Goal: Task Accomplishment & Management: Use online tool/utility

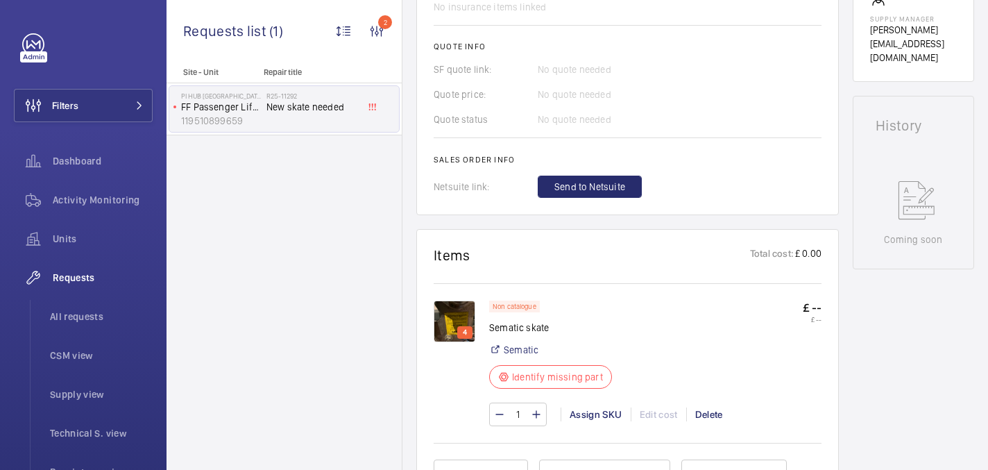
scroll to position [537, 0]
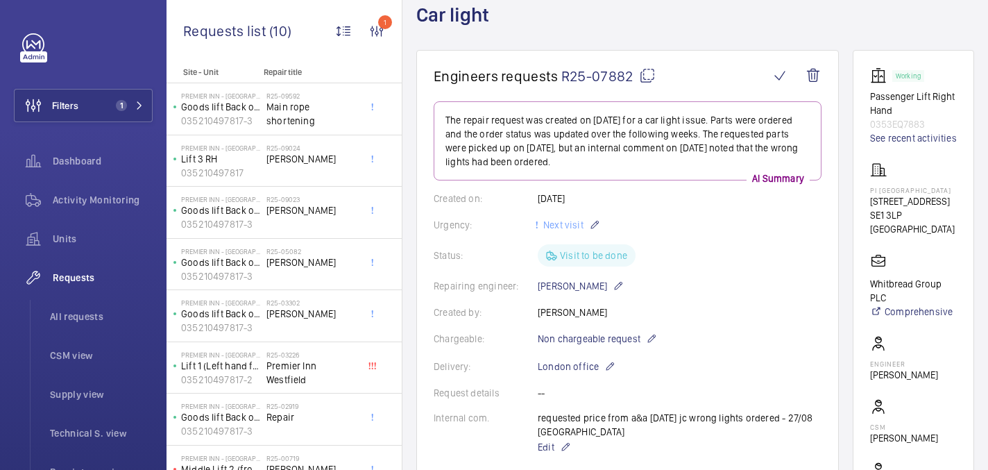
scroll to position [49, 0]
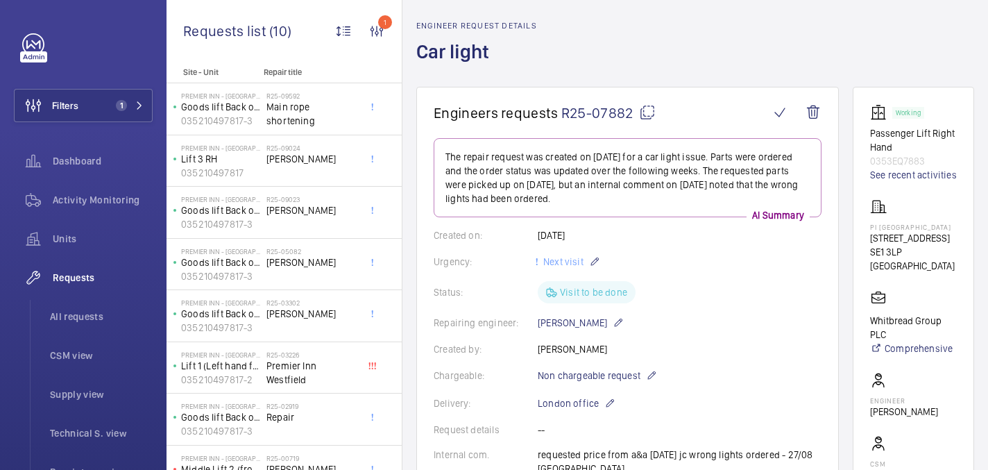
click at [643, 110] on mat-icon at bounding box center [647, 112] width 17 height 17
drag, startPoint x: 876, startPoint y: 246, endPoint x: 925, endPoint y: 242, distance: 48.7
click at [925, 242] on wm-front-card "Working Passenger Lift Right Hand 0353EQ7883 See recent activities PI London To…" at bounding box center [913, 338] width 121 height 503
click at [925, 231] on p "PI London Tower Bridge" at bounding box center [913, 227] width 87 height 8
drag, startPoint x: 908, startPoint y: 251, endPoint x: 875, endPoint y: 241, distance: 34.9
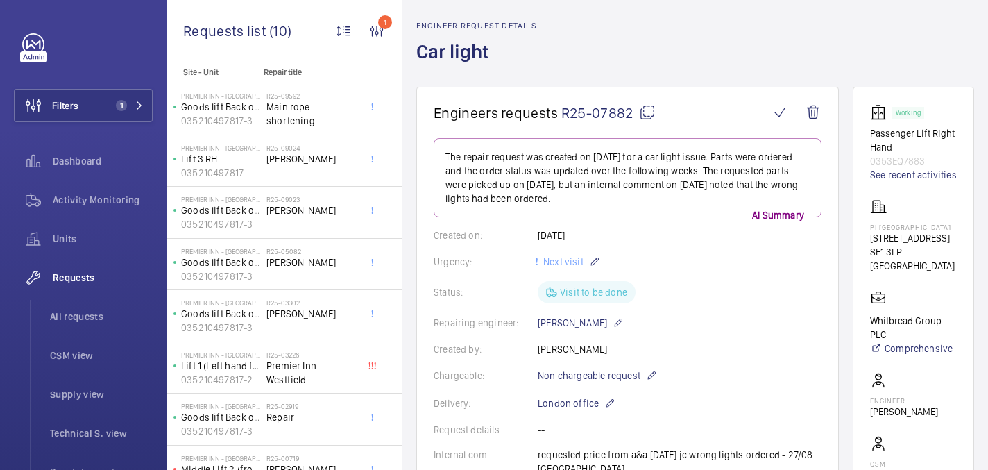
click at [875, 241] on wm-front-card "Working Passenger Lift Right Hand 0353EQ7883 See recent activities PI London To…" at bounding box center [913, 338] width 121 height 503
copy p "PI London Tower Bridge"
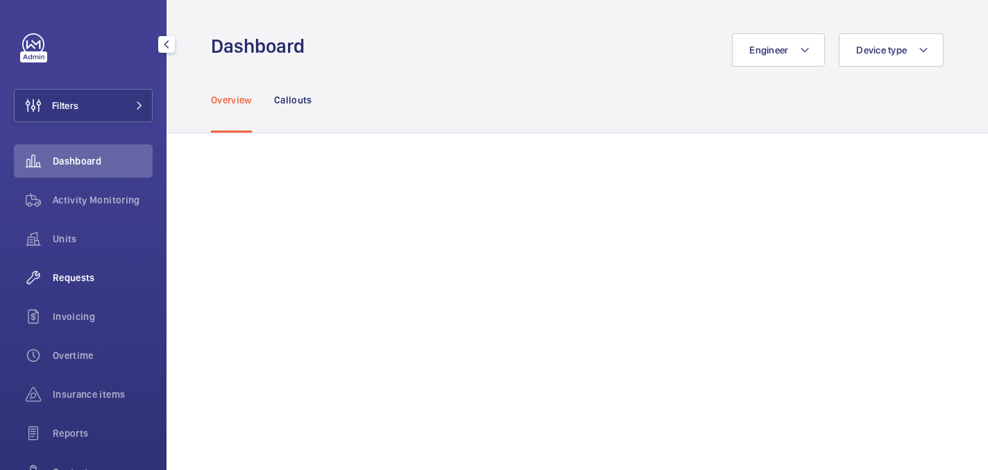
click at [75, 283] on span "Requests" at bounding box center [103, 278] width 100 height 14
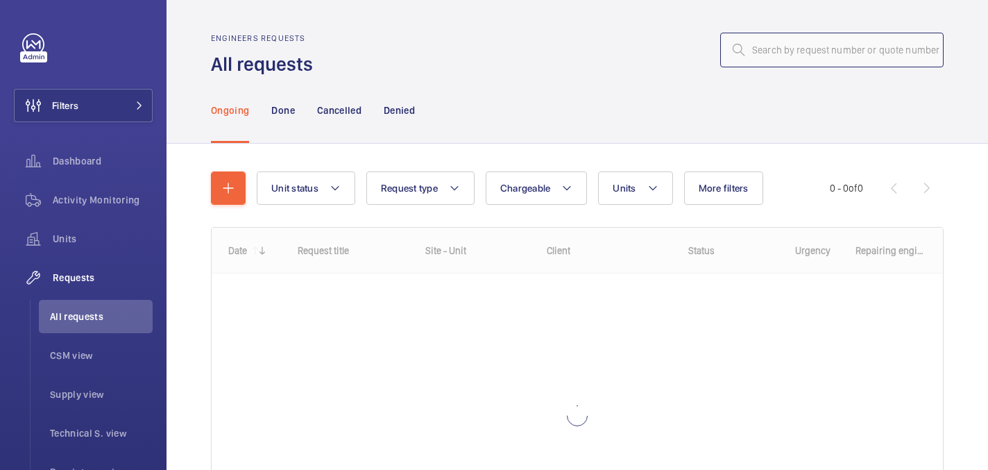
click at [851, 60] on input "text" at bounding box center [833, 50] width 224 height 35
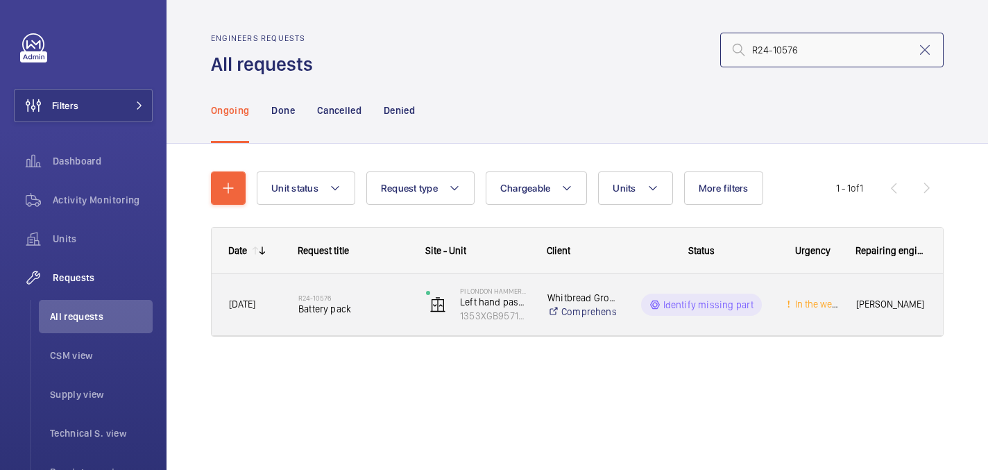
type input "R24-10576"
click at [392, 285] on div "R24-10576 Battery pack" at bounding box center [353, 305] width 110 height 40
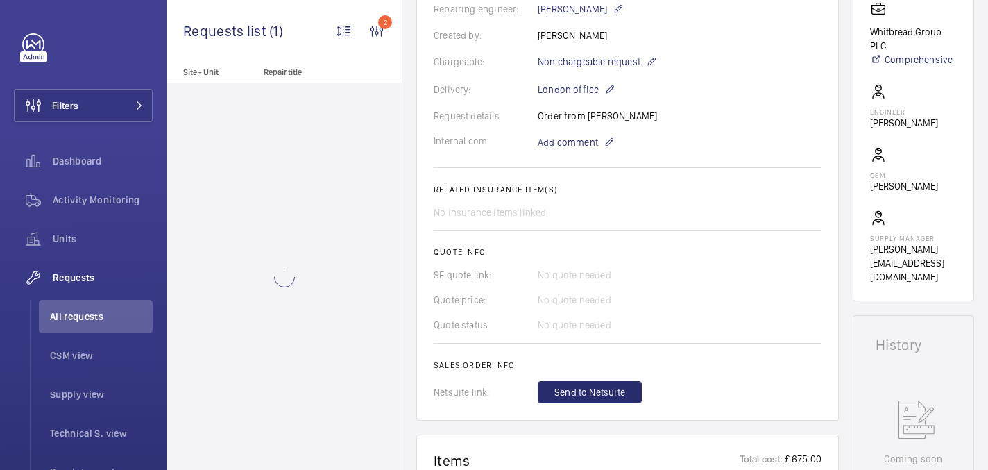
scroll to position [760, 0]
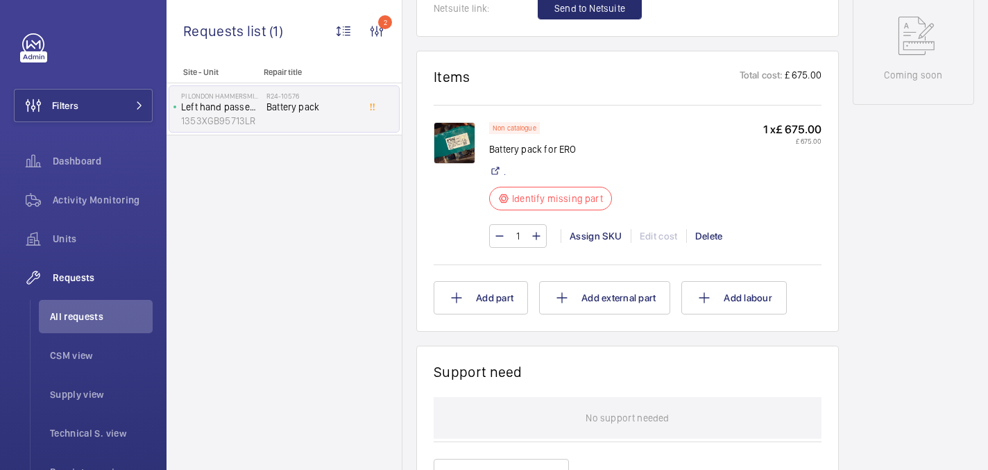
click at [450, 137] on img at bounding box center [455, 143] width 42 height 42
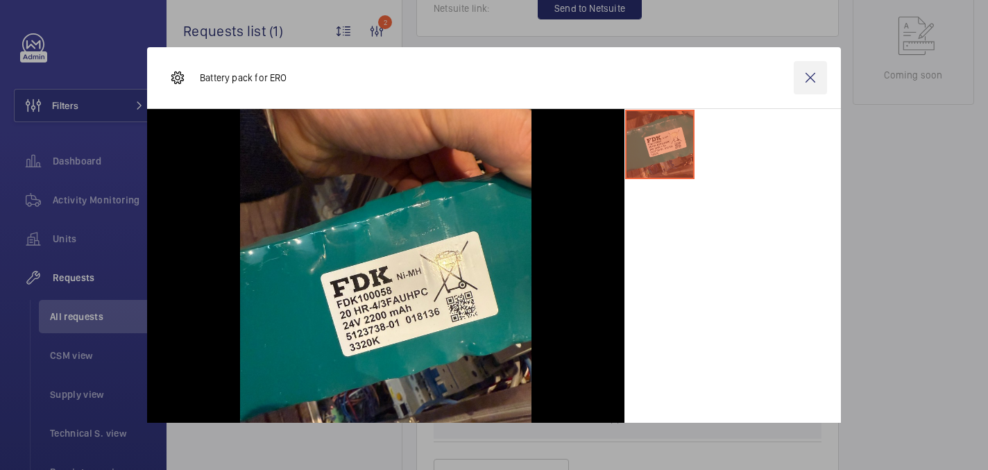
click at [807, 74] on wm-front-icon-button at bounding box center [810, 77] width 33 height 33
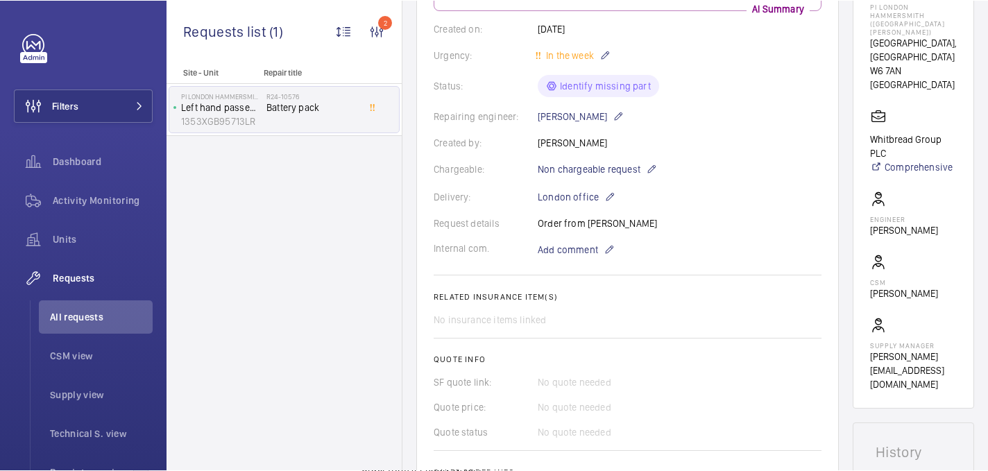
scroll to position [269, 0]
drag, startPoint x: 585, startPoint y: 224, endPoint x: 649, endPoint y: 221, distance: 63.9
click at [651, 222] on div "Request details Order from James Collins" at bounding box center [628, 224] width 388 height 14
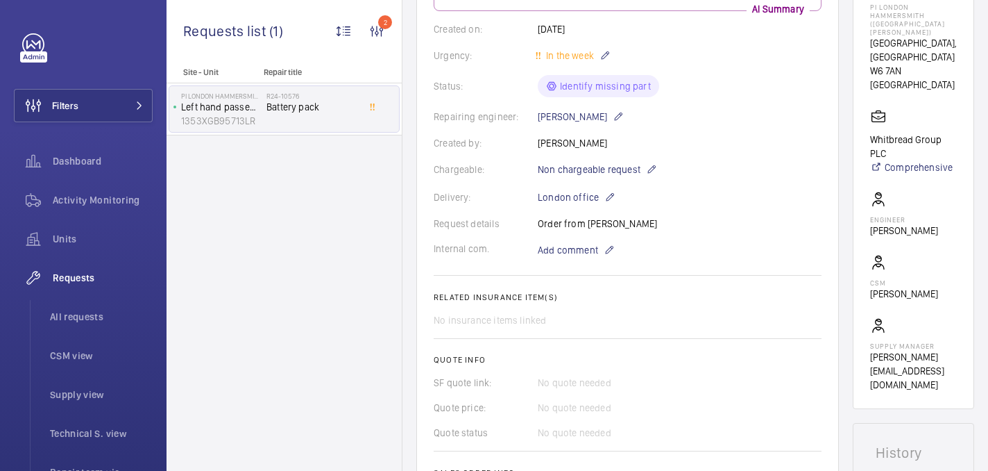
copy p "James Collins"
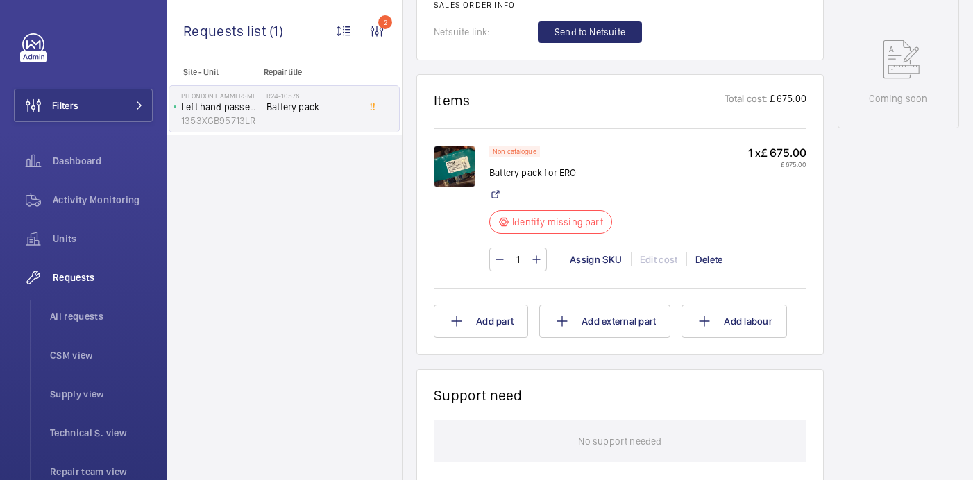
scroll to position [740, 0]
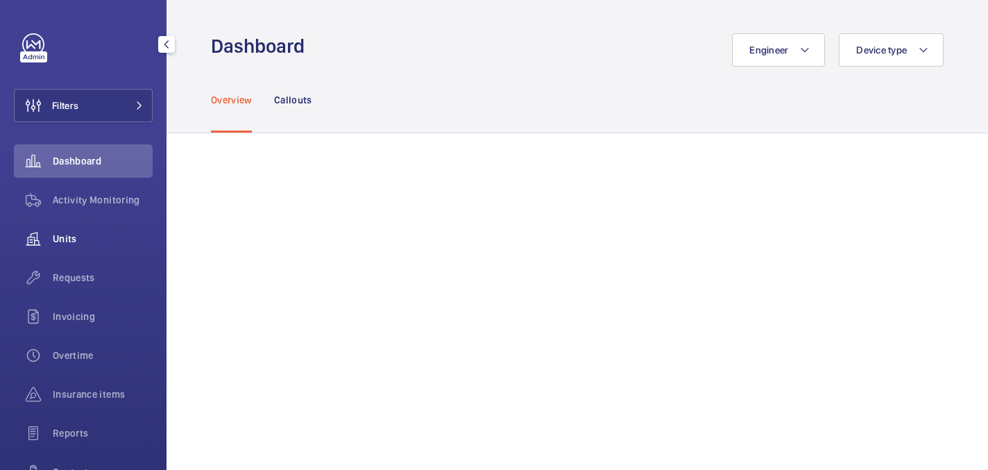
click at [66, 246] on div "Units" at bounding box center [83, 238] width 139 height 33
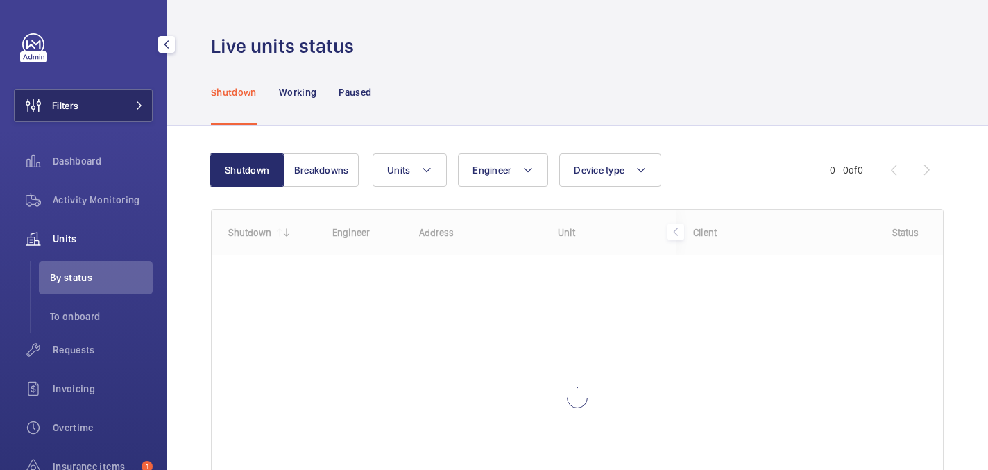
click at [107, 102] on button "Filters" at bounding box center [83, 105] width 139 height 33
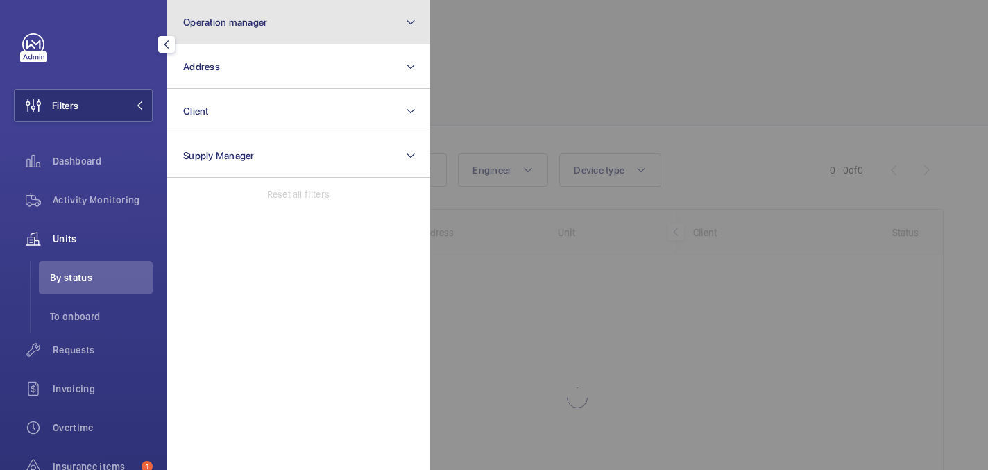
click at [253, 12] on button "Operation manager" at bounding box center [299, 22] width 264 height 44
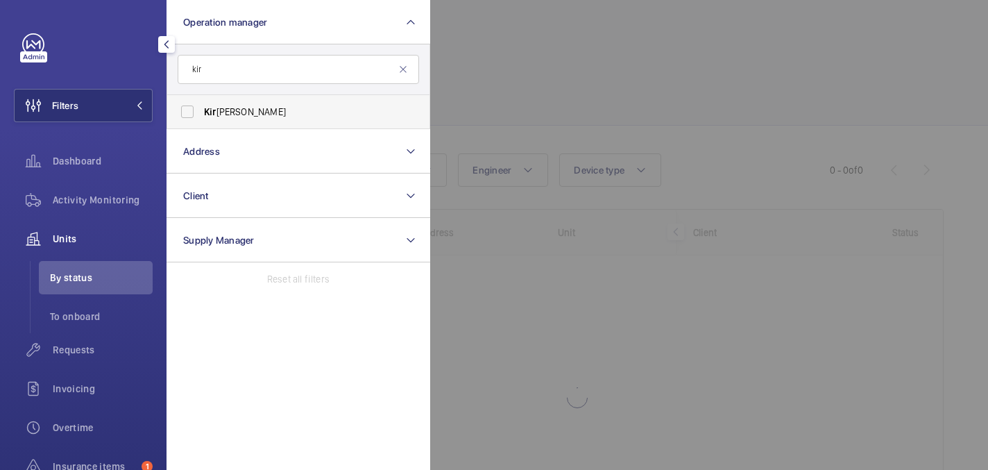
type input "kir"
click at [303, 127] on label "Kir sten Kalaher" at bounding box center [288, 111] width 242 height 33
click at [201, 126] on input "Kir sten Kalaher" at bounding box center [188, 112] width 28 height 28
checkbox input "true"
click at [498, 76] on div at bounding box center [924, 235] width 988 height 470
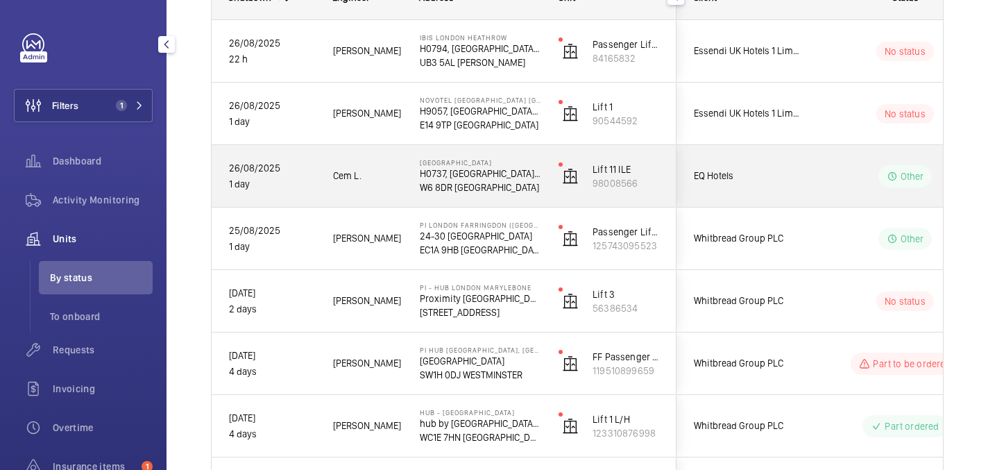
scroll to position [241, 0]
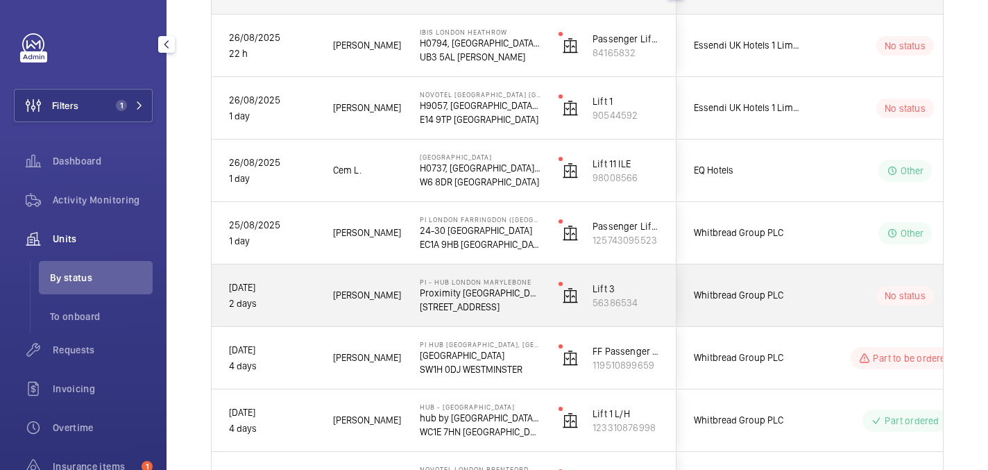
click at [834, 304] on wm-front-pills-cell "No status" at bounding box center [905, 295] width 173 height 19
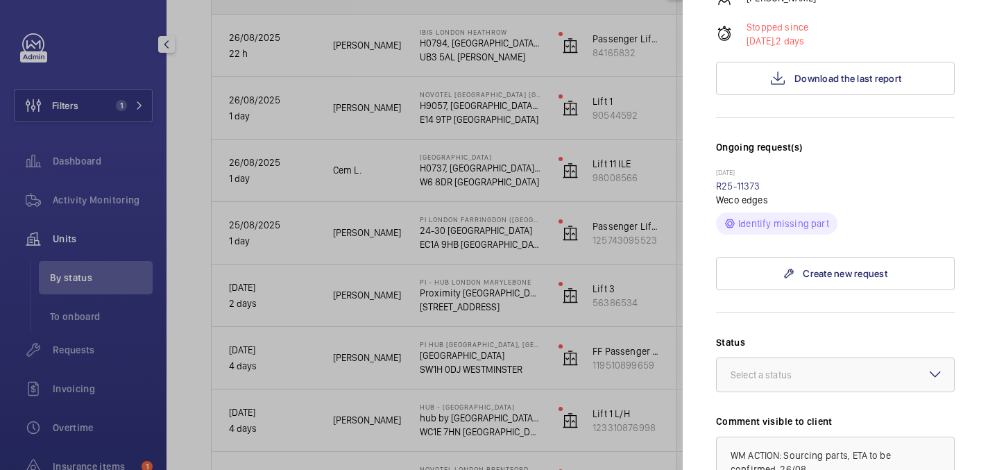
scroll to position [310, 0]
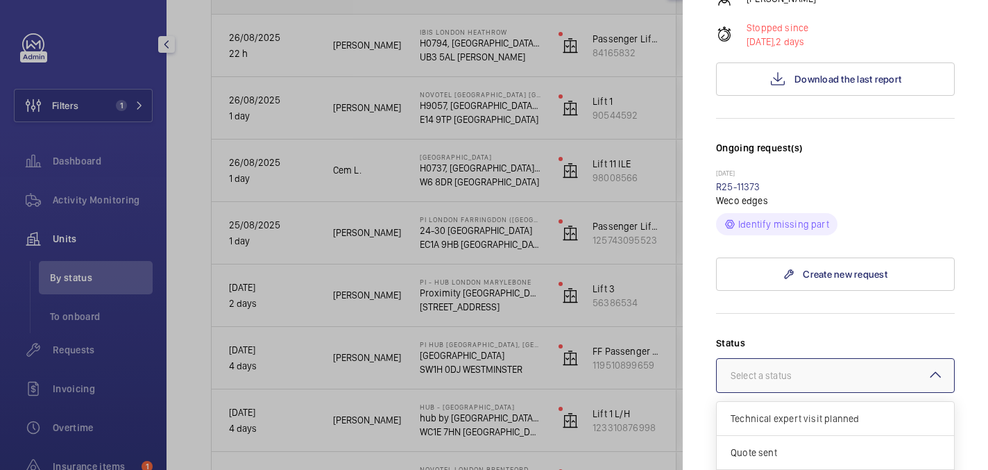
click at [843, 359] on div at bounding box center [835, 375] width 237 height 33
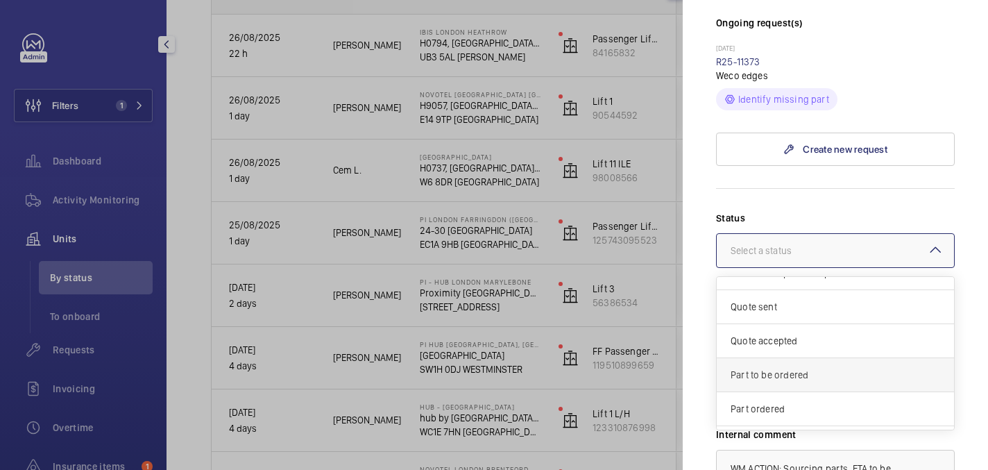
scroll to position [25, 0]
click at [809, 364] on span "Part to be ordered" at bounding box center [836, 371] width 210 height 14
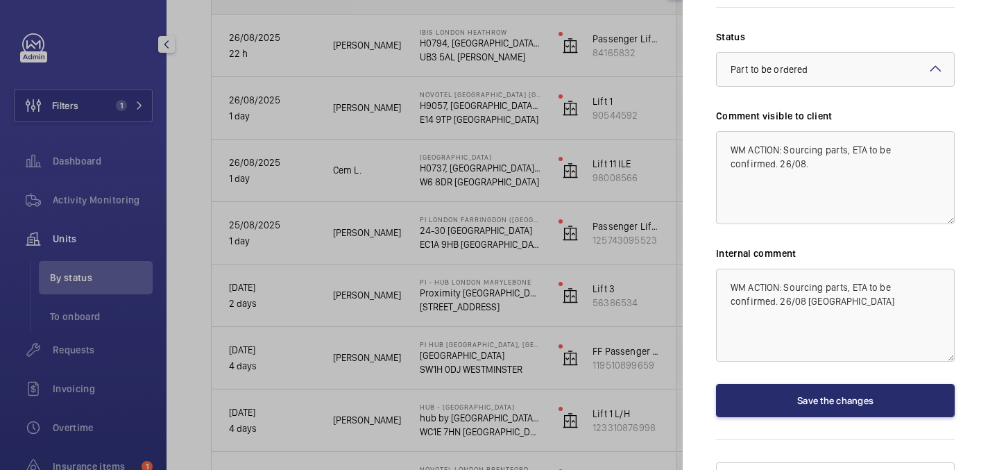
scroll to position [0, 0]
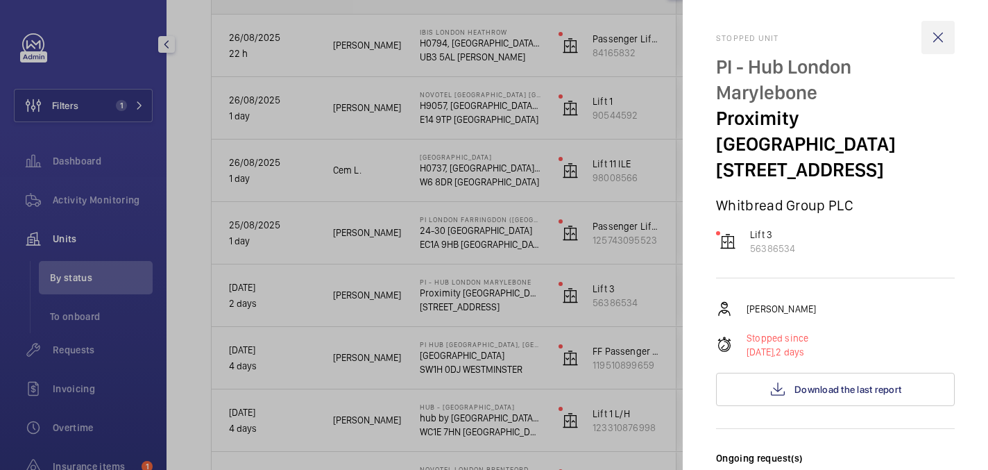
click at [941, 34] on wm-front-icon-button at bounding box center [938, 37] width 33 height 33
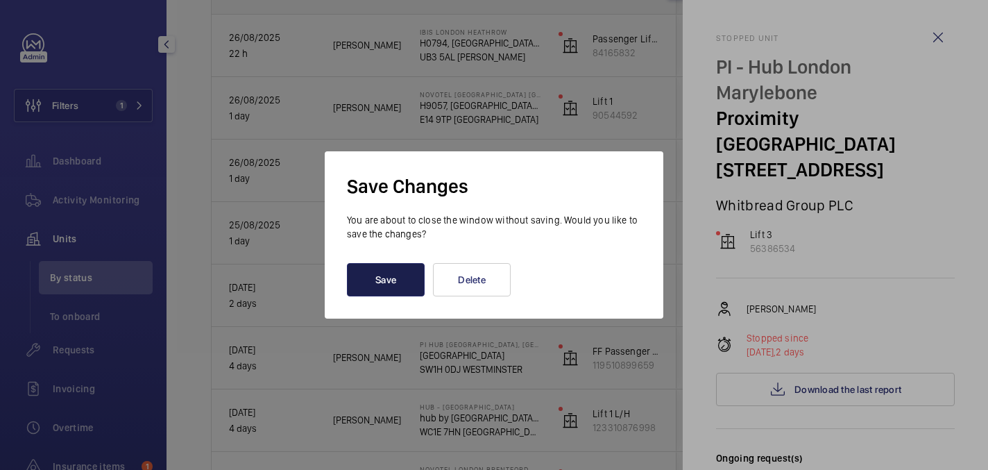
click at [359, 285] on button "Save" at bounding box center [386, 279] width 78 height 33
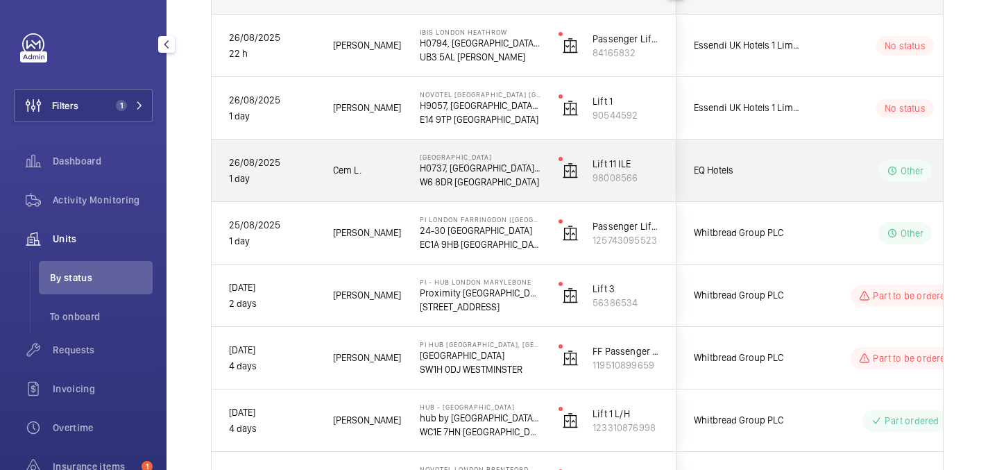
scroll to position [217, 0]
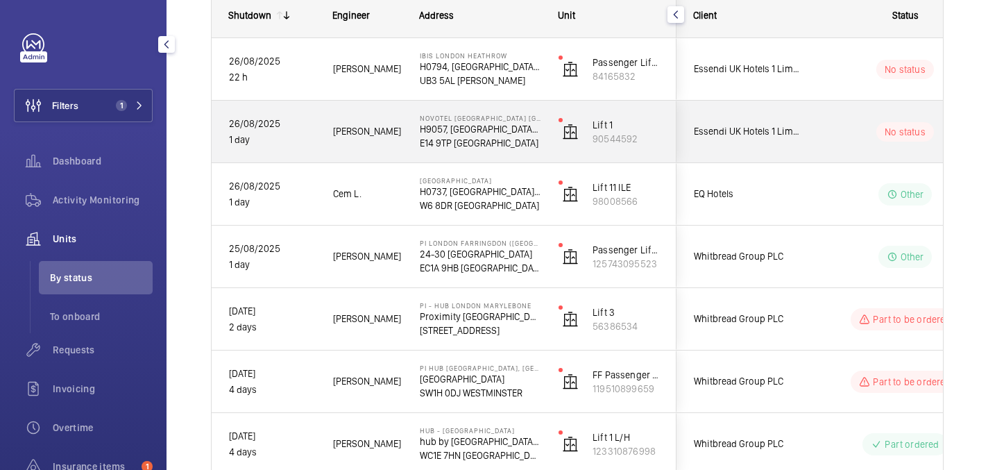
click at [771, 121] on div "Essendi UK Hotels 1 Limited" at bounding box center [739, 132] width 124 height 44
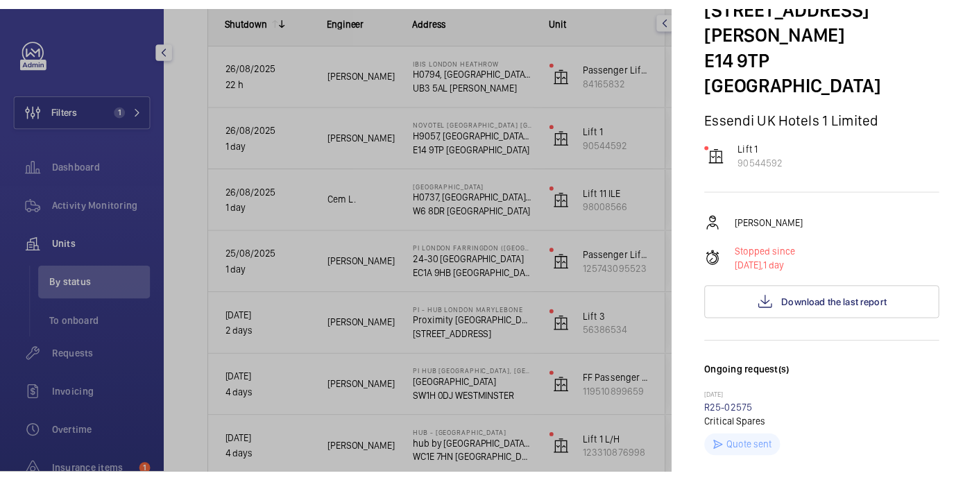
scroll to position [0, 0]
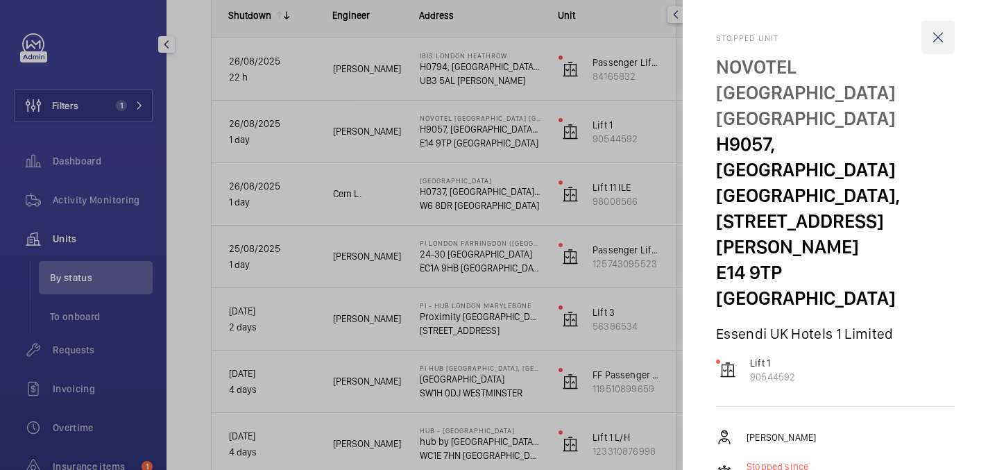
click at [941, 36] on wm-front-icon-button at bounding box center [938, 37] width 33 height 33
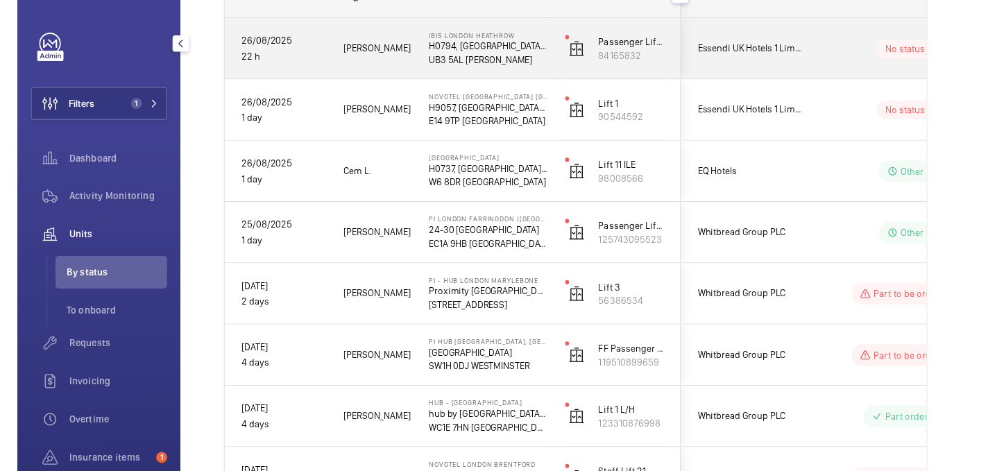
scroll to position [239, 0]
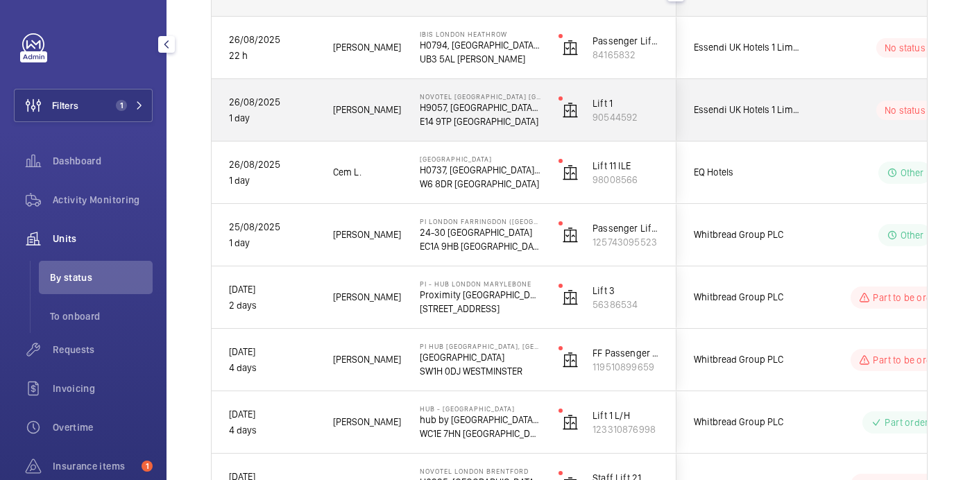
click at [835, 122] on div "No status" at bounding box center [896, 110] width 189 height 47
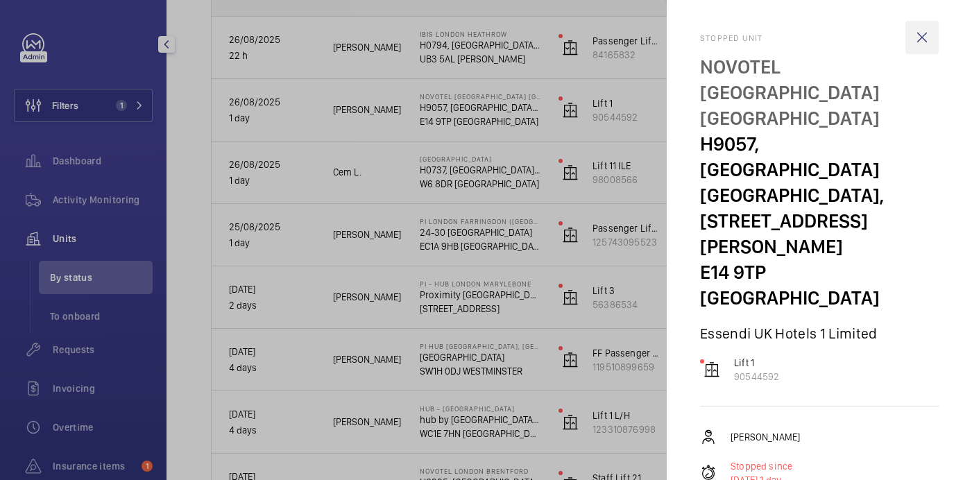
click at [927, 47] on wm-front-icon-button at bounding box center [922, 37] width 33 height 33
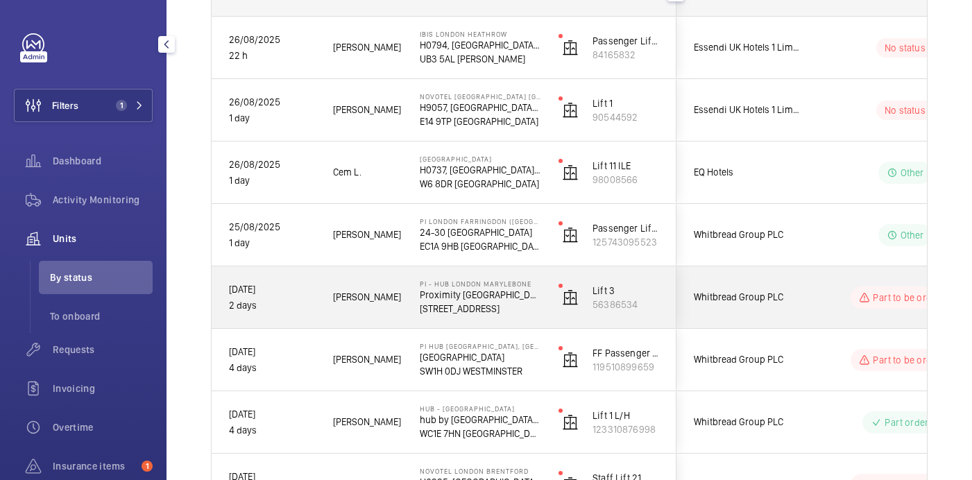
click at [816, 302] on div "Part to be ordered" at bounding box center [896, 298] width 189 height 50
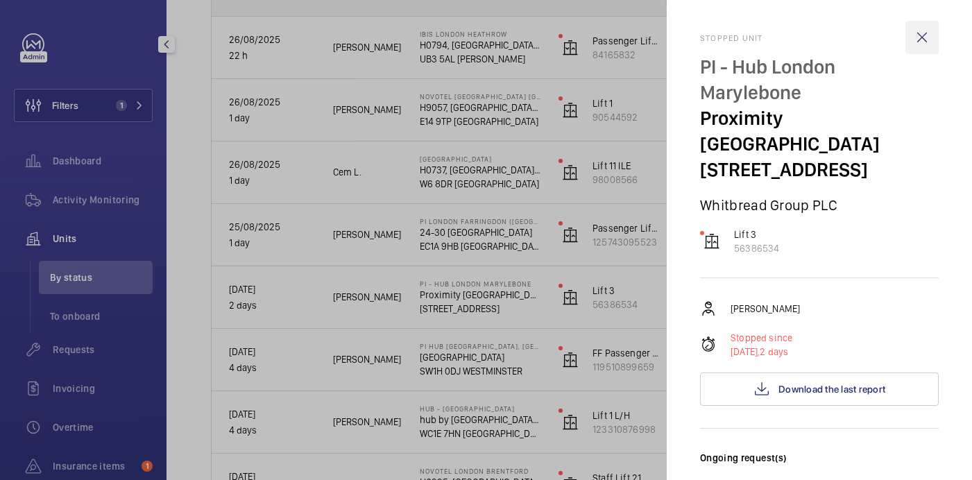
click at [922, 46] on wm-front-icon-button at bounding box center [922, 37] width 33 height 33
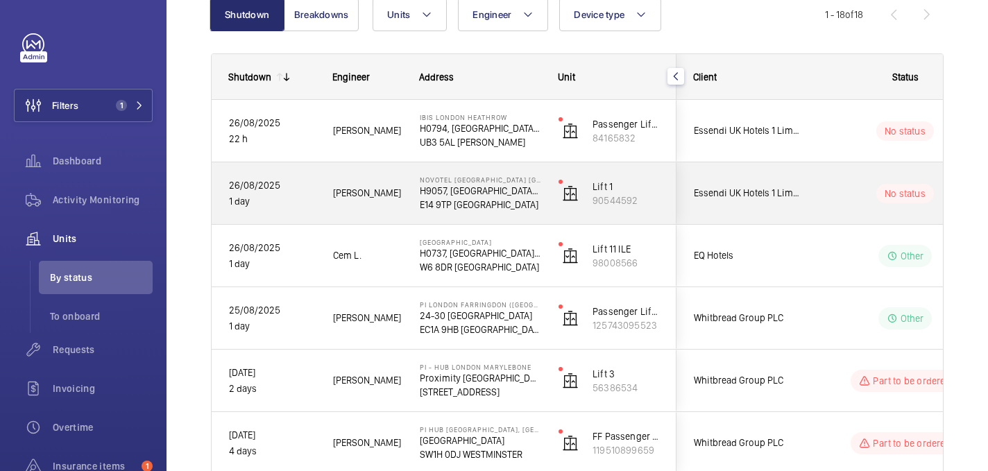
scroll to position [126, 0]
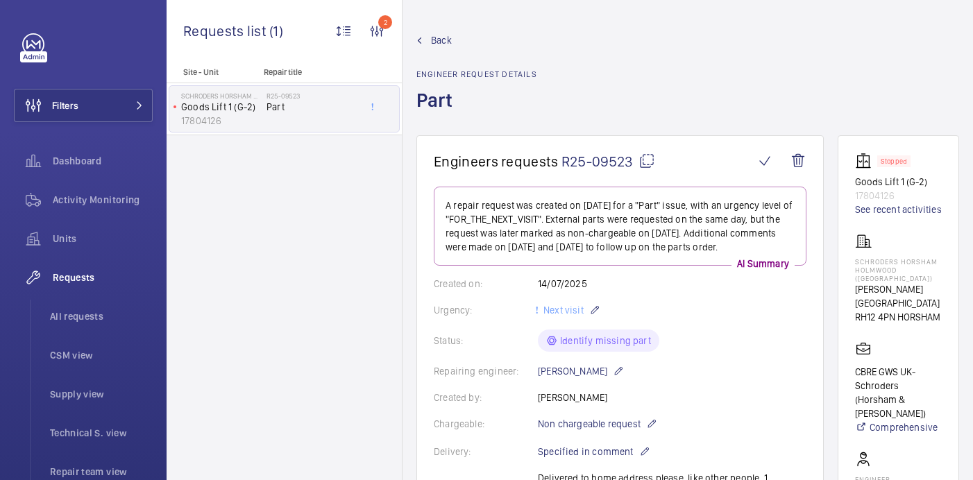
click at [653, 155] on mat-icon at bounding box center [647, 161] width 17 height 17
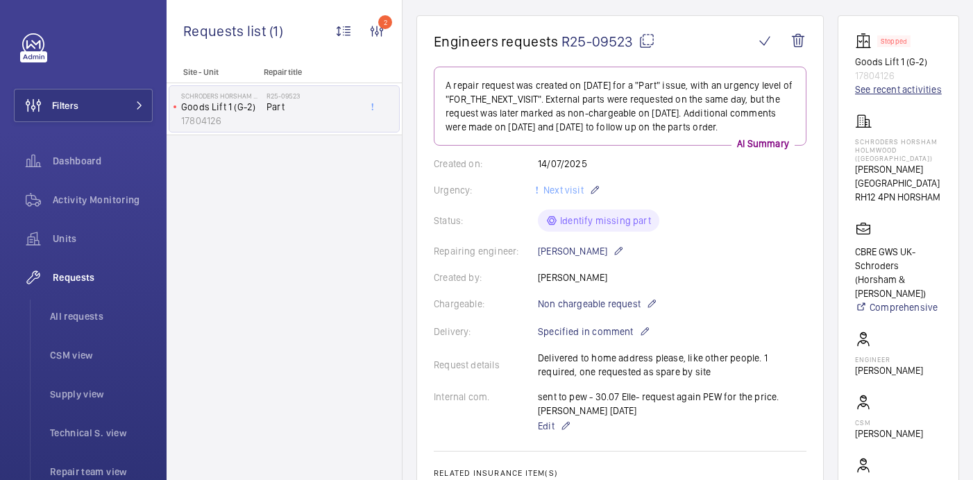
click at [869, 89] on link "See recent activities" at bounding box center [898, 90] width 87 height 14
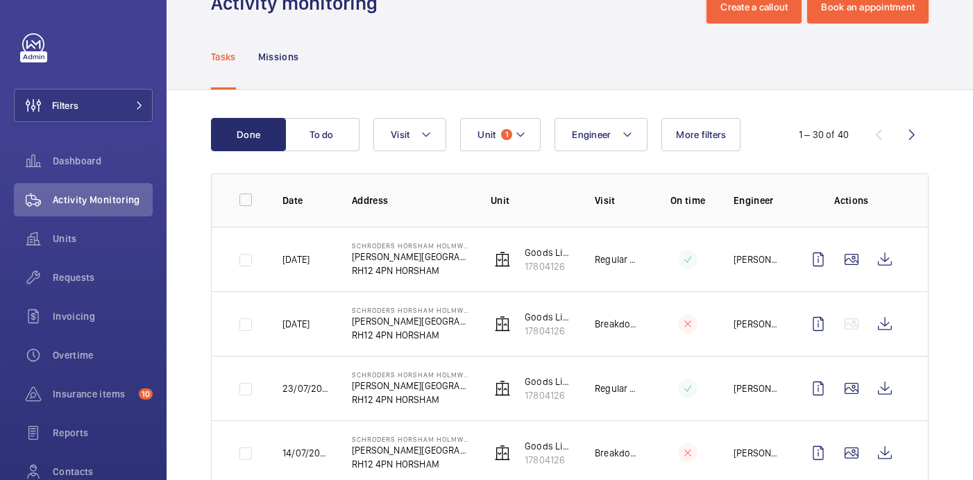
scroll to position [49, 0]
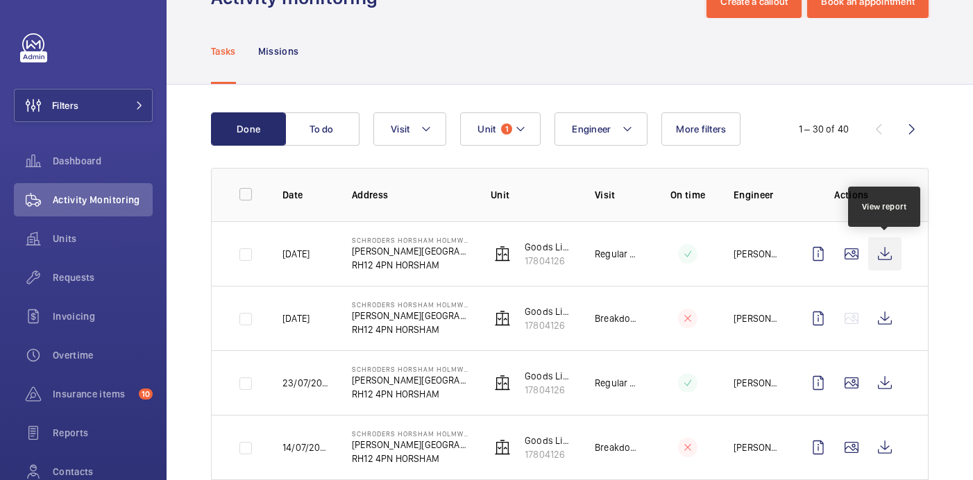
click at [885, 258] on wm-front-icon-button at bounding box center [884, 253] width 33 height 33
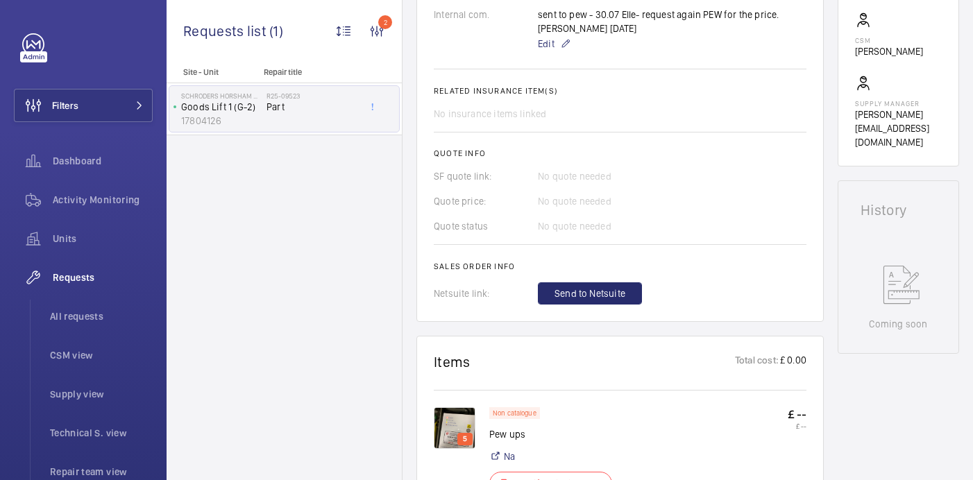
scroll to position [571, 0]
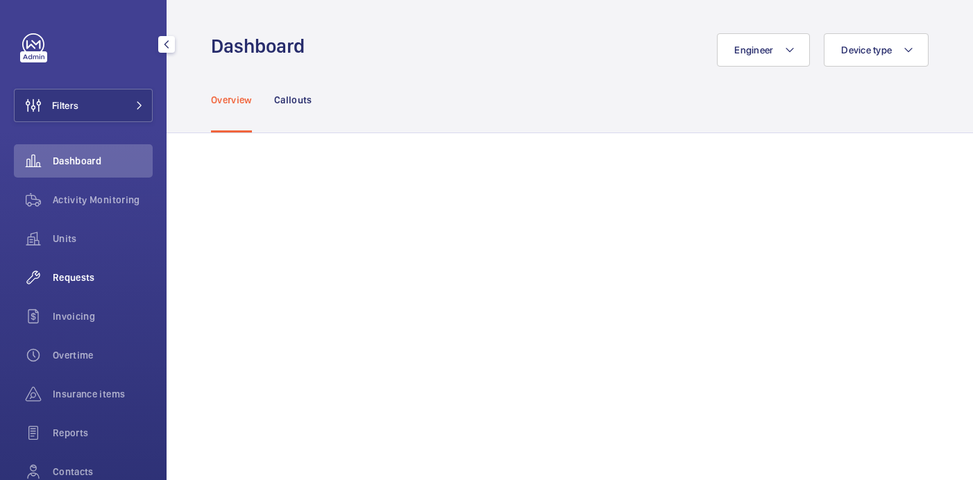
click at [88, 274] on span "Requests" at bounding box center [103, 278] width 100 height 14
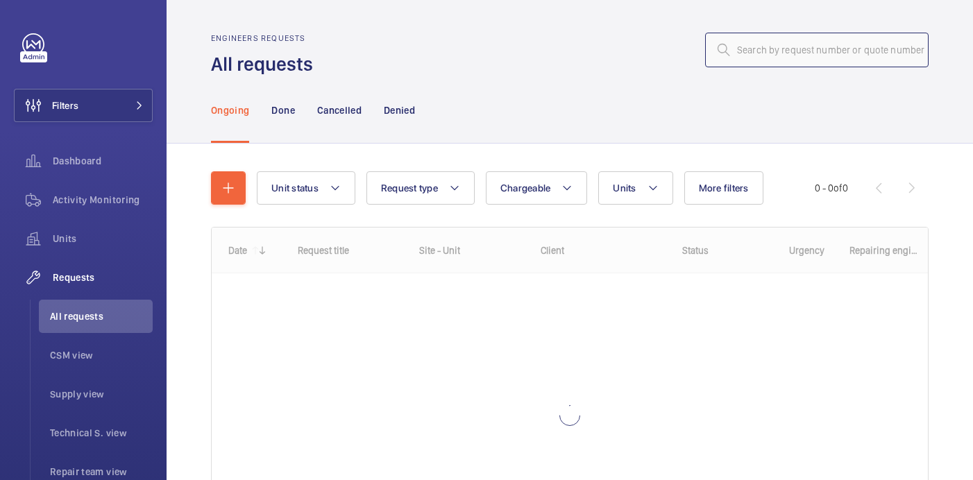
click at [784, 48] on input "text" at bounding box center [817, 50] width 224 height 35
paste input "R25-11277"
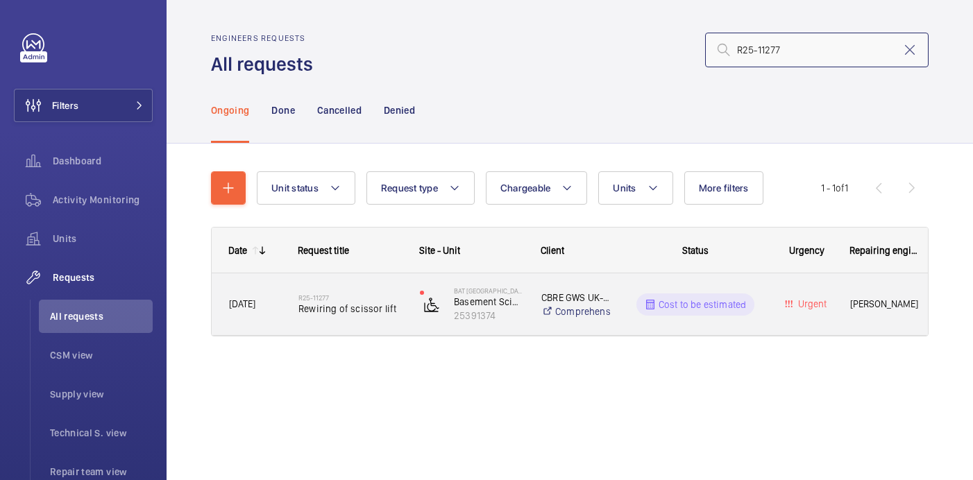
type input "R25-11277"
click at [376, 285] on div "R25-11277 Rewiring of scissor lift" at bounding box center [349, 305] width 103 height 40
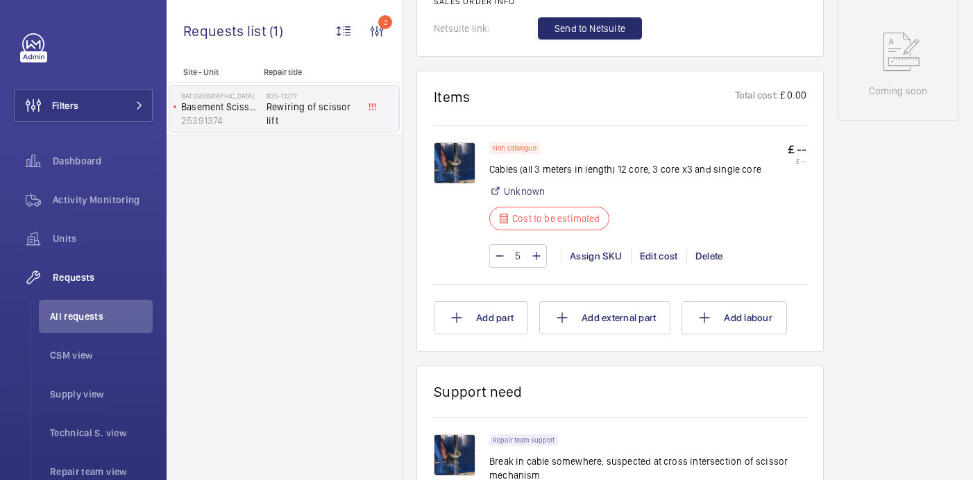
scroll to position [768, 0]
click at [450, 162] on img at bounding box center [455, 164] width 42 height 42
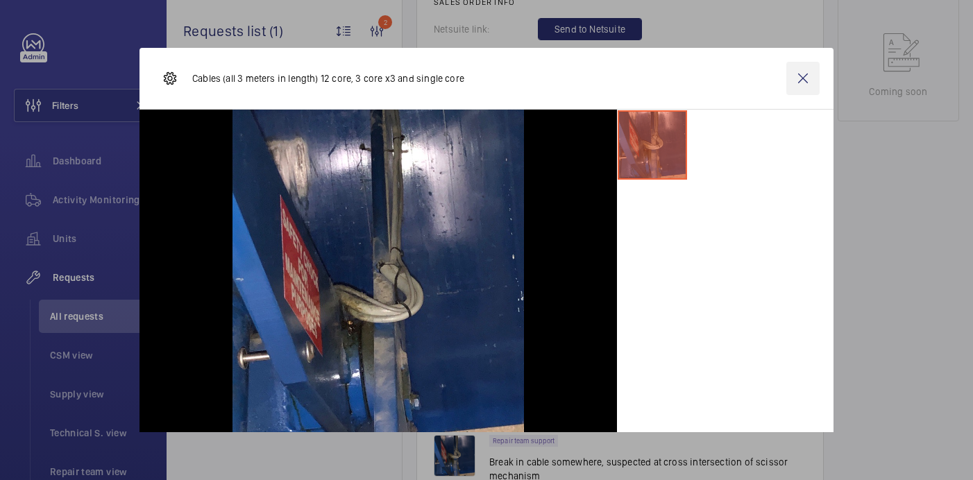
click at [810, 85] on wm-front-icon-button at bounding box center [802, 78] width 33 height 33
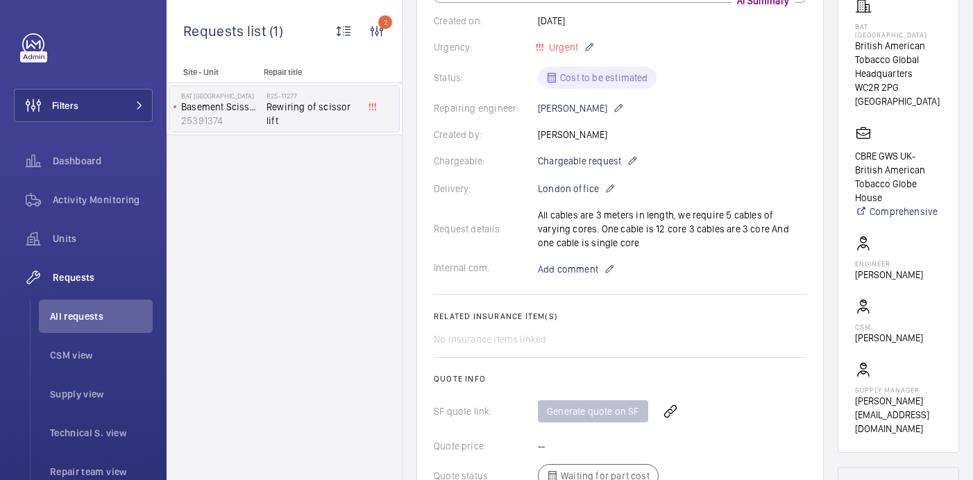
scroll to position [117, 0]
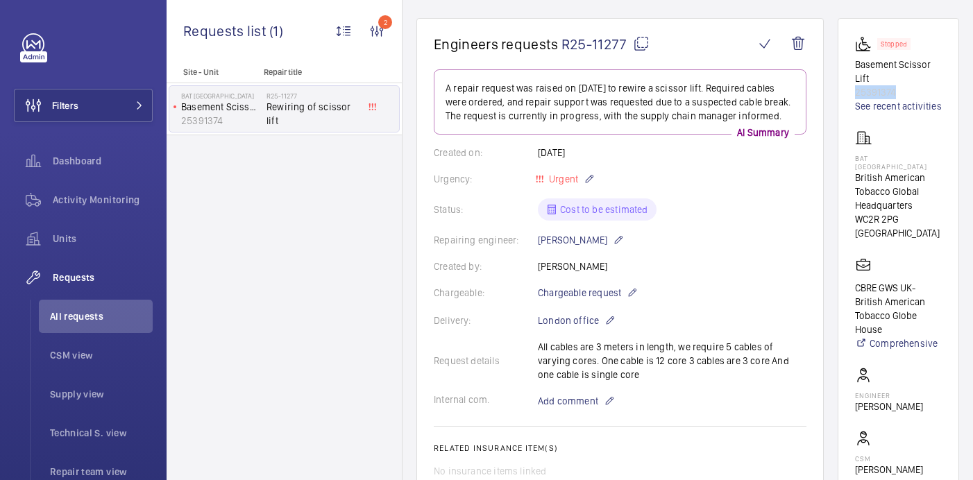
drag, startPoint x: 902, startPoint y: 95, endPoint x: 849, endPoint y: 99, distance: 53.6
click at [849, 99] on wm-front-card "Stopped Basement Scissor Lift 25391374 See recent activities BAT Globe House Br…" at bounding box center [898, 301] width 121 height 567
copy p "25391374"
click at [83, 230] on div "Units" at bounding box center [83, 238] width 139 height 33
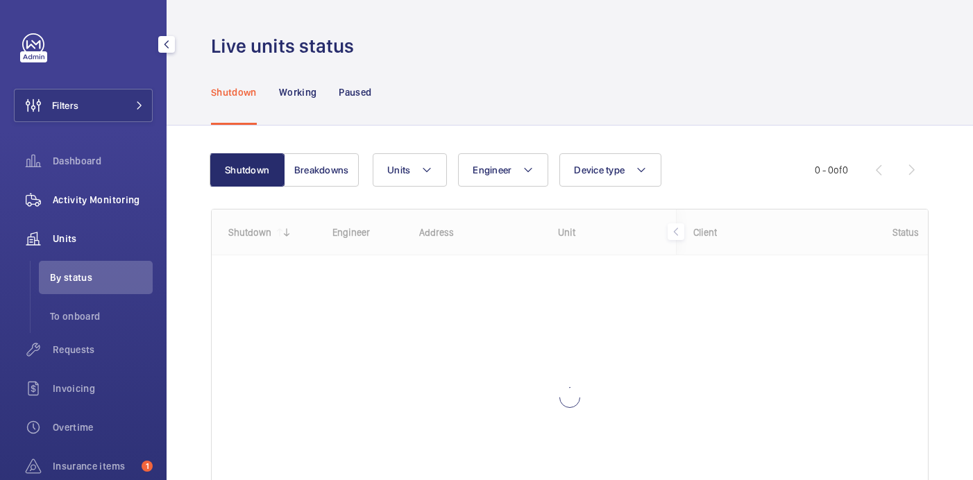
click at [91, 194] on span "Activity Monitoring" at bounding box center [103, 200] width 100 height 14
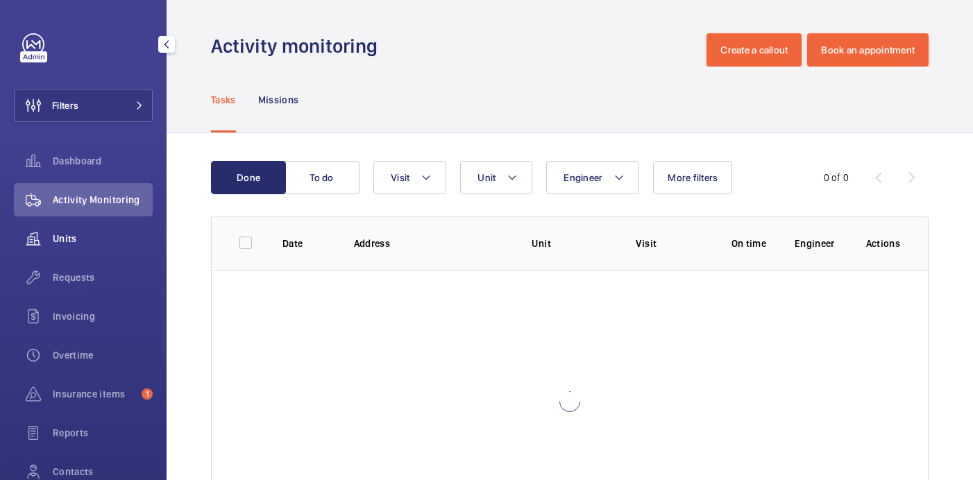
click at [77, 239] on span "Units" at bounding box center [103, 239] width 100 height 14
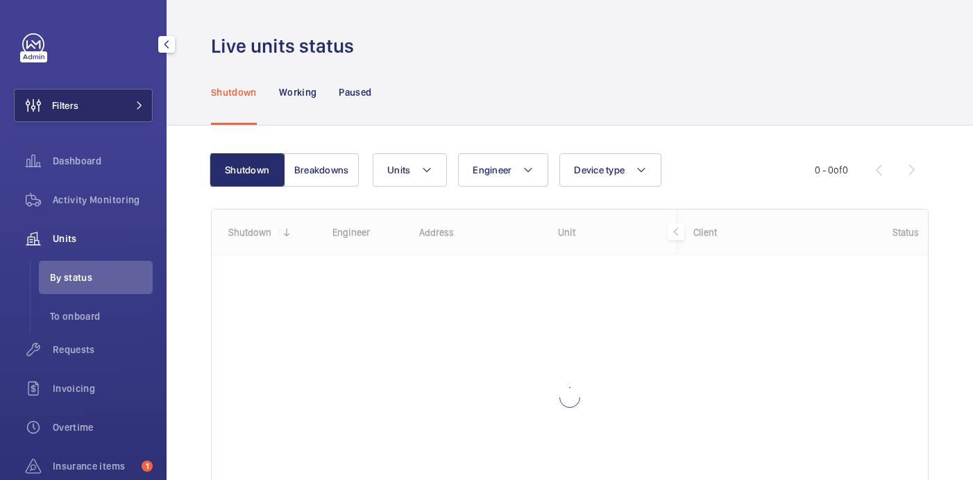
click at [130, 94] on button "Filters" at bounding box center [83, 105] width 139 height 33
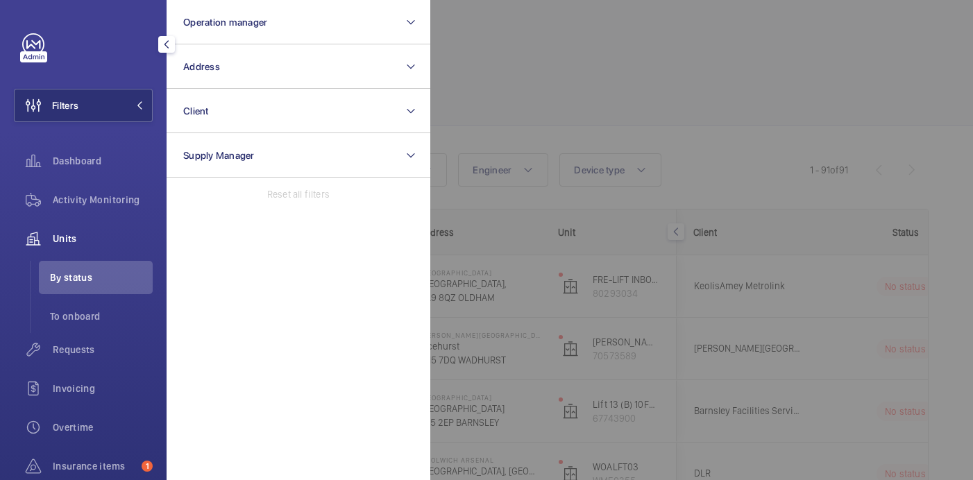
click at [575, 60] on div at bounding box center [916, 240] width 973 height 480
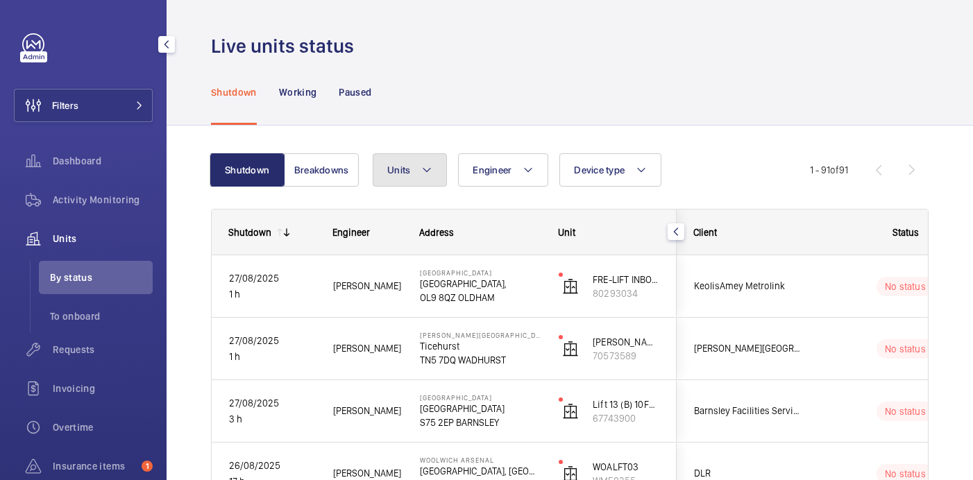
click at [419, 178] on button "Units" at bounding box center [410, 169] width 74 height 33
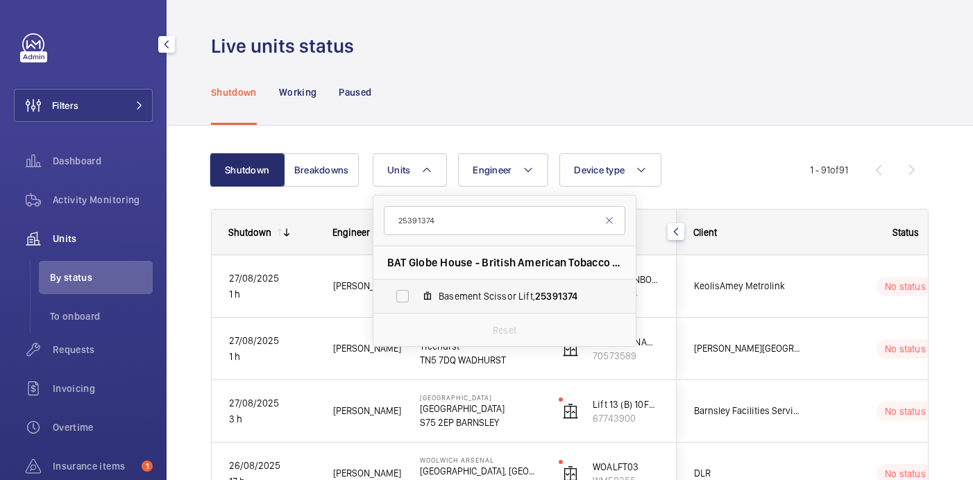
type input "25391374"
click at [491, 294] on span "Basement Scissor Lift, 25391374" at bounding box center [519, 296] width 161 height 14
click at [416, 294] on input "Basement Scissor Lift, 25391374" at bounding box center [403, 297] width 28 height 28
checkbox input "true"
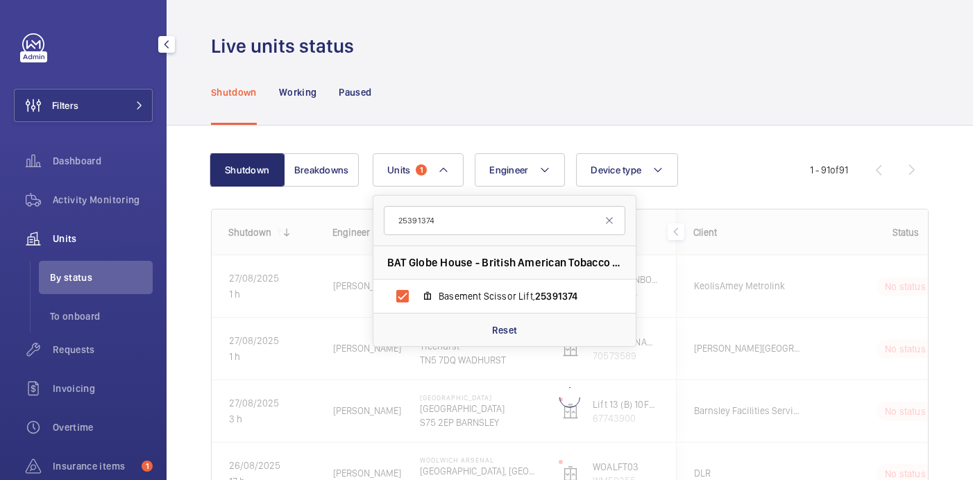
click at [489, 92] on div "Shutdown Working Paused" at bounding box center [570, 92] width 718 height 66
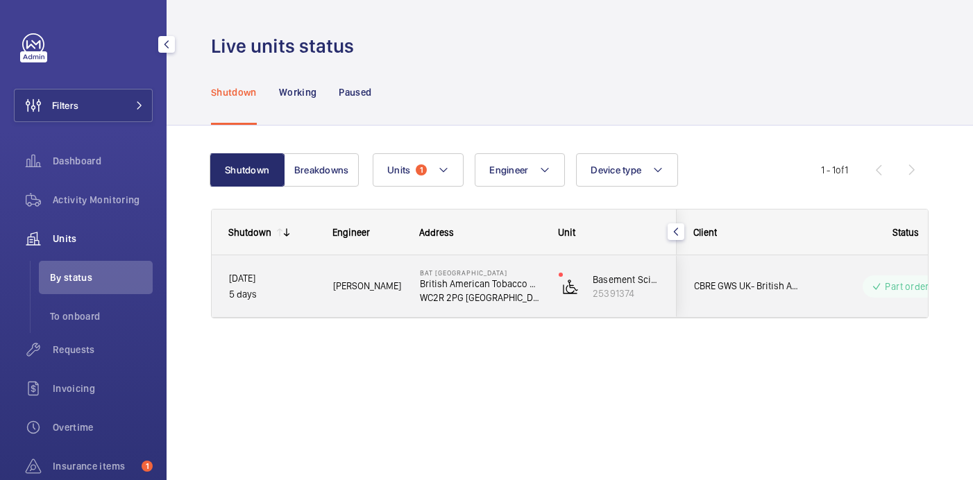
click at [325, 269] on div "Josh J." at bounding box center [359, 286] width 85 height 44
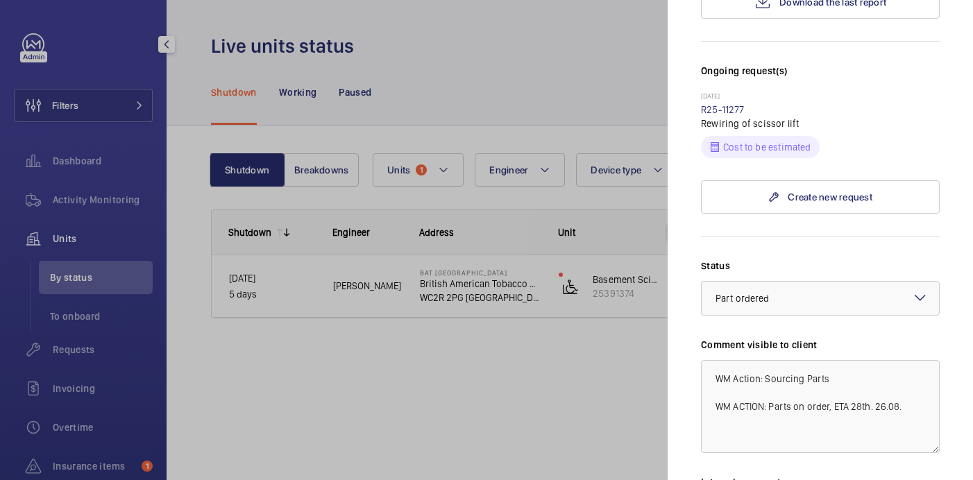
scroll to position [623, 0]
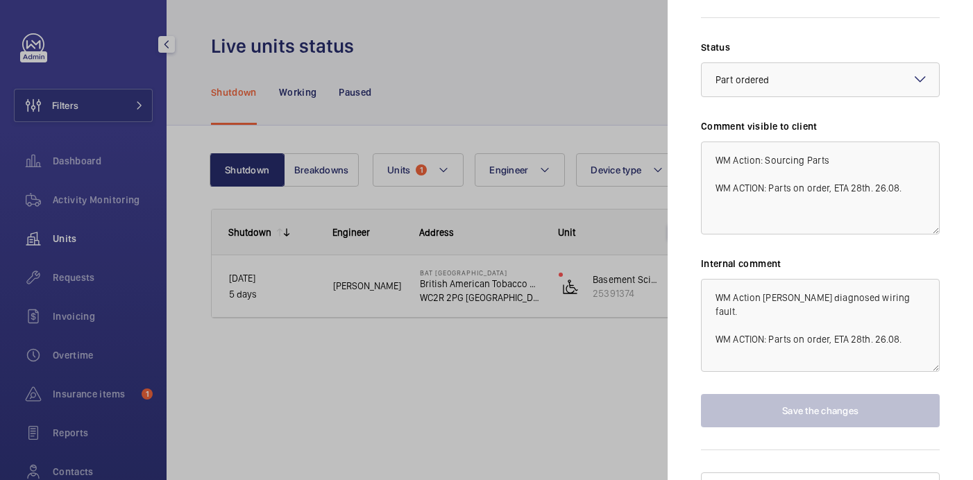
scroll to position [576, 0]
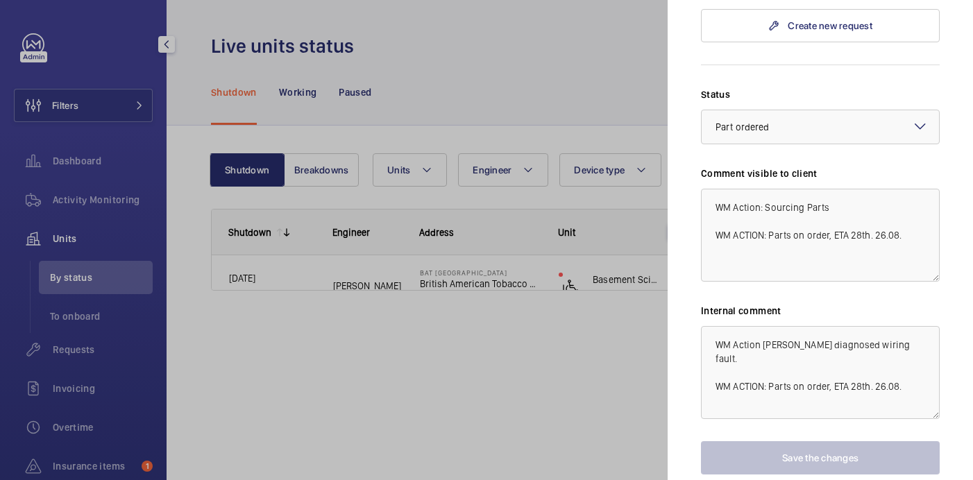
scroll to position [623, 0]
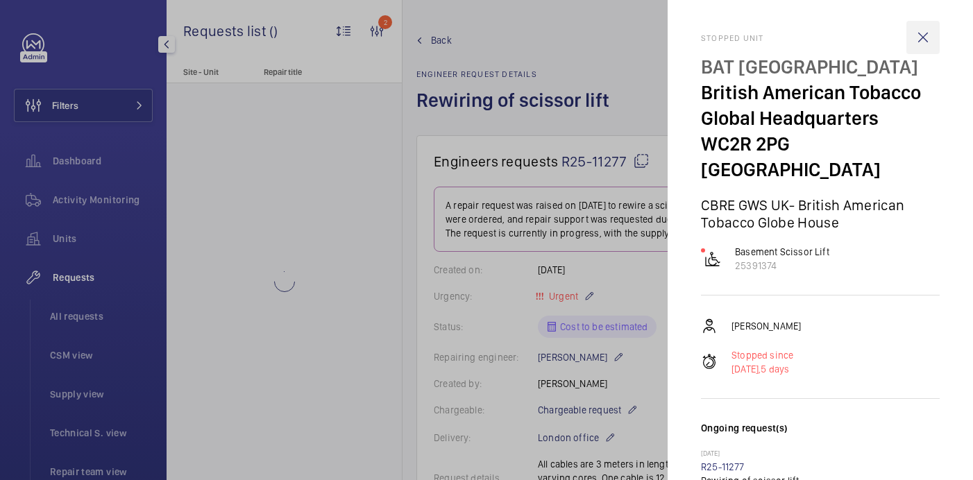
click at [921, 38] on wm-front-icon-button at bounding box center [923, 37] width 33 height 33
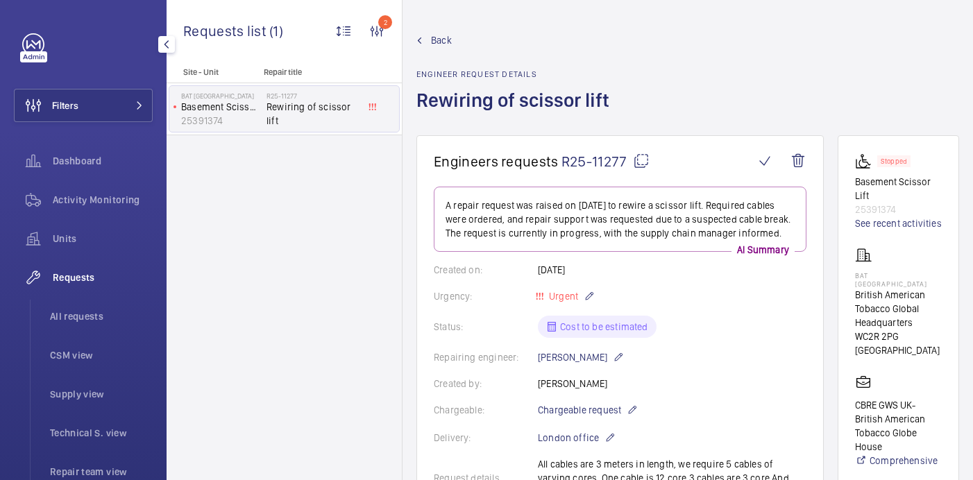
click at [870, 273] on p "BAT Globe House" at bounding box center [898, 279] width 87 height 17
copy p "BAT Globe House"
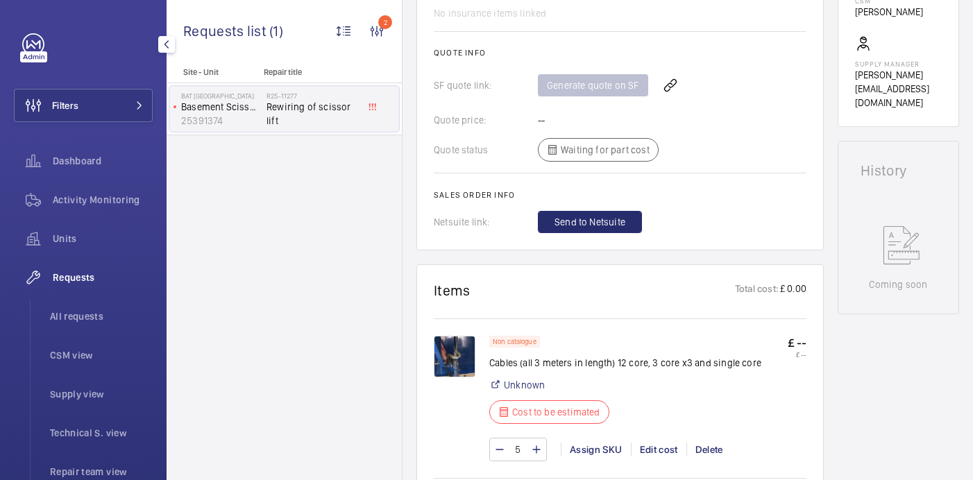
scroll to position [722, 0]
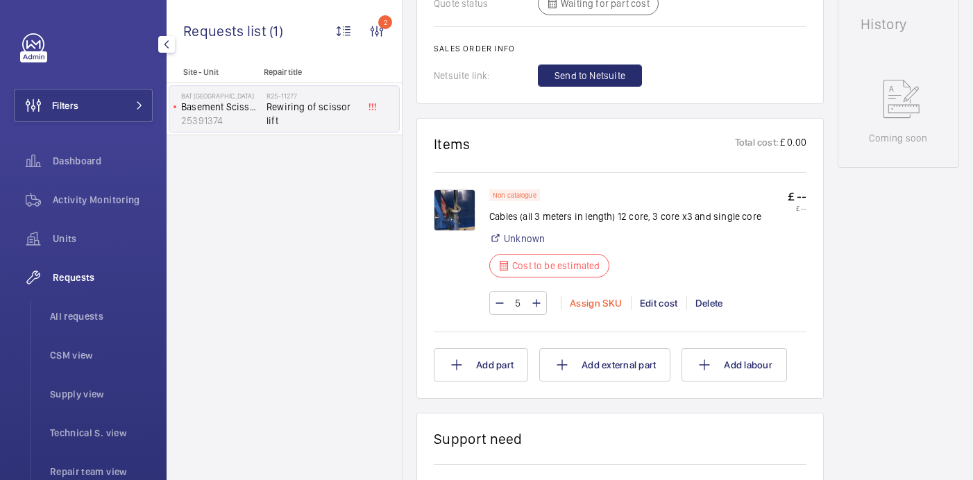
click at [600, 305] on div "Assign SKU" at bounding box center [596, 303] width 70 height 14
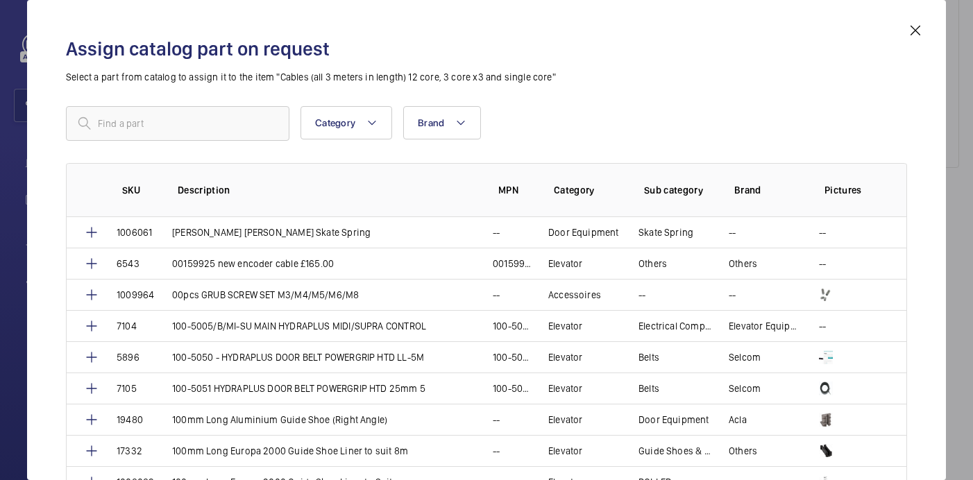
click at [911, 31] on mat-icon at bounding box center [915, 30] width 17 height 17
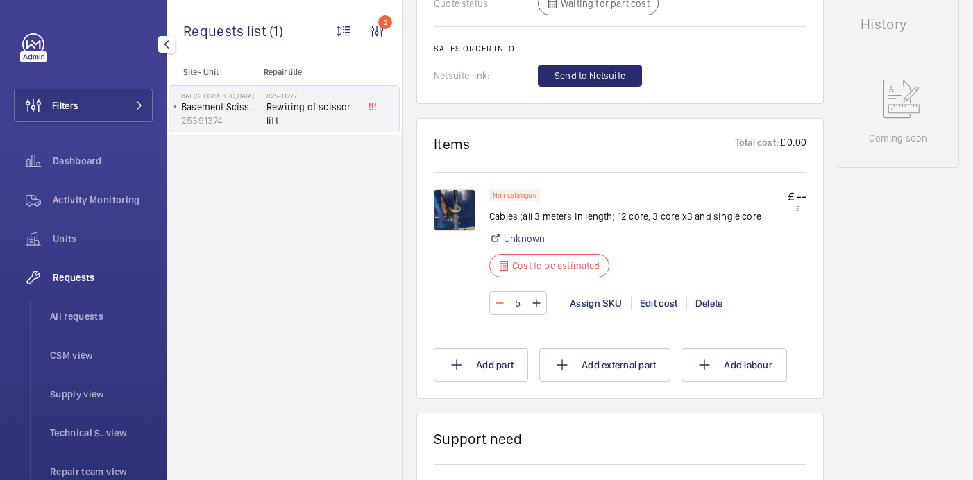
click at [496, 302] on mat-icon at bounding box center [499, 303] width 11 height 17
type input "3"
click at [591, 304] on div "Assign SKU" at bounding box center [596, 303] width 70 height 14
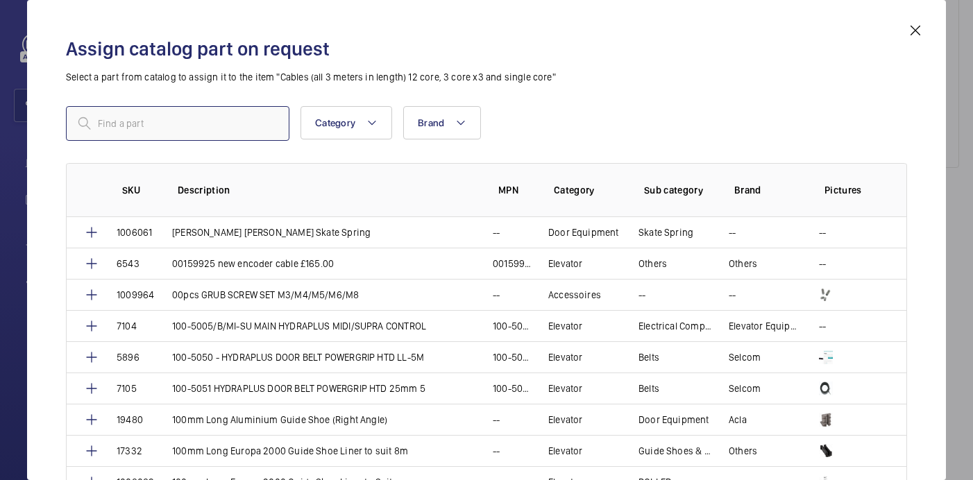
click at [193, 111] on input "text" at bounding box center [178, 123] width 224 height 35
paste input "1010047"
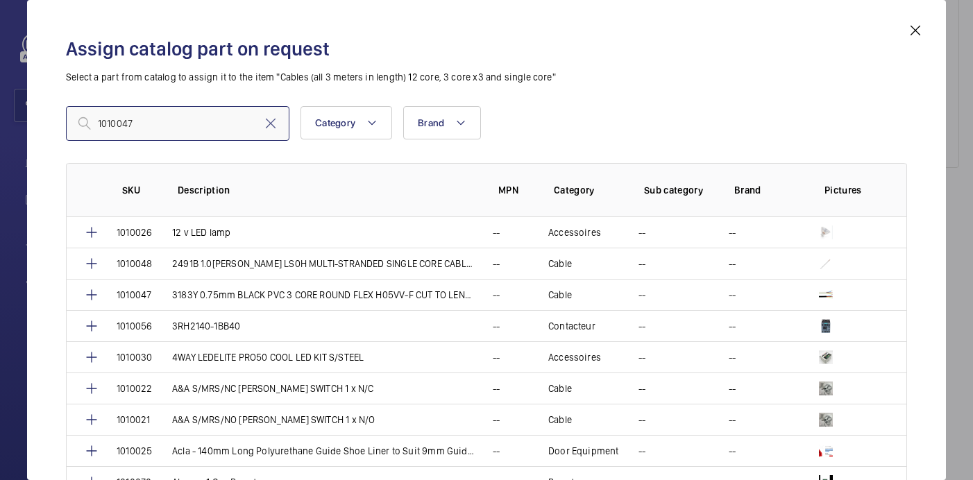
click at [103, 126] on input "1010047" at bounding box center [178, 123] width 224 height 35
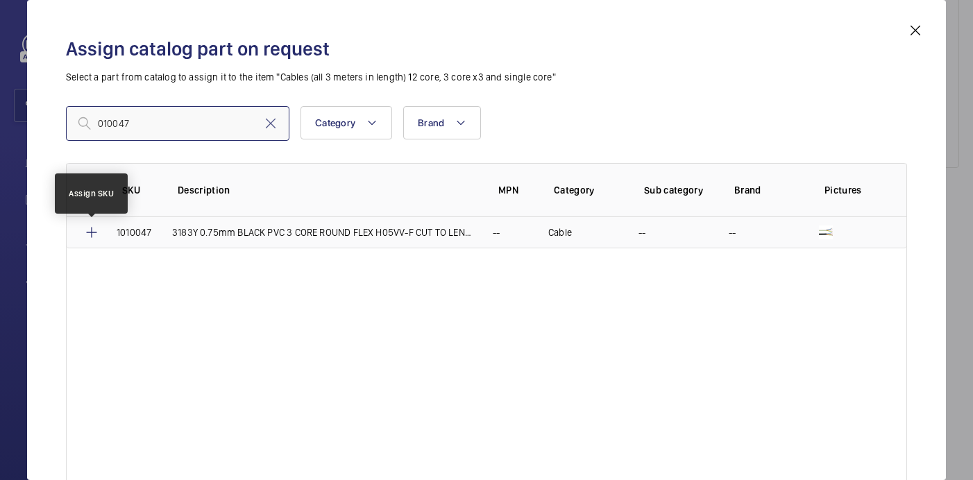
type input "010047"
click at [97, 232] on mat-icon at bounding box center [91, 232] width 17 height 17
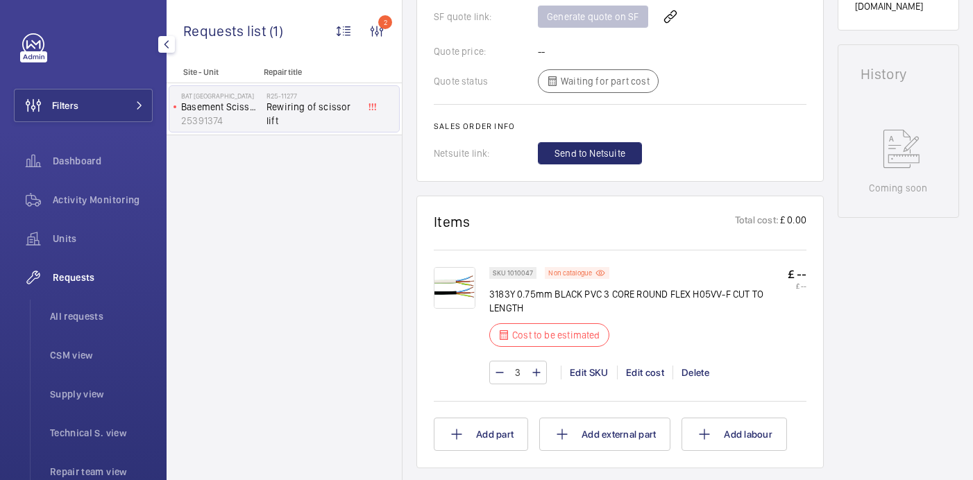
scroll to position [671, 0]
click at [590, 276] on p "Non catalogue" at bounding box center [570, 273] width 44 height 5
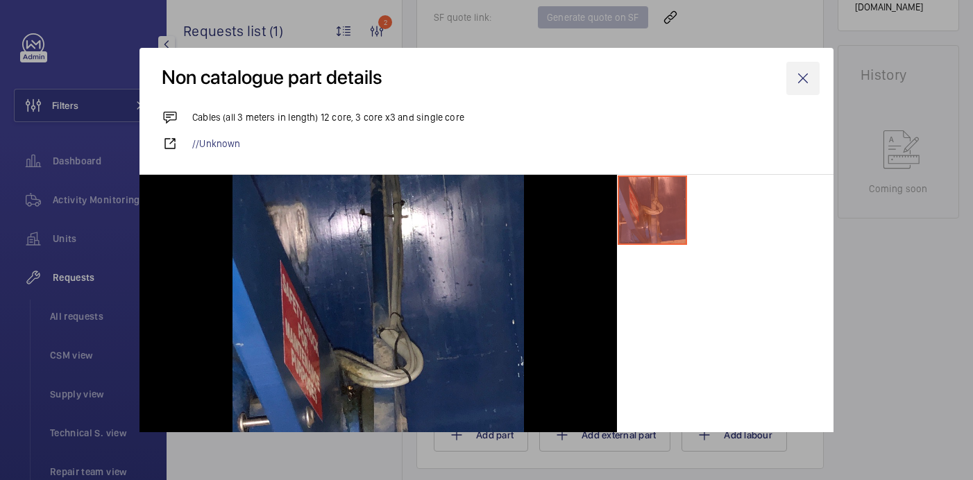
click at [804, 80] on wm-front-icon-button at bounding box center [802, 78] width 33 height 33
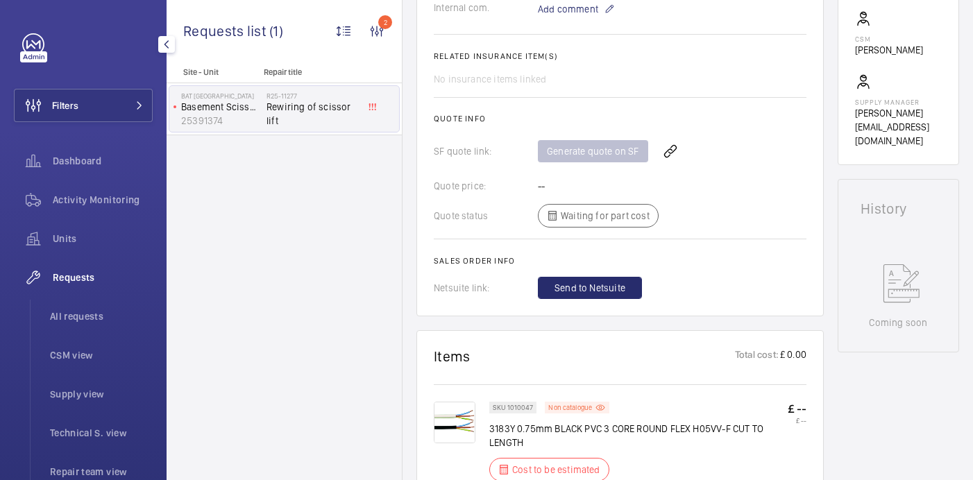
scroll to position [297, 0]
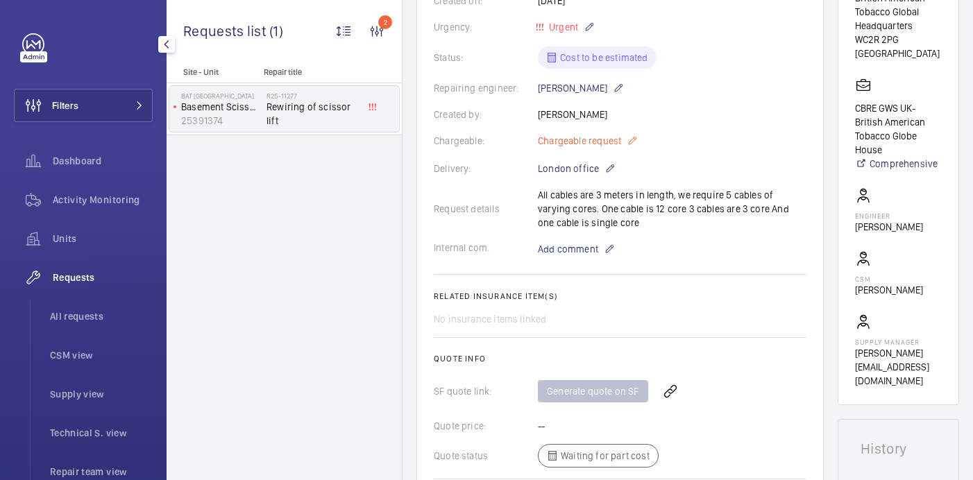
click at [626, 139] on p "Chargeable request" at bounding box center [588, 141] width 100 height 17
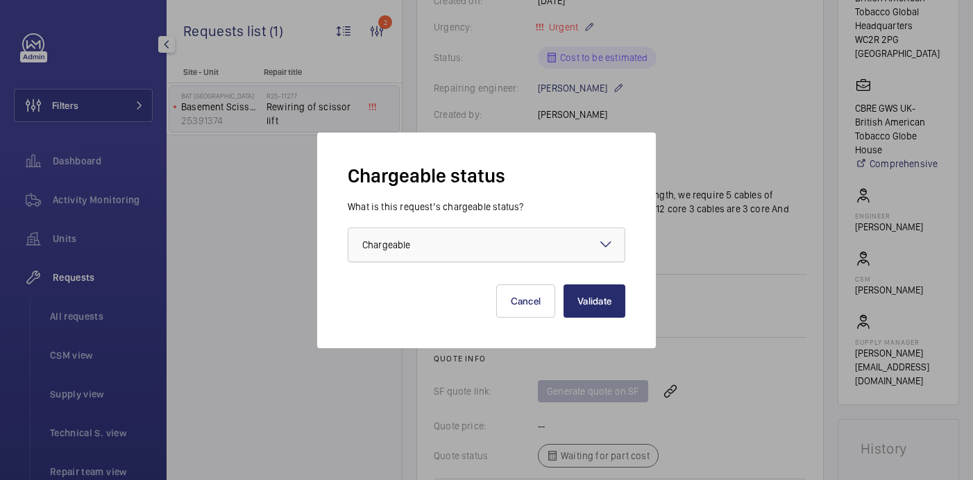
click at [488, 255] on div at bounding box center [486, 244] width 276 height 33
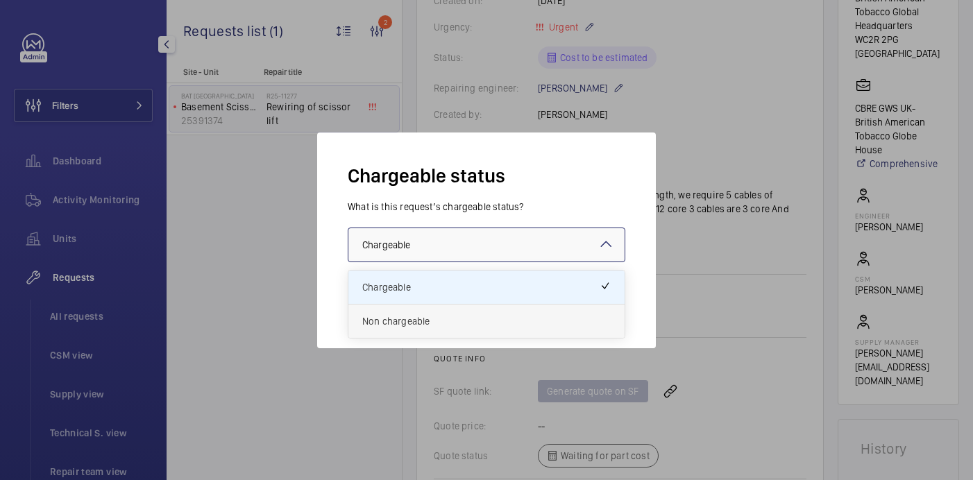
click at [484, 310] on div "Non chargeable" at bounding box center [486, 321] width 276 height 33
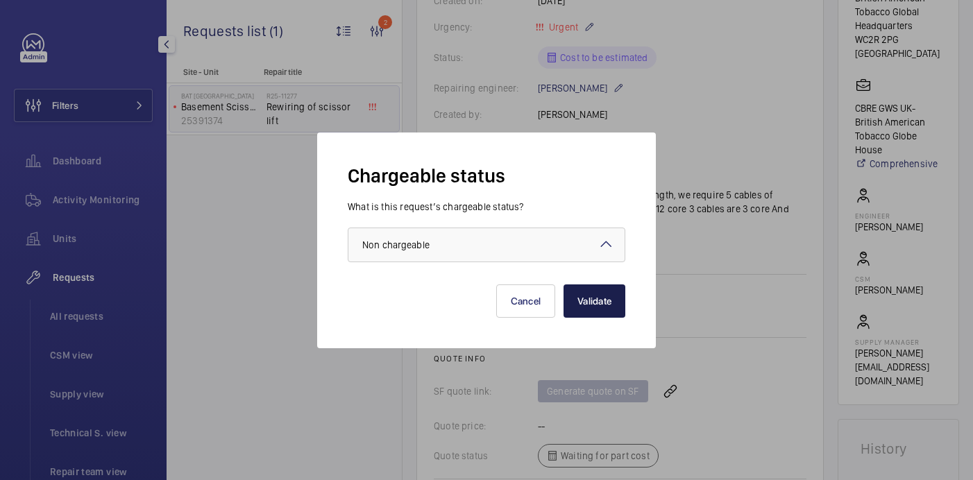
click at [597, 296] on button "Validate" at bounding box center [595, 301] width 62 height 33
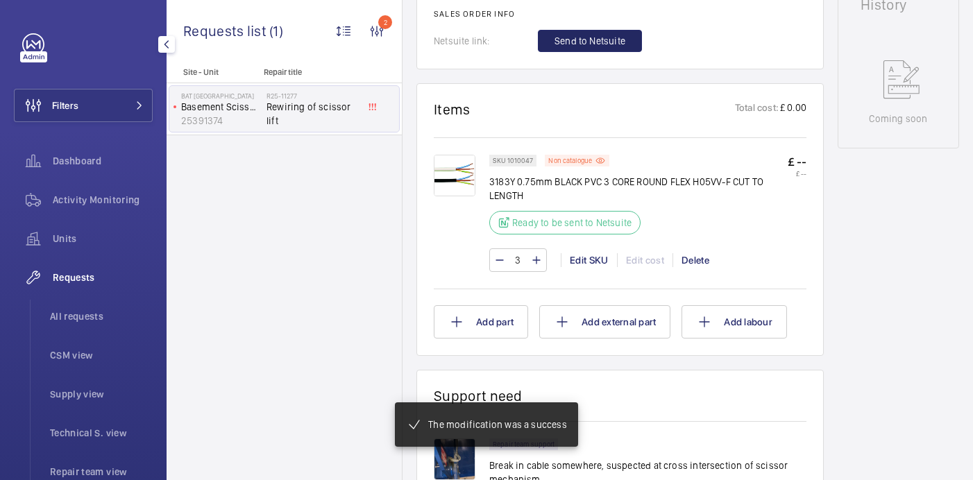
scroll to position [755, 0]
click at [600, 43] on span "Send to Netsuite" at bounding box center [590, 41] width 71 height 14
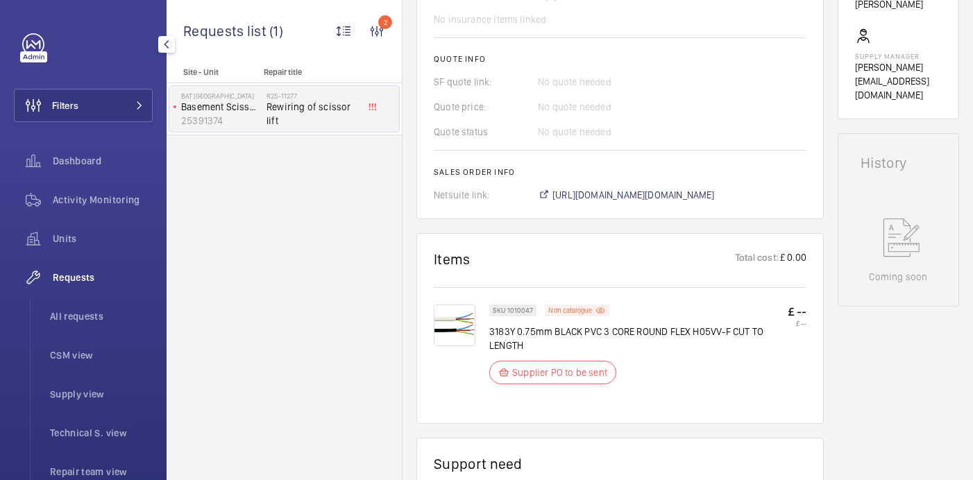
scroll to position [591, 0]
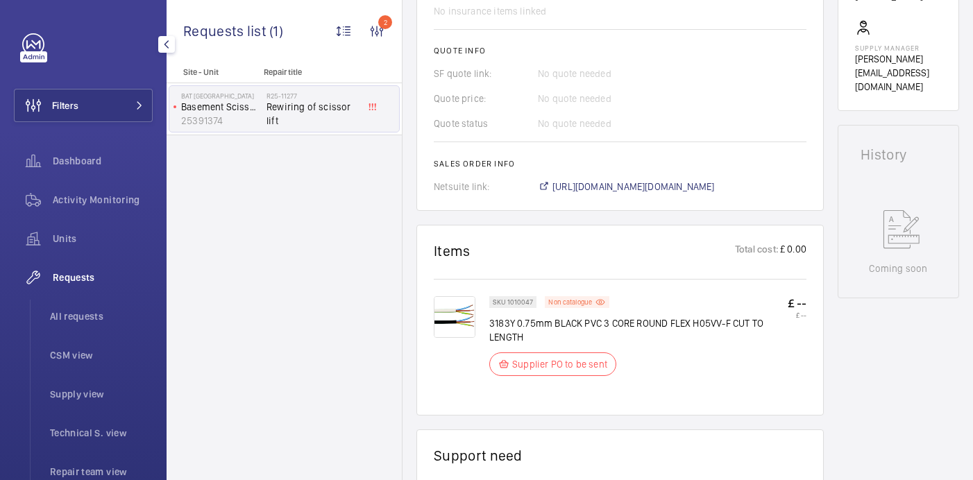
click at [633, 180] on span "https://6461500.app.netsuite.com/app/accounting/transactions/salesord.nl?id=295…" at bounding box center [634, 187] width 162 height 14
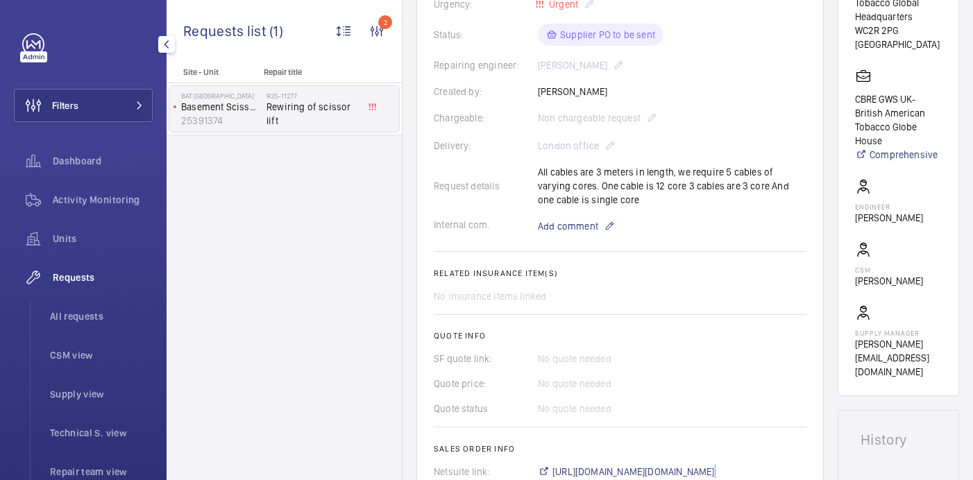
scroll to position [236, 0]
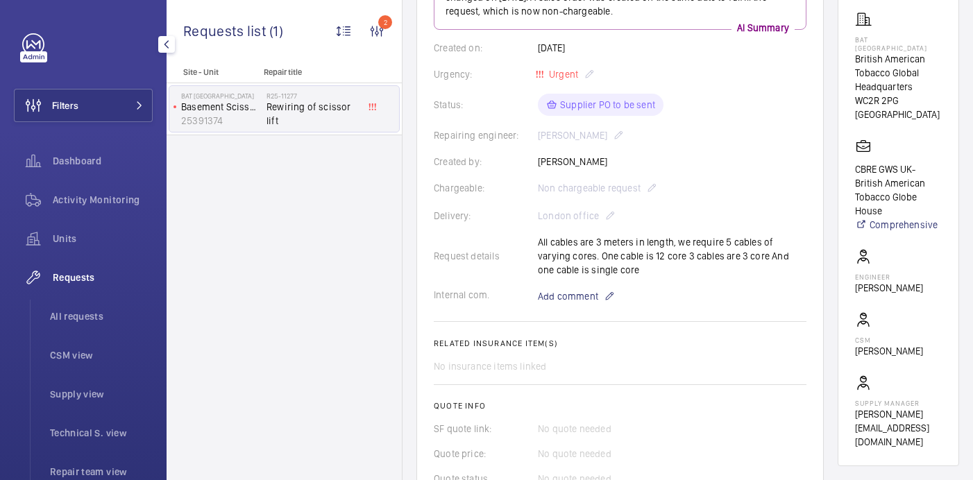
click at [888, 49] on p "BAT [GEOGRAPHIC_DATA]" at bounding box center [898, 43] width 87 height 17
copy p "BAT [GEOGRAPHIC_DATA]"
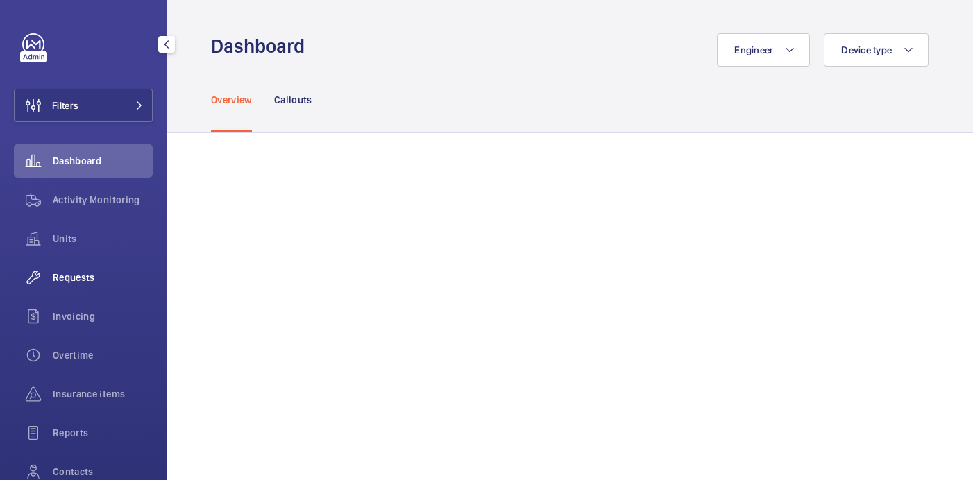
click at [82, 281] on span "Requests" at bounding box center [103, 278] width 100 height 14
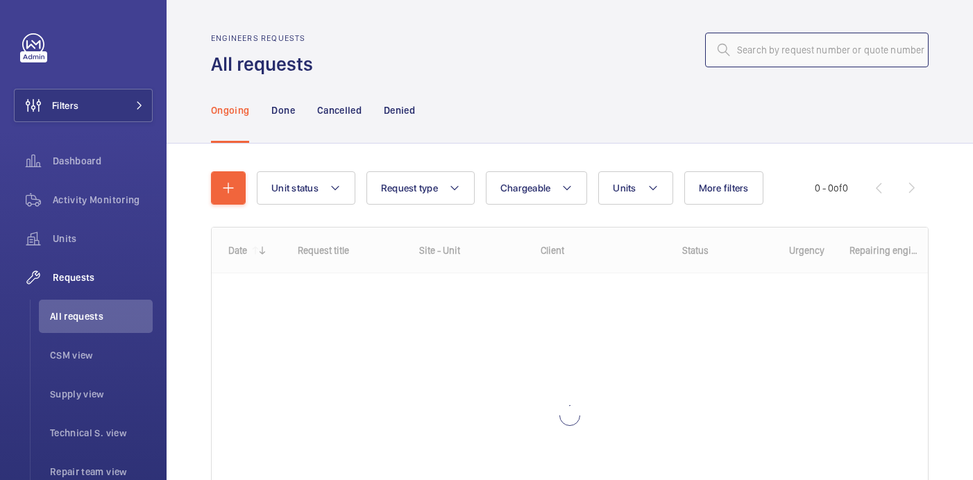
click at [780, 44] on input "text" at bounding box center [817, 50] width 224 height 35
paste input "R25-11235"
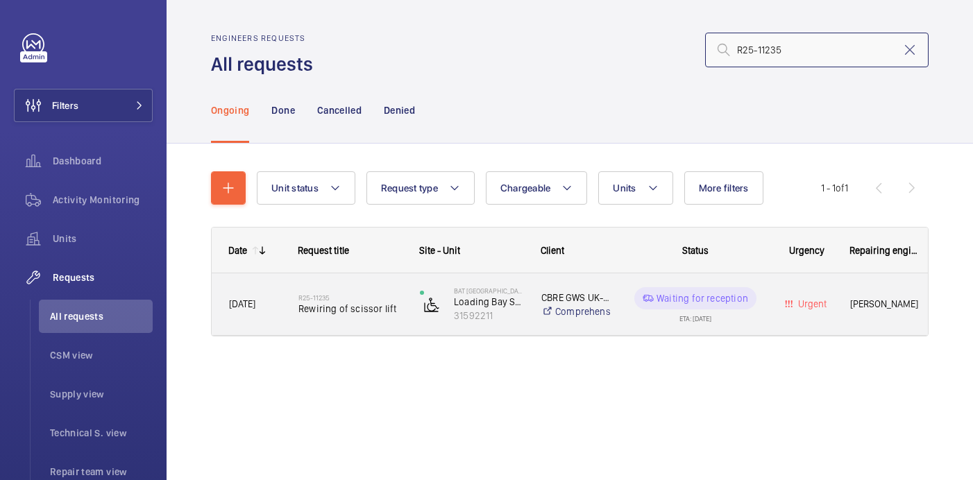
type input "R25-11235"
click at [366, 302] on span "Rewiring of scissor lift" at bounding box center [349, 309] width 103 height 14
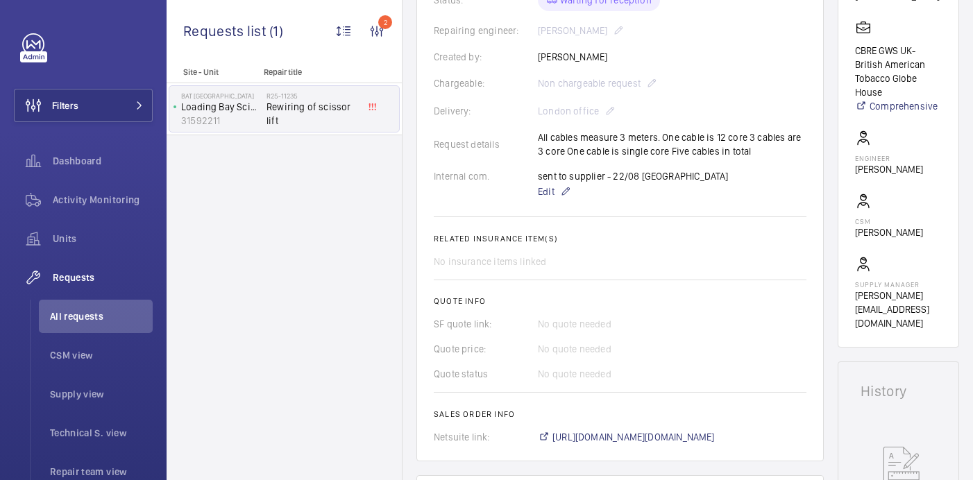
scroll to position [191, 0]
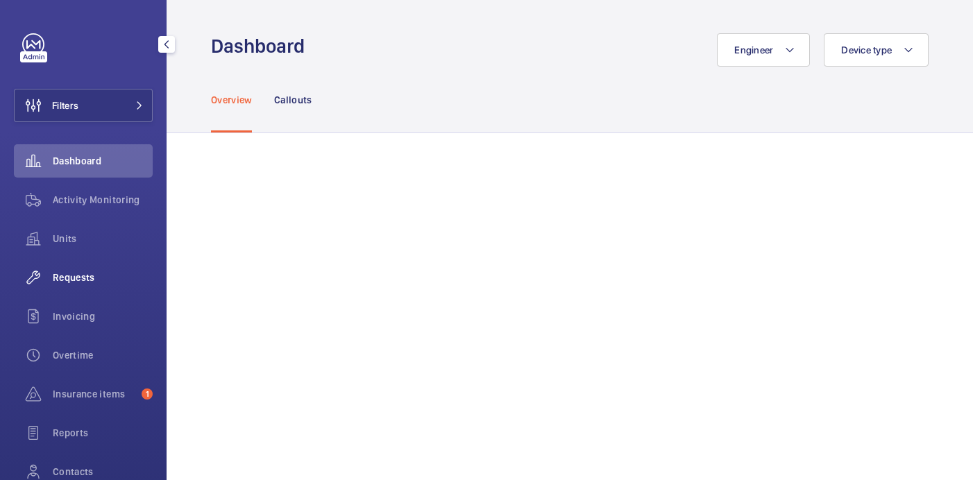
click at [115, 278] on span "Requests" at bounding box center [103, 278] width 100 height 14
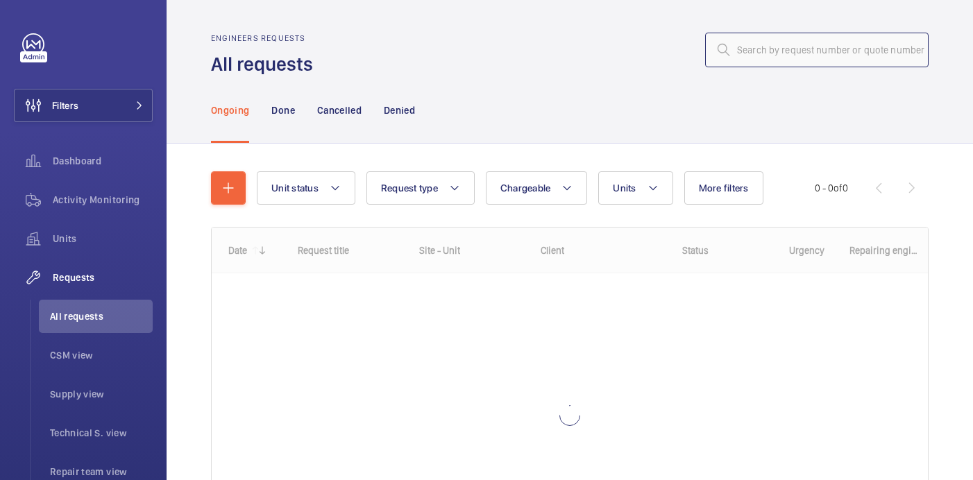
click at [823, 50] on input "text" at bounding box center [817, 50] width 224 height 35
paste input "R25-11235"
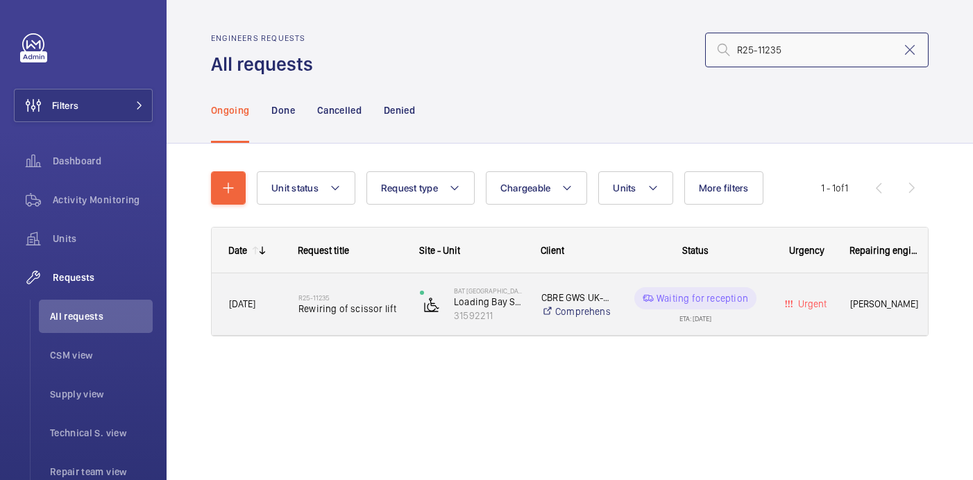
type input "R25-11235"
click at [378, 294] on h2 "R25-11235" at bounding box center [349, 298] width 103 height 8
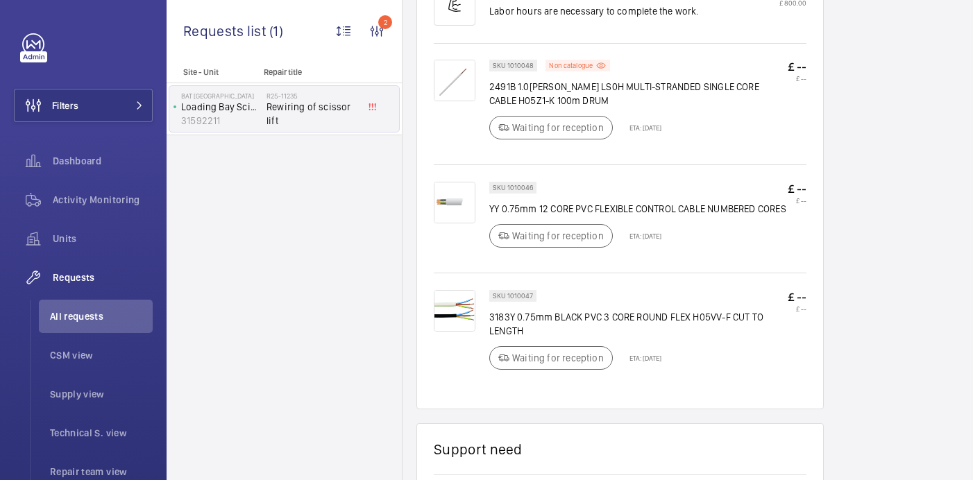
scroll to position [917, 0]
drag, startPoint x: 504, startPoint y: 297, endPoint x: 536, endPoint y: 298, distance: 31.9
click at [536, 298] on wm-front-pills "SKU 1010047" at bounding box center [517, 297] width 56 height 12
copy p "1010047"
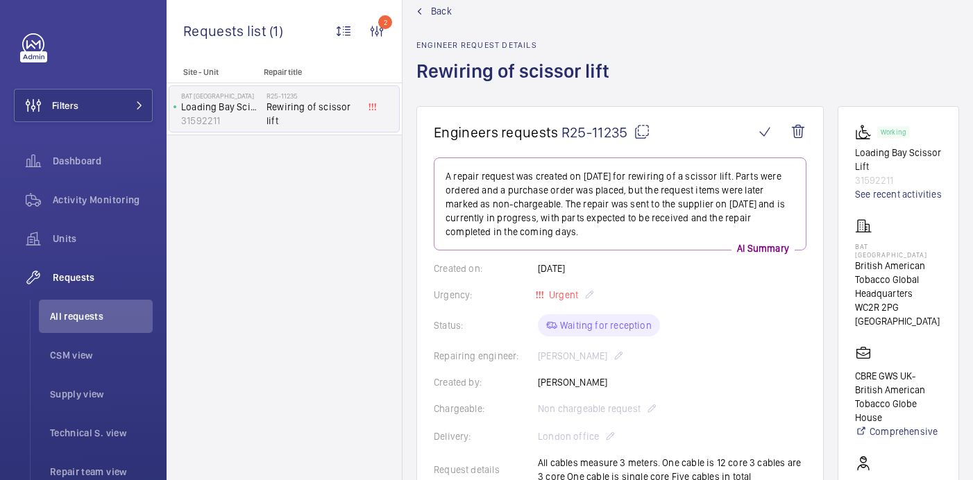
scroll to position [0, 0]
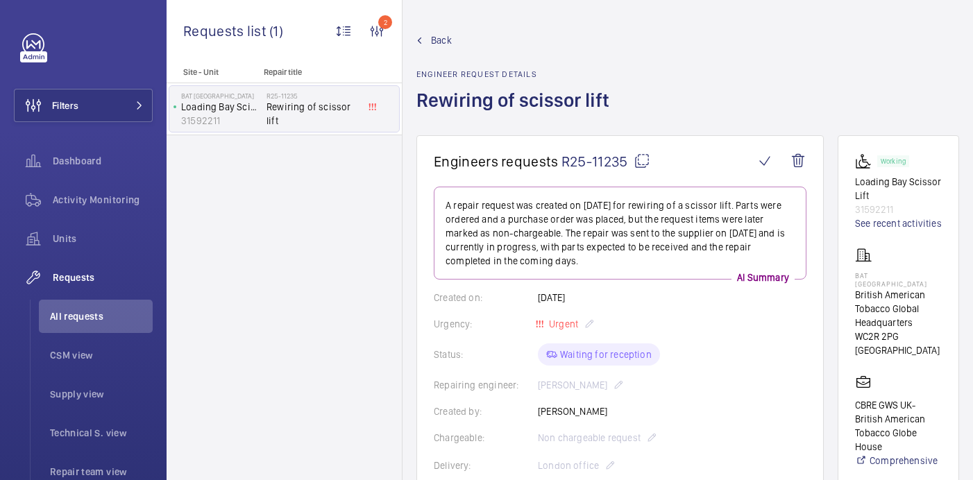
click at [641, 162] on mat-icon at bounding box center [642, 161] width 17 height 17
copy p "1010047"
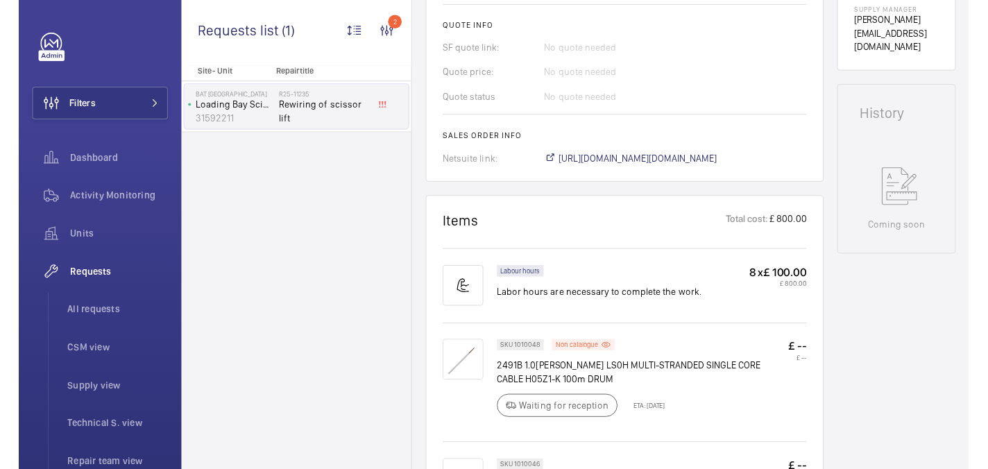
scroll to position [915, 0]
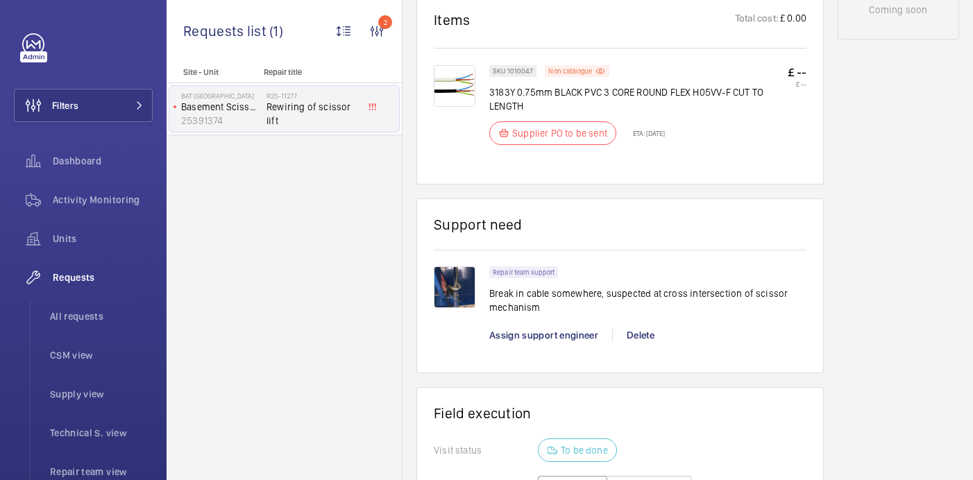
scroll to position [850, 0]
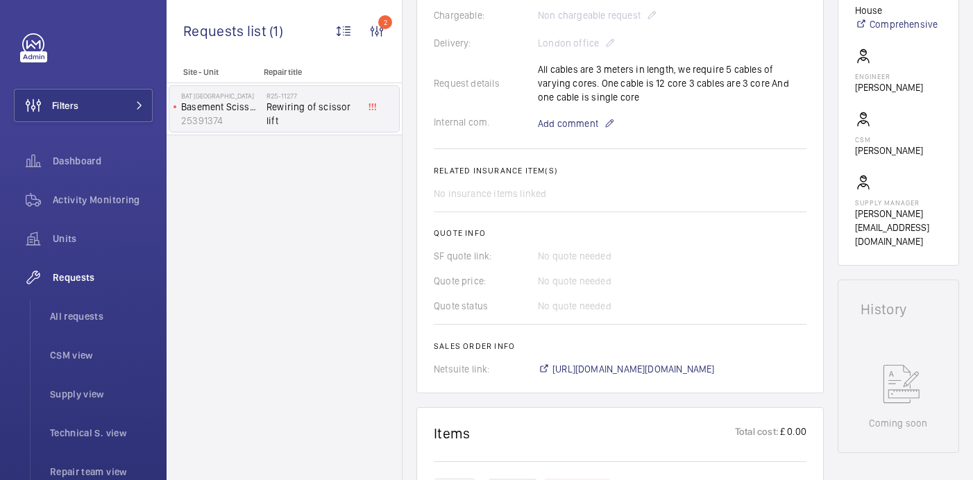
scroll to position [383, 0]
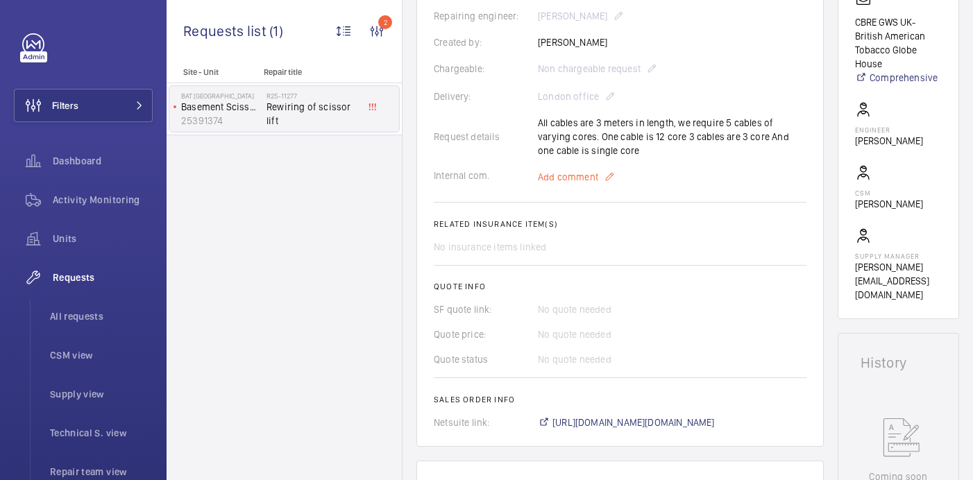
click at [570, 170] on span "Add comment" at bounding box center [568, 177] width 60 height 14
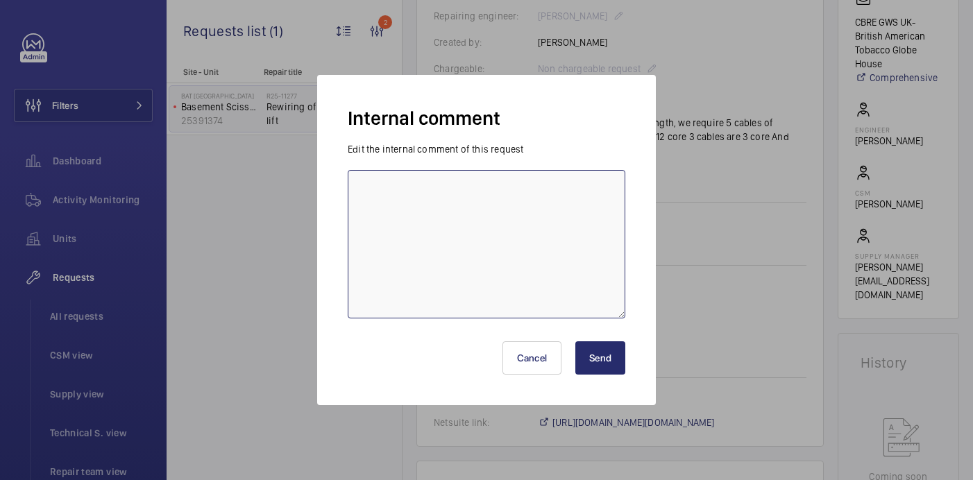
click at [553, 208] on textarea at bounding box center [487, 244] width 278 height 149
type textarea "PO sent to supplier - 27.08 [GEOGRAPHIC_DATA]"
click at [600, 354] on button "Send" at bounding box center [600, 358] width 50 height 33
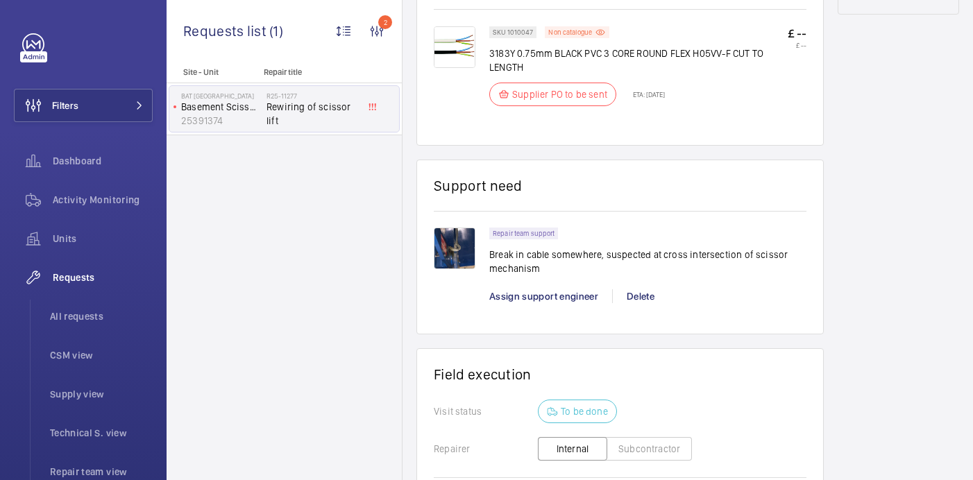
scroll to position [643, 0]
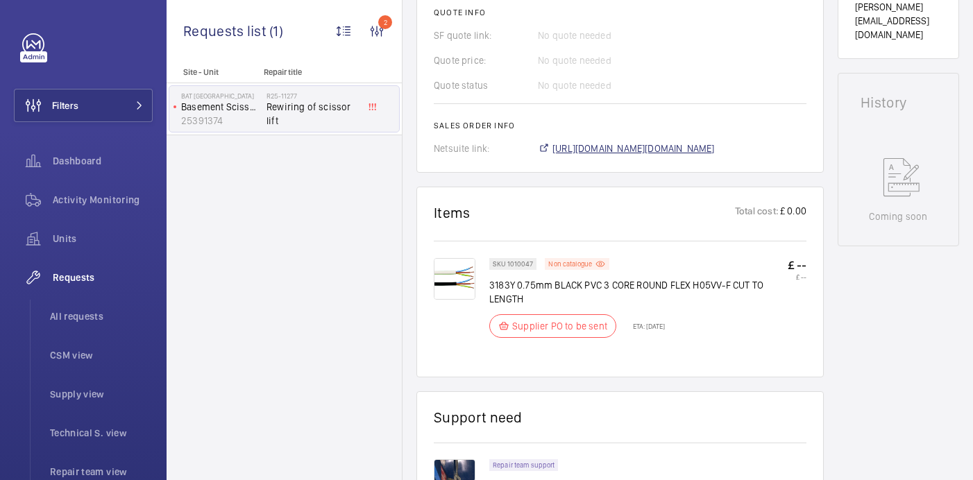
click at [600, 142] on span "[URL][DOMAIN_NAME][DOMAIN_NAME]" at bounding box center [634, 149] width 162 height 14
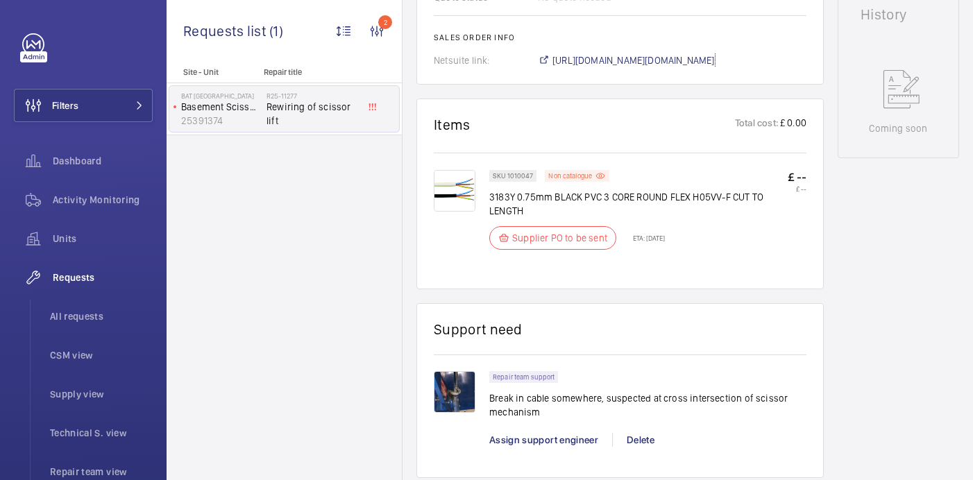
scroll to position [733, 0]
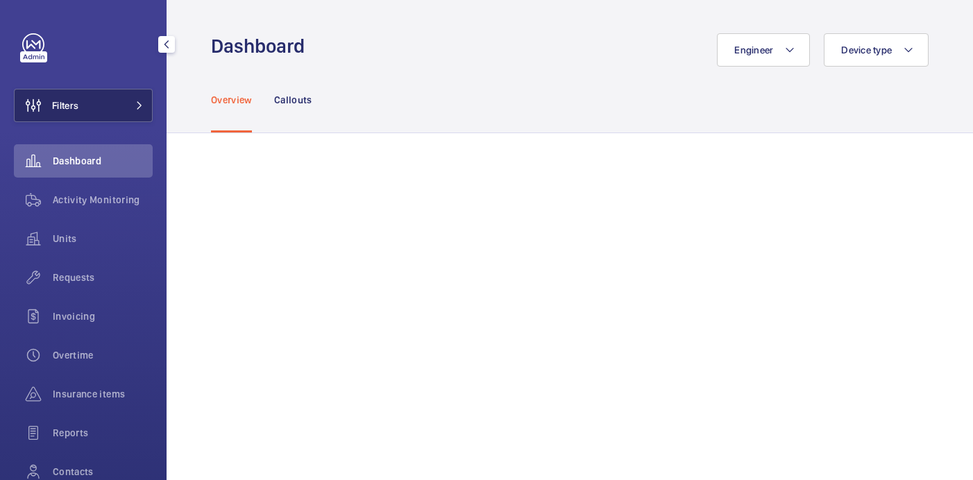
click at [85, 115] on button "Filters" at bounding box center [83, 105] width 139 height 33
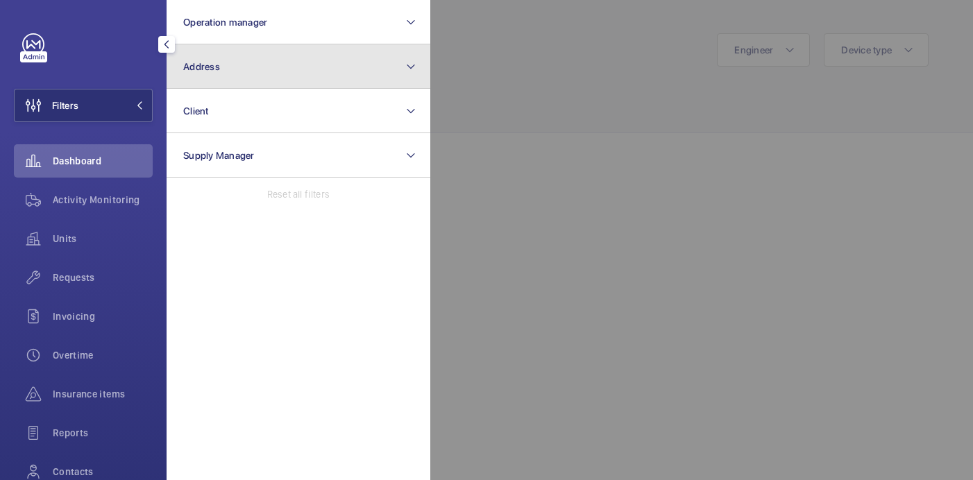
click at [286, 60] on button "Address" at bounding box center [299, 66] width 264 height 44
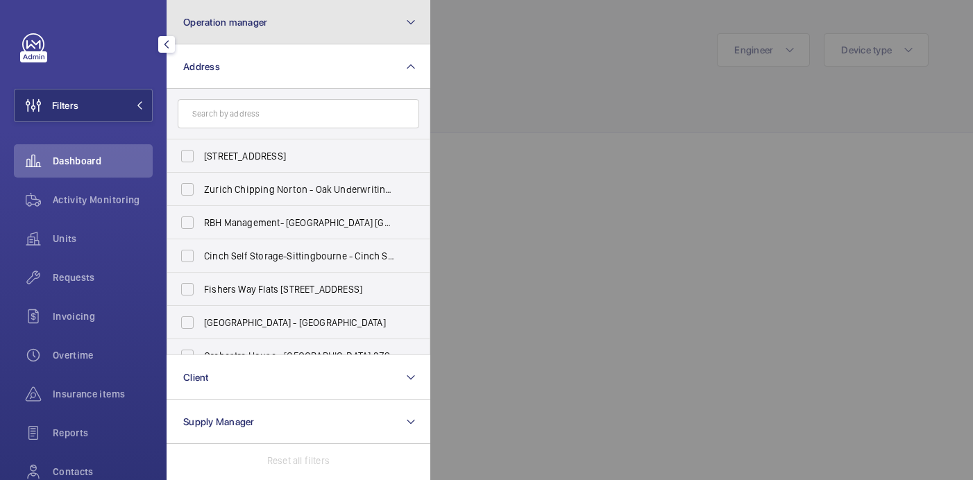
drag, startPoint x: 286, startPoint y: 14, endPoint x: 286, endPoint y: 34, distance: 20.1
click at [286, 14] on button "Operation manager" at bounding box center [299, 22] width 264 height 44
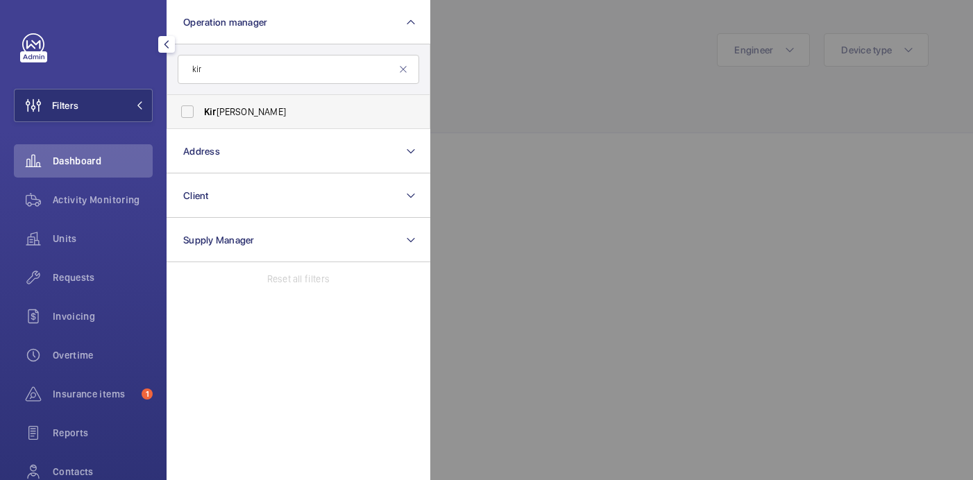
type input "kir"
click at [276, 103] on label "Kir [PERSON_NAME]" at bounding box center [288, 111] width 242 height 33
click at [201, 103] on input "Kir [PERSON_NAME]" at bounding box center [188, 112] width 28 height 28
checkbox input "true"
drag, startPoint x: 502, startPoint y: 84, endPoint x: 461, endPoint y: 90, distance: 41.4
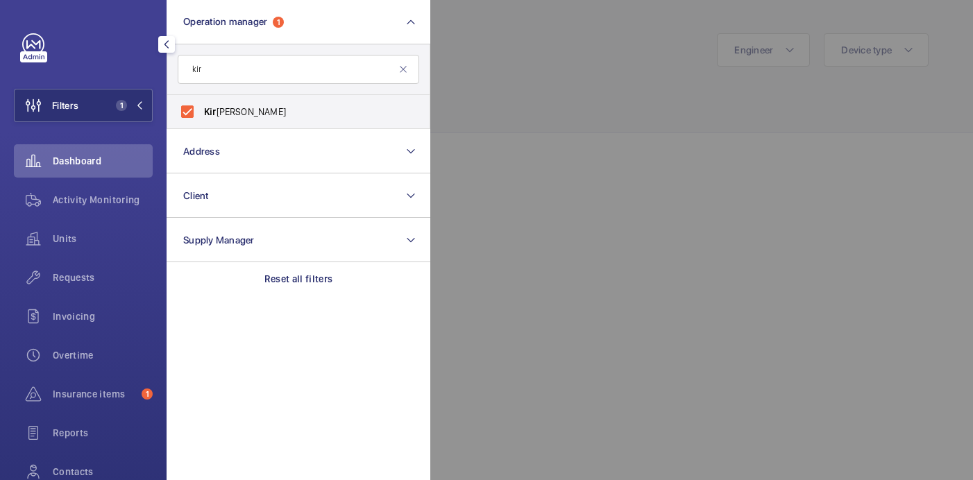
click at [502, 84] on div at bounding box center [916, 240] width 973 height 480
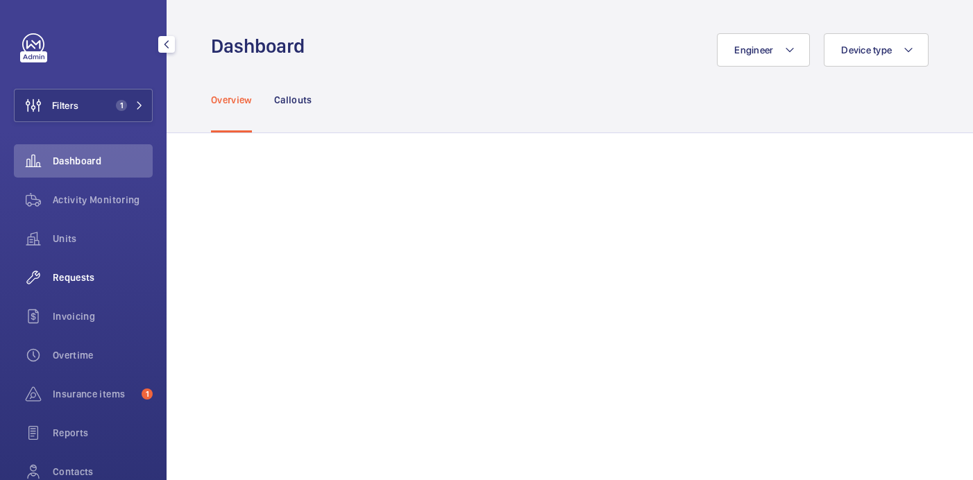
click at [59, 277] on span "Requests" at bounding box center [103, 278] width 100 height 14
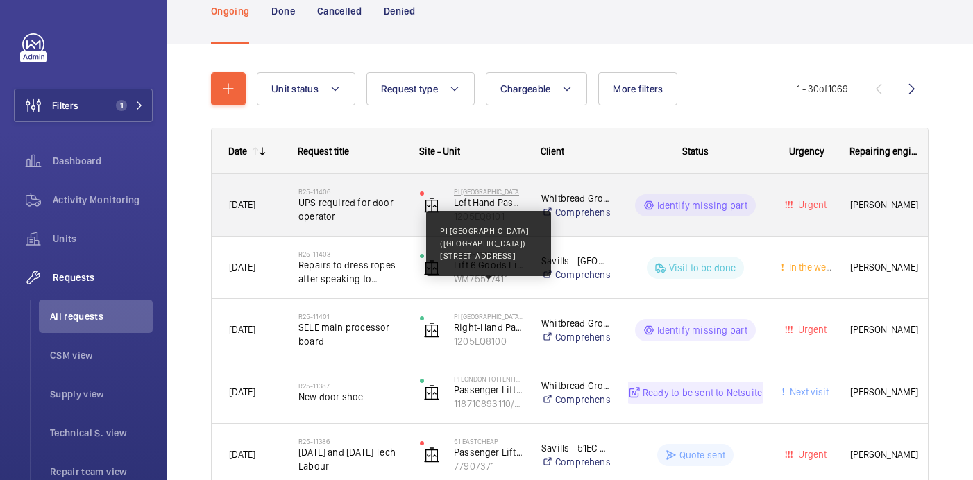
scroll to position [109, 0]
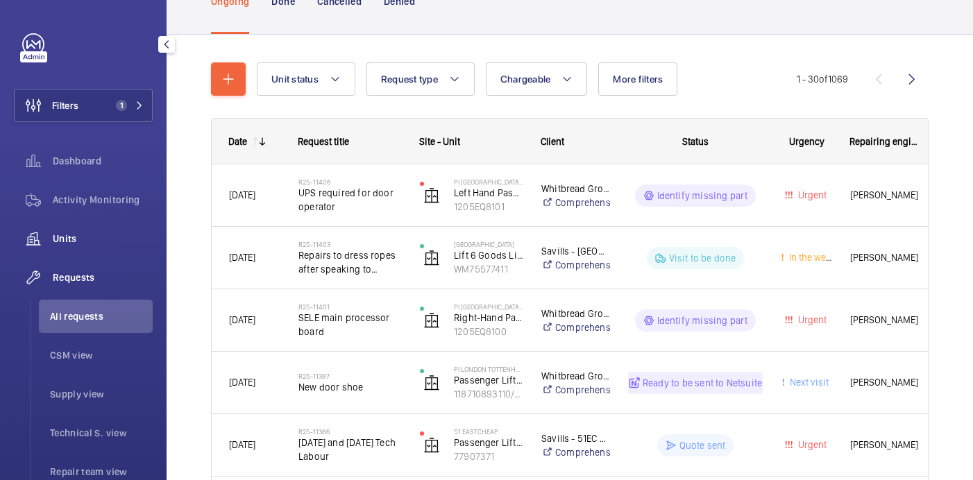
click at [106, 224] on div "Units" at bounding box center [83, 238] width 139 height 33
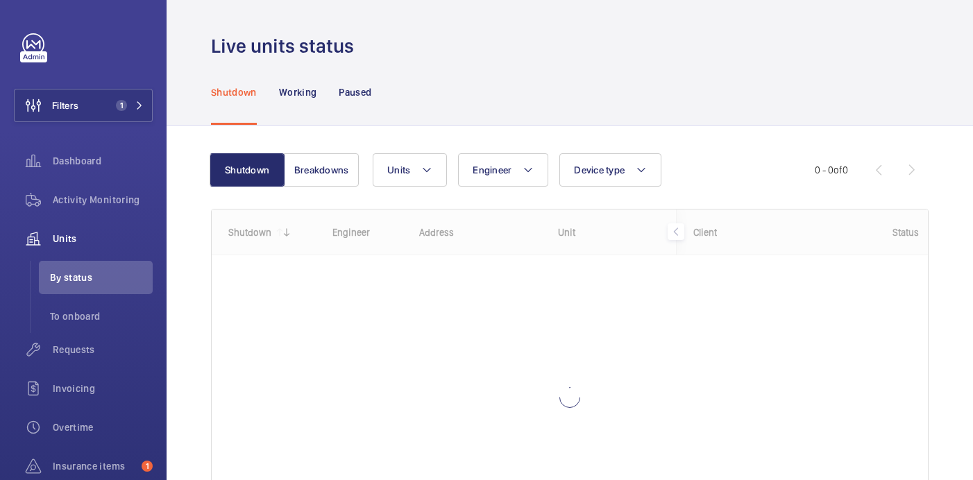
scroll to position [127, 0]
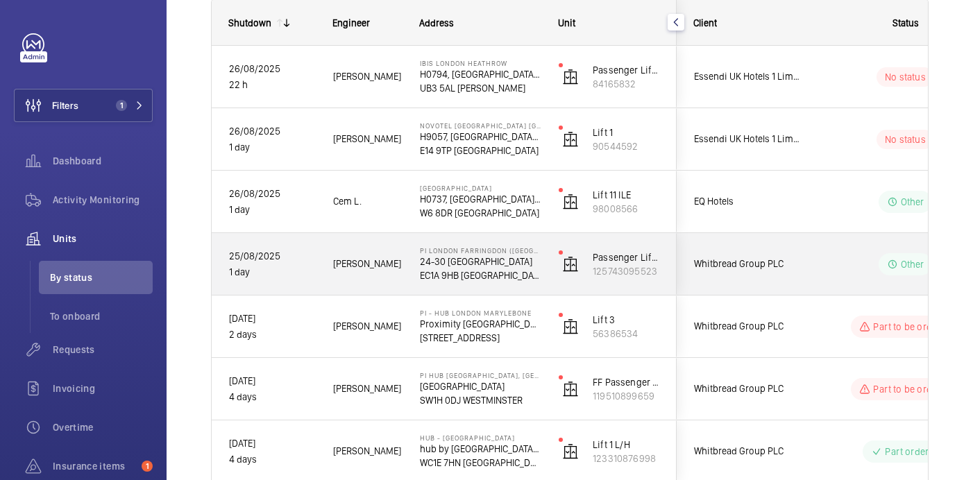
scroll to position [237, 0]
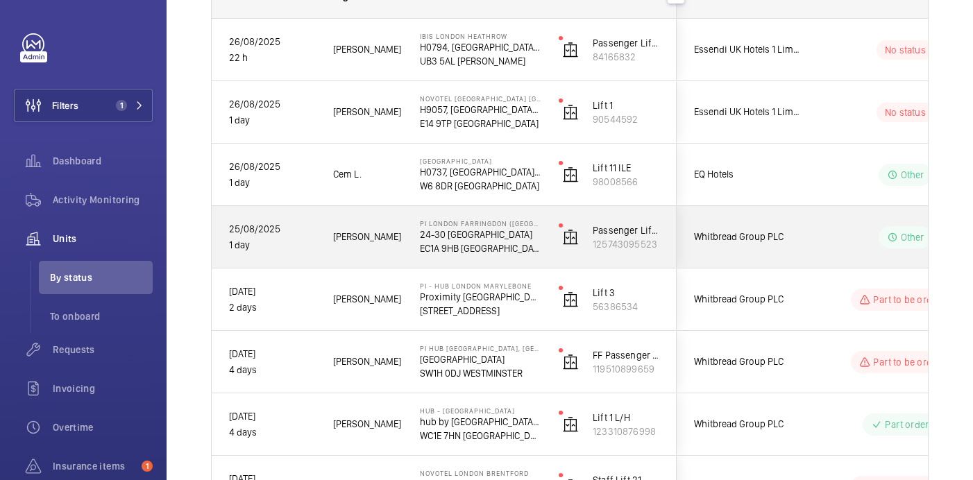
click at [845, 233] on wm-front-pills-cell "Other" at bounding box center [905, 237] width 173 height 22
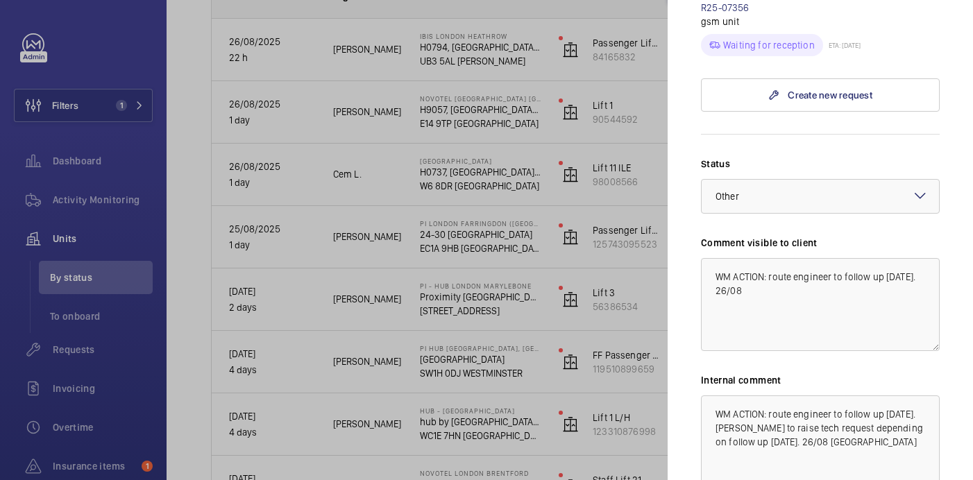
scroll to position [0, 0]
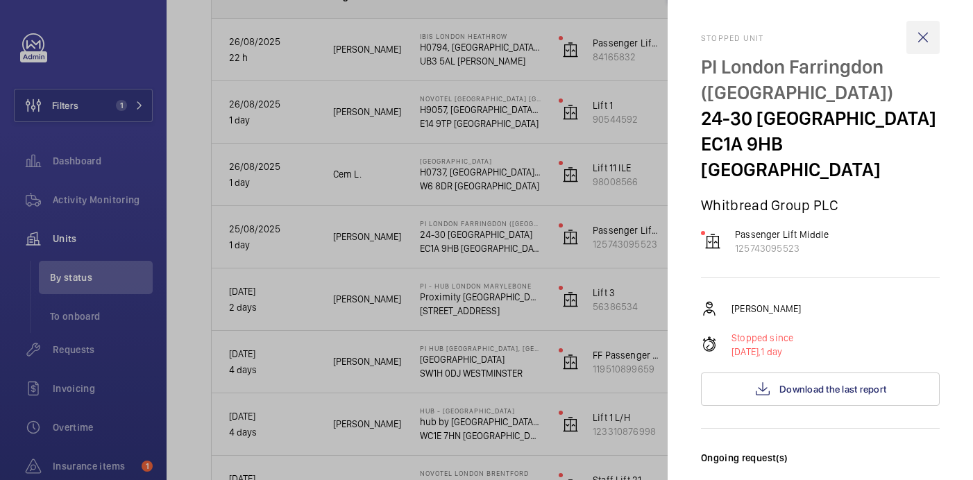
click at [920, 44] on wm-front-icon-button at bounding box center [923, 37] width 33 height 33
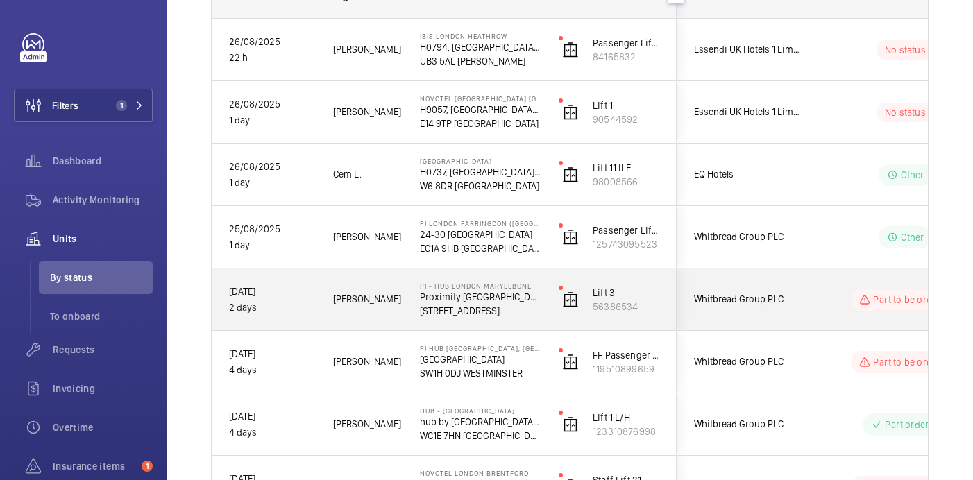
click at [514, 311] on p "[STREET_ADDRESS]" at bounding box center [480, 311] width 121 height 14
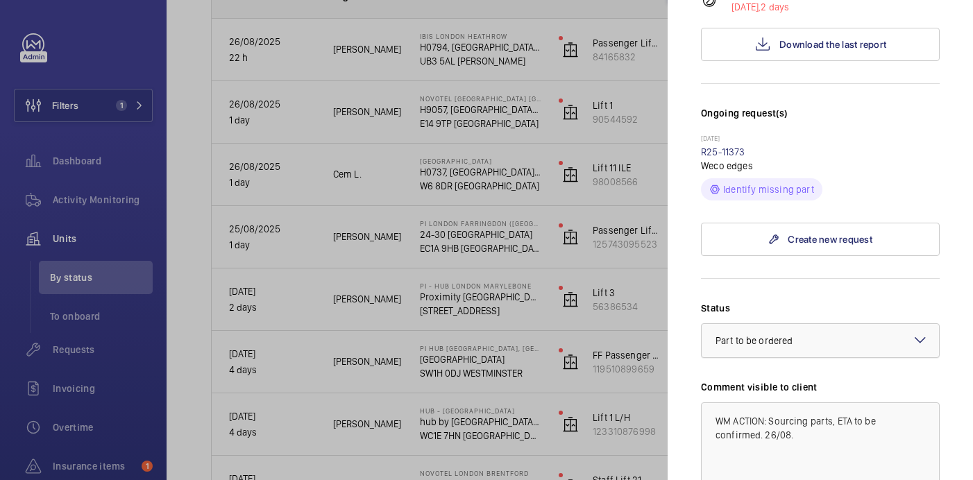
scroll to position [344, 0]
click at [726, 148] on link "R25-11373" at bounding box center [723, 153] width 44 height 11
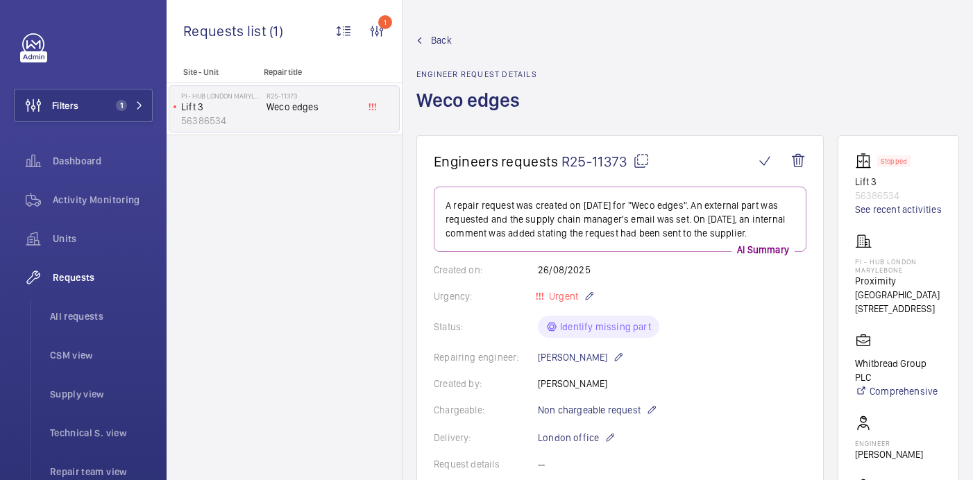
click at [640, 170] on wm-front-card-header "Engineers requests R25-11373" at bounding box center [620, 170] width 373 height 34
click at [640, 168] on mat-icon at bounding box center [641, 161] width 17 height 17
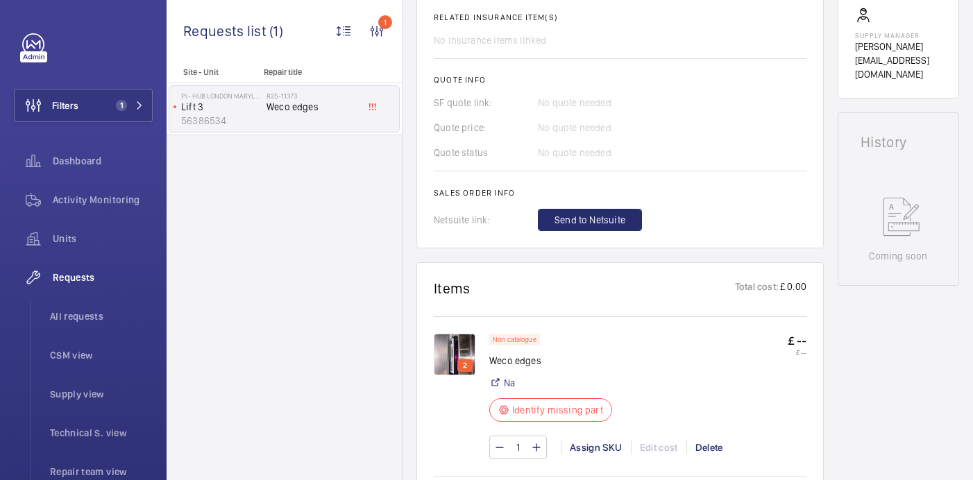
scroll to position [539, 0]
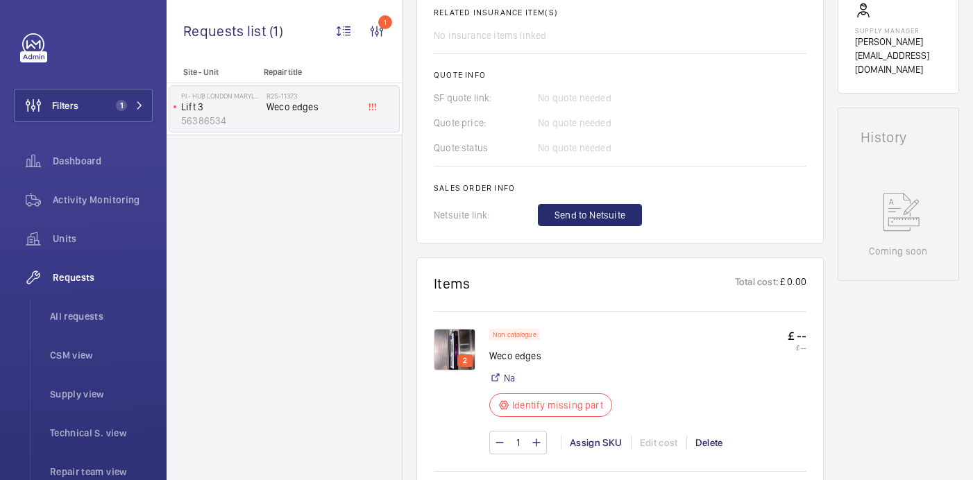
click at [460, 352] on img at bounding box center [455, 350] width 42 height 42
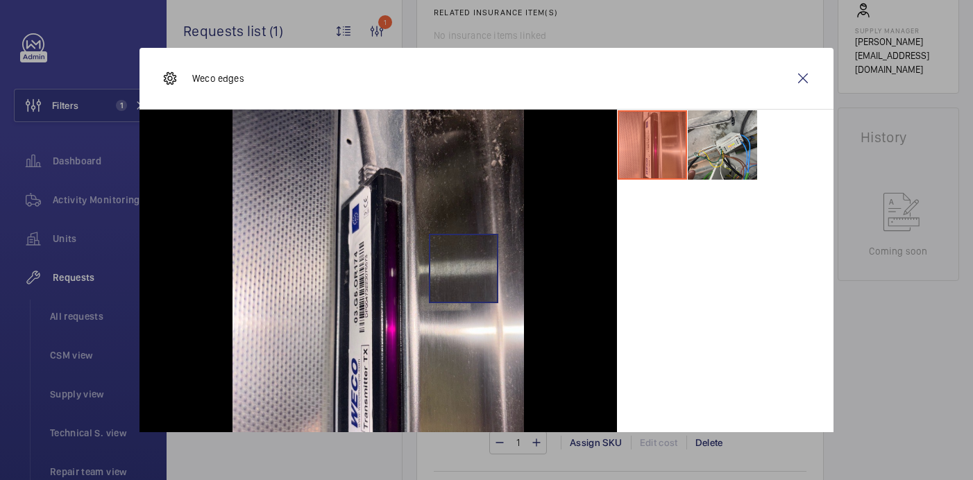
scroll to position [66, 0]
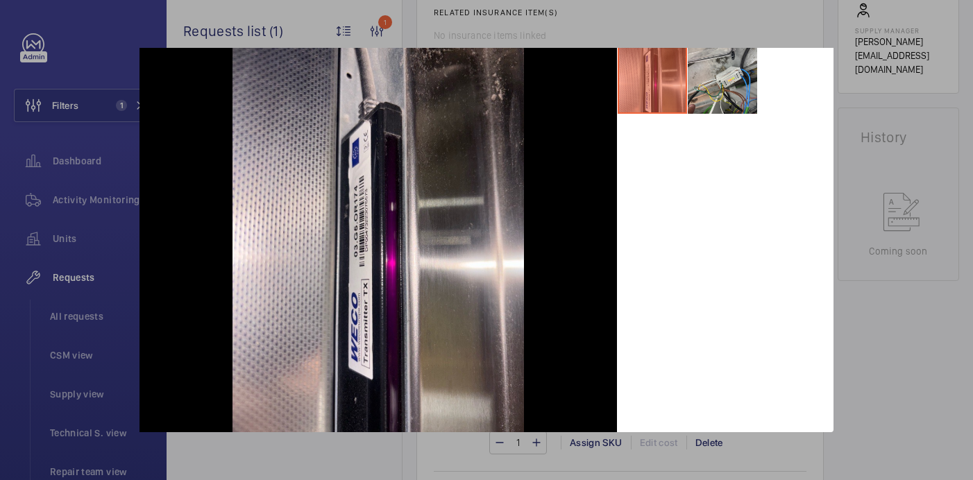
click at [858, 342] on div at bounding box center [486, 240] width 973 height 480
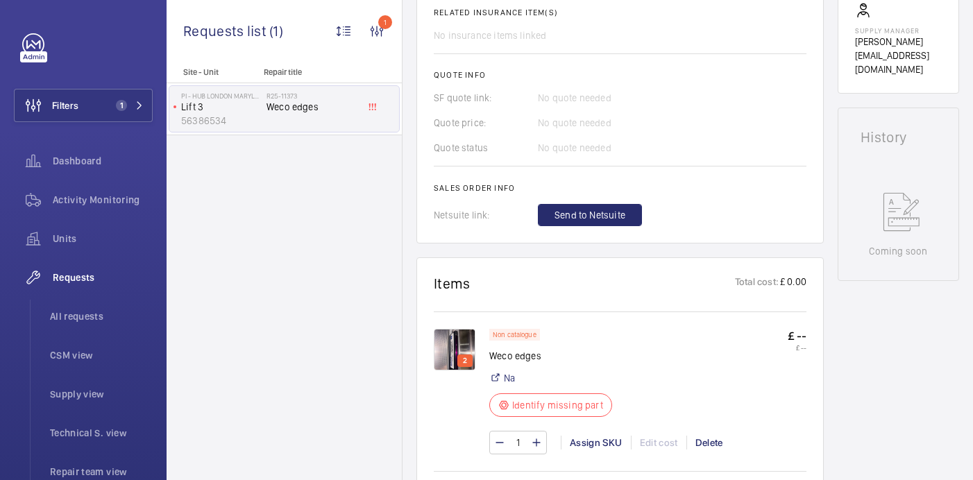
click at [588, 451] on div "1 Assign SKU Edit cost Delete" at bounding box center [647, 443] width 317 height 24
click at [588, 447] on div "Assign SKU" at bounding box center [596, 443] width 70 height 14
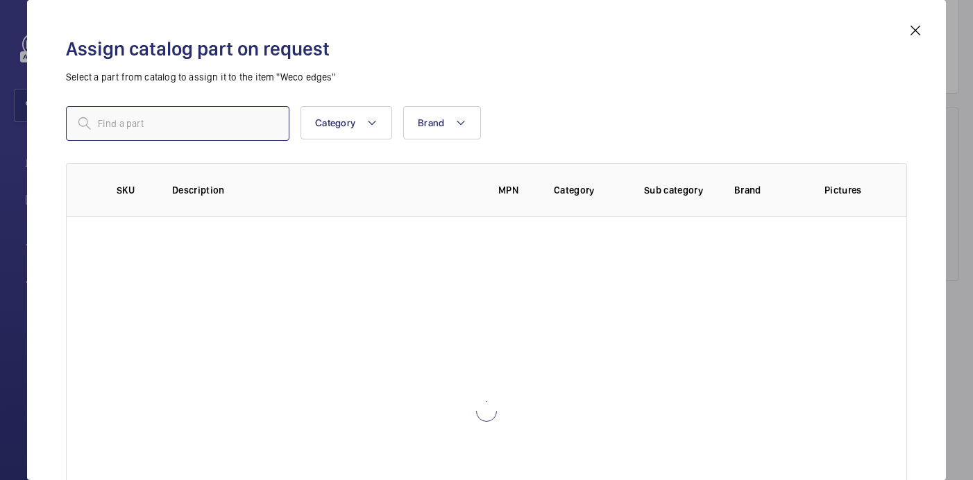
click at [182, 131] on input "text" at bounding box center [178, 123] width 224 height 35
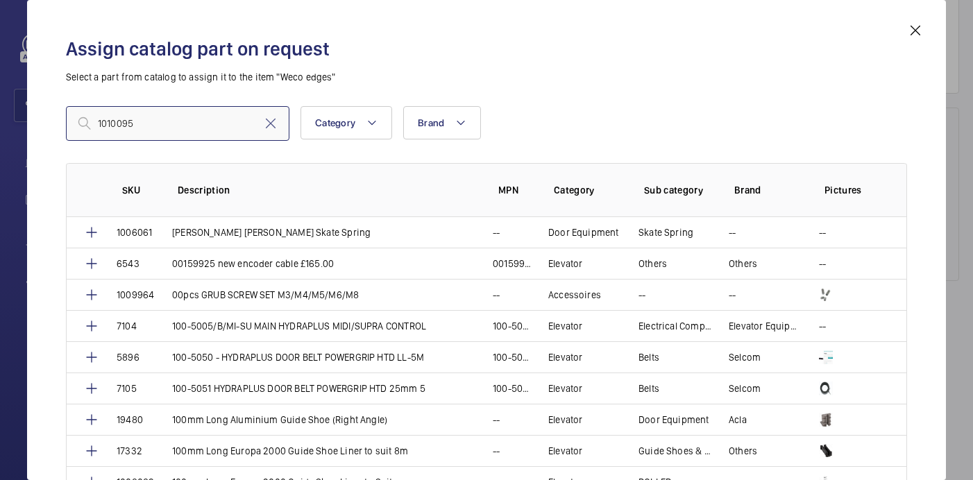
click at [101, 125] on input "1010095" at bounding box center [178, 123] width 224 height 35
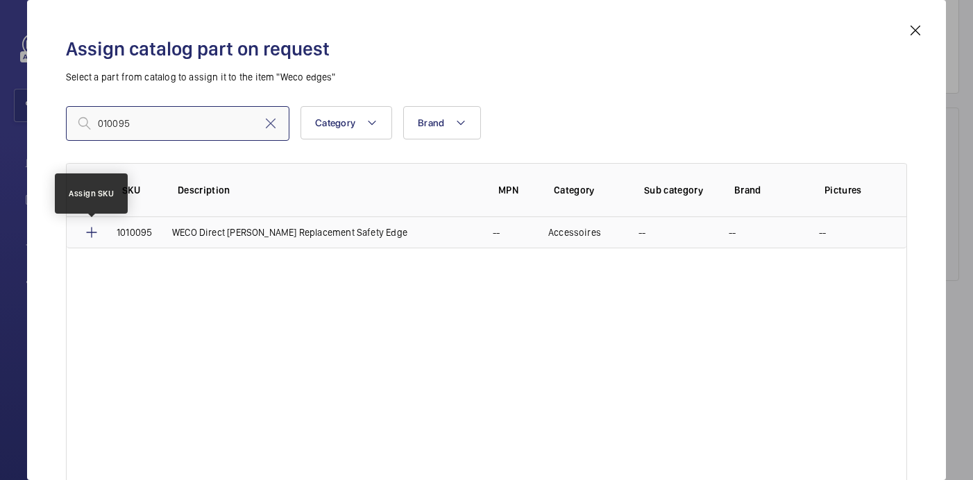
type input "010095"
click at [95, 233] on mat-icon at bounding box center [91, 232] width 17 height 17
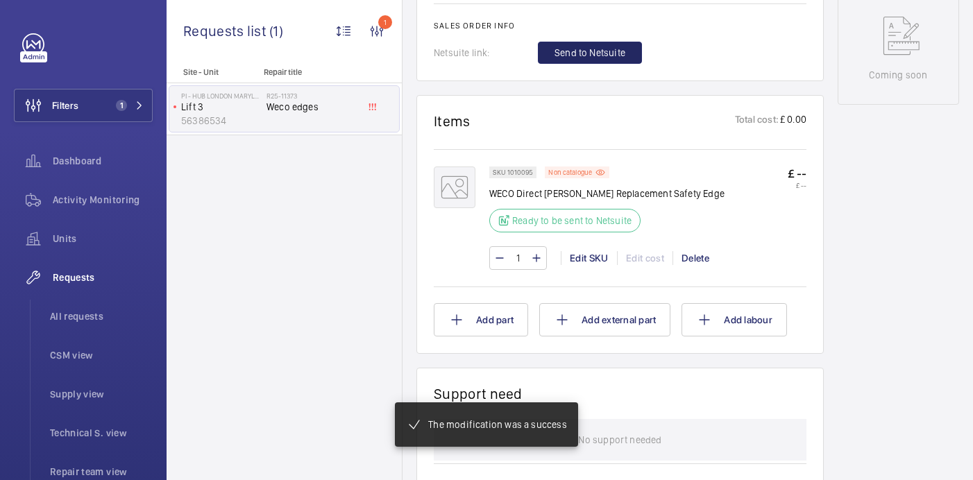
scroll to position [730, 0]
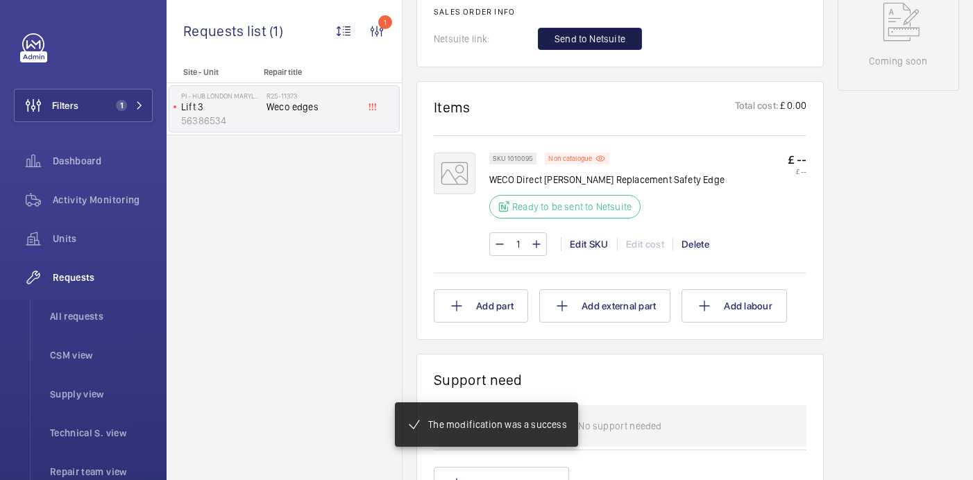
click at [591, 49] on button "Send to Netsuite" at bounding box center [590, 39] width 104 height 22
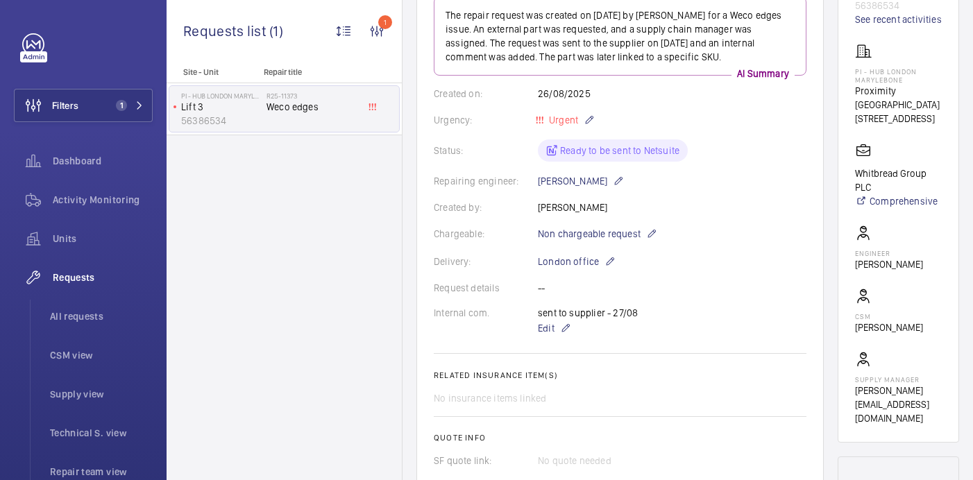
scroll to position [616, 0]
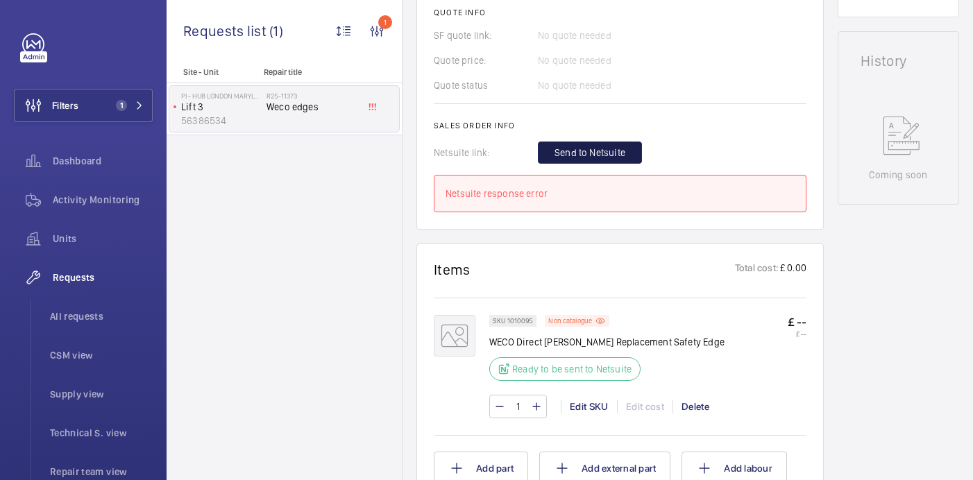
click at [596, 151] on span "Send to Netsuite" at bounding box center [590, 153] width 71 height 14
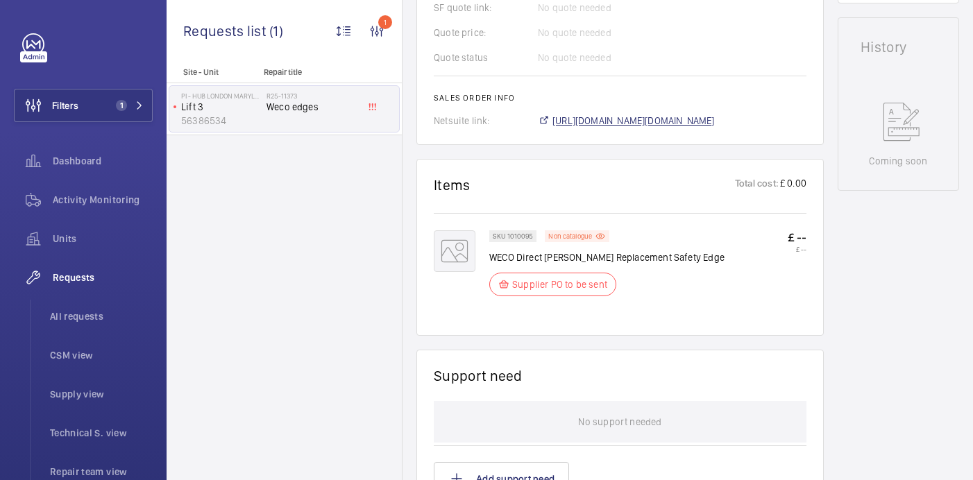
scroll to position [643, 0]
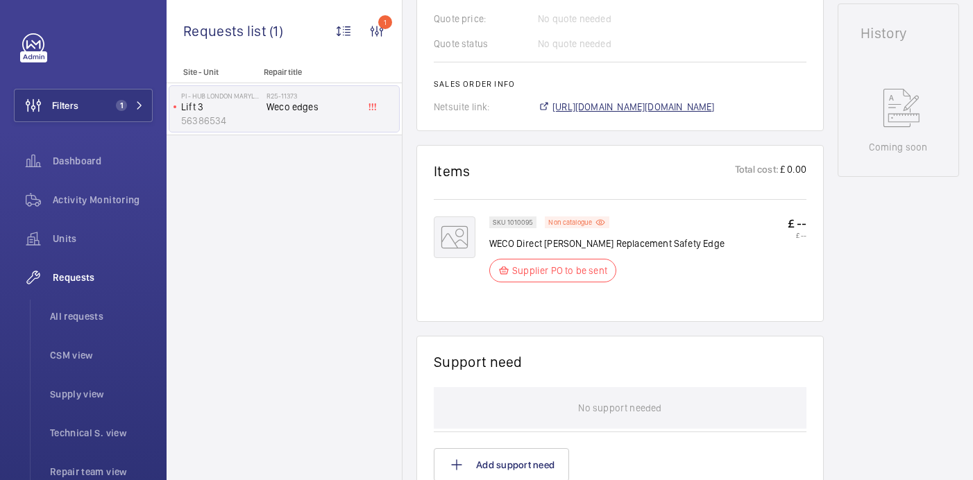
click at [648, 103] on span "https://6461500.app.netsuite.com/app/accounting/transactions/salesord.nl?id=295…" at bounding box center [634, 107] width 162 height 14
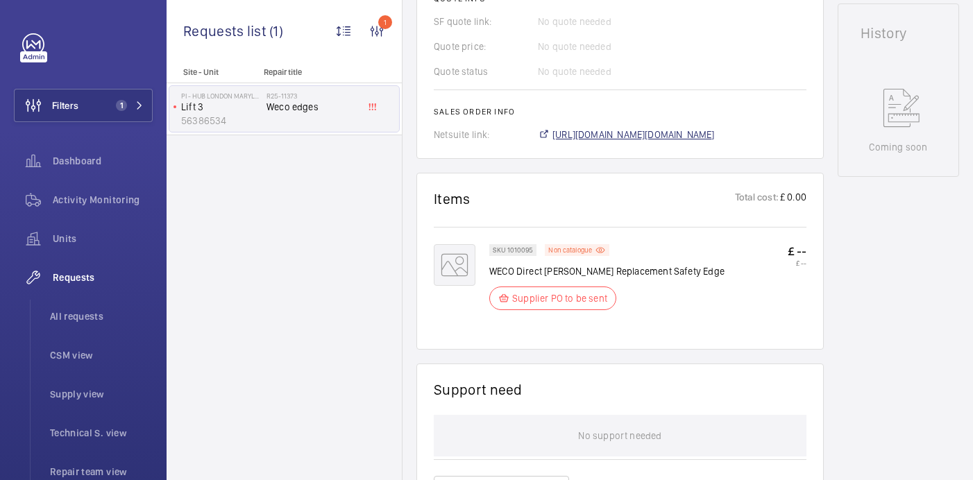
scroll to position [657, 0]
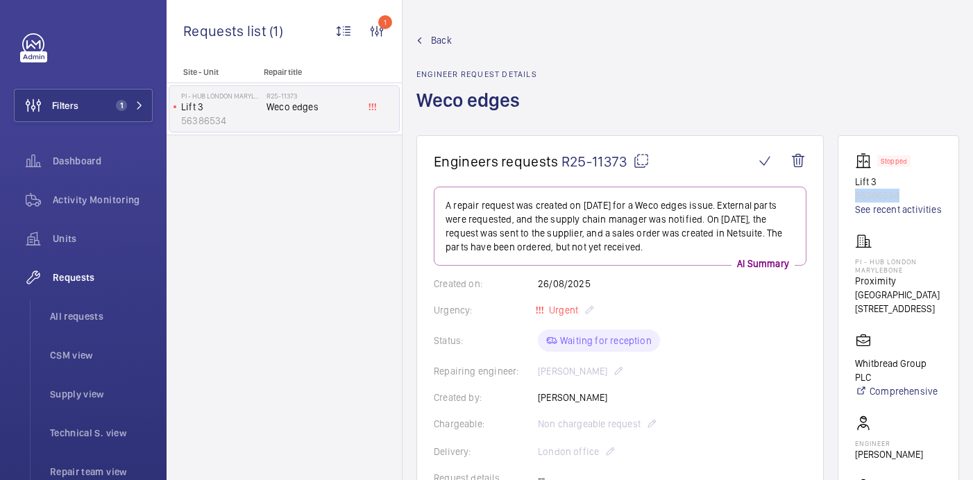
drag, startPoint x: 936, startPoint y: 191, endPoint x: 875, endPoint y: 196, distance: 61.3
click at [875, 196] on wm-front-card "Stopped Lift 3 56386534 See recent activities PI - Hub [GEOGRAPHIC_DATA] Maryle…" at bounding box center [898, 384] width 121 height 498
copy p "56386534"
click at [103, 228] on div "Units" at bounding box center [83, 238] width 139 height 33
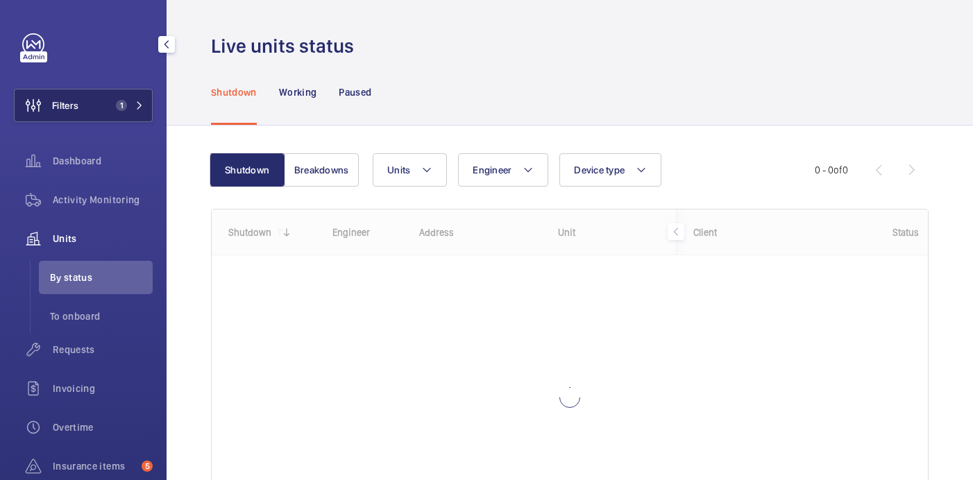
click at [132, 99] on button "Filters 1" at bounding box center [83, 105] width 139 height 33
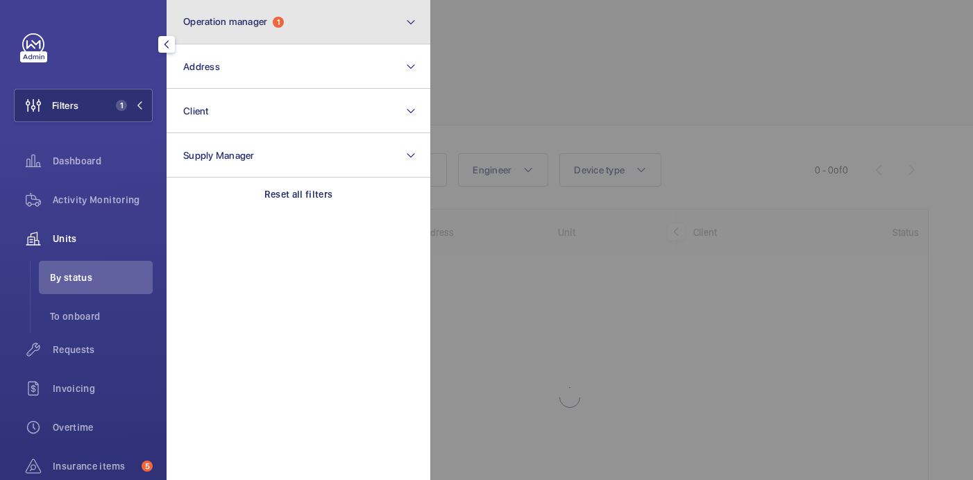
click at [277, 28] on button "Operation manager 1" at bounding box center [299, 22] width 264 height 44
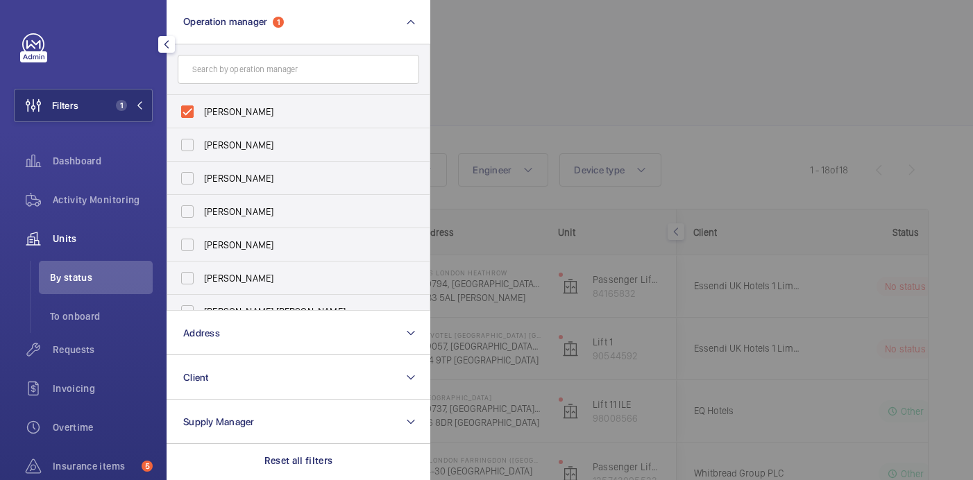
click at [535, 62] on div at bounding box center [916, 240] width 973 height 480
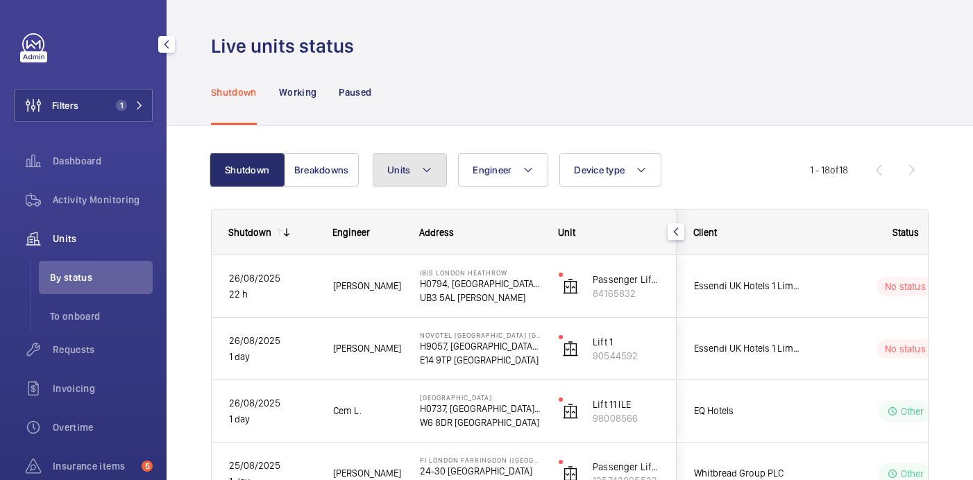
click at [419, 173] on button "Units" at bounding box center [410, 169] width 74 height 33
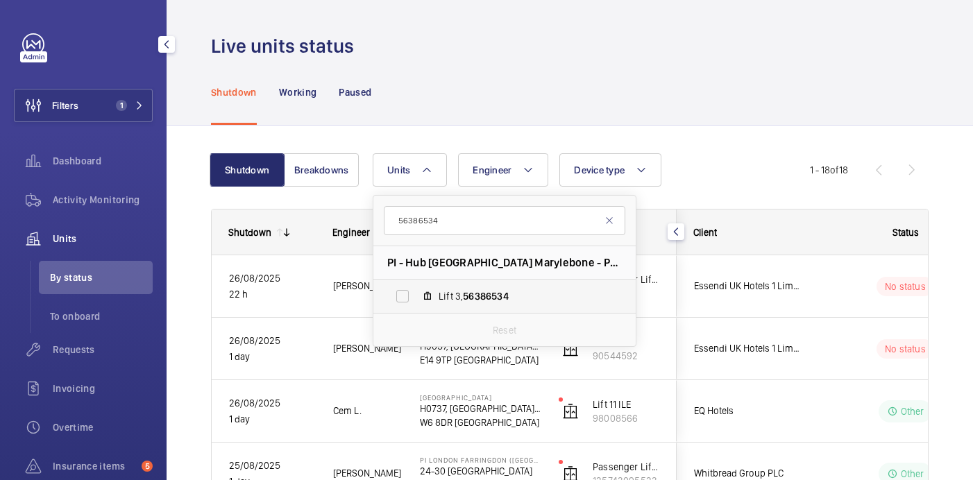
type input "56386534"
click at [450, 289] on span "Lift 3, 56386534" at bounding box center [519, 296] width 161 height 14
click at [416, 289] on input "Lift 3, 56386534" at bounding box center [403, 297] width 28 height 28
checkbox input "true"
click at [589, 80] on div "Shutdown Working Paused" at bounding box center [570, 92] width 718 height 66
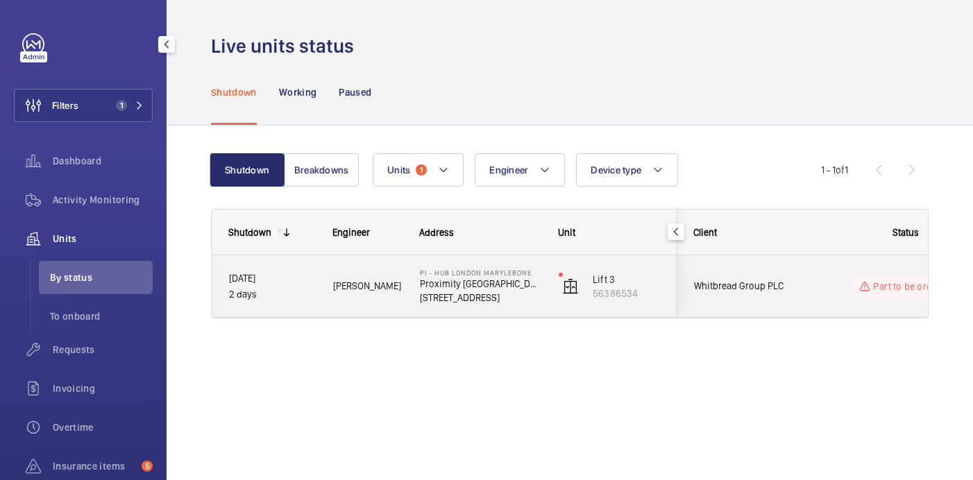
click at [807, 285] on div "Part to be ordered" at bounding box center [896, 287] width 189 height 50
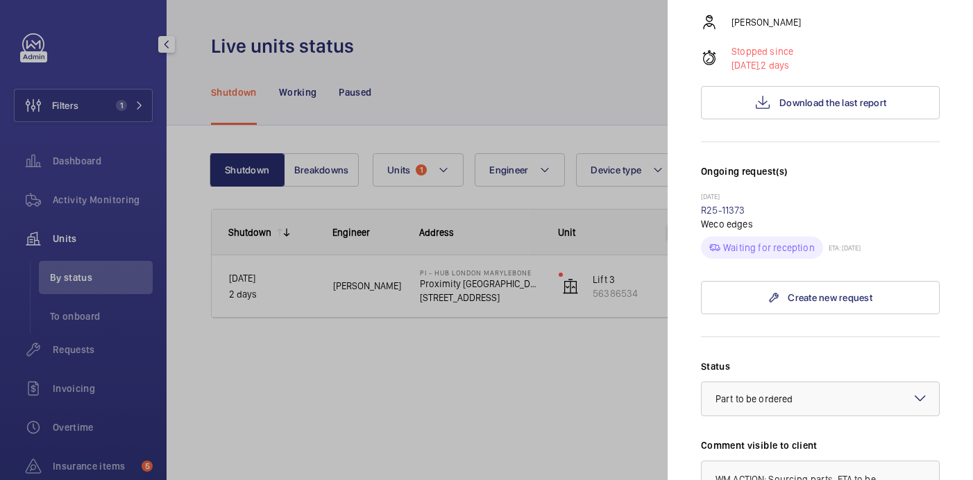
scroll to position [552, 0]
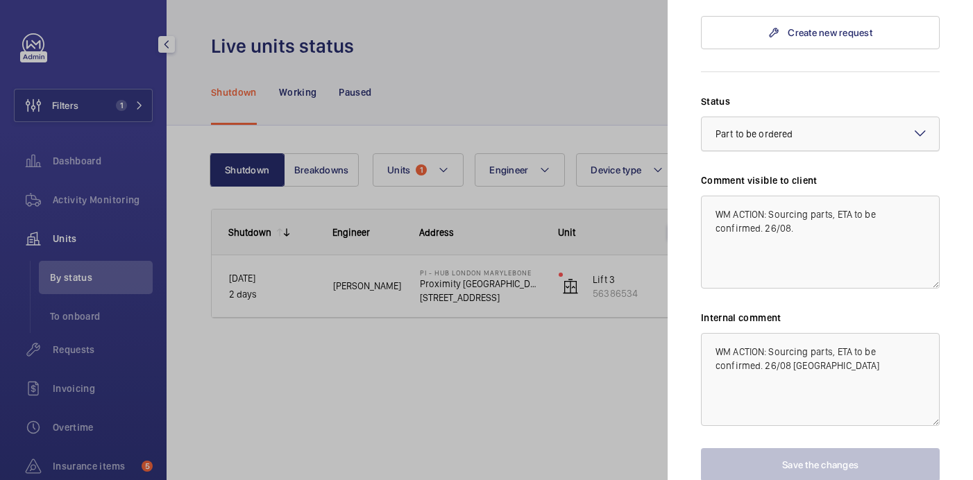
click at [802, 127] on div "× Part to be ordered" at bounding box center [772, 134] width 112 height 14
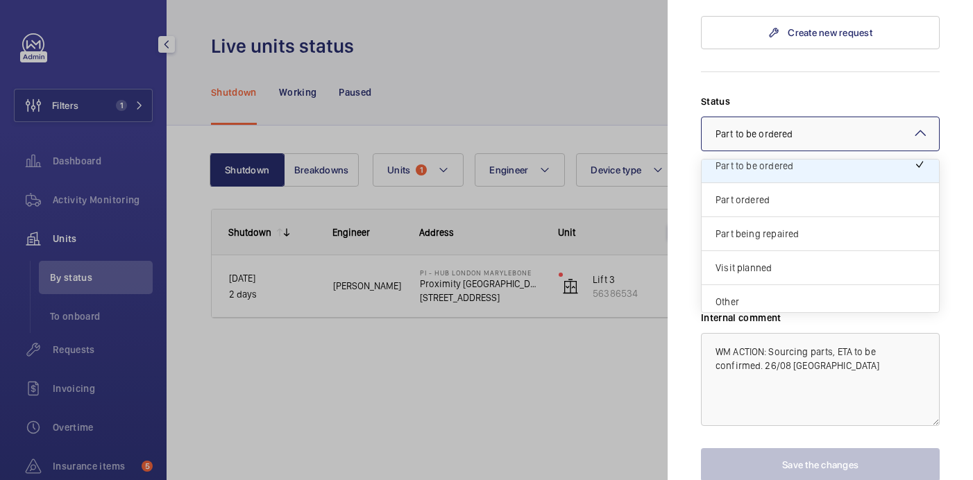
scroll to position [115, 0]
click at [767, 191] on span "Part ordered" at bounding box center [821, 198] width 210 height 14
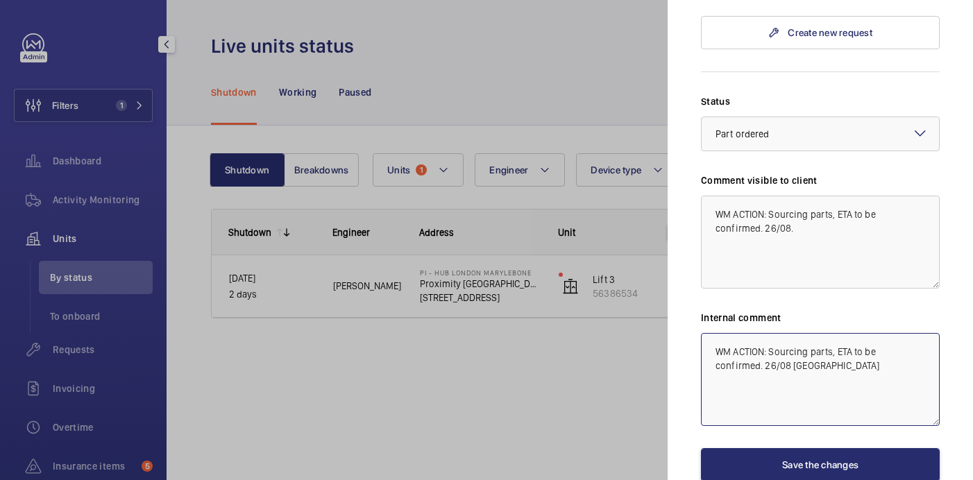
click at [770, 341] on textarea "WM ACTION: Sourcing parts, ETA to be confirmed. 26/08 india" at bounding box center [820, 379] width 239 height 93
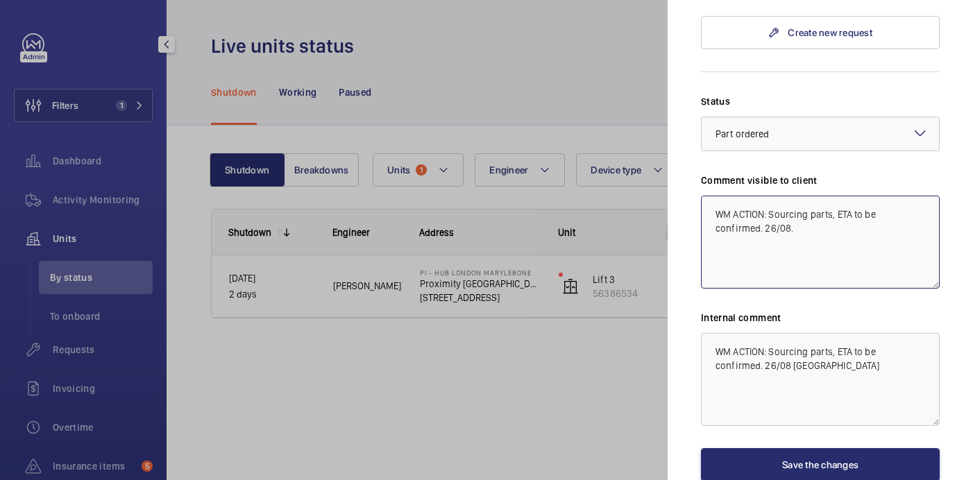
click at [763, 203] on textarea "WM ACTION: Sourcing parts, ETA to be confirmed. 26/08." at bounding box center [820, 242] width 239 height 93
click at [879, 230] on textarea "WM ACTION: Sourcing parts, ETA to be confirmed. 26/08. WM ACTION: Parts on orde…" at bounding box center [820, 242] width 239 height 93
drag, startPoint x: 904, startPoint y: 226, endPoint x: 711, endPoint y: 230, distance: 193.7
click at [711, 230] on textarea "WM ACTION: Sourcing parts, ETA to be confirmed. 26/08. WM ACTION: Parts on orde…" at bounding box center [820, 242] width 239 height 93
type textarea "WM ACTION: Sourcing parts, ETA to be confirmed. 26/08. WM ACTION: Parts on orde…"
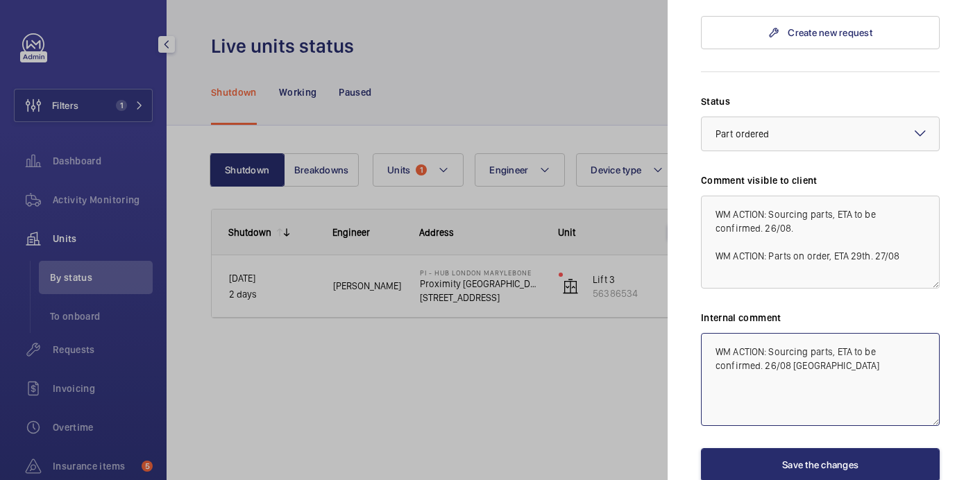
click at [795, 342] on textarea "WM ACTION: Sourcing parts, ETA to be confirmed. 26/08 india" at bounding box center [820, 379] width 239 height 93
paste textarea "WM ACTION: Parts on order, ETA 29th. 27/08"
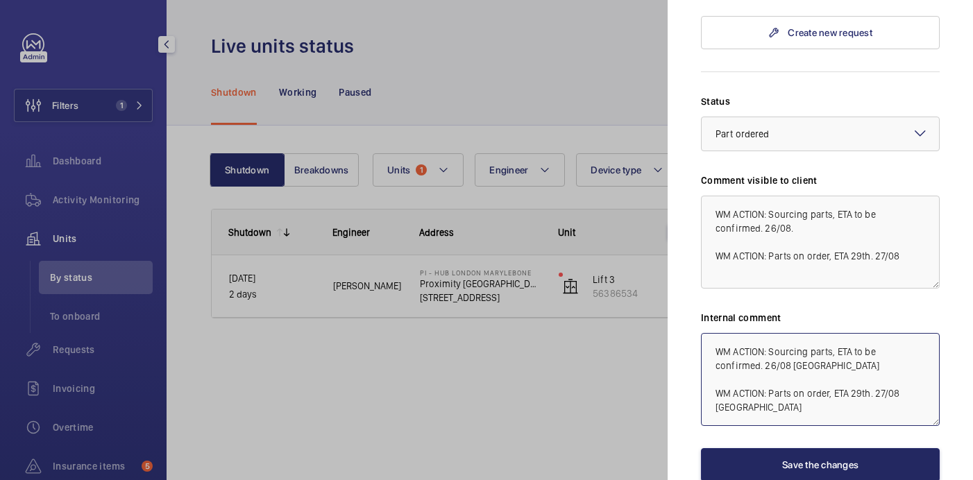
type textarea "WM ACTION: Sourcing parts, ETA to be confirmed. 26/08 india WM ACTION: Parts on…"
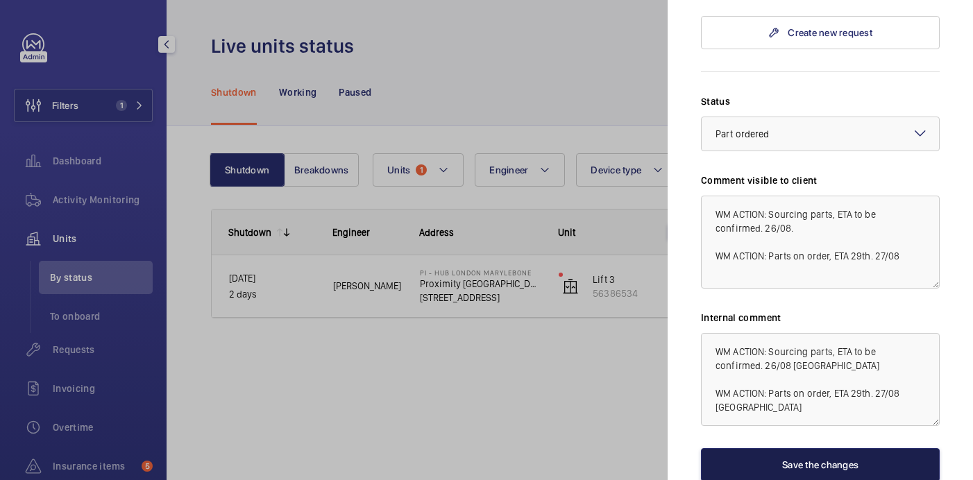
click at [856, 448] on button "Save the changes" at bounding box center [820, 464] width 239 height 33
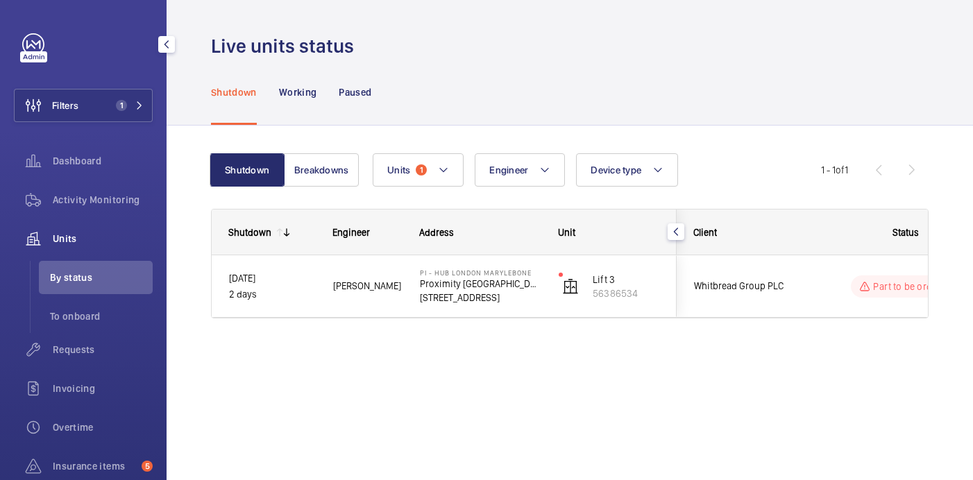
scroll to position [0, 0]
click at [118, 105] on span "1" at bounding box center [121, 105] width 11 height 11
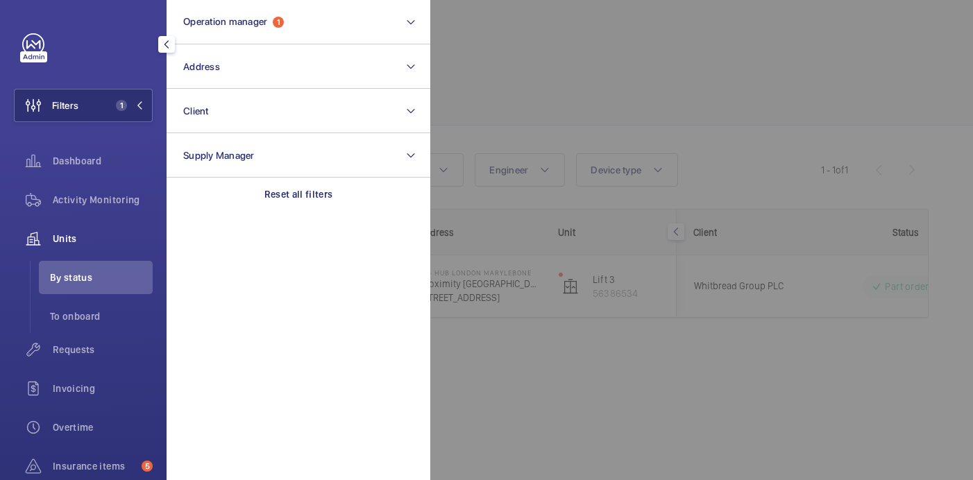
click at [536, 83] on div at bounding box center [916, 240] width 973 height 480
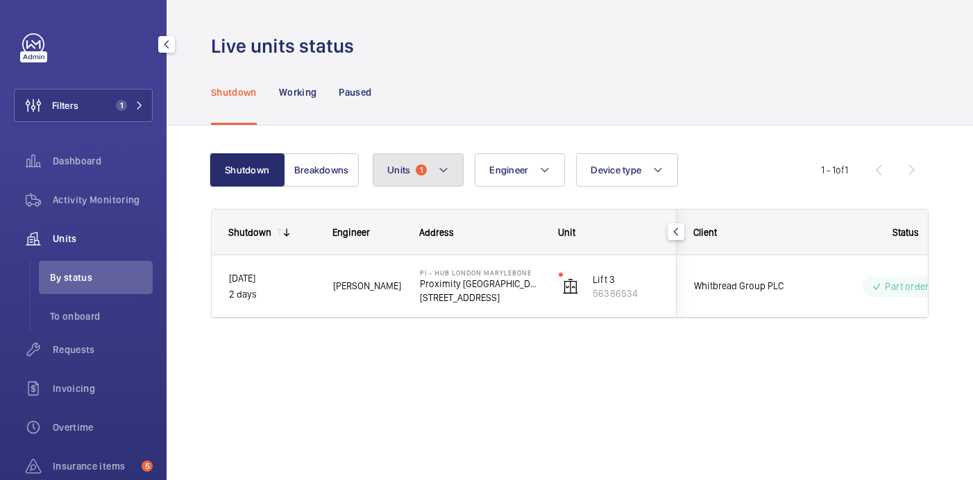
click at [454, 156] on button "Units 1" at bounding box center [418, 169] width 91 height 33
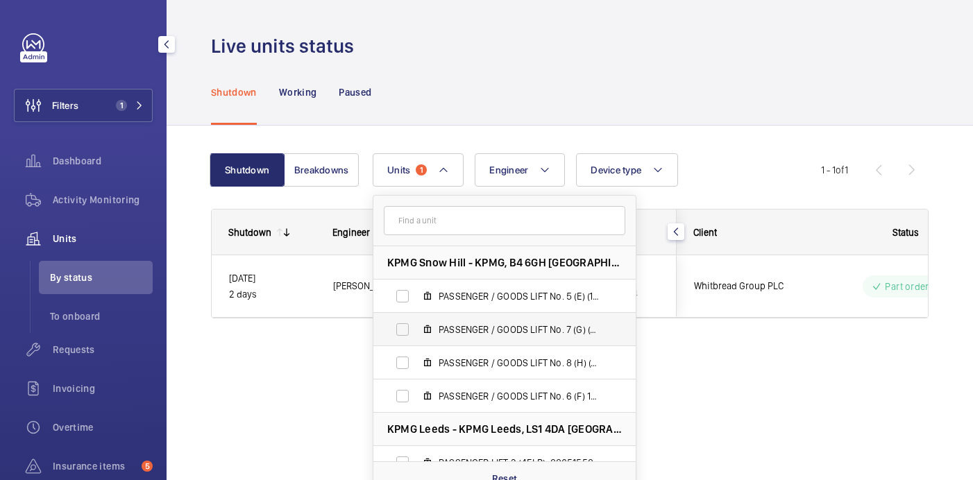
scroll to position [251, 0]
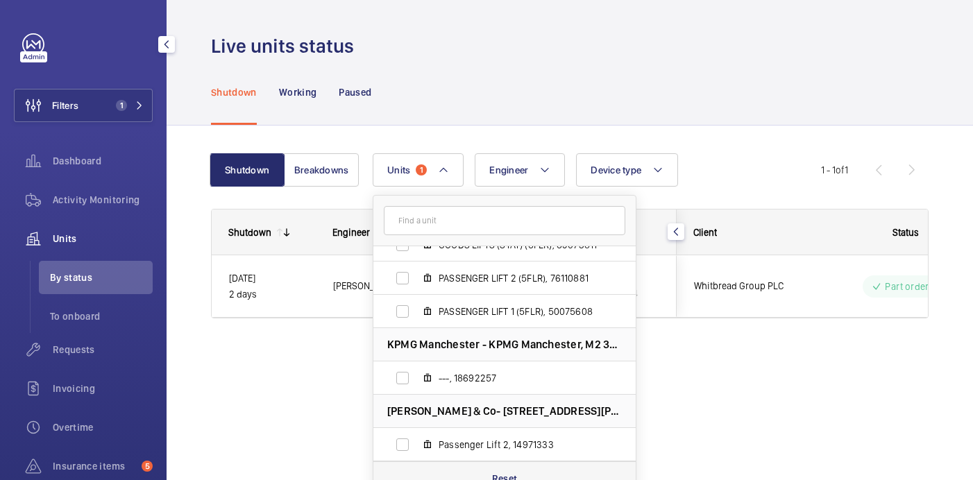
click at [520, 475] on div "Reset" at bounding box center [504, 478] width 262 height 33
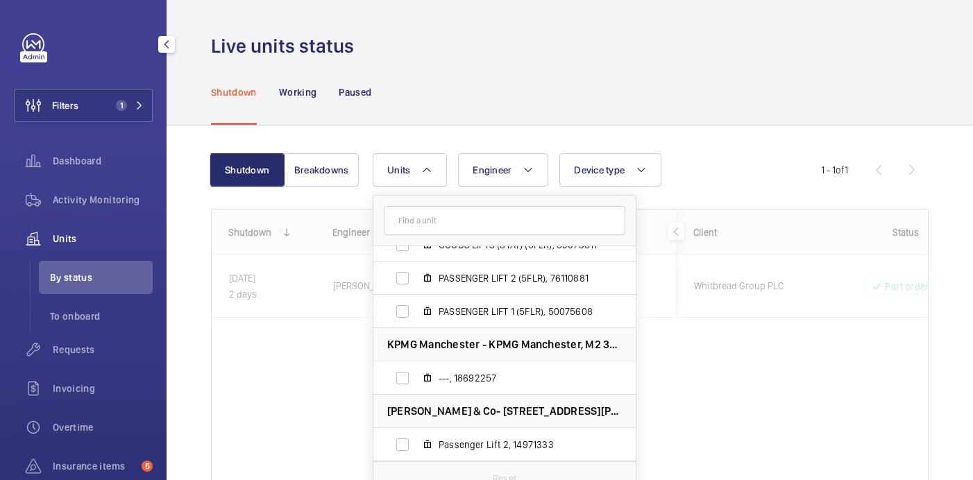
click at [520, 69] on div "Shutdown Working Paused" at bounding box center [570, 92] width 718 height 66
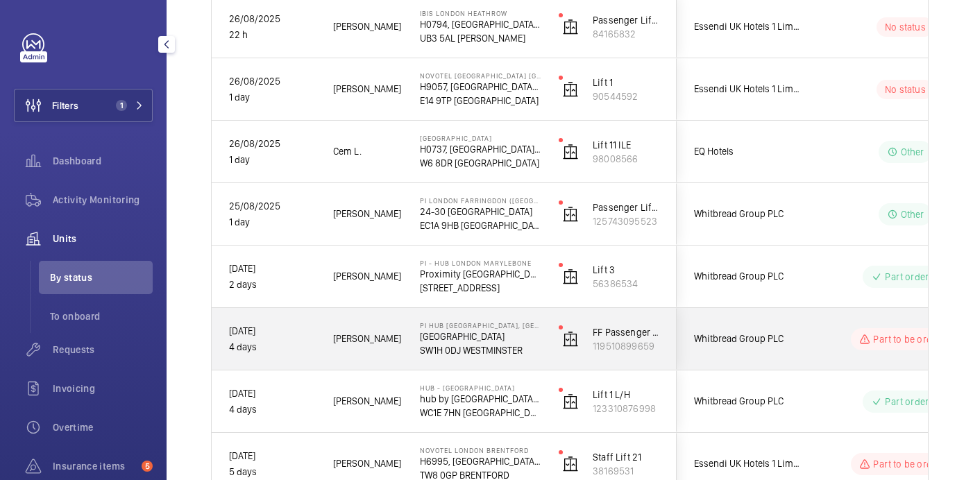
scroll to position [267, 0]
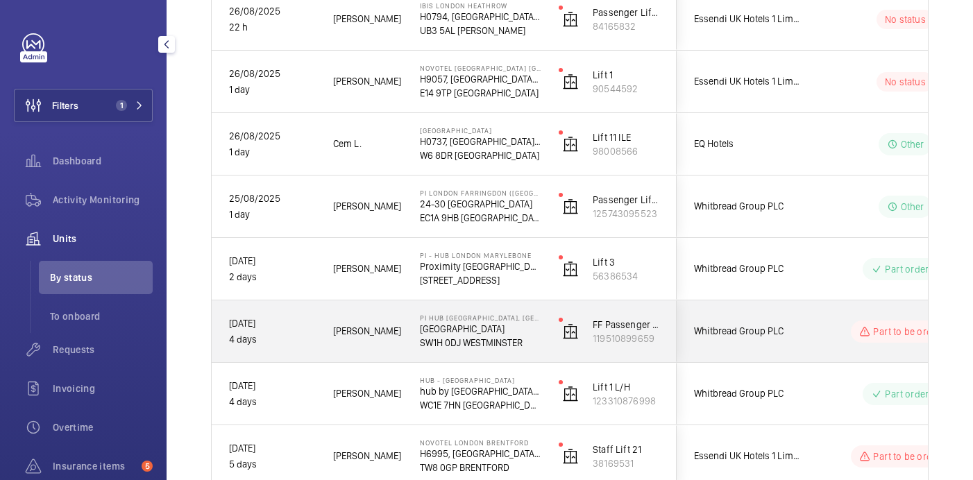
click at [534, 330] on p "Dacre Street" at bounding box center [480, 329] width 121 height 14
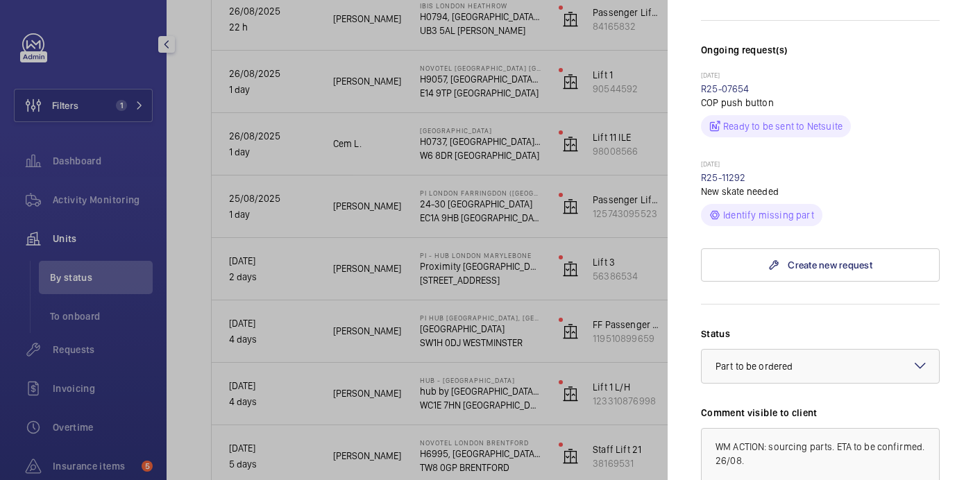
scroll to position [215, 0]
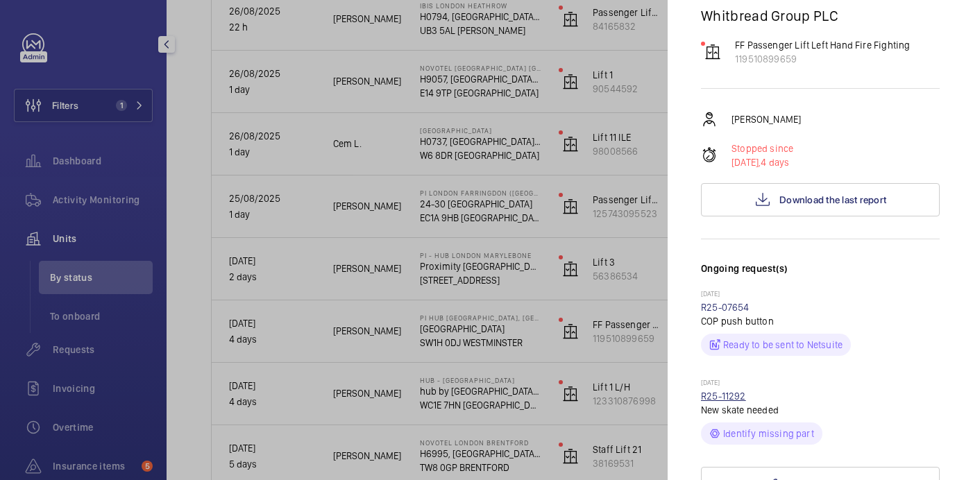
click at [730, 391] on link "R25-11292" at bounding box center [723, 396] width 45 height 11
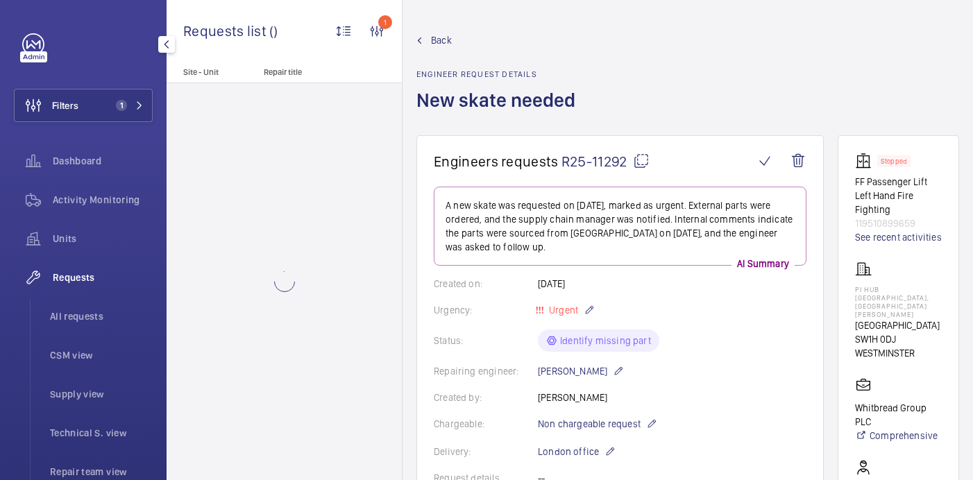
scroll to position [638, 0]
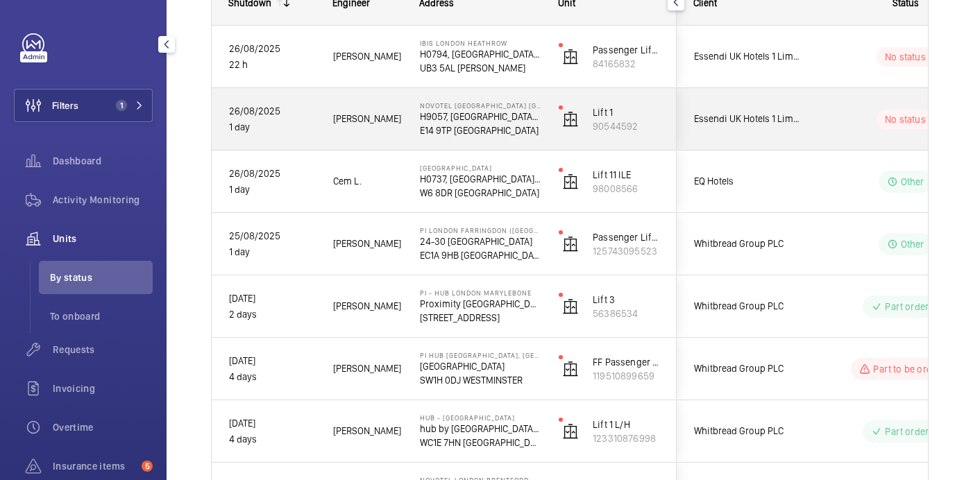
scroll to position [234, 0]
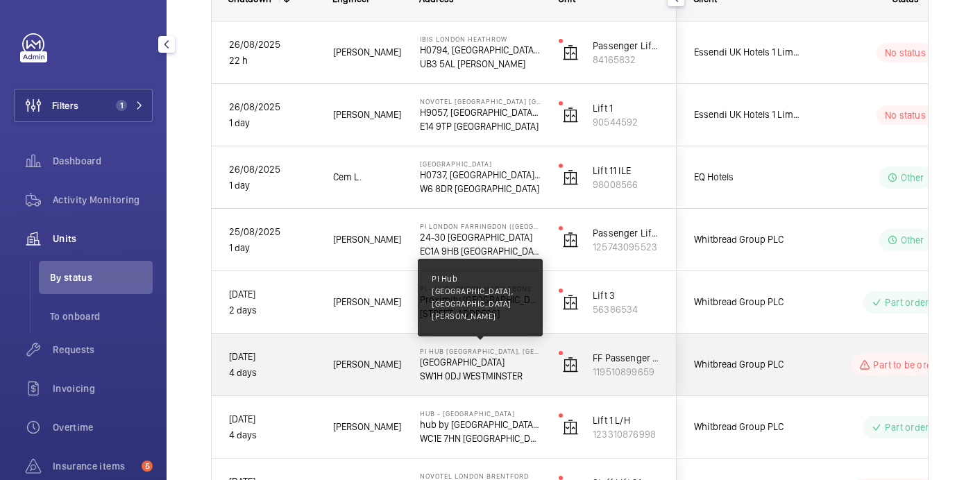
click at [529, 355] on p "PI Hub [GEOGRAPHIC_DATA], [GEOGRAPHIC_DATA][PERSON_NAME]" at bounding box center [480, 351] width 121 height 8
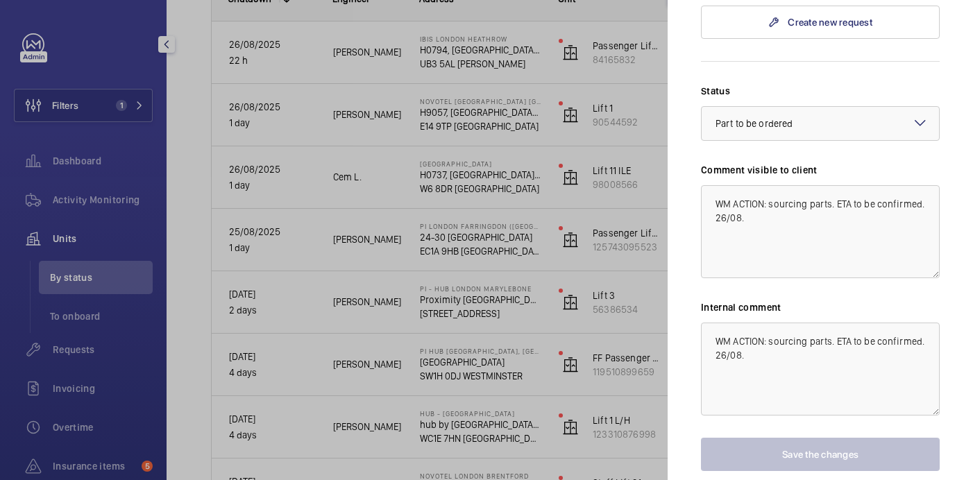
scroll to position [680, 0]
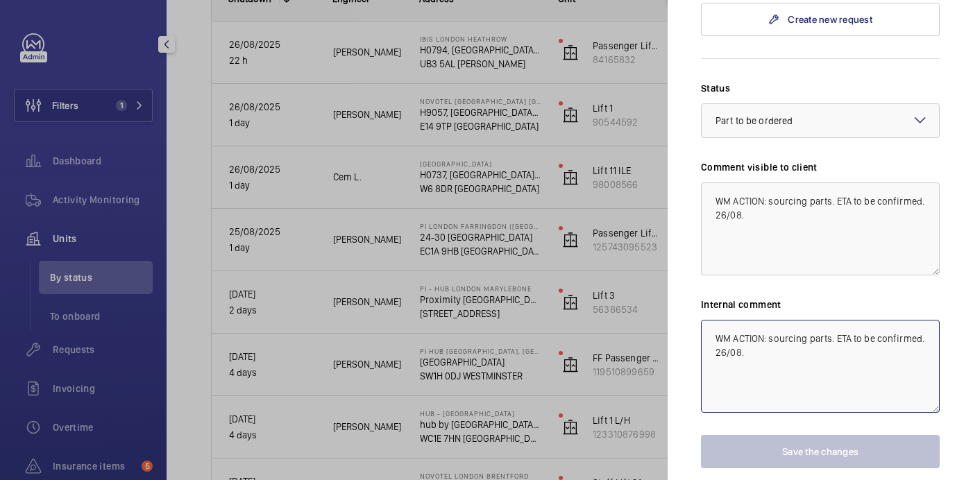
click at [755, 320] on textarea "WM ACTION: sourcing parts. ETA to be confirmed. 26/08." at bounding box center [820, 366] width 239 height 93
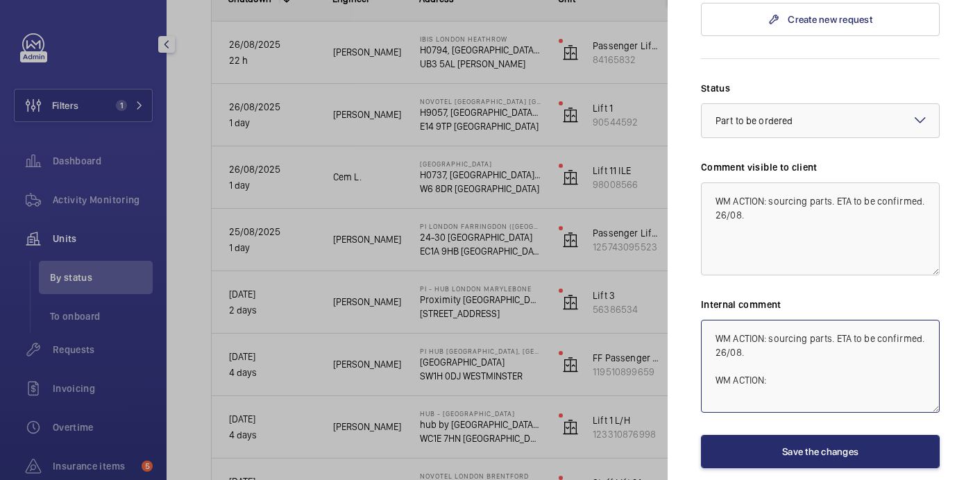
drag, startPoint x: 774, startPoint y: 328, endPoint x: 685, endPoint y: 332, distance: 89.0
click at [685, 332] on mat-sidenav "Stopped unit PI Hub London - Westminster, St James Park Dacre Street SW1H 0DJ W…" at bounding box center [820, 240] width 305 height 480
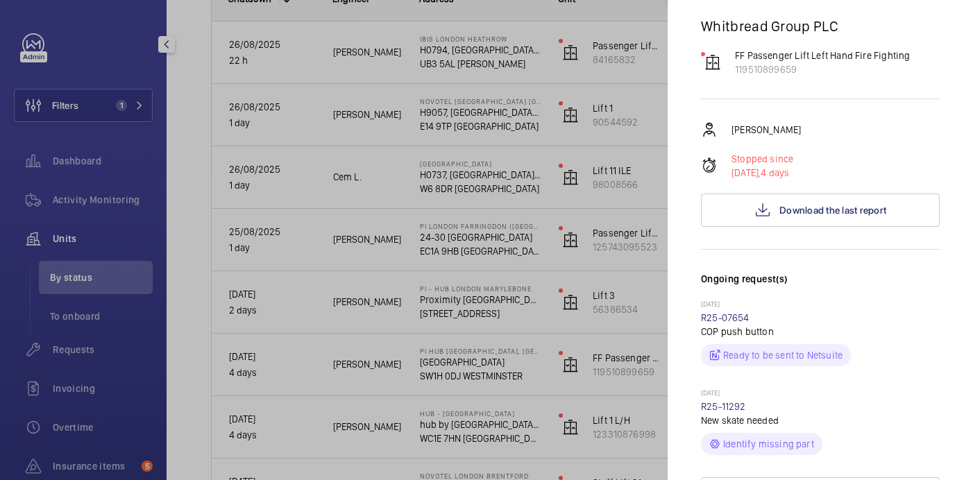
scroll to position [257, 0]
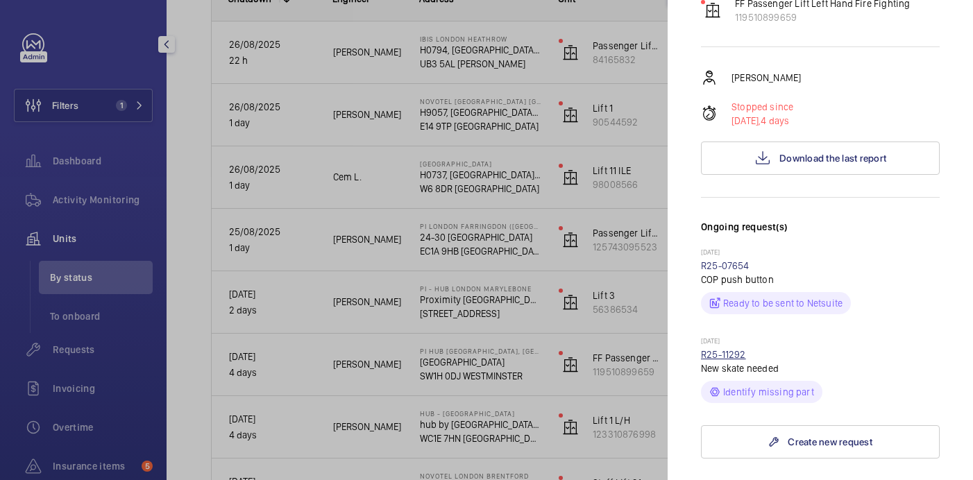
type textarea "WM ACTION: sourcing parts. ETA to be confirmed. 26/08."
click at [718, 349] on link "R25-11292" at bounding box center [723, 354] width 45 height 11
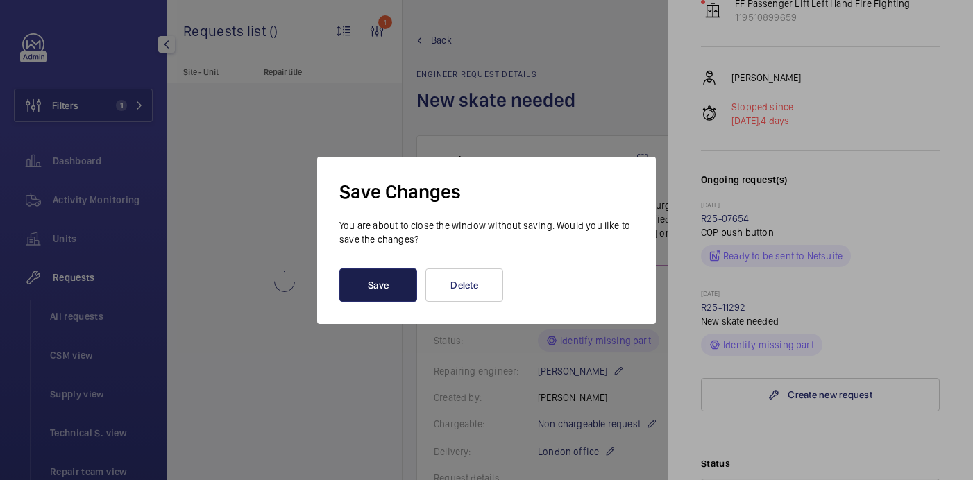
click at [393, 286] on button "Save" at bounding box center [378, 285] width 78 height 33
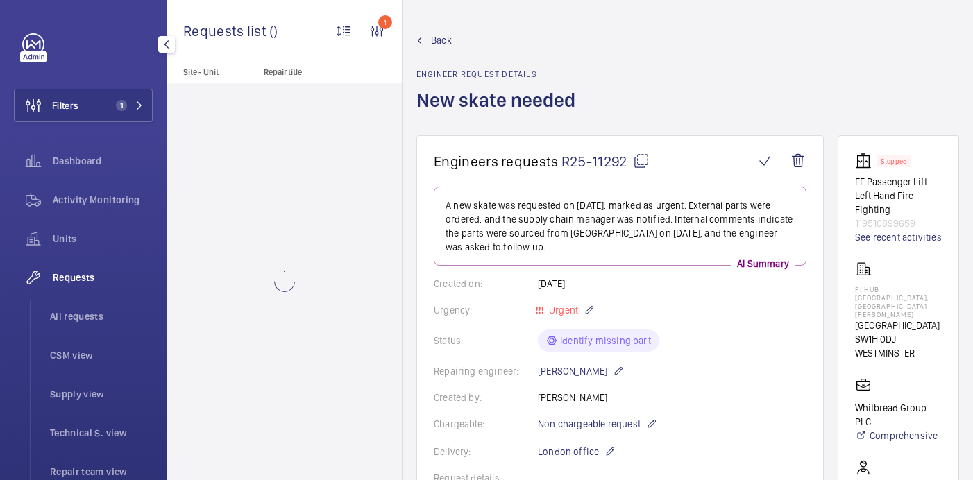
click at [644, 162] on mat-icon at bounding box center [641, 161] width 17 height 17
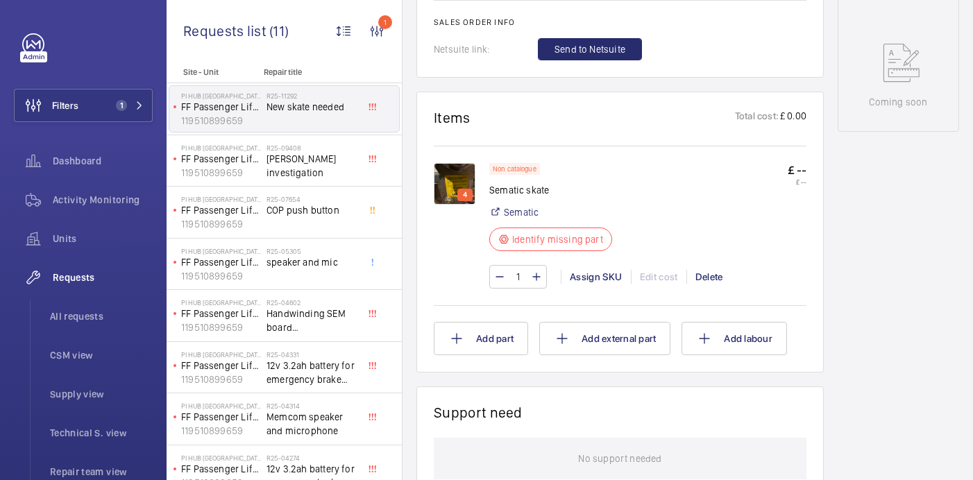
scroll to position [726, 0]
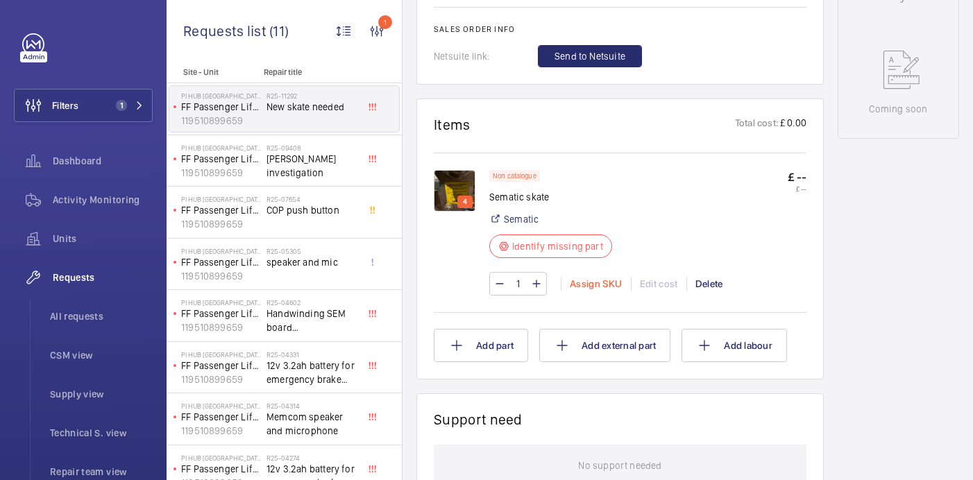
click at [603, 287] on div "Assign SKU" at bounding box center [596, 284] width 70 height 14
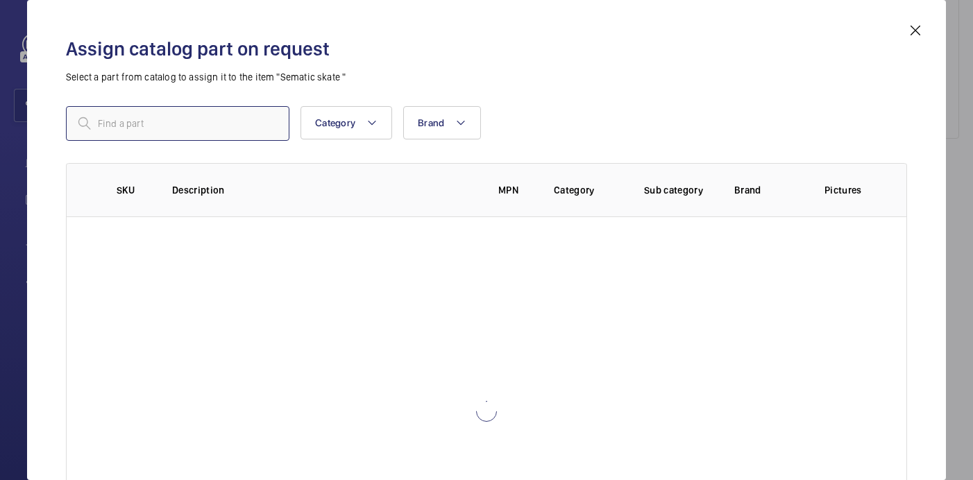
click at [206, 131] on input "text" at bounding box center [178, 123] width 224 height 35
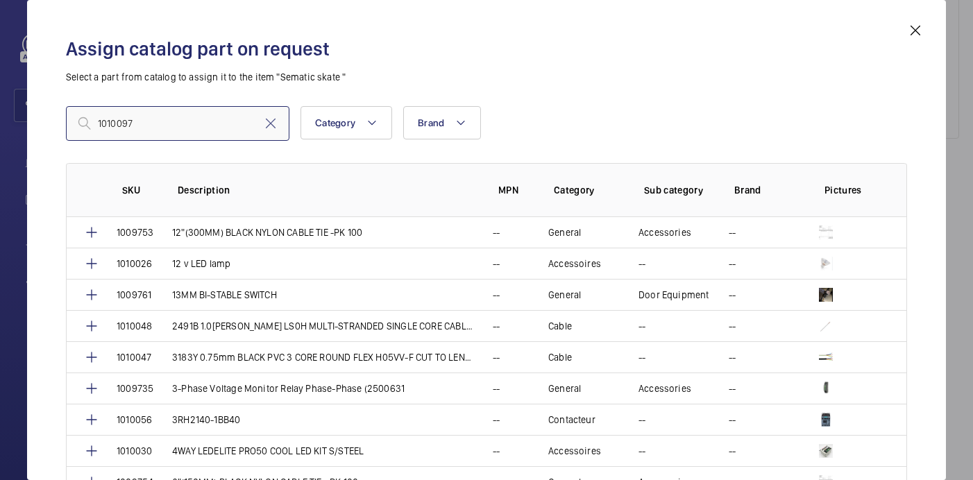
click at [100, 128] on input "1010097" at bounding box center [178, 123] width 224 height 35
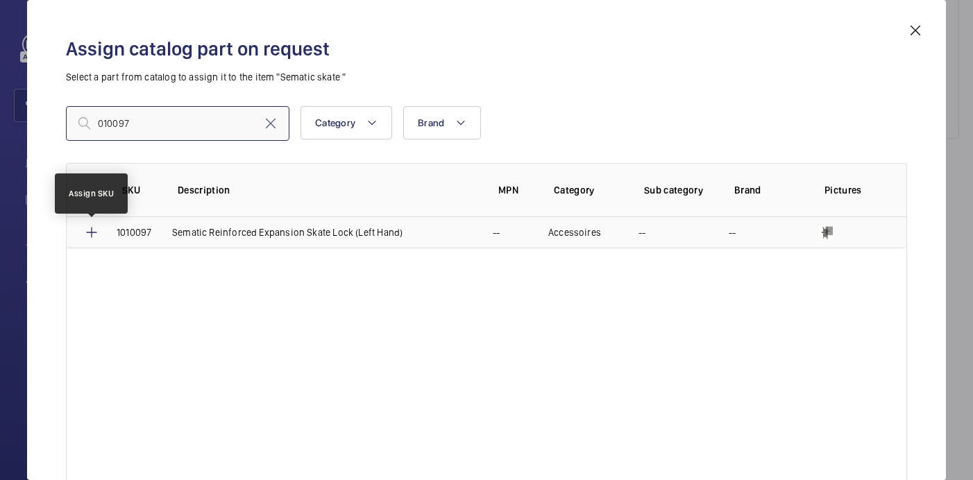
type input "010097"
click at [90, 232] on mat-icon at bounding box center [91, 232] width 17 height 17
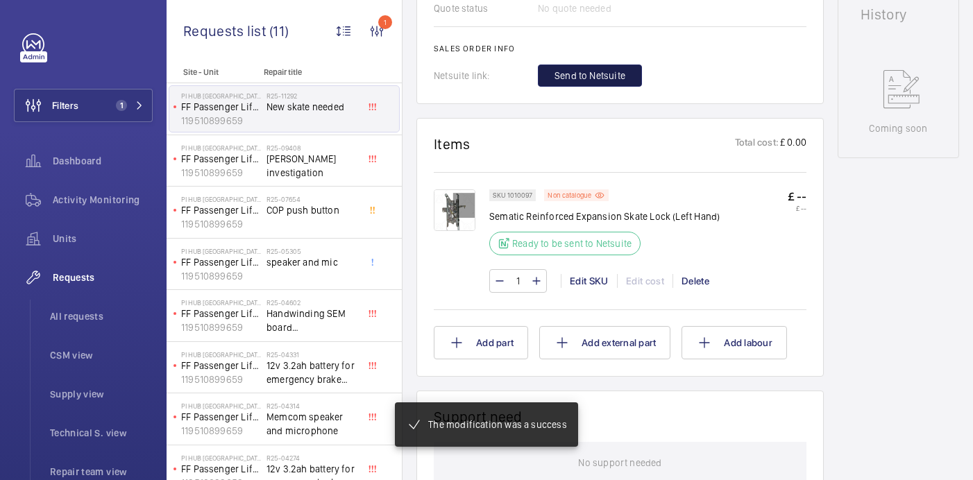
click at [616, 75] on span "Send to Netsuite" at bounding box center [590, 76] width 71 height 14
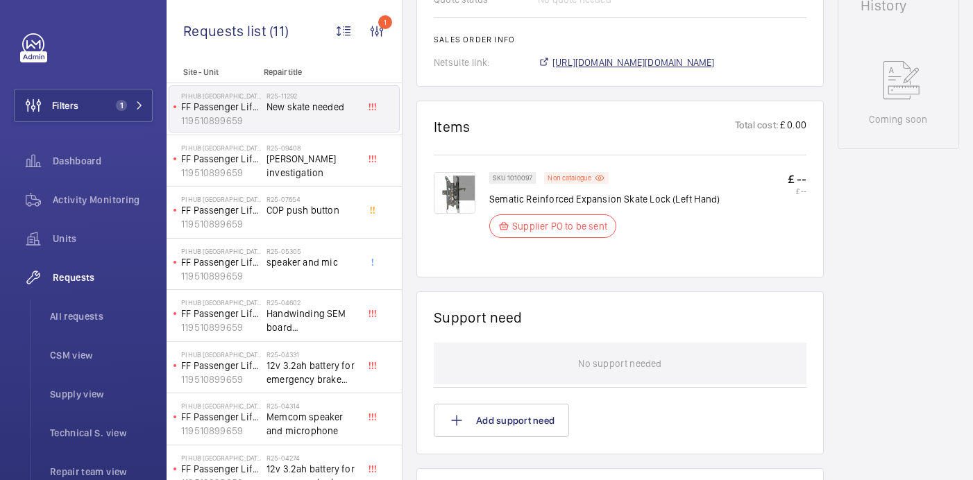
scroll to position [730, 0]
click at [597, 56] on span "https://6461500.app.netsuite.com/app/accounting/transactions/salesord.nl?id=295…" at bounding box center [634, 63] width 162 height 14
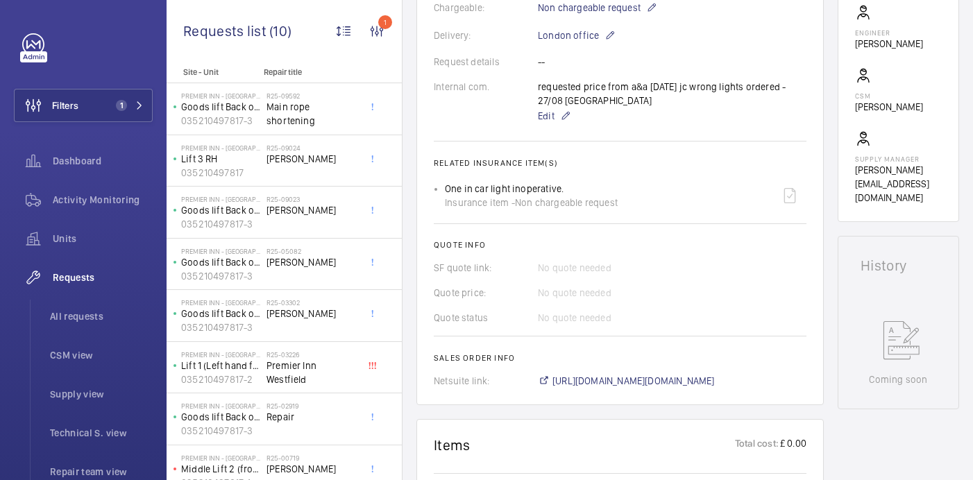
scroll to position [523, 0]
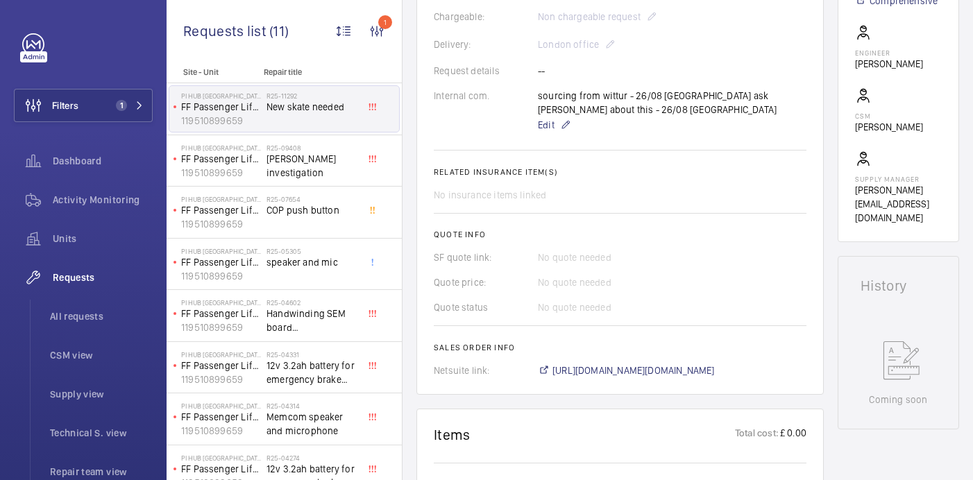
scroll to position [344, 0]
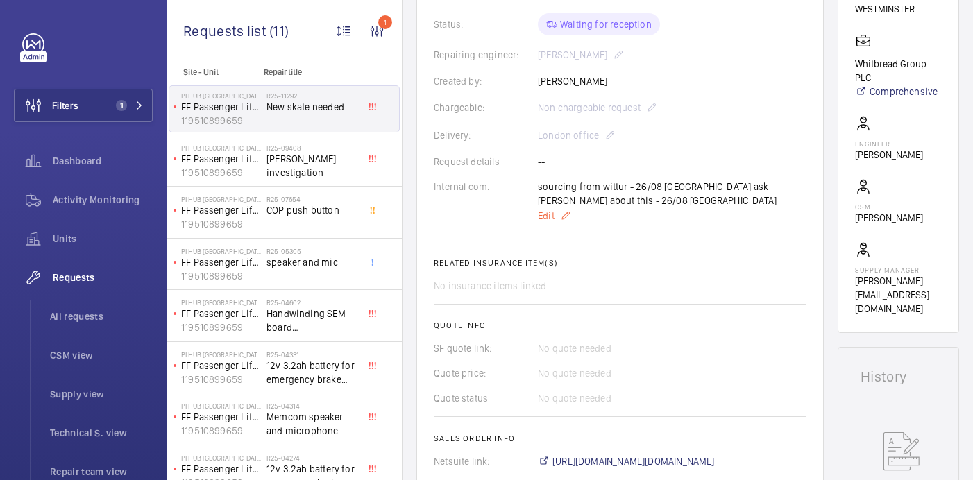
click at [550, 209] on span "Edit" at bounding box center [546, 216] width 17 height 14
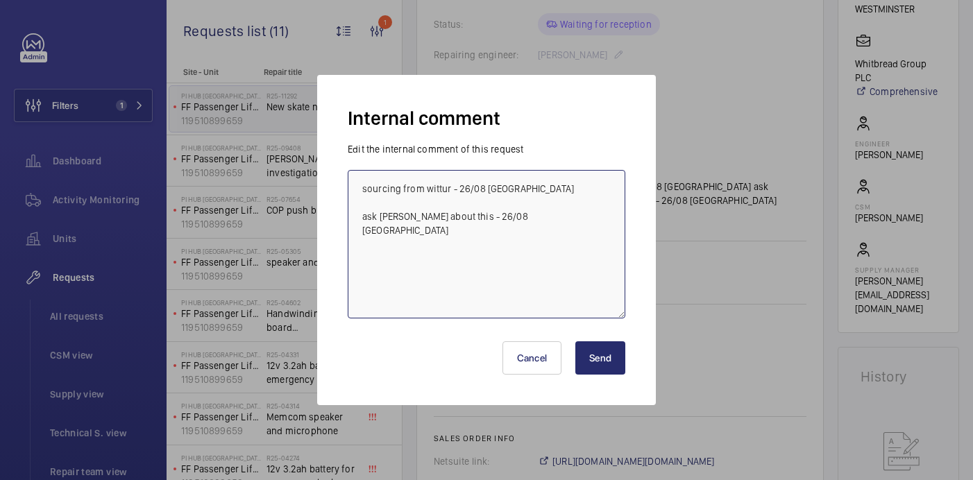
click at [570, 218] on textarea "sourcing from wittur - 26/08 [GEOGRAPHIC_DATA] ask [PERSON_NAME] about this - 2…" at bounding box center [487, 244] width 278 height 149
type textarea "sourcing from wittur - 26/08 [GEOGRAPHIC_DATA] On order, ETA to be confirmed - …"
click at [602, 356] on button "Send" at bounding box center [600, 358] width 50 height 33
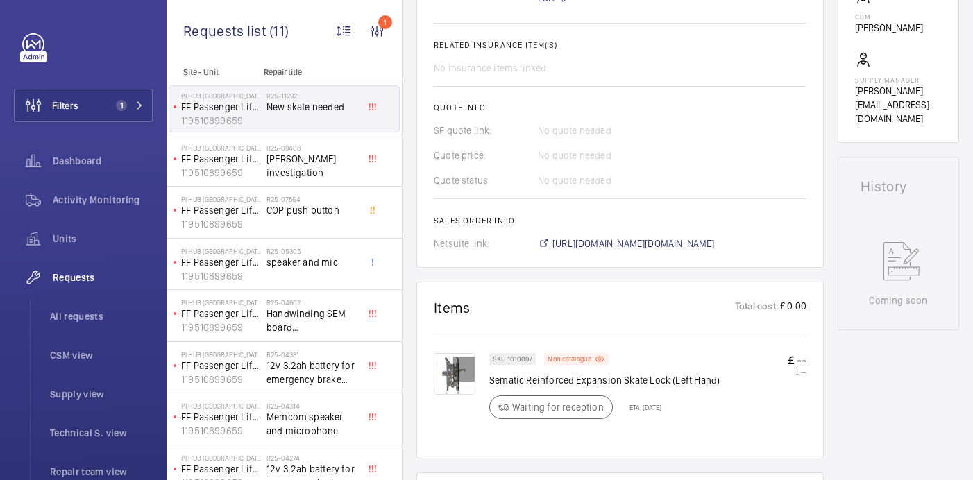
scroll to position [346, 0]
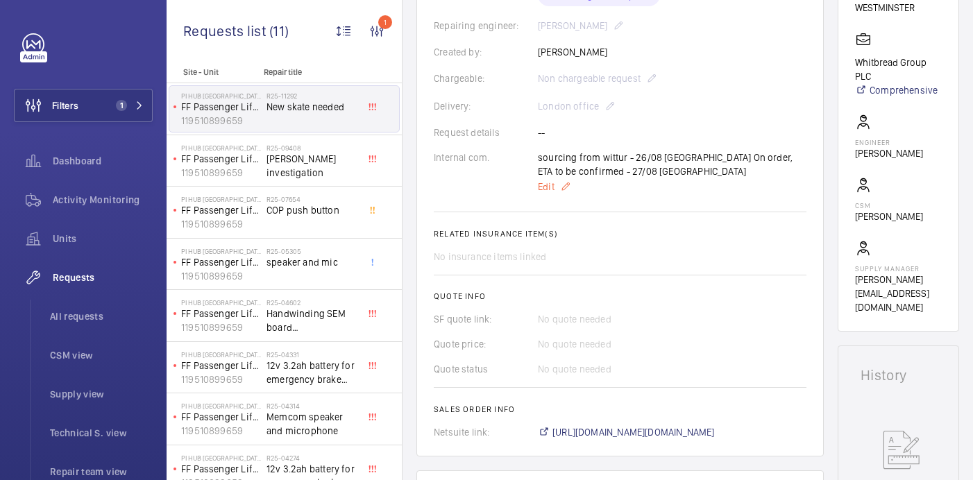
click at [539, 182] on span "Edit" at bounding box center [546, 187] width 17 height 14
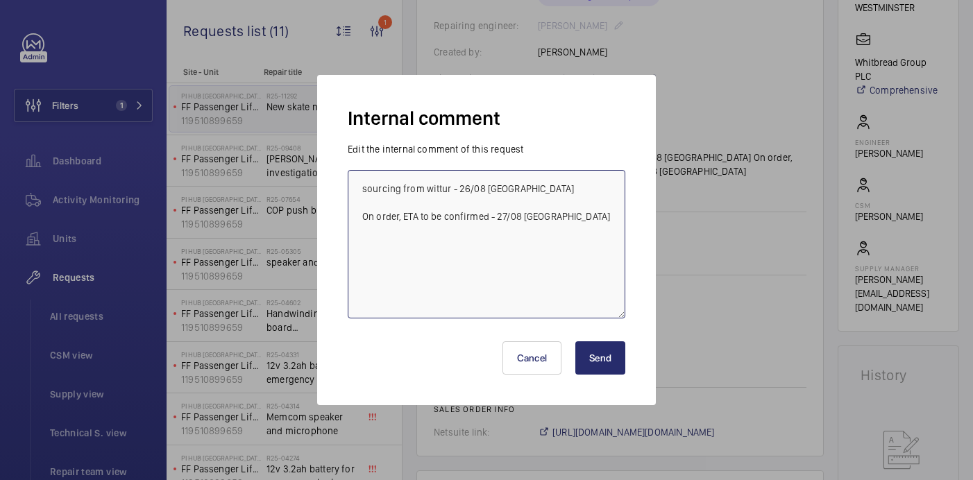
click at [487, 218] on textarea "sourcing from wittur - 26/08 [GEOGRAPHIC_DATA] On order, ETA to be confirmed - …" at bounding box center [487, 244] width 278 height 149
type textarea "sourcing from wittur - 26/08 [GEOGRAPHIC_DATA] On order, [DATE] - 27/08 india"
click at [600, 355] on button "Send" at bounding box center [600, 358] width 50 height 33
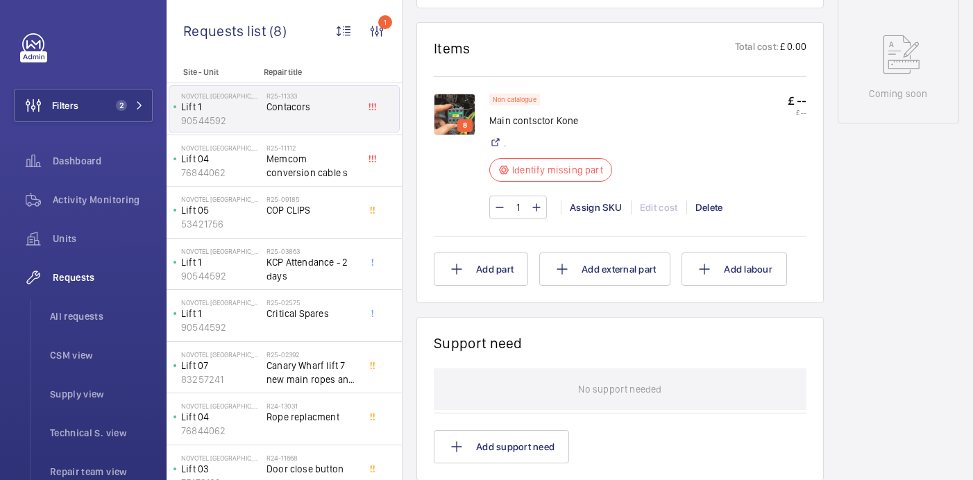
scroll to position [762, 0]
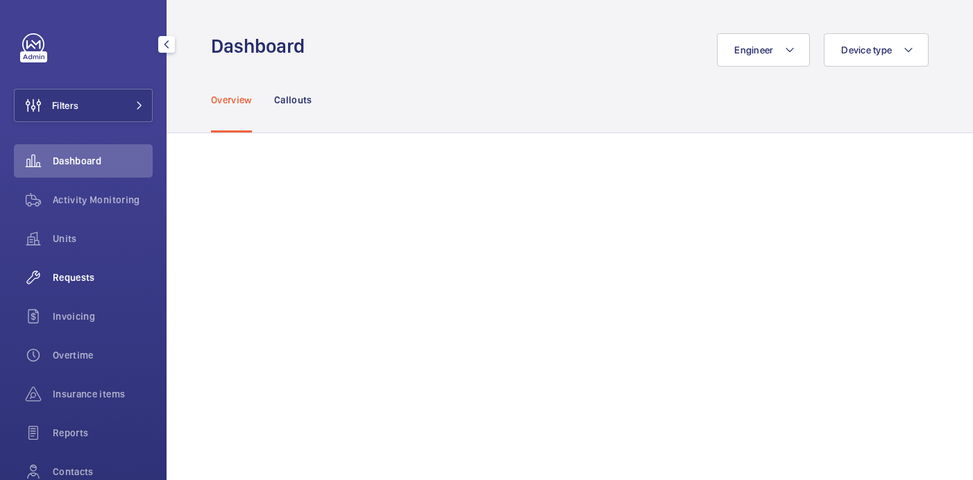
click at [76, 280] on span "Requests" at bounding box center [103, 278] width 100 height 14
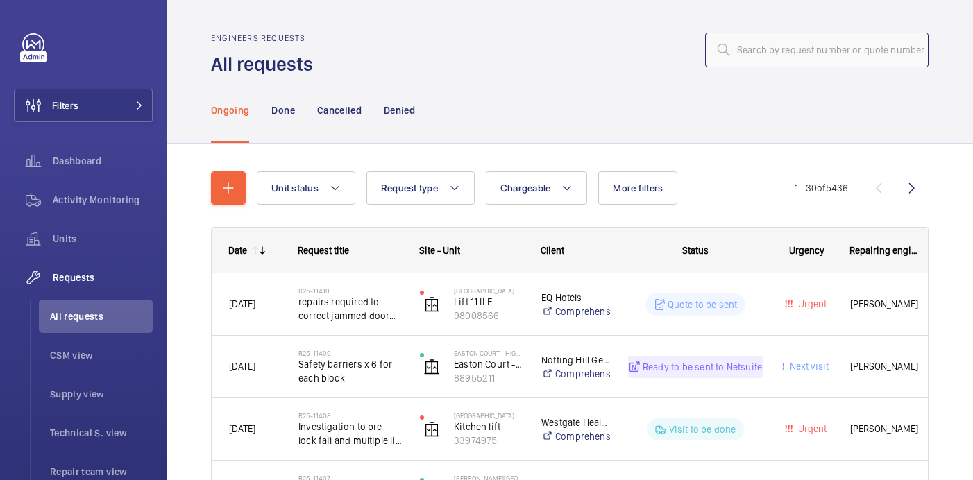
click at [775, 47] on input "text" at bounding box center [817, 50] width 224 height 35
paste input "R25-09315"
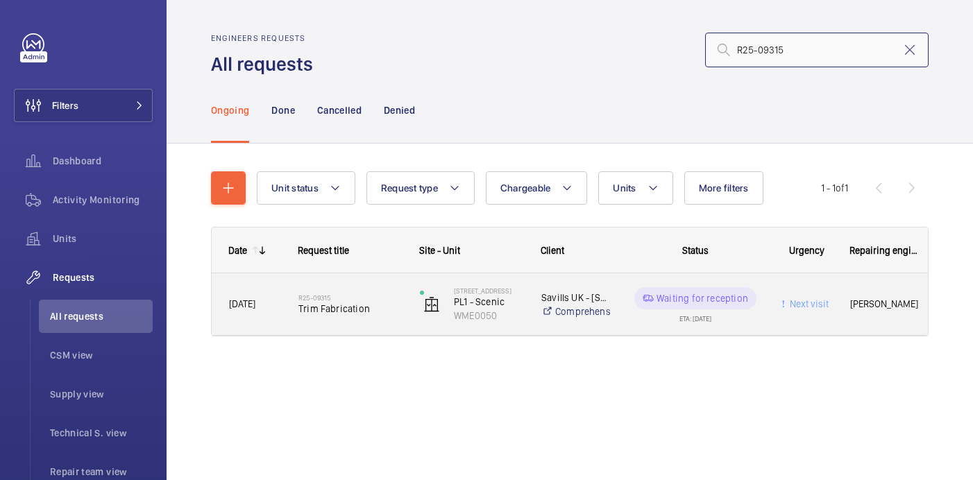
type input "R25-09315"
click at [353, 286] on div "R25-09315 Trim Fabrication" at bounding box center [349, 305] width 103 height 40
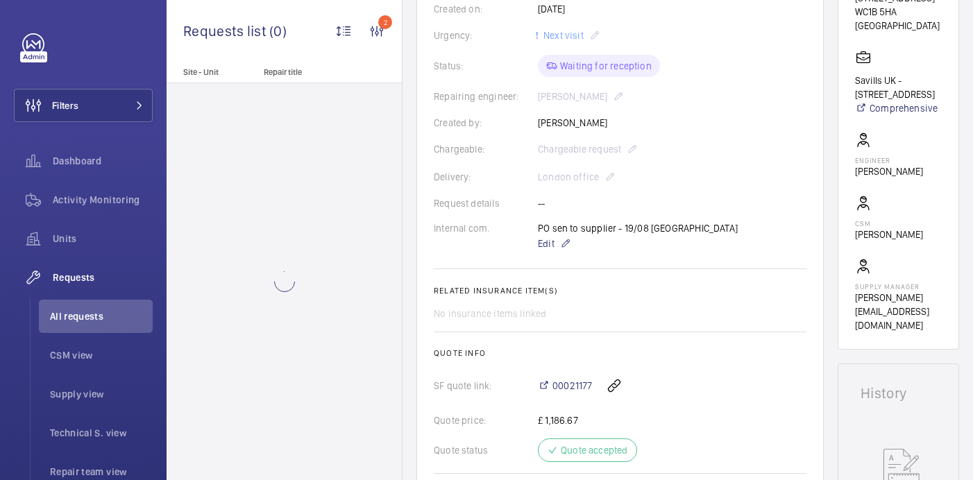
scroll to position [773, 0]
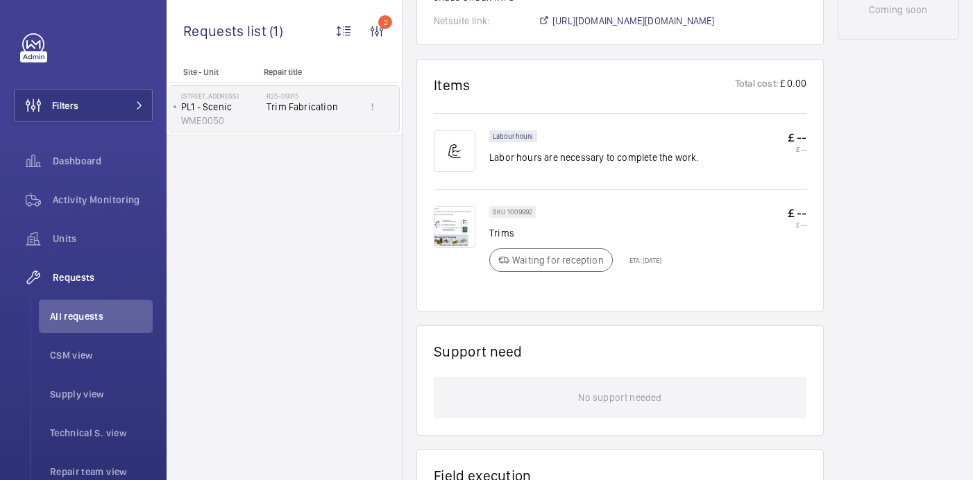
click at [456, 223] on img at bounding box center [455, 227] width 42 height 42
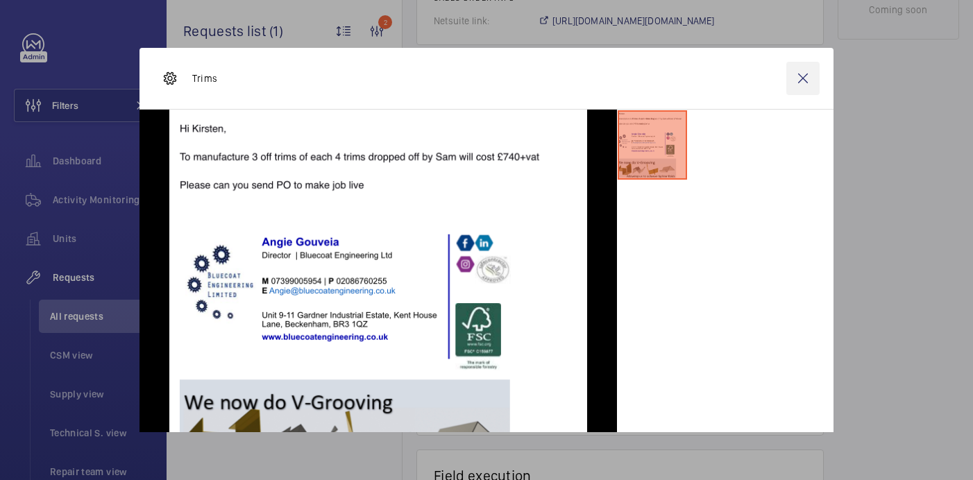
click at [807, 81] on wm-front-icon-button at bounding box center [802, 78] width 33 height 33
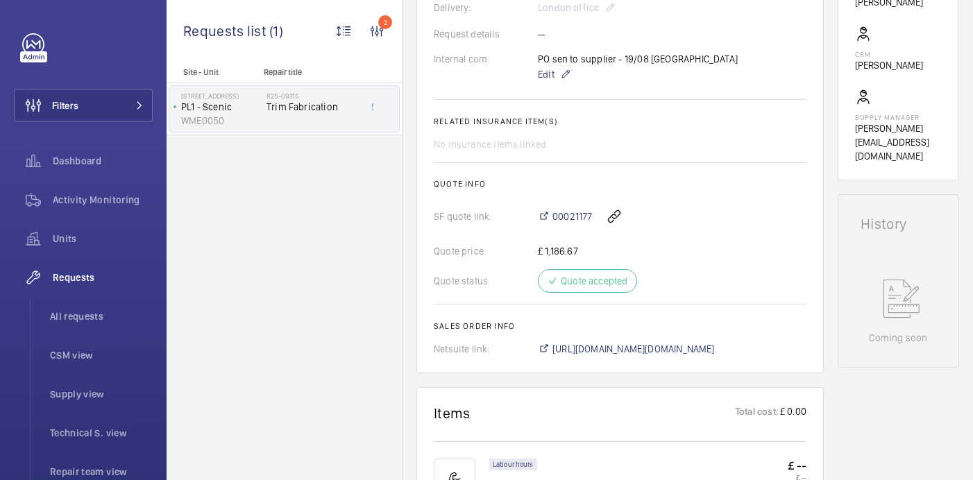
scroll to position [413, 0]
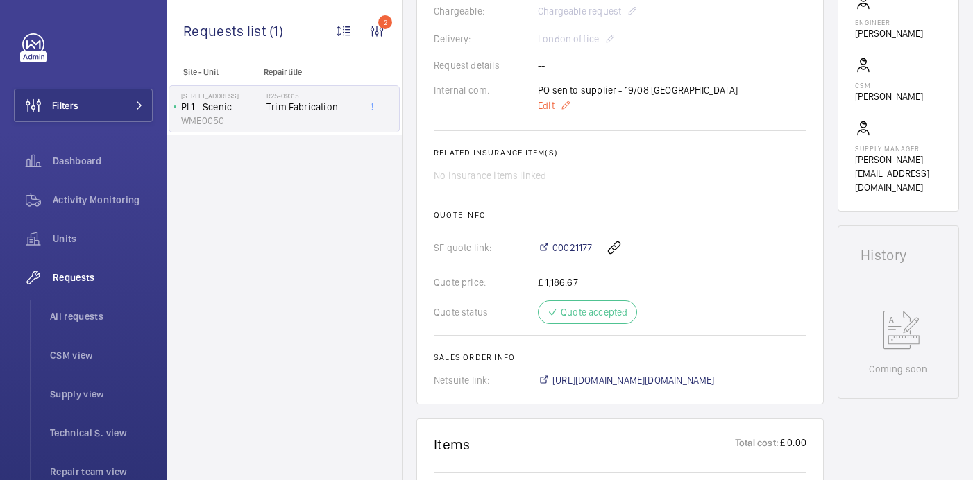
click at [551, 103] on span "Edit" at bounding box center [546, 106] width 17 height 14
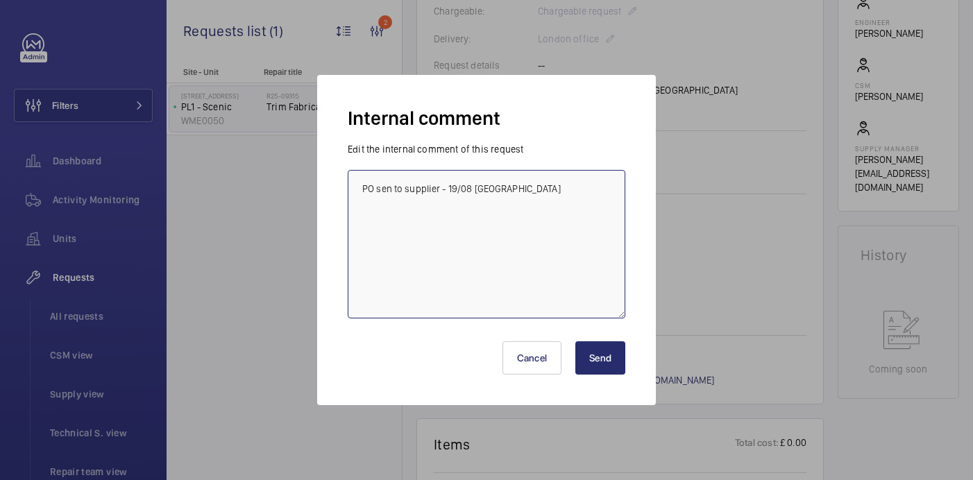
click at [543, 185] on textarea "PO sen to supplier - 19/08 [GEOGRAPHIC_DATA]" at bounding box center [487, 244] width 278 height 149
type textarea "PO sen to supplier - 19/08 india Parts ready to be picked up, sams been informe…"
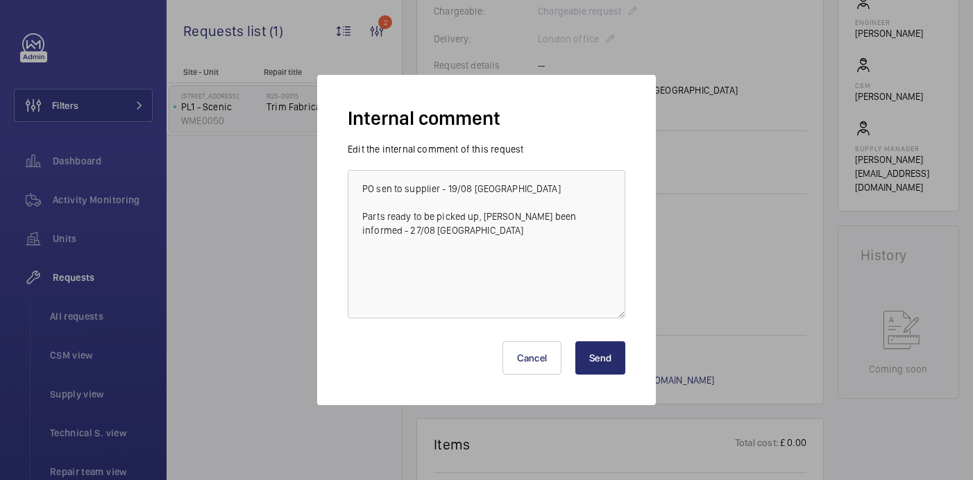
click at [588, 358] on button "Send" at bounding box center [600, 358] width 50 height 33
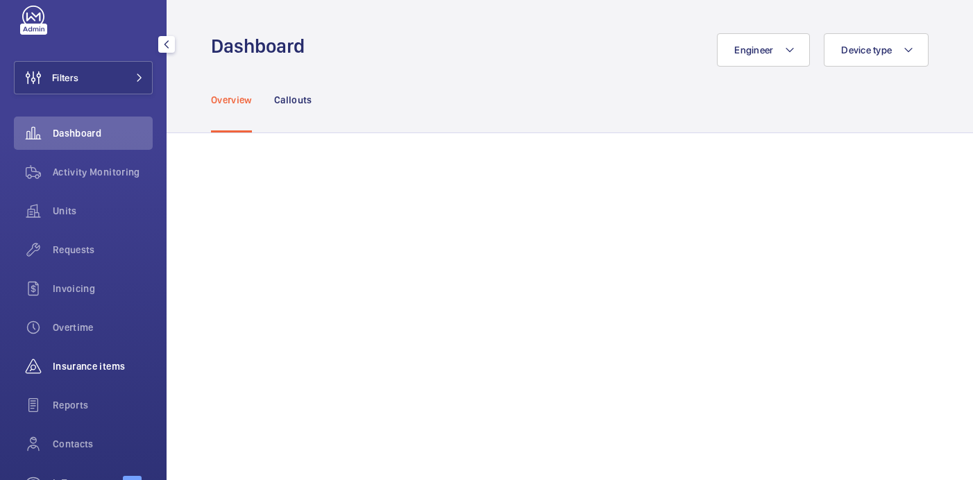
click at [81, 362] on span "Insurance items" at bounding box center [103, 367] width 100 height 14
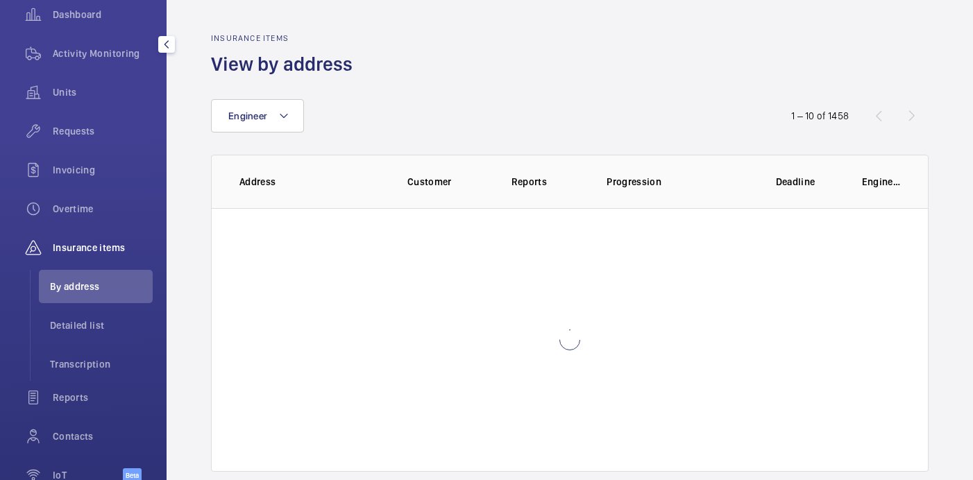
scroll to position [149, 0]
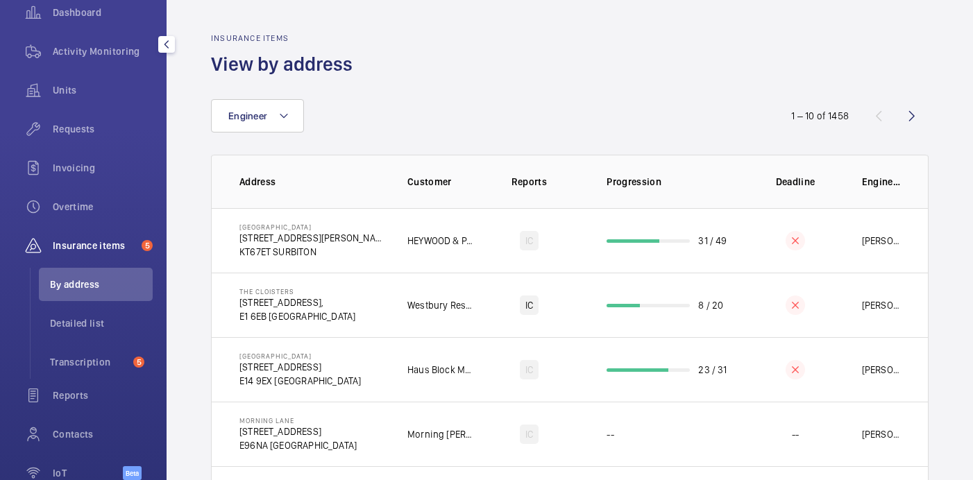
click at [74, 286] on span "By address" at bounding box center [101, 285] width 103 height 14
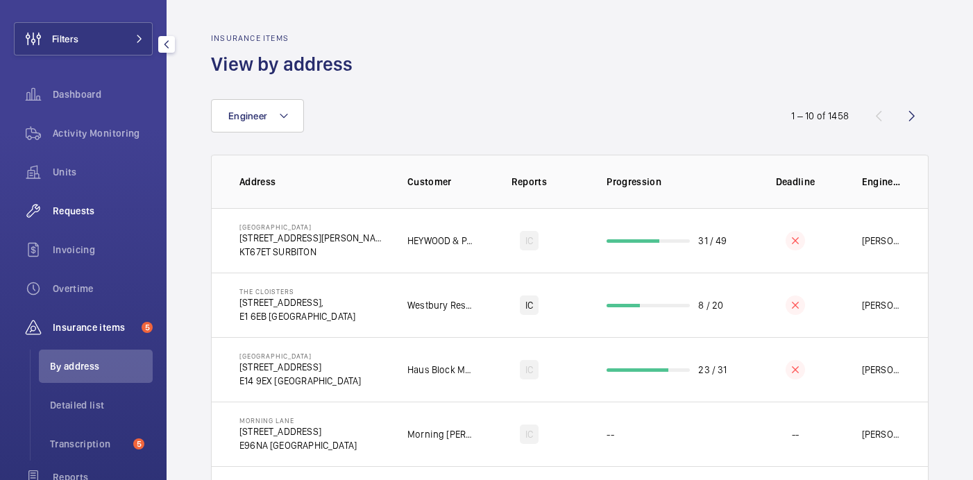
scroll to position [66, 0]
click at [85, 134] on span "Activity Monitoring" at bounding box center [103, 134] width 100 height 14
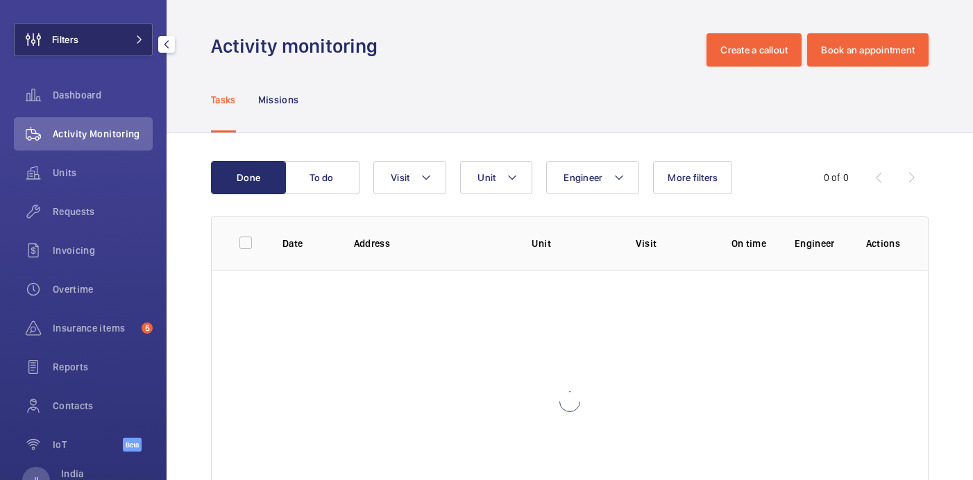
click at [119, 32] on button "Filters" at bounding box center [83, 39] width 139 height 33
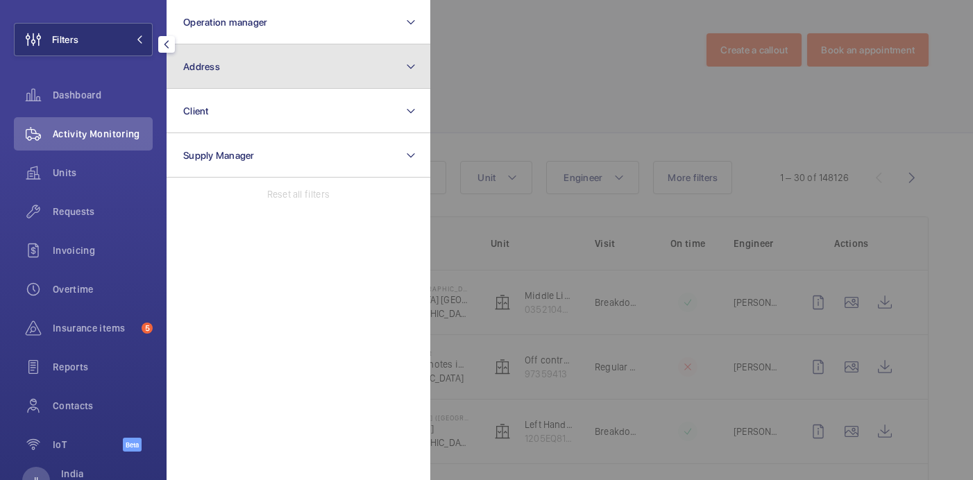
click at [258, 63] on button "Address" at bounding box center [299, 66] width 264 height 44
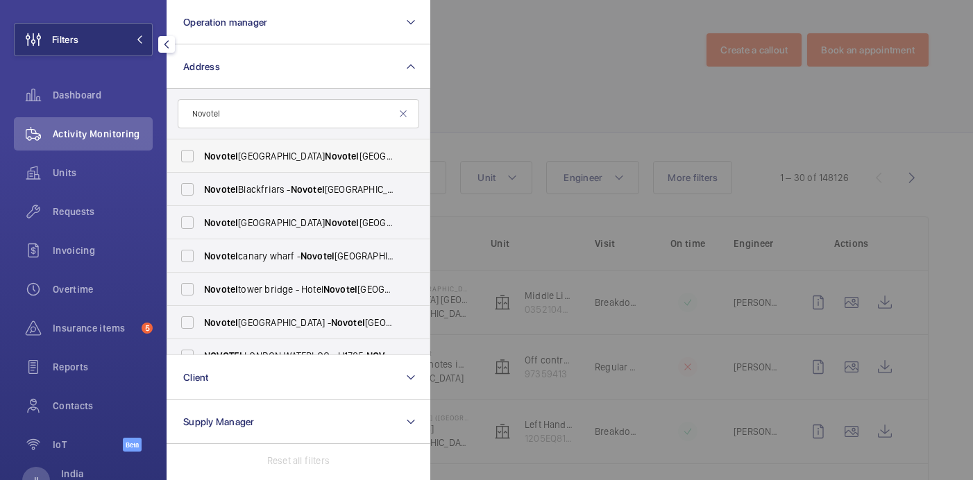
type input "Novotel"
click at [237, 163] on label "Novotel London West - ParkBee Novotel Hotel London West - Hammersmith, LONDON W…" at bounding box center [288, 156] width 242 height 33
click at [201, 163] on input "Novotel London West - ParkBee Novotel Hotel London West - Hammersmith, LONDON W…" at bounding box center [188, 156] width 28 height 28
checkbox input "true"
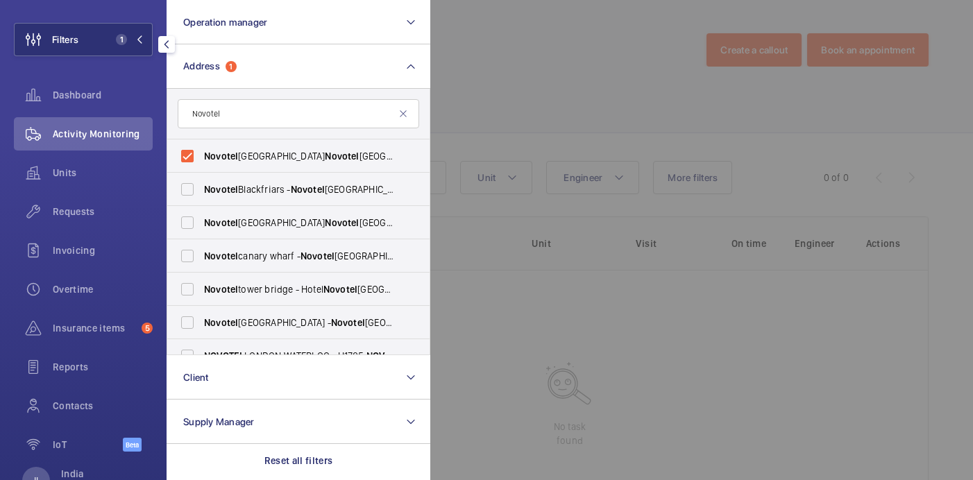
click at [521, 81] on div at bounding box center [916, 240] width 973 height 480
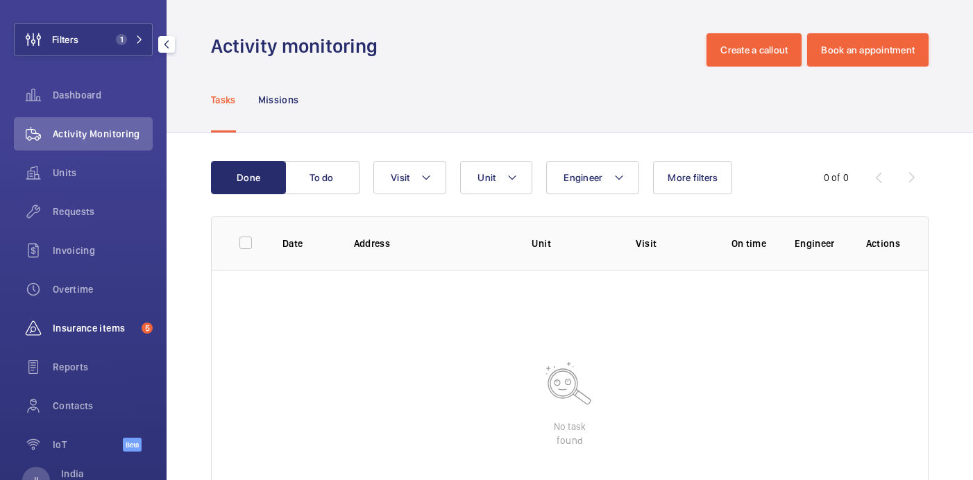
click at [105, 329] on span "Insurance items" at bounding box center [94, 328] width 83 height 14
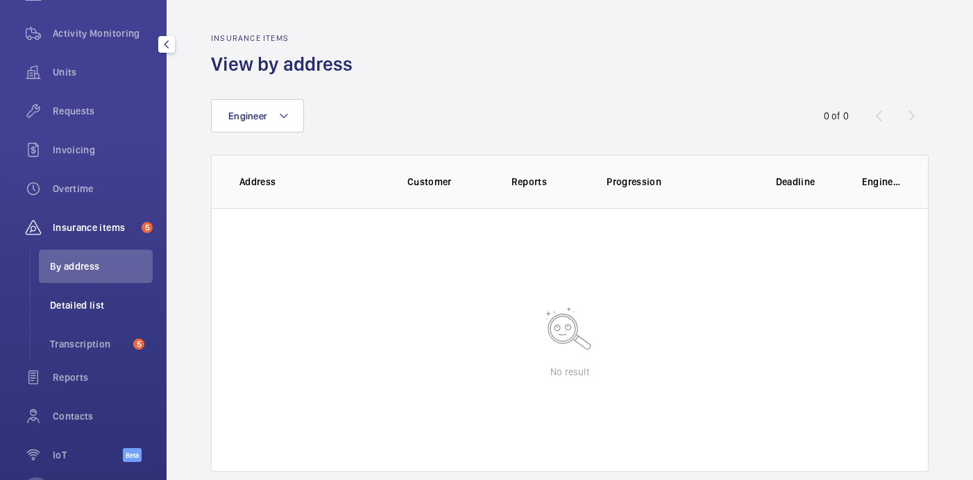
scroll to position [178, 0]
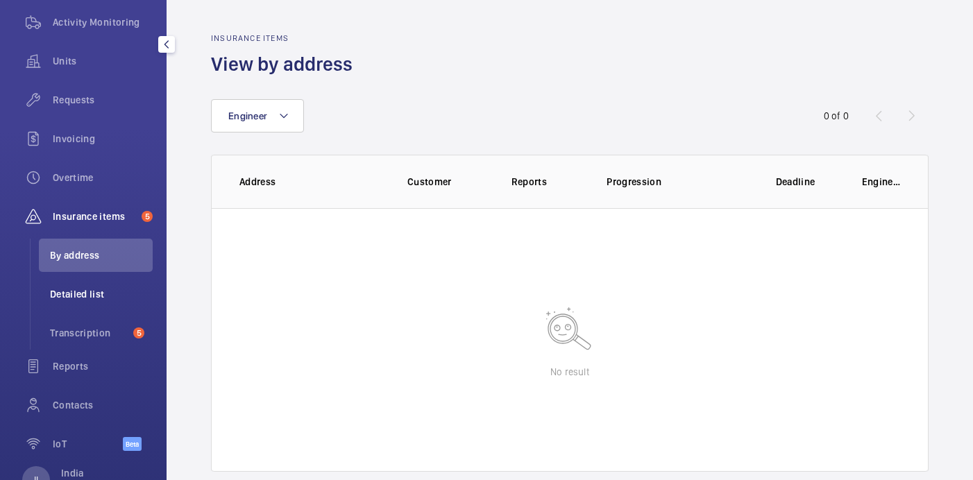
click at [83, 295] on span "Detailed list" at bounding box center [101, 294] width 103 height 14
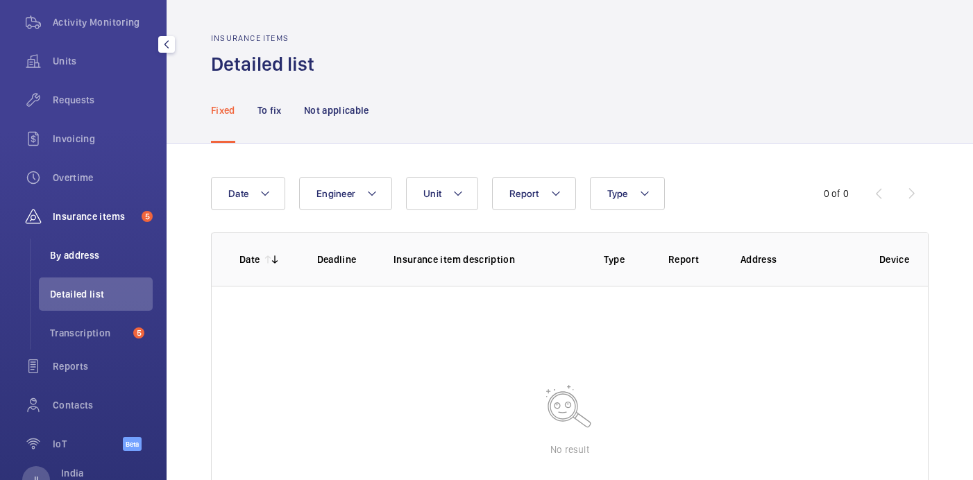
click at [90, 263] on li "By address" at bounding box center [96, 255] width 114 height 33
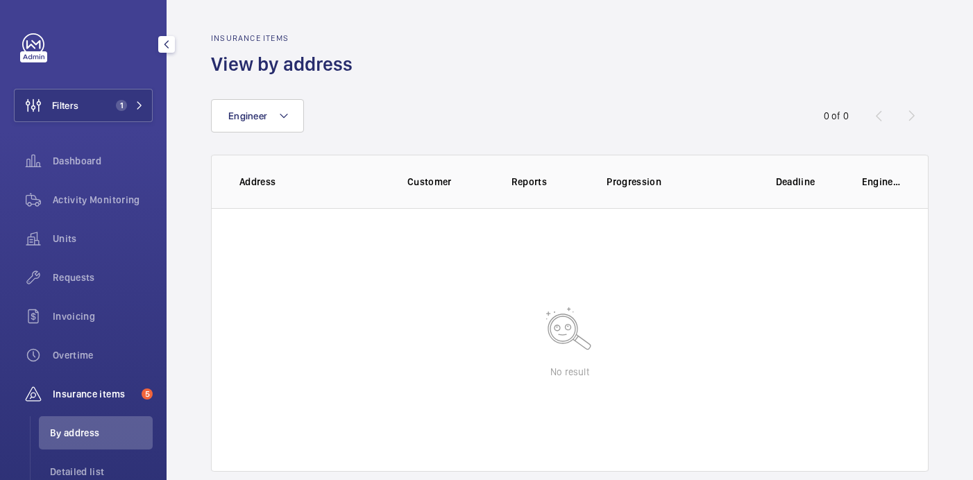
click at [102, 122] on div "Filters 1 Dashboard Activity Monitoring Units Requests Invoicing Overtime Insur…" at bounding box center [83, 338] width 139 height 611
click at [101, 101] on button "Filters 1" at bounding box center [83, 105] width 139 height 33
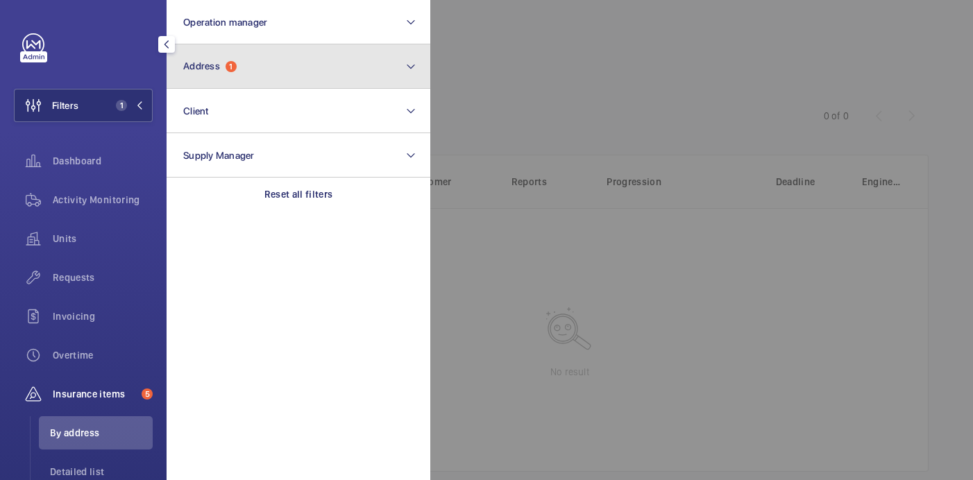
click at [357, 83] on button "Address 1" at bounding box center [299, 66] width 264 height 44
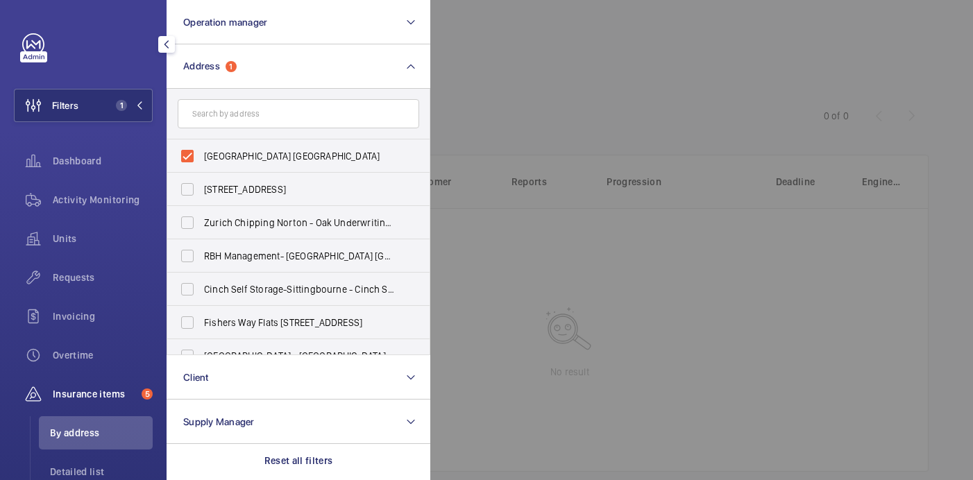
click at [537, 71] on div at bounding box center [916, 240] width 973 height 480
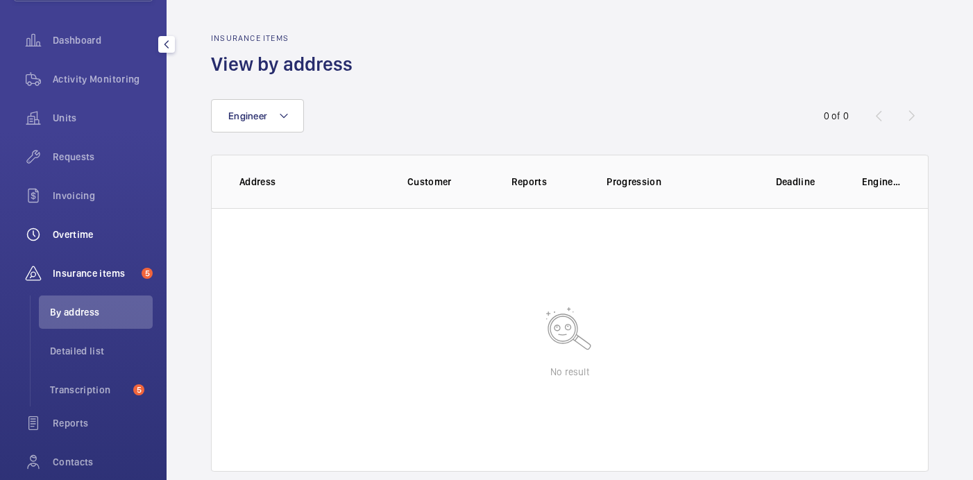
scroll to position [136, 0]
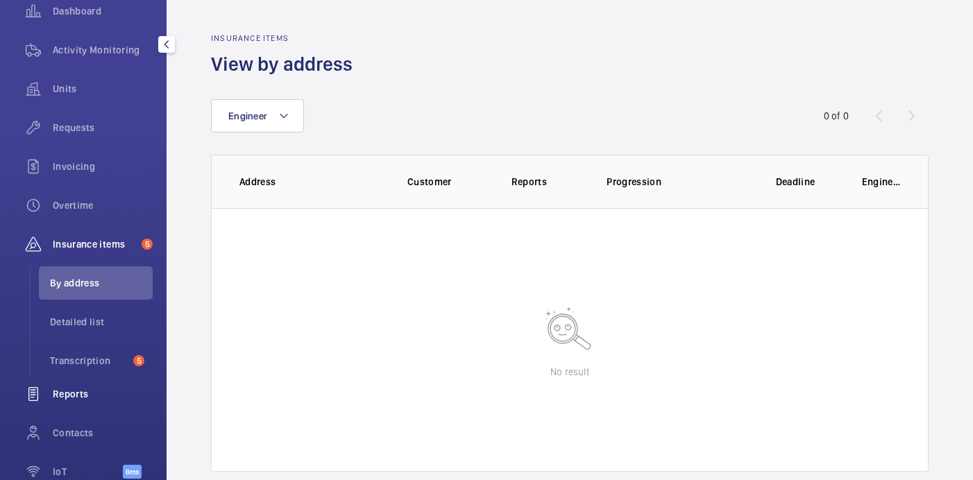
click at [75, 400] on span "Reports" at bounding box center [103, 394] width 100 height 14
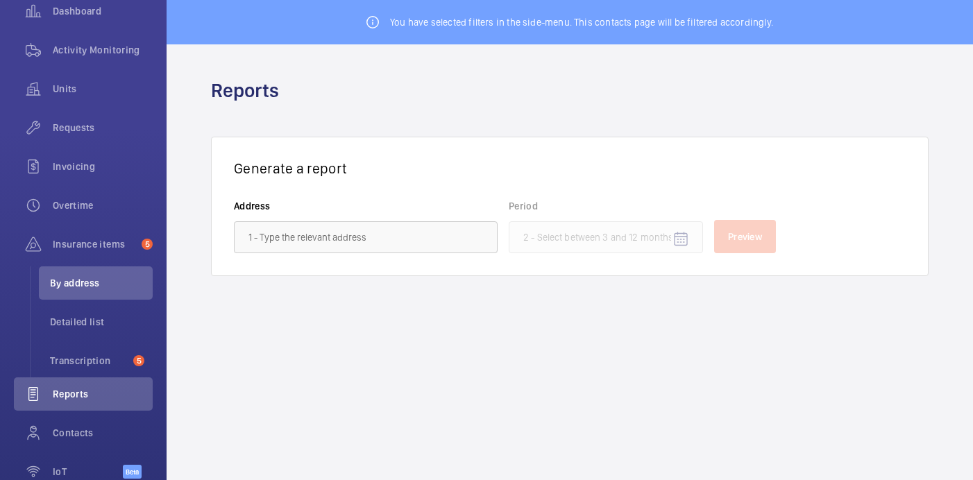
scroll to position [114, 0]
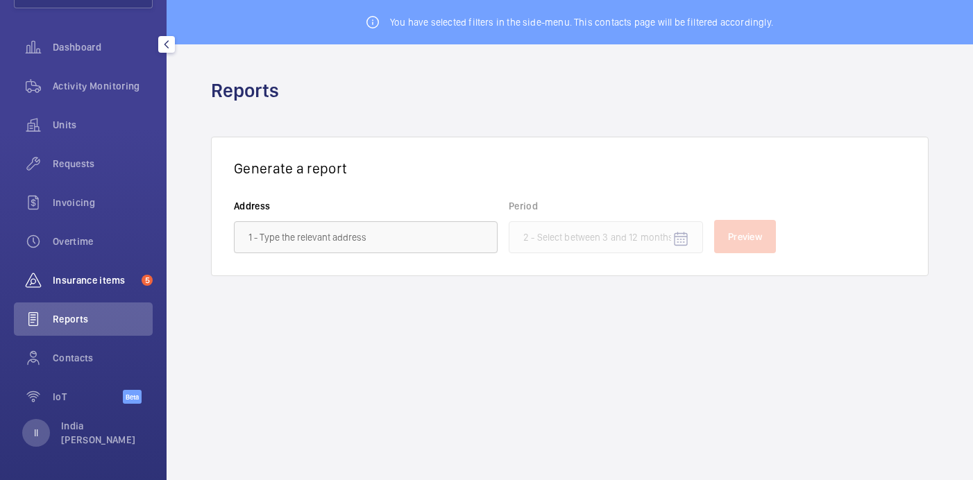
click at [110, 283] on span "Insurance items" at bounding box center [94, 280] width 83 height 14
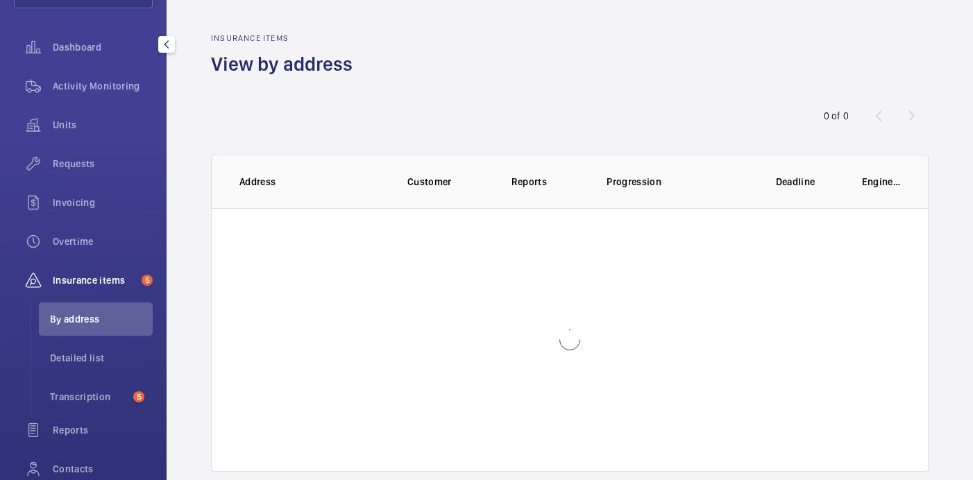
scroll to position [150, 0]
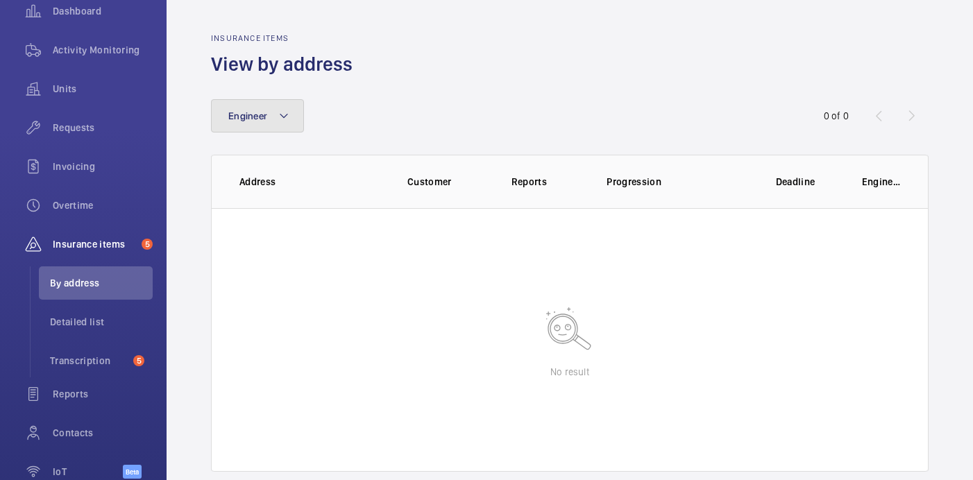
click at [290, 125] on button "Engineer" at bounding box center [257, 115] width 93 height 33
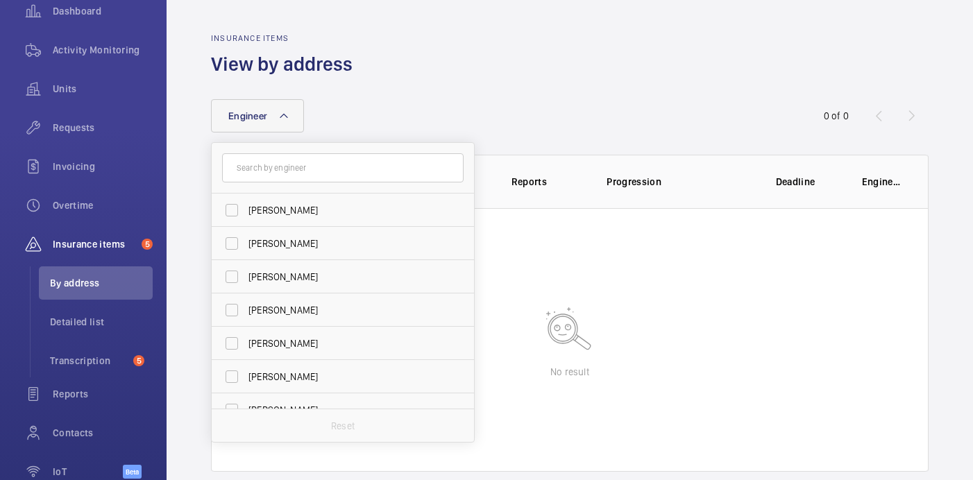
click at [451, 72] on div "Insurance items View by address" at bounding box center [570, 55] width 718 height 44
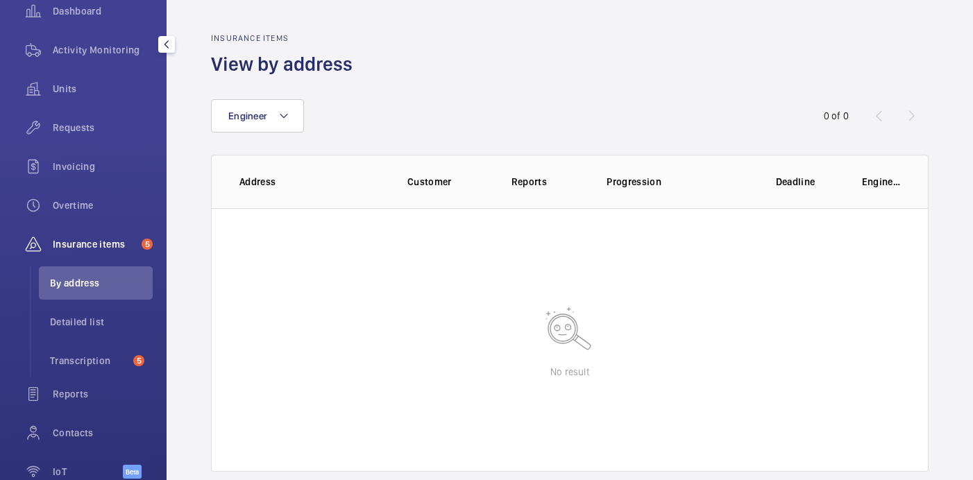
scroll to position [0, 0]
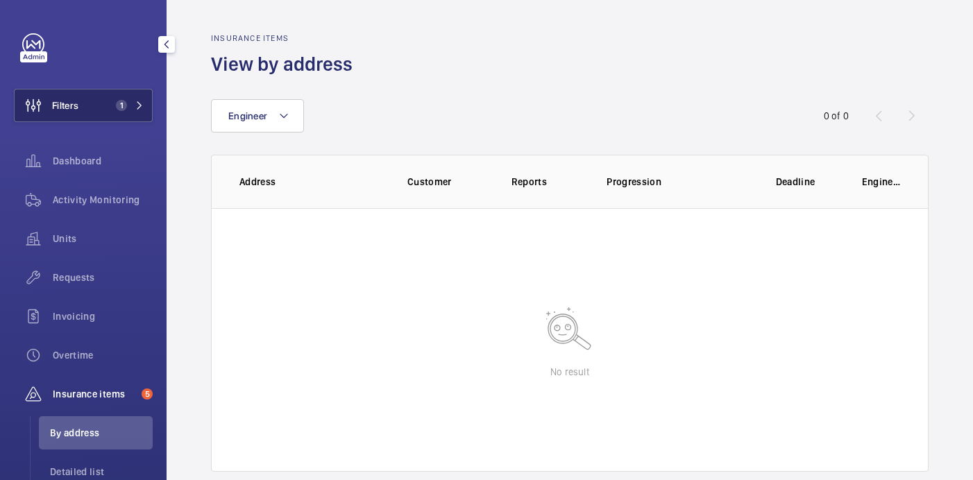
click at [117, 103] on span "1" at bounding box center [121, 105] width 11 height 11
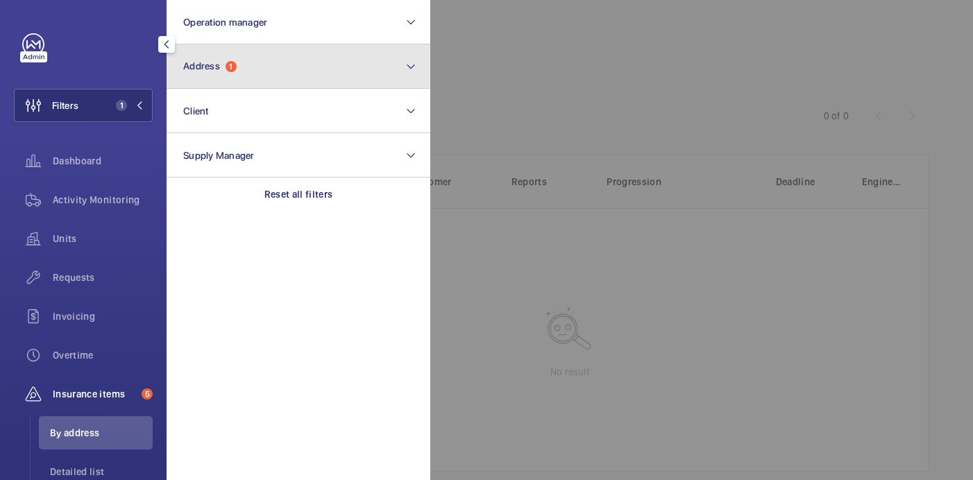
click at [279, 65] on button "Address 1" at bounding box center [299, 66] width 264 height 44
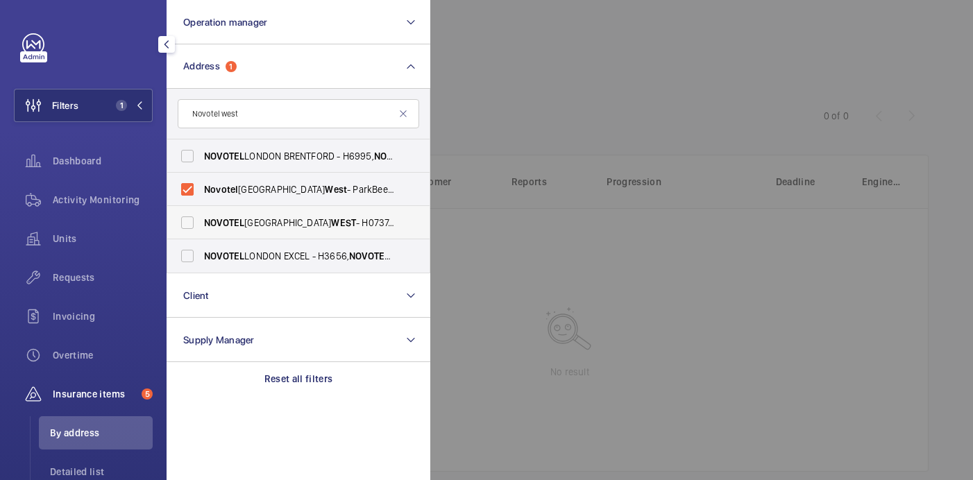
type input "Novotel west"
click at [251, 221] on span "NOVOTEL LONDON WEST - H0737, NOVOTEL LONDON WEST , 1 Shortlands, Hammersmith In…" at bounding box center [299, 223] width 191 height 14
click at [201, 221] on input "NOVOTEL LONDON WEST - H0737, NOVOTEL LONDON WEST , 1 Shortlands, Hammersmith In…" at bounding box center [188, 223] width 28 height 28
checkbox input "true"
click at [230, 186] on span "Novotel" at bounding box center [221, 189] width 34 height 11
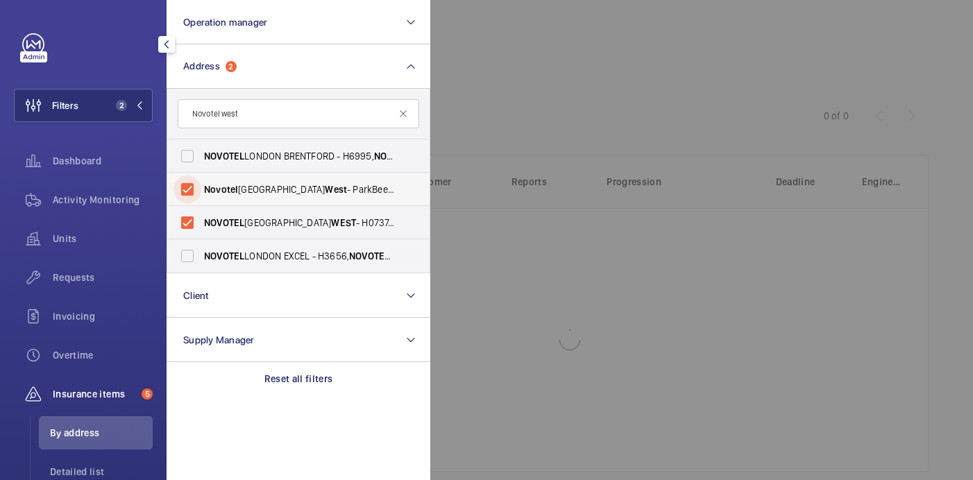
click at [201, 186] on input "Novotel London West - ParkBee Novotel Hotel London West - Hammersmith, LONDON W…" at bounding box center [188, 190] width 28 height 28
checkbox input "false"
click at [609, 78] on div at bounding box center [916, 240] width 973 height 480
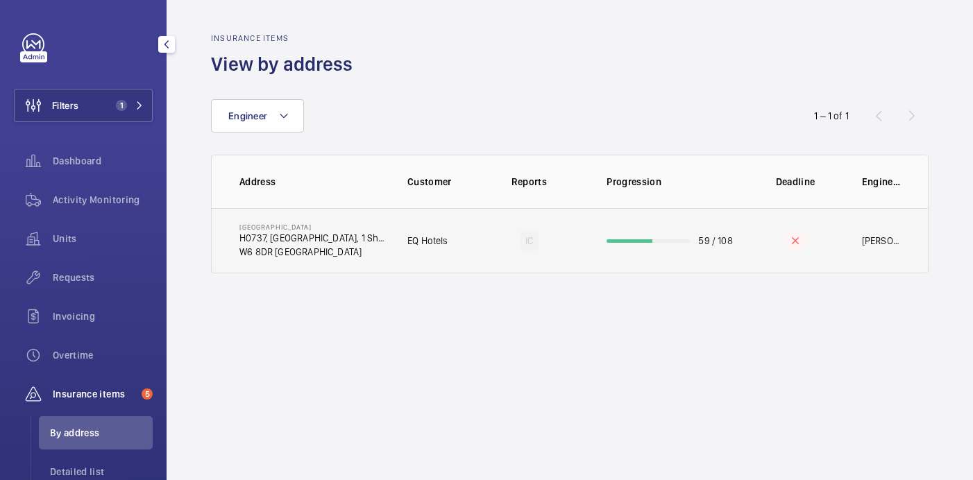
click at [369, 248] on p "W6 8DR [GEOGRAPHIC_DATA]" at bounding box center [312, 252] width 146 height 14
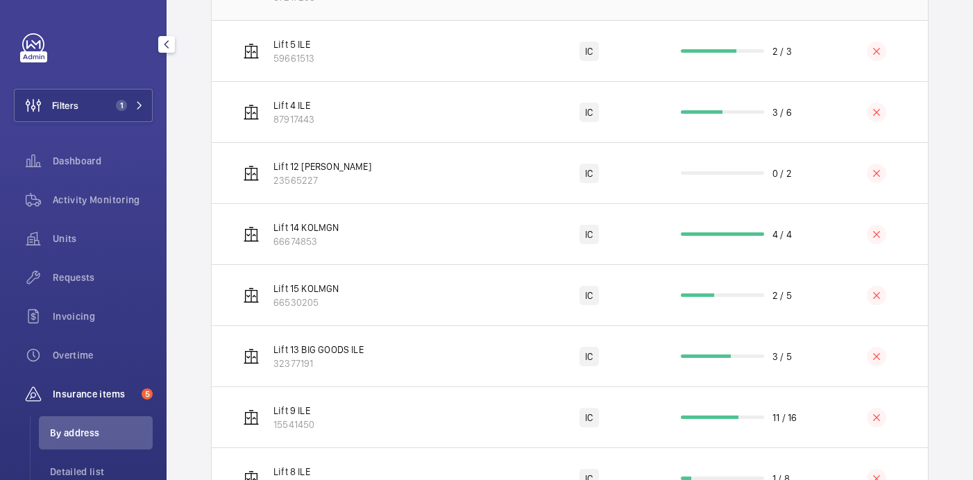
scroll to position [795, 0]
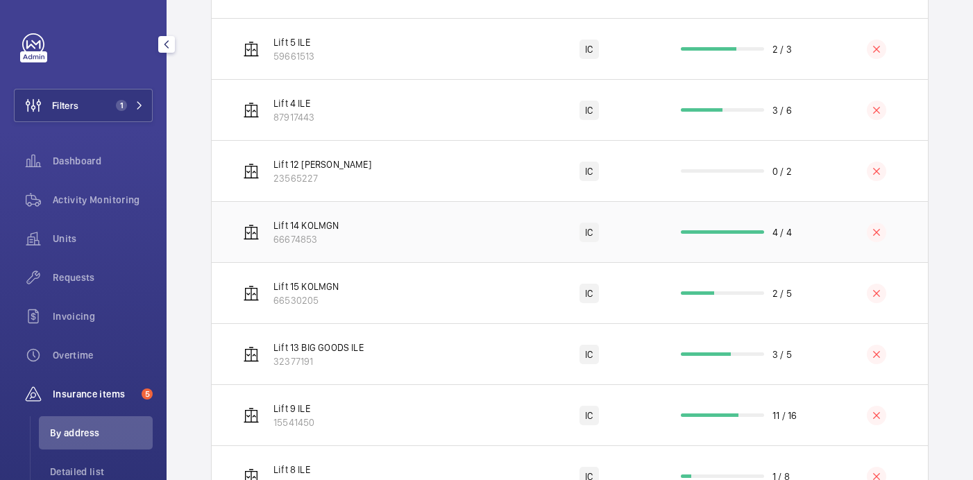
click at [397, 258] on td "Lift 14 KOLMGN 66674853" at bounding box center [366, 231] width 308 height 61
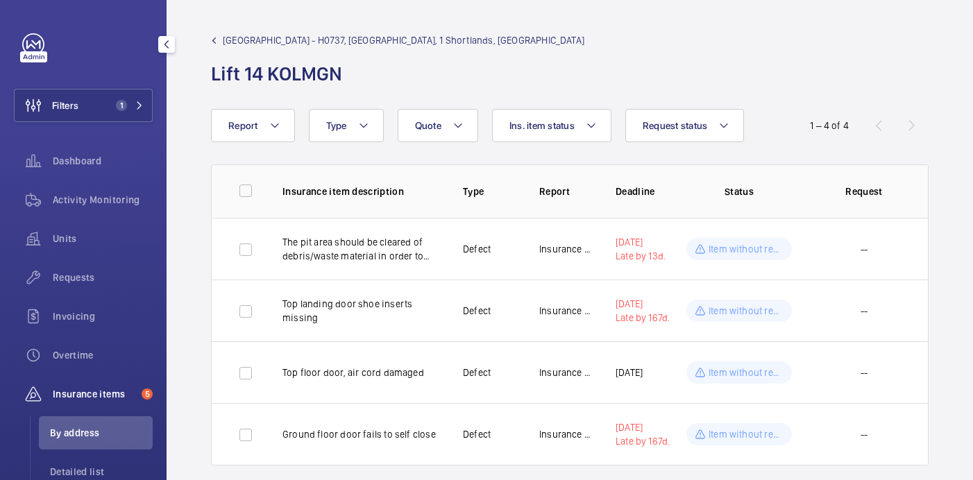
scroll to position [19, 0]
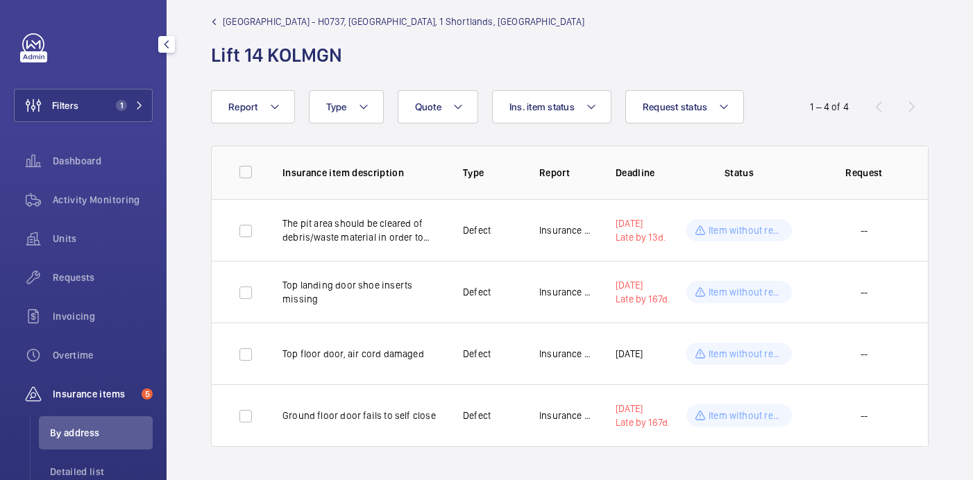
click at [165, 40] on mat-icon "button" at bounding box center [166, 44] width 17 height 11
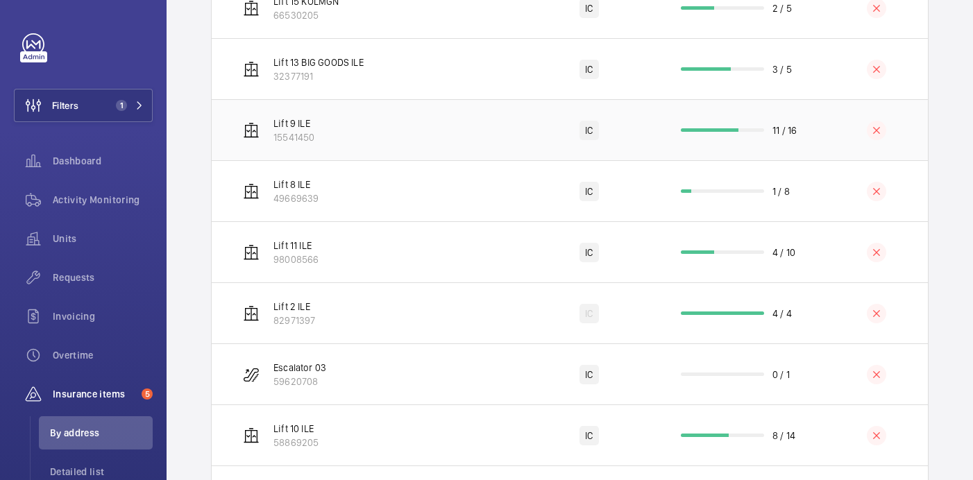
scroll to position [1079, 0]
click at [355, 161] on td "Lift 9 ILE 15541450" at bounding box center [366, 130] width 308 height 61
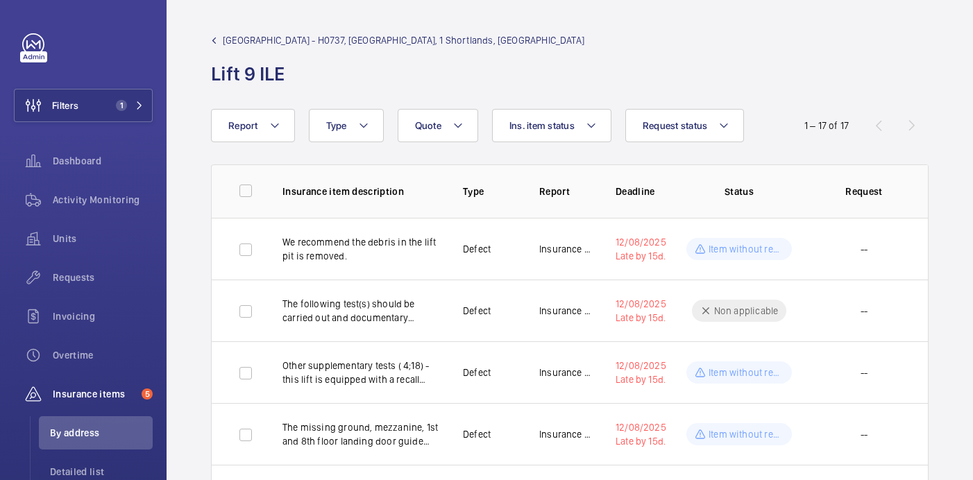
click at [913, 121] on div "1 – 17 of 17" at bounding box center [845, 125] width 167 height 17
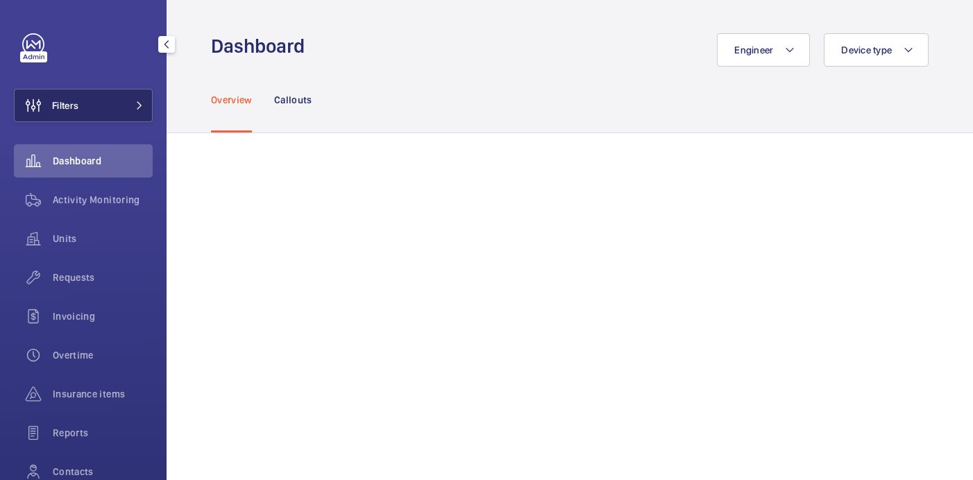
click at [74, 98] on span "Filters" at bounding box center [47, 105] width 64 height 33
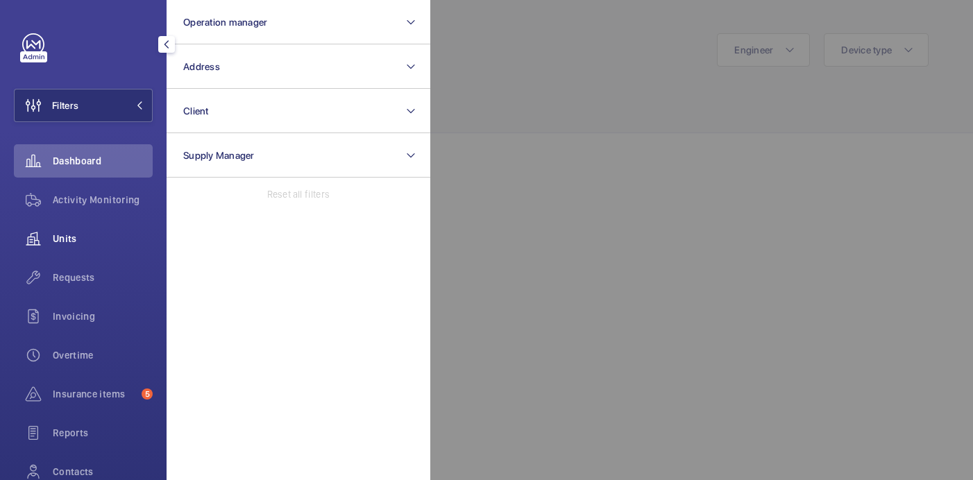
click at [57, 241] on span "Units" at bounding box center [103, 239] width 100 height 14
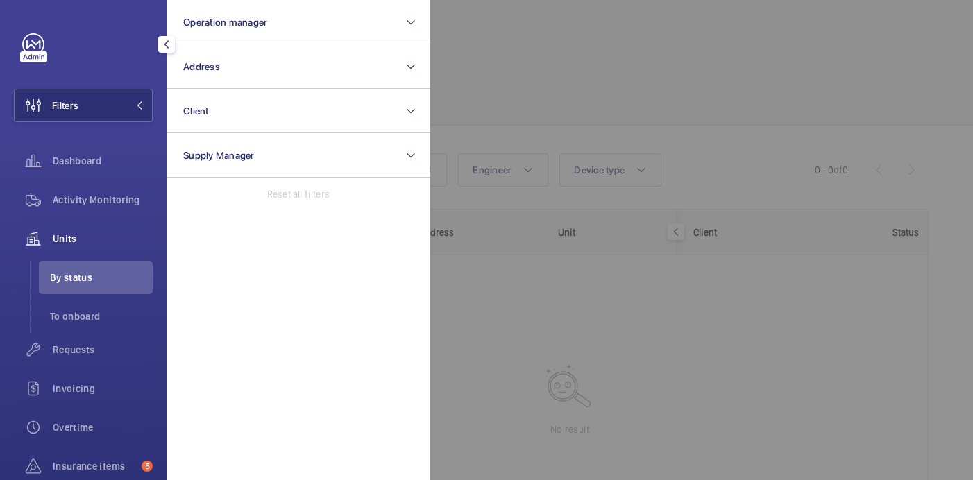
click at [108, 87] on div "Filters Operation manager Address Client Supply Manager Reset all filters Dashb…" at bounding box center [83, 319] width 139 height 572
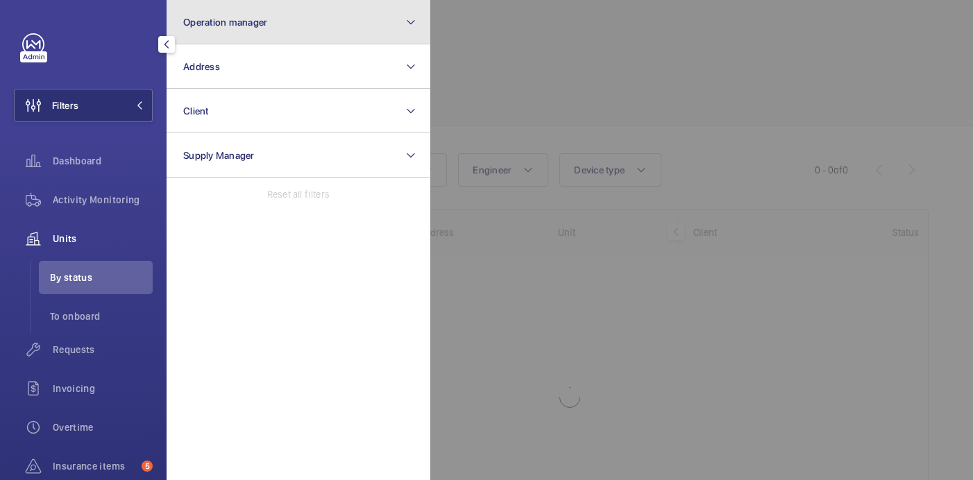
click at [258, 7] on button "Operation manager" at bounding box center [299, 22] width 264 height 44
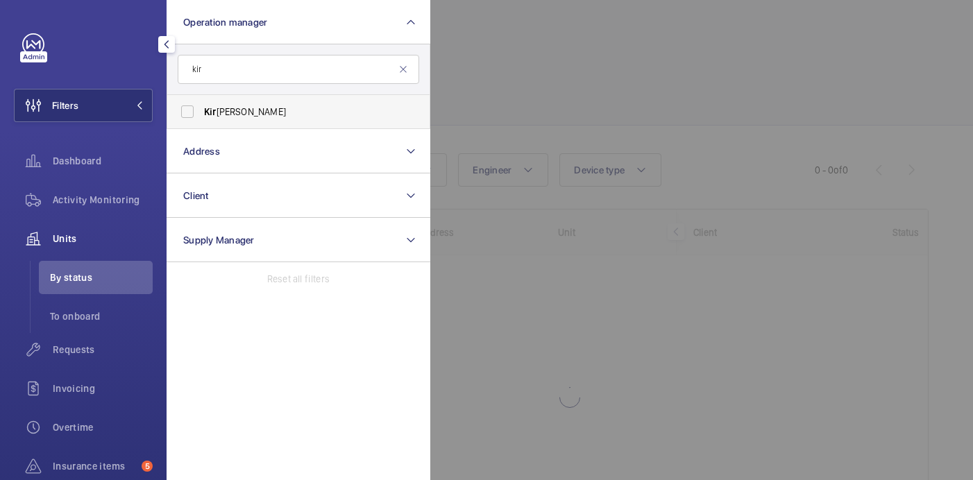
type input "kir"
click at [303, 107] on span "Kir [PERSON_NAME]" at bounding box center [299, 112] width 191 height 14
click at [201, 107] on input "Kir [PERSON_NAME]" at bounding box center [188, 112] width 28 height 28
checkbox input "true"
click at [560, 64] on div at bounding box center [916, 240] width 973 height 480
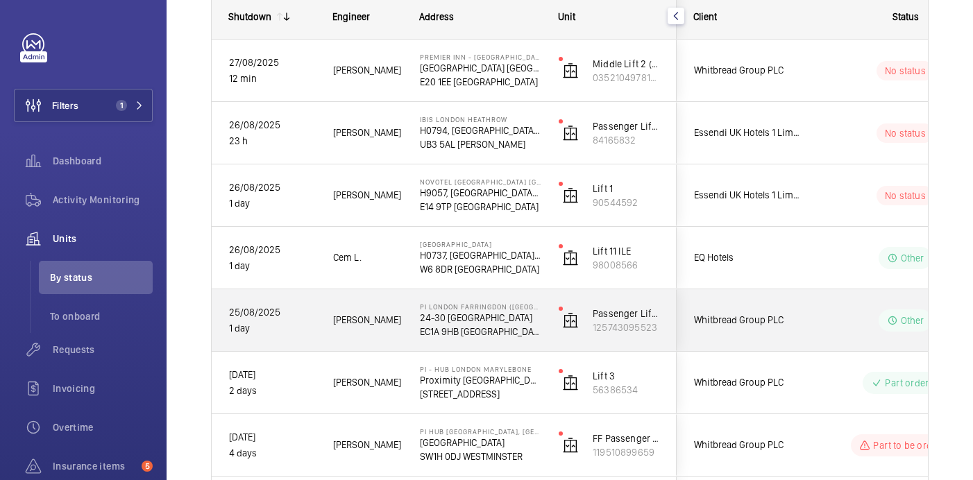
scroll to position [221, 0]
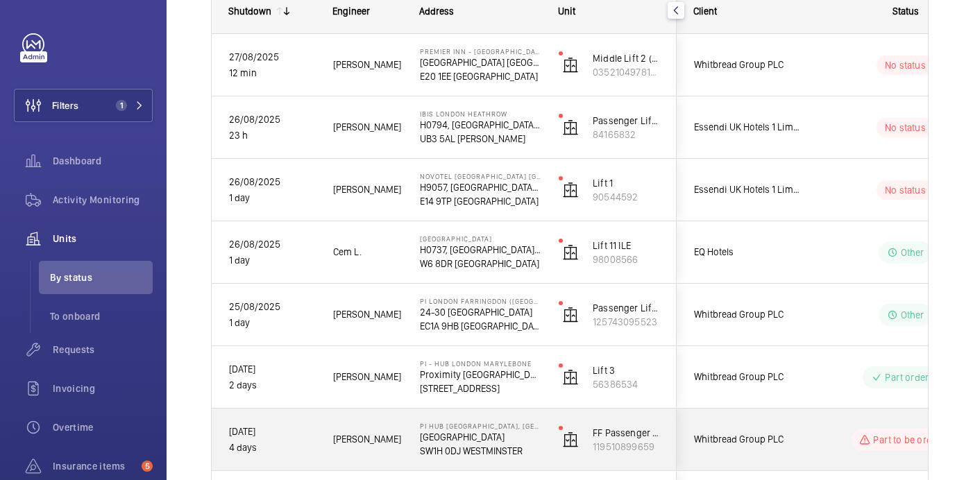
click at [534, 437] on p "[GEOGRAPHIC_DATA]" at bounding box center [480, 437] width 121 height 14
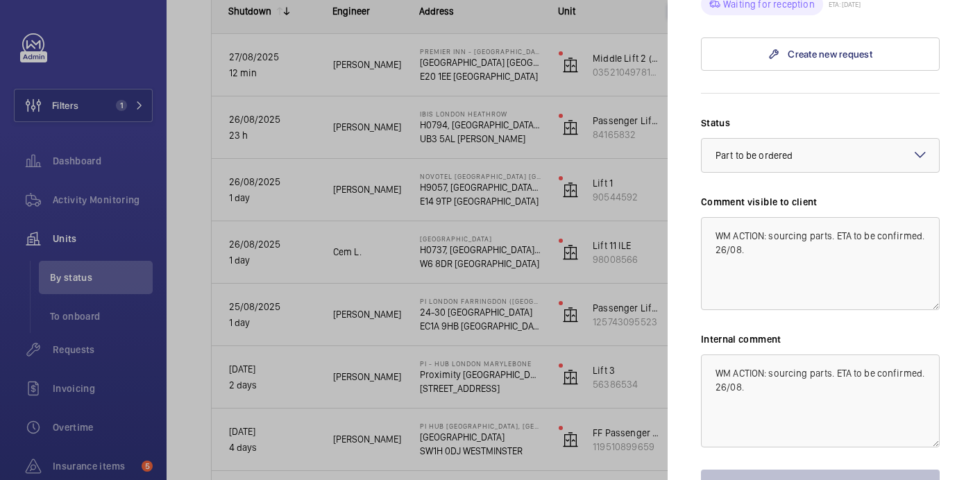
scroll to position [646, 0]
click at [764, 217] on textarea "WM ACTION: sourcing parts. ETA to be confirmed. 26/08." at bounding box center [820, 263] width 239 height 93
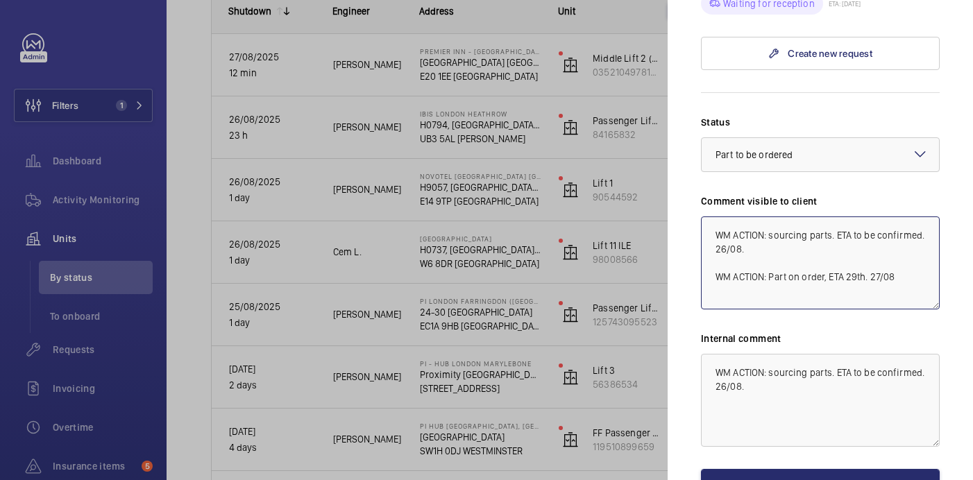
drag, startPoint x: 902, startPoint y: 220, endPoint x: 690, endPoint y: 222, distance: 211.7
click at [690, 222] on mat-sidenav "Stopped unit PI Hub [GEOGRAPHIC_DATA] - [GEOGRAPHIC_DATA], [GEOGRAPHIC_DATA][PE…" at bounding box center [820, 240] width 305 height 480
type textarea "WM ACTION: sourcing parts. ETA to be confirmed. 26/08. WM ACTION: Part on order…"
click at [777, 354] on textarea "WM ACTION: sourcing parts. ETA to be confirmed. 26/08." at bounding box center [820, 400] width 239 height 93
paste textarea "WM ACTION: Part on order, ETA 29th. 27/08"
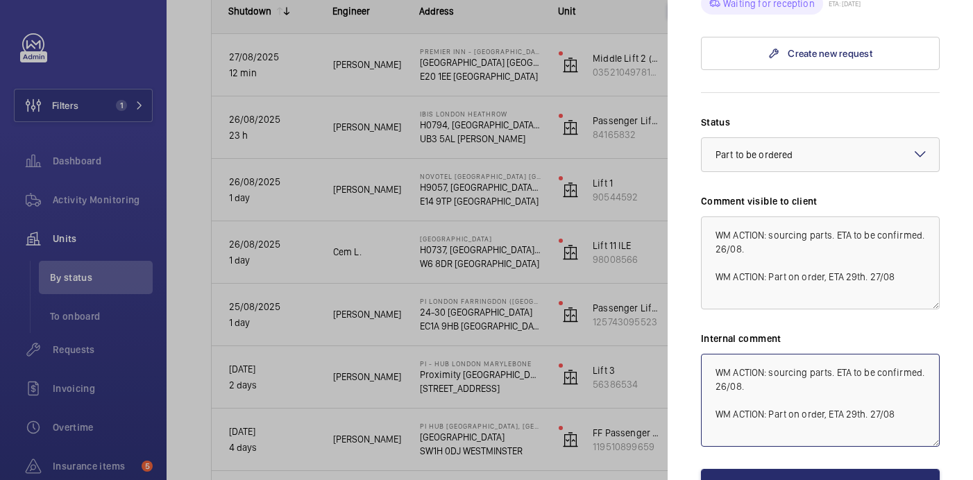
click at [857, 365] on textarea "WM ACTION: sourcing parts. ETA to be confirmed. 26/08. WM ACTION: Part on order…" at bounding box center [820, 400] width 239 height 93
type textarea "WM ACTION: sourcing parts. ETA to be confirmed. 26/08. WM ACTION: Part on order…"
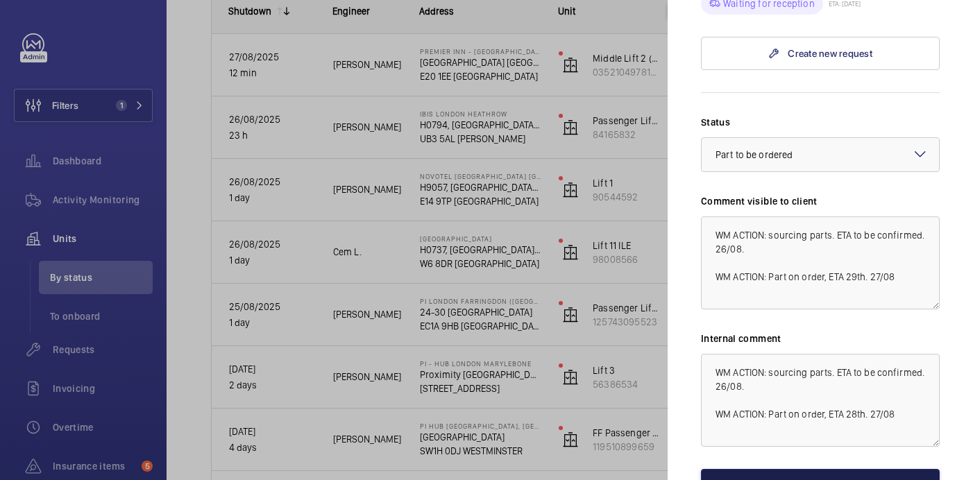
click at [836, 469] on button "Save the changes" at bounding box center [820, 485] width 239 height 33
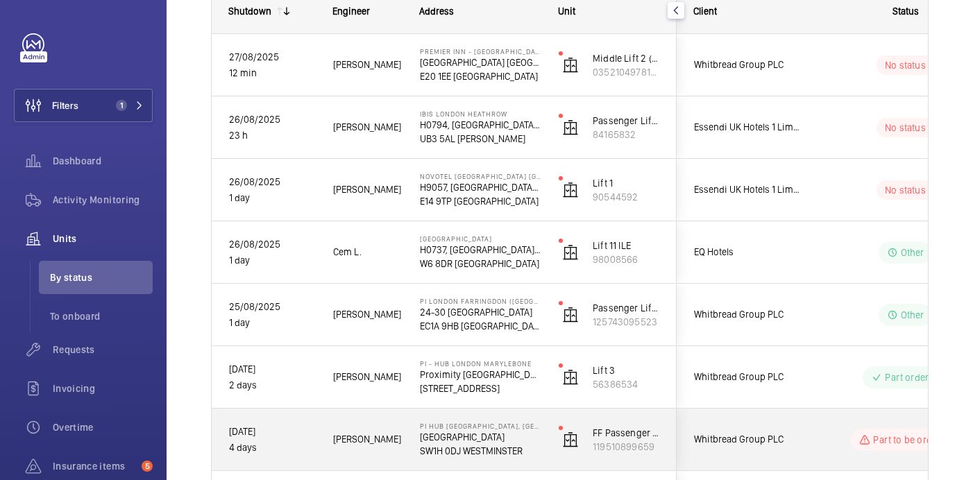
click at [809, 444] on div "Part to be ordered" at bounding box center [896, 440] width 189 height 50
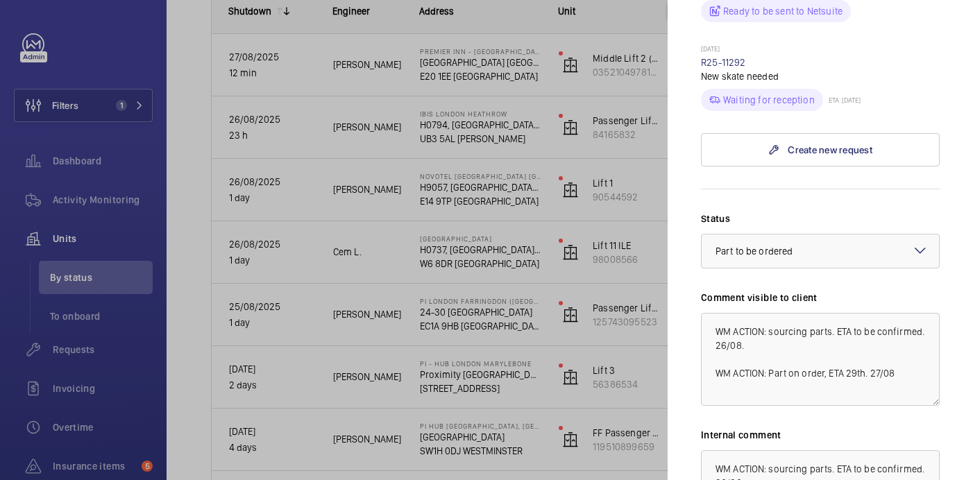
scroll to position [545, 0]
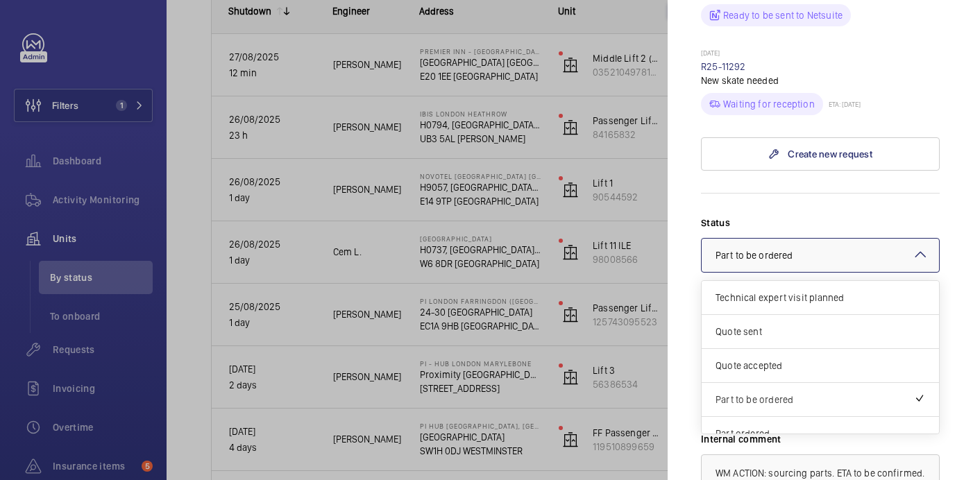
click at [831, 239] on div at bounding box center [820, 255] width 237 height 33
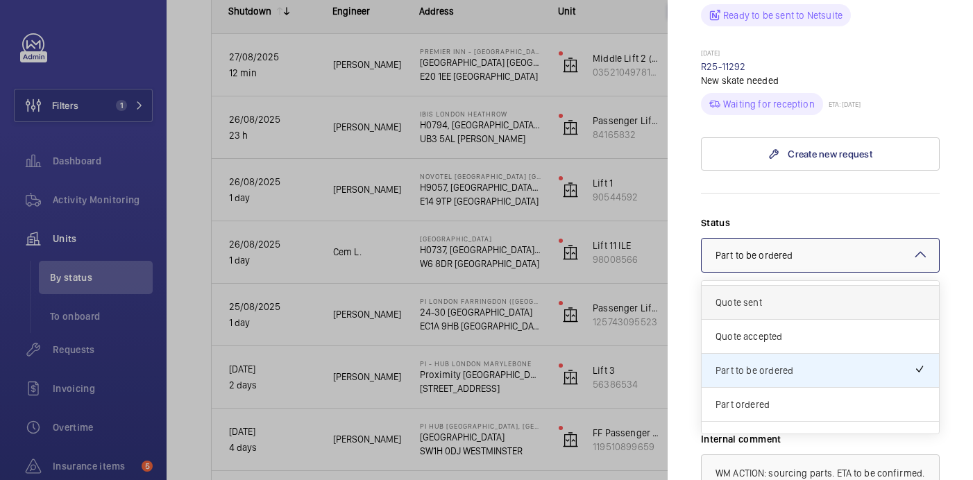
scroll to position [31, 0]
click at [792, 396] on span "Part ordered" at bounding box center [821, 403] width 210 height 14
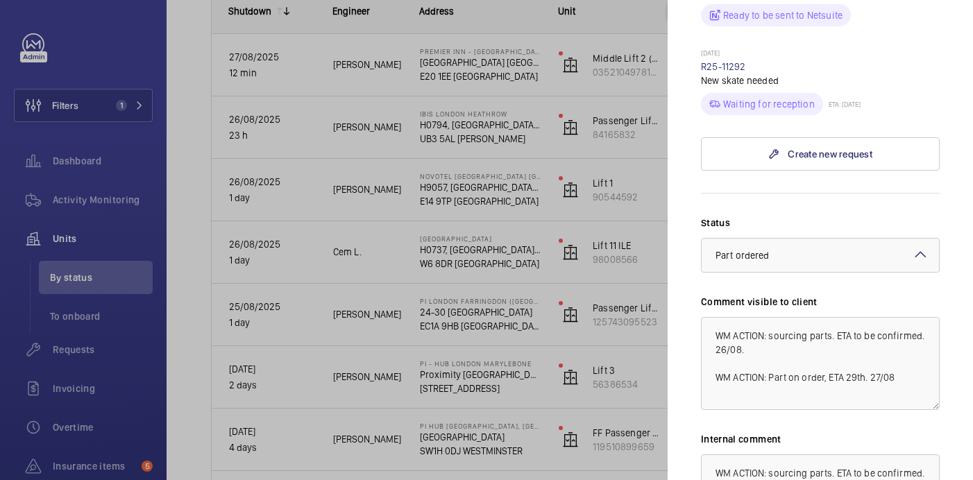
scroll to position [695, 0]
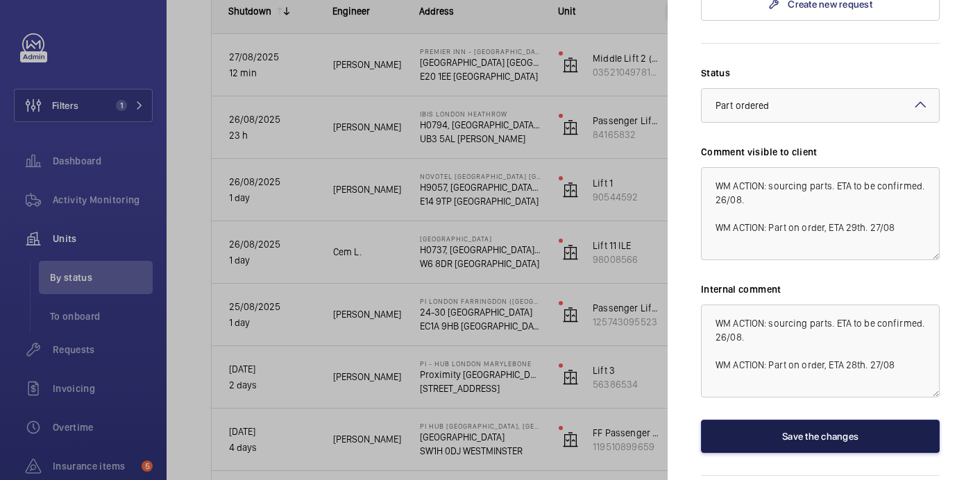
click at [803, 420] on button "Save the changes" at bounding box center [820, 436] width 239 height 33
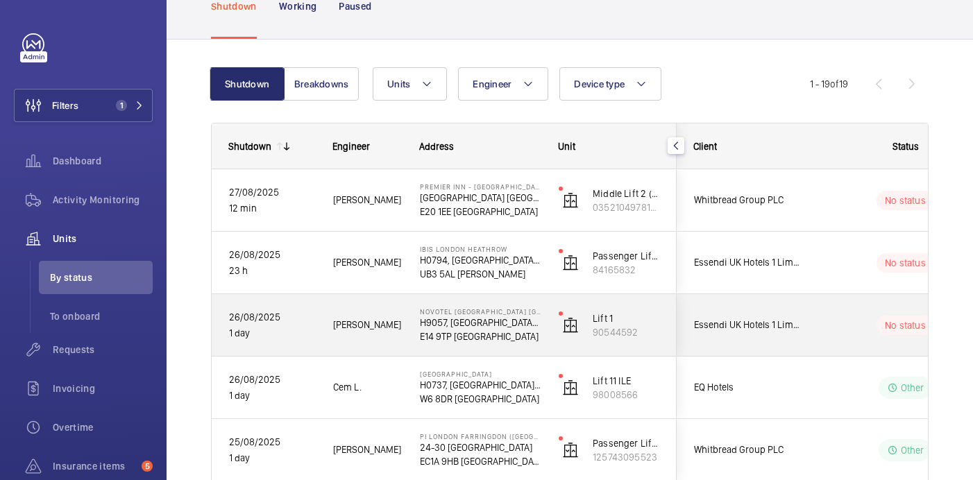
scroll to position [85, 0]
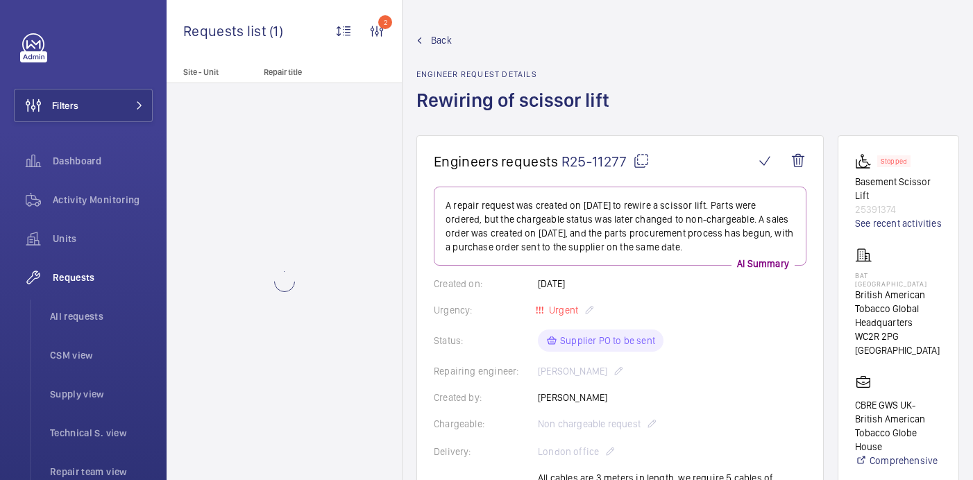
scroll to position [580, 0]
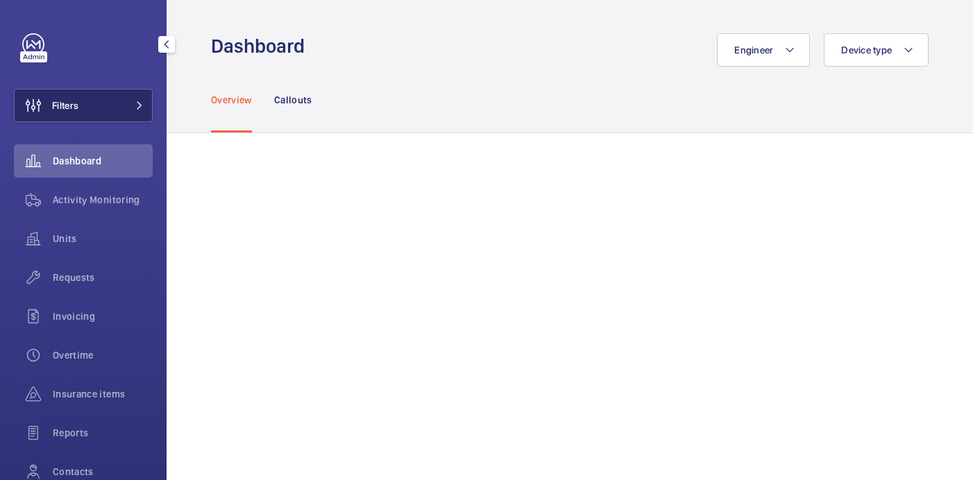
click at [65, 94] on span "Filters" at bounding box center [47, 105] width 64 height 33
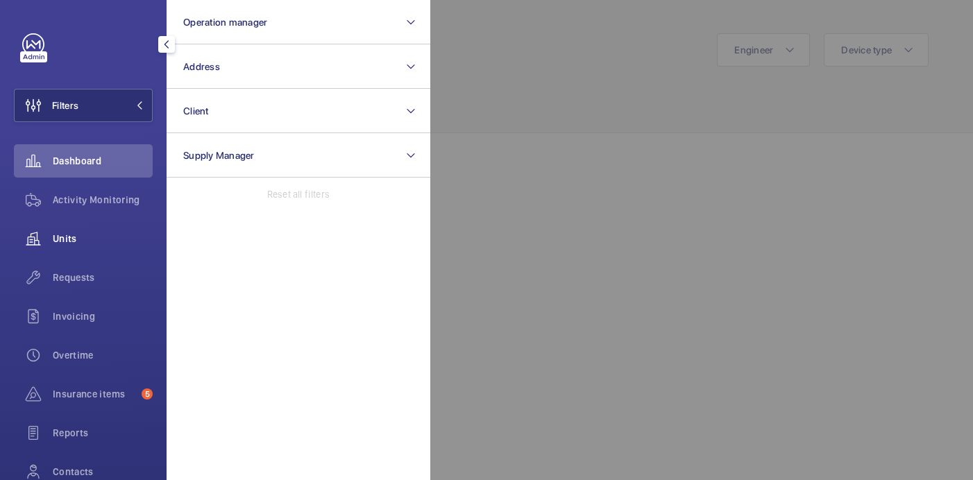
click at [70, 237] on span "Units" at bounding box center [103, 239] width 100 height 14
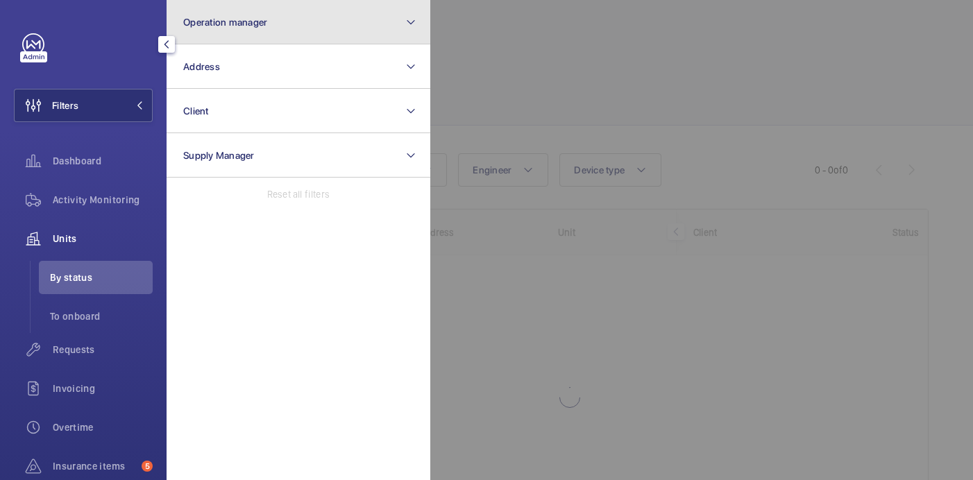
click at [256, 22] on span "Operation manager" at bounding box center [225, 22] width 84 height 11
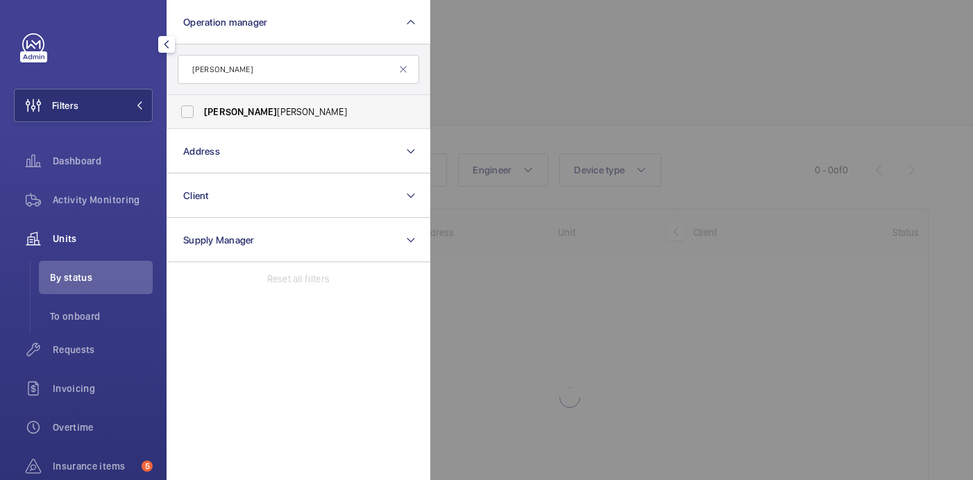
type input "john"
click at [259, 98] on label "John Smith" at bounding box center [288, 111] width 242 height 33
click at [201, 98] on input "John Smith" at bounding box center [188, 112] width 28 height 28
checkbox input "true"
click at [525, 73] on div at bounding box center [916, 240] width 973 height 480
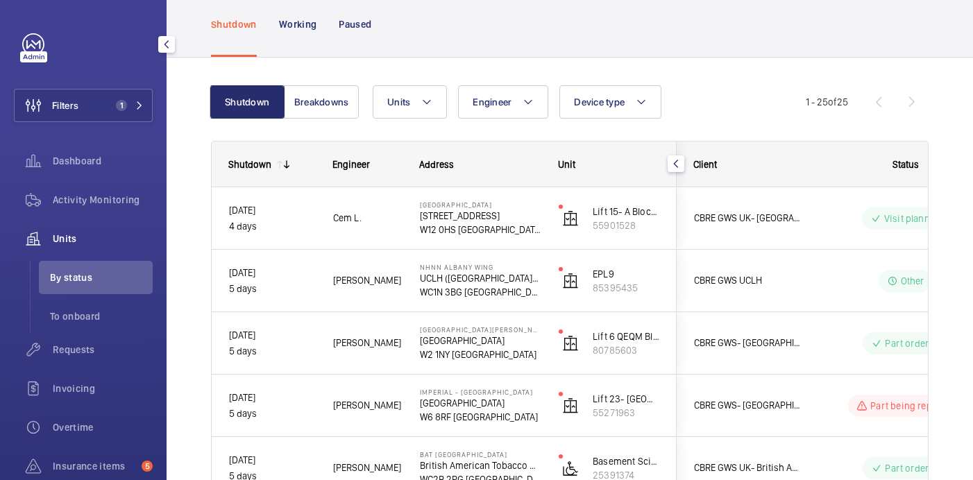
scroll to position [59, 0]
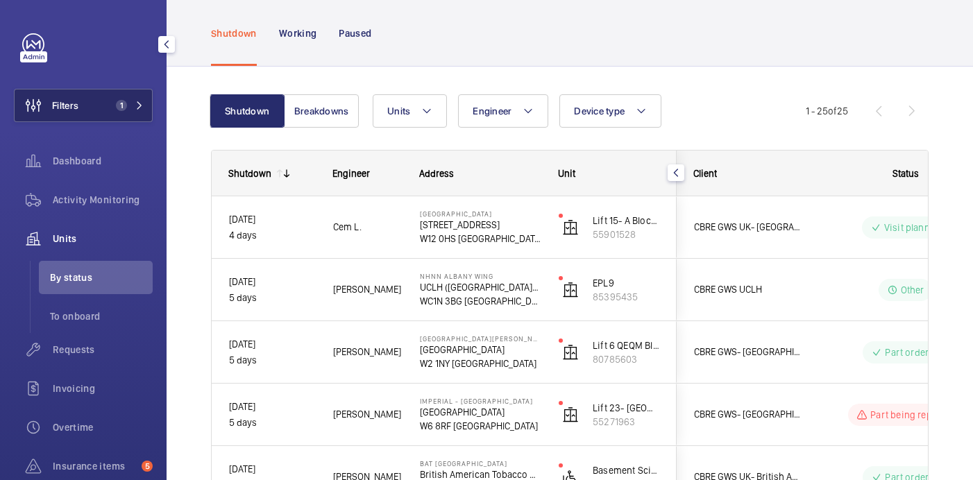
click at [132, 110] on span "1" at bounding box center [126, 105] width 33 height 11
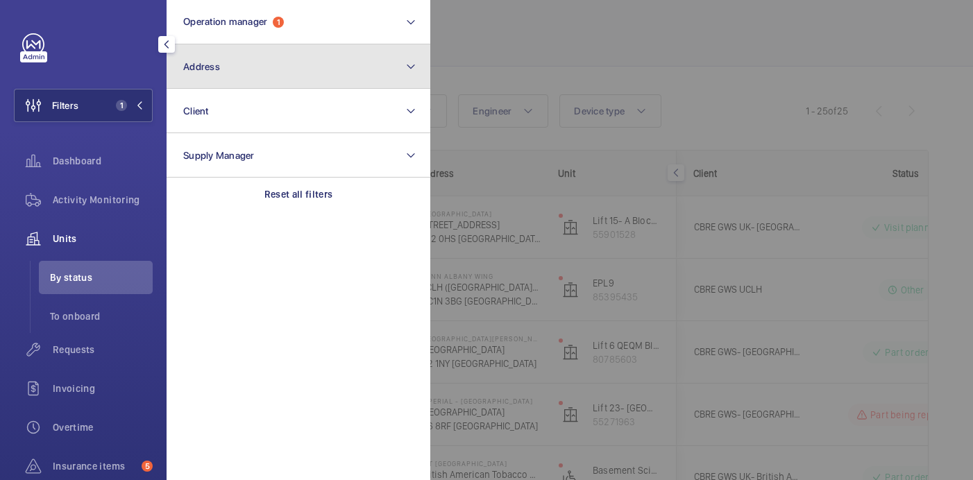
click at [244, 81] on button "Address" at bounding box center [299, 66] width 264 height 44
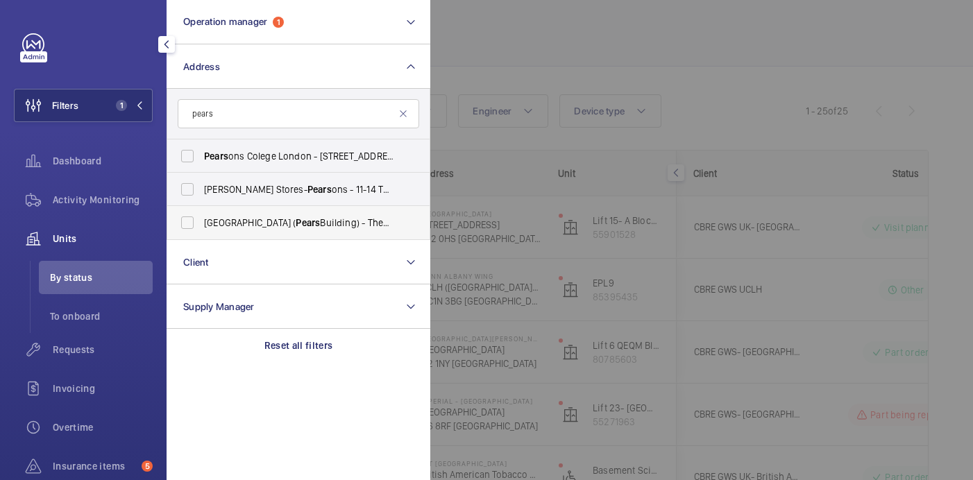
type input "pears"
click at [310, 230] on label "Royal Free Hospital ( Pears Building) - The Pears Building, Pond St, LONDON NW3…" at bounding box center [288, 222] width 242 height 33
click at [201, 230] on input "Royal Free Hospital ( Pears Building) - The Pears Building, Pond St, LONDON NW3…" at bounding box center [188, 223] width 28 height 28
checkbox input "true"
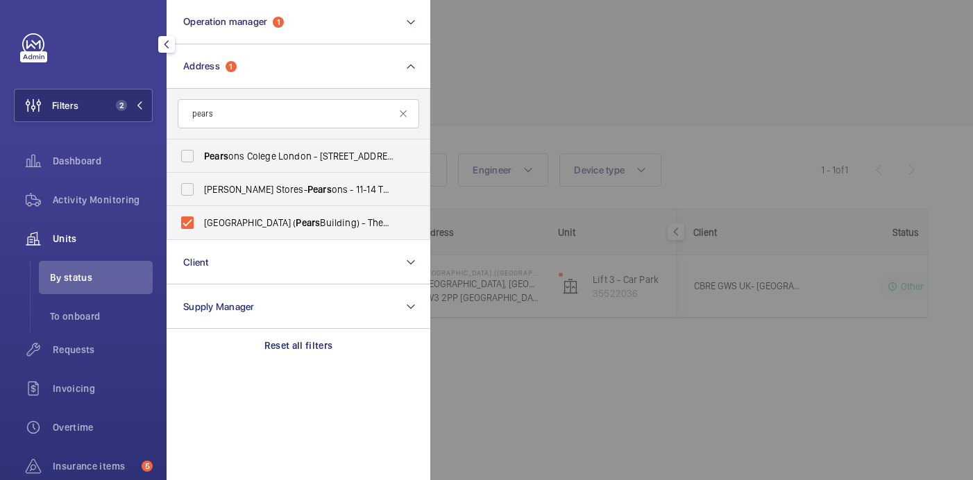
click at [508, 69] on div at bounding box center [916, 240] width 973 height 480
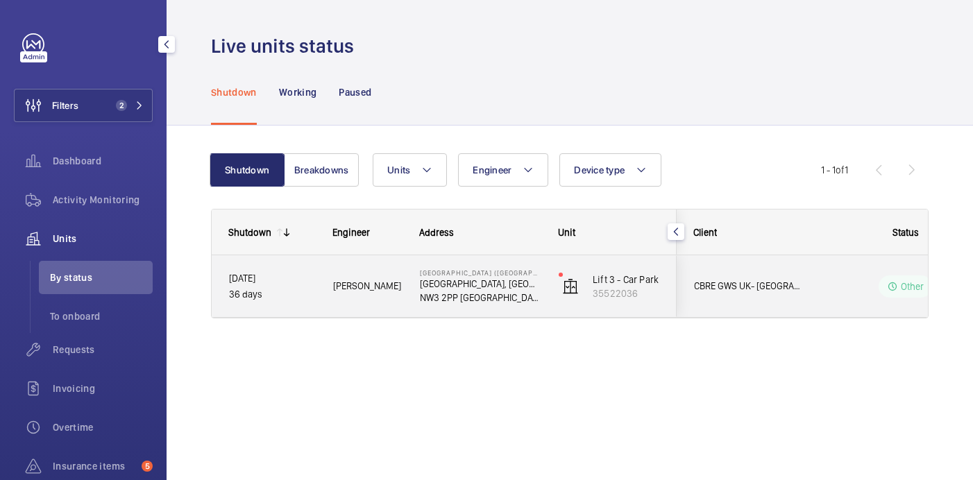
click at [332, 311] on div "[PERSON_NAME]" at bounding box center [359, 286] width 87 height 62
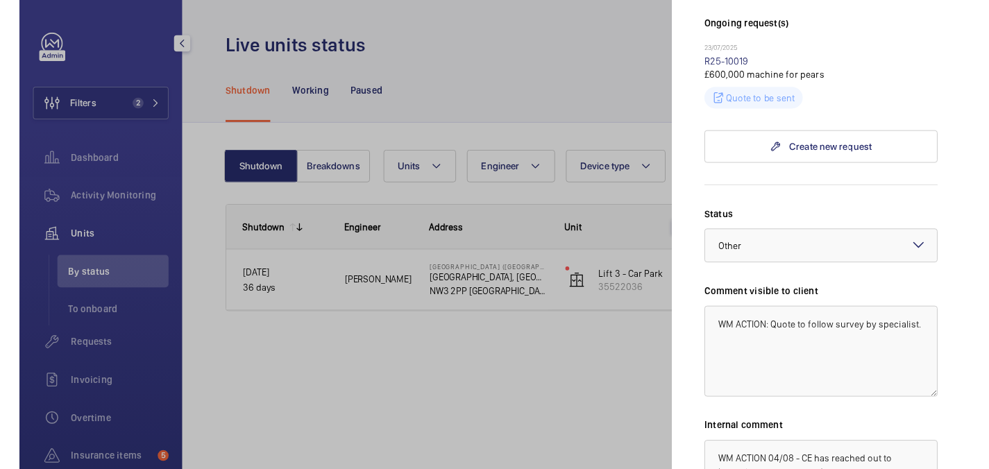
scroll to position [541, 0]
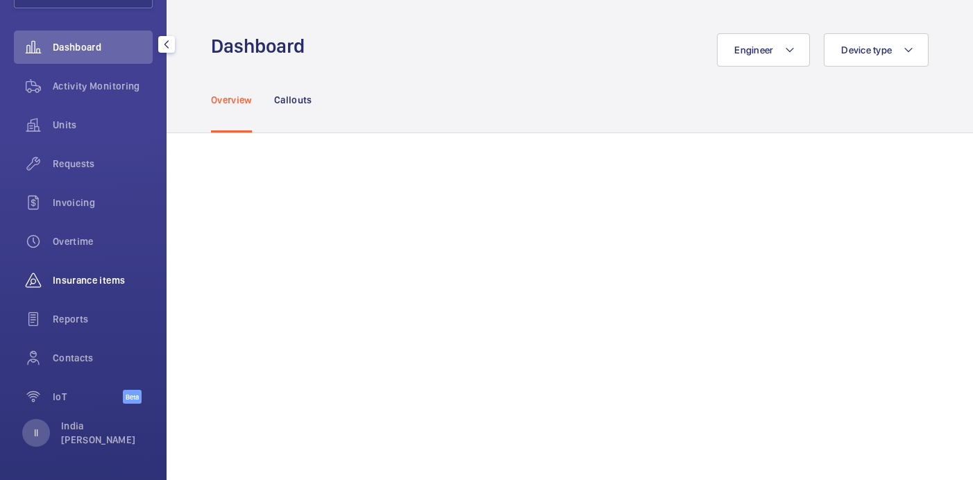
scroll to position [113, 0]
click at [75, 284] on span "Insurance items" at bounding box center [103, 281] width 100 height 14
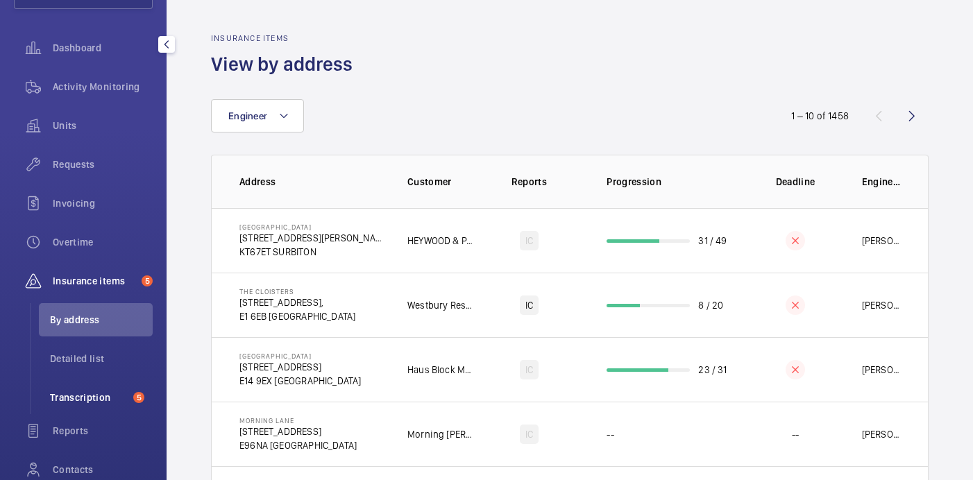
click at [82, 401] on span "Transcription" at bounding box center [89, 398] width 78 height 14
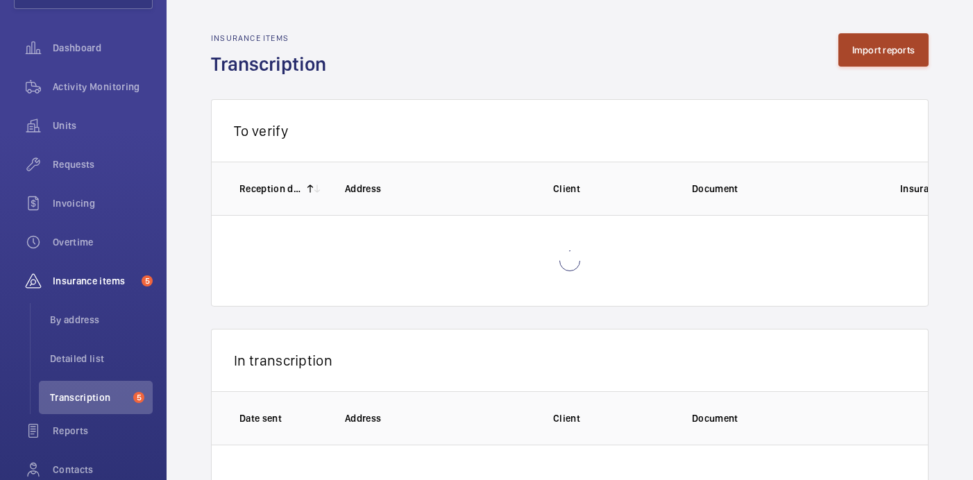
click at [869, 47] on button "Import reports" at bounding box center [884, 49] width 91 height 33
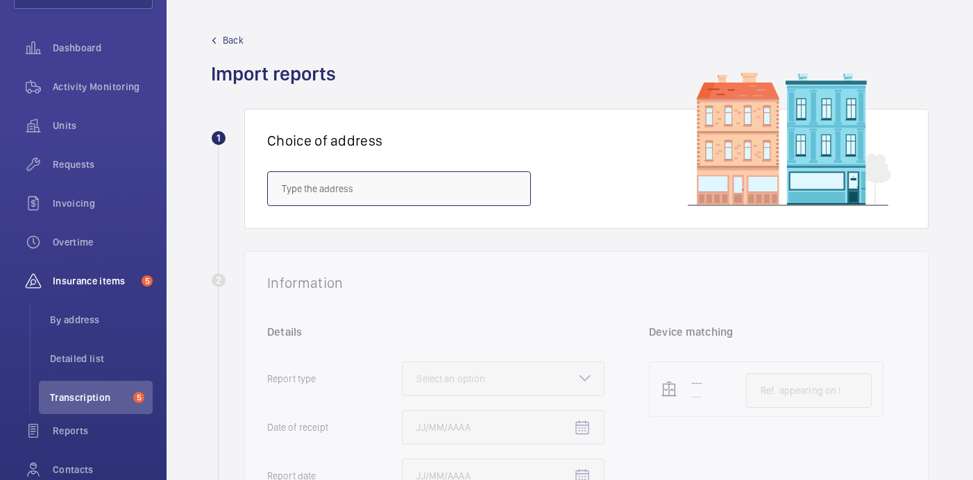
click at [382, 189] on input "text" at bounding box center [399, 188] width 264 height 35
click at [288, 198] on input "PI Chiswick" at bounding box center [399, 188] width 264 height 35
click at [291, 190] on input "PI Chiswick" at bounding box center [399, 188] width 264 height 35
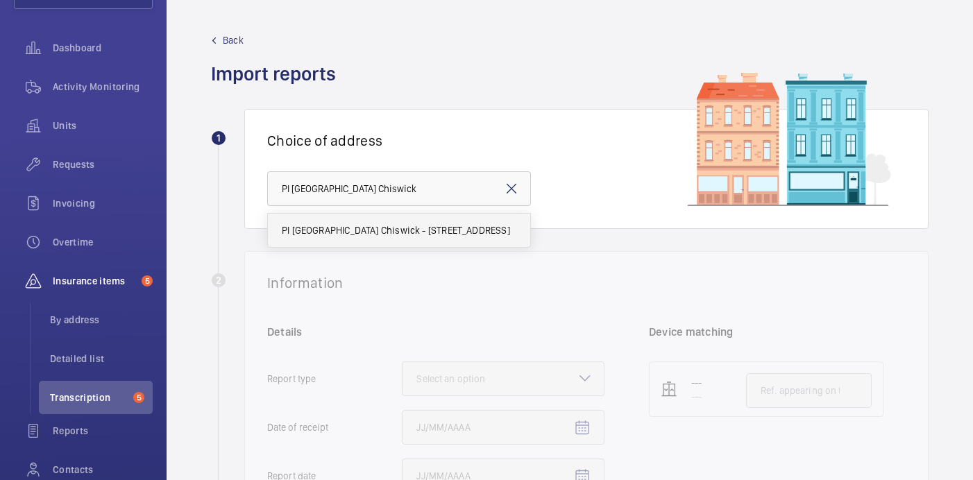
click at [327, 229] on span "PI London Chiswick - Hogarth Roundabout, Great West Road, CHISWICK W4 2TH" at bounding box center [396, 231] width 228 height 14
type input "PI London Chiswick - Hogarth Roundabout, Great West Road, CHISWICK W4 2TH"
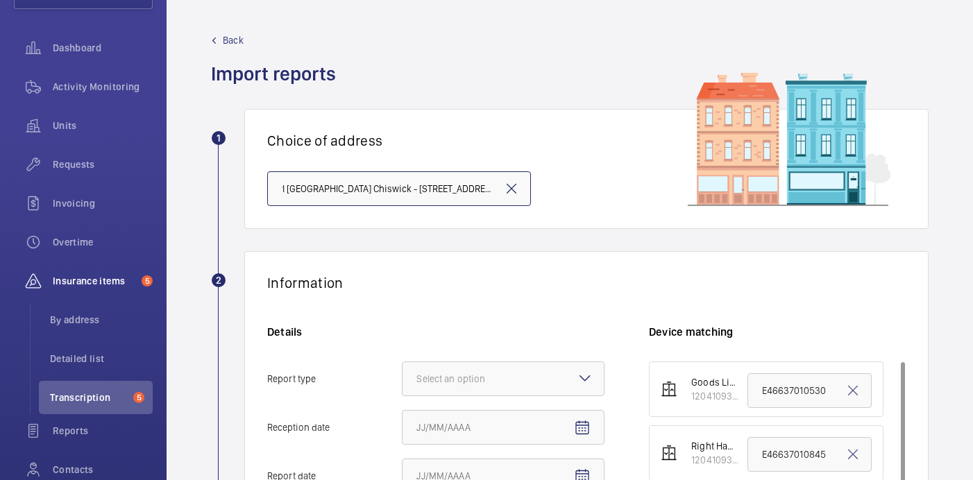
scroll to position [90, 0]
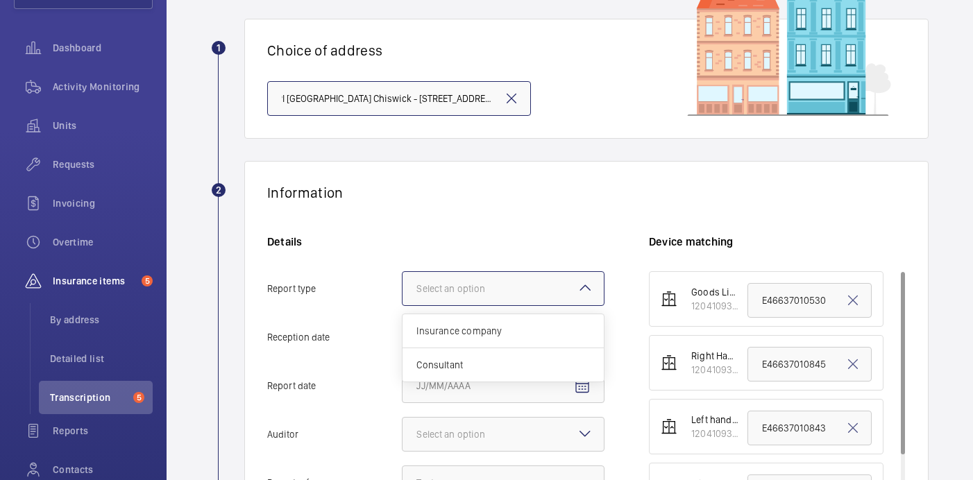
click at [573, 285] on div at bounding box center [503, 288] width 201 height 33
click at [403, 285] on input "Report type Select an option Insurance company Consultant" at bounding box center [403, 288] width 0 height 33
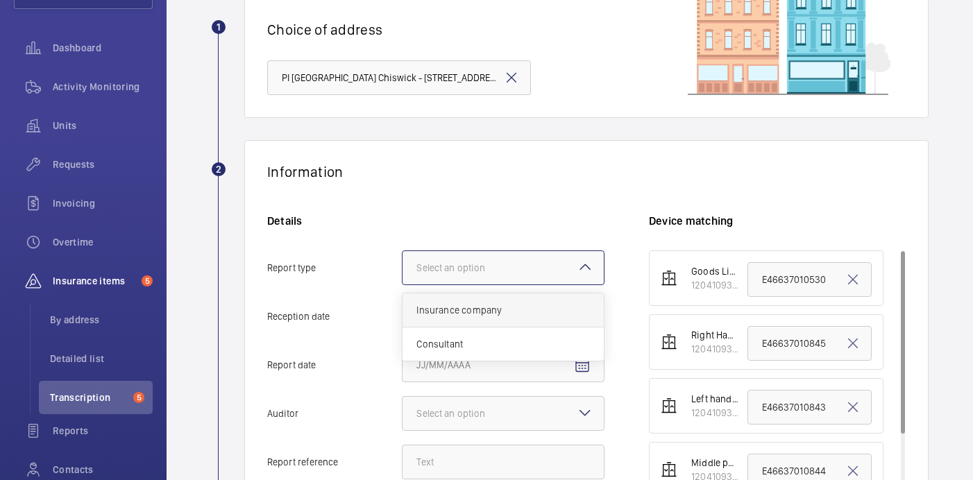
click at [541, 305] on span "Insurance company" at bounding box center [503, 310] width 174 height 14
click at [403, 285] on input "Report type Select an option Insurance company Consultant" at bounding box center [403, 267] width 0 height 33
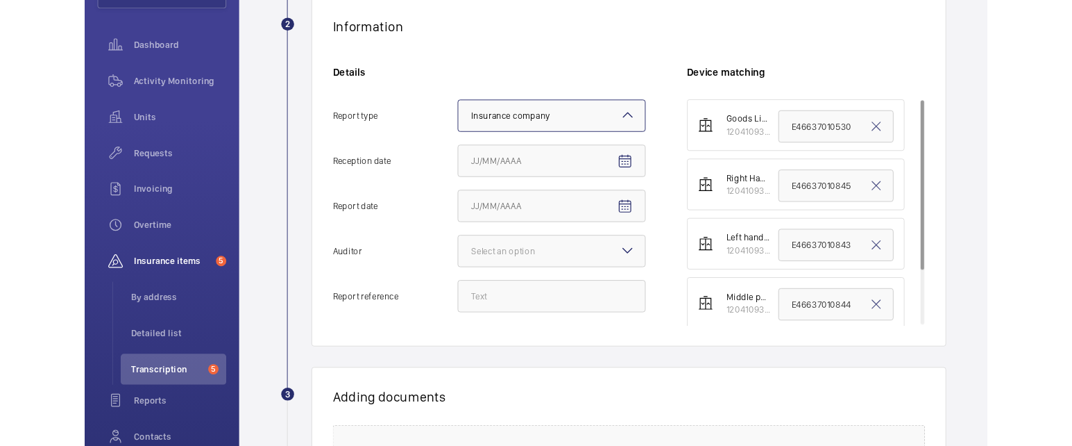
scroll to position [290, 0]
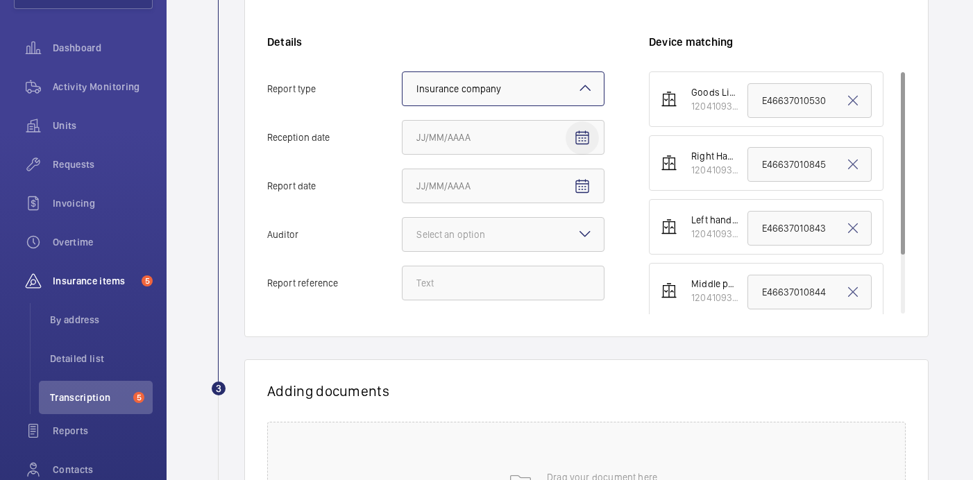
click at [583, 134] on mat-icon "Open calendar" at bounding box center [582, 138] width 17 height 17
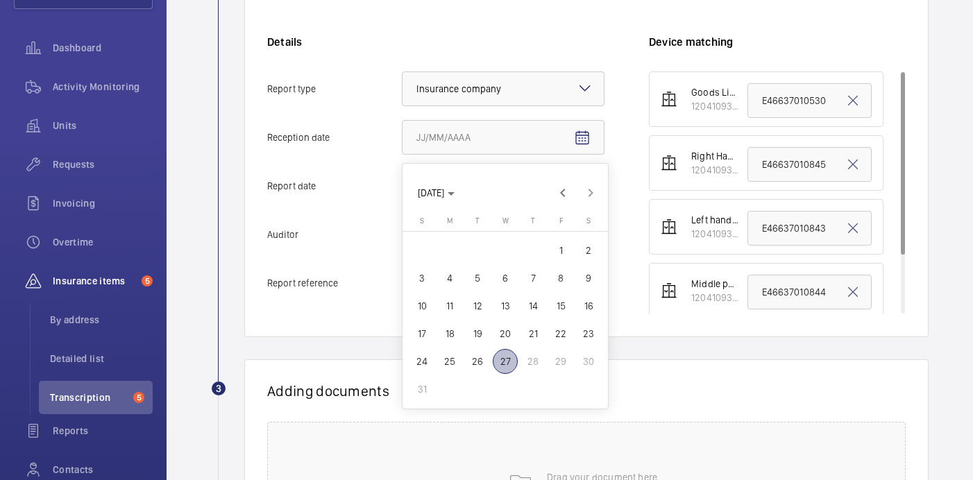
click at [512, 355] on span "27" at bounding box center [505, 361] width 25 height 25
type input "8/27/2025"
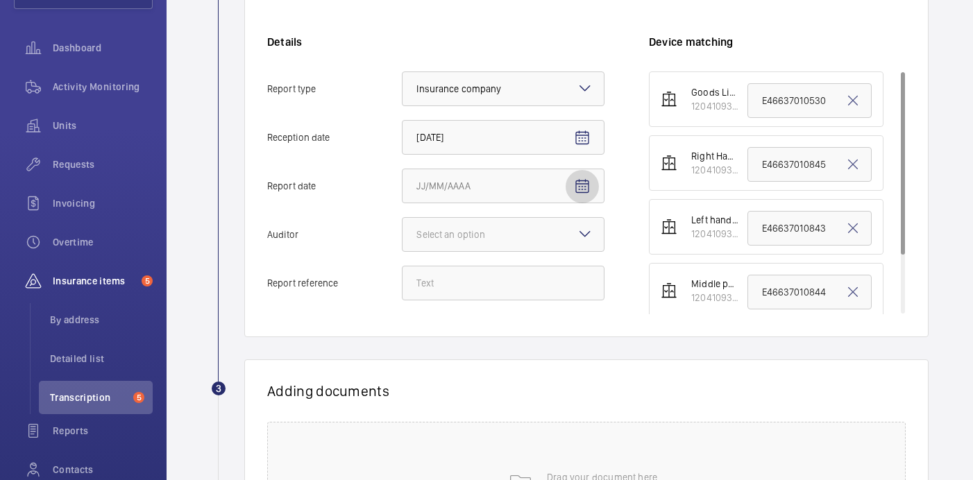
click at [582, 185] on mat-icon "Open calendar" at bounding box center [582, 186] width 17 height 17
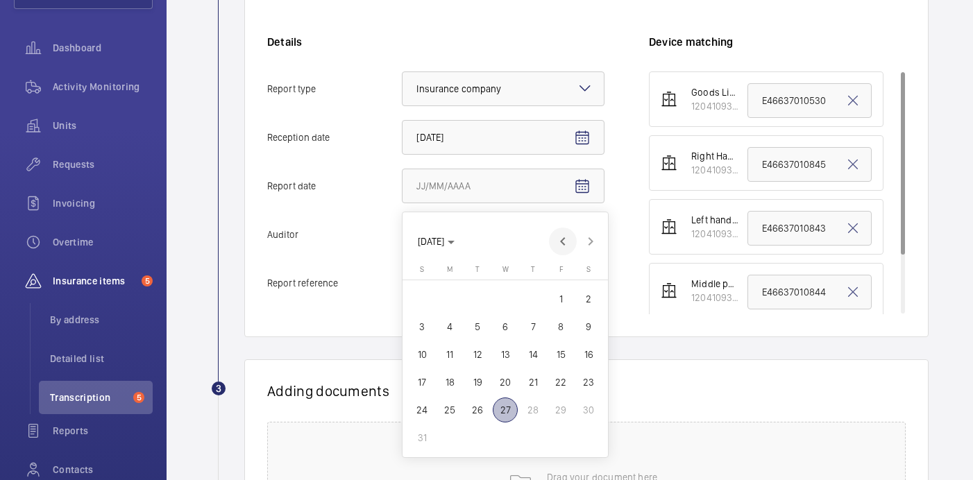
click at [564, 237] on span "Previous month" at bounding box center [563, 242] width 28 height 28
click at [503, 354] on span "16" at bounding box center [505, 354] width 25 height 25
type input "7/16/2025"
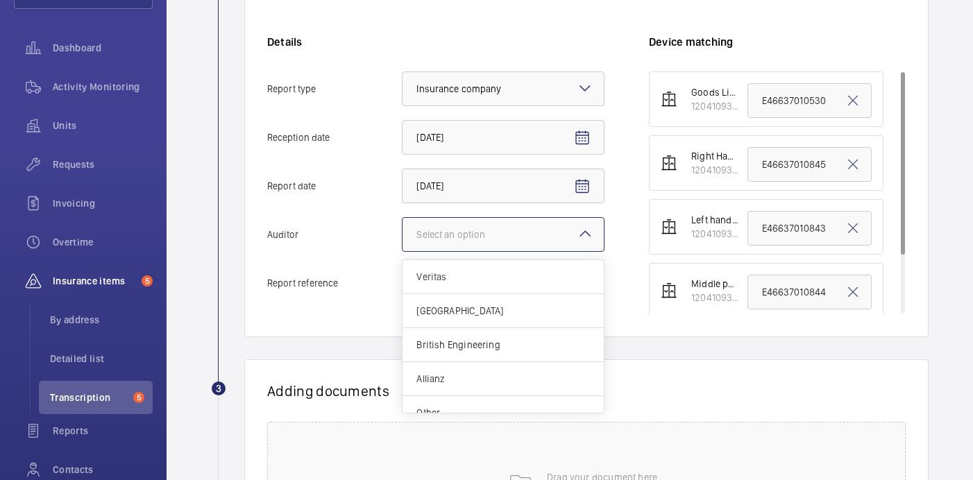
click at [589, 236] on mat-icon at bounding box center [585, 234] width 17 height 17
click at [403, 236] on input "Auditor Select an option Veritas Zurich British Engineering Allianz Other" at bounding box center [403, 234] width 0 height 33
click at [469, 375] on span "Allianz" at bounding box center [503, 379] width 174 height 14
click at [403, 251] on input "Auditor Select an option Veritas Zurich British Engineering Allianz Other" at bounding box center [403, 234] width 0 height 33
click at [464, 260] on div "Details Report type Select an option × Insurance company × Reception date 8/27/…" at bounding box center [458, 175] width 382 height 280
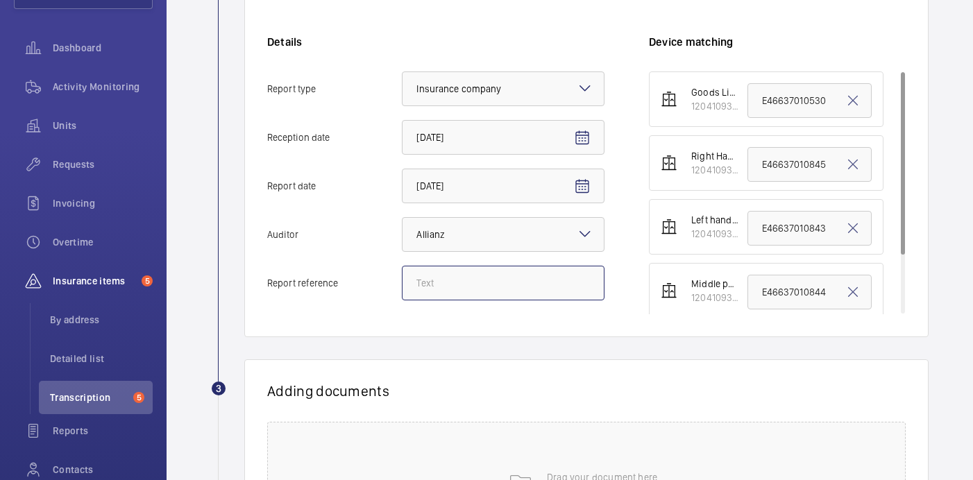
click at [455, 285] on input "Report reference" at bounding box center [503, 283] width 203 height 35
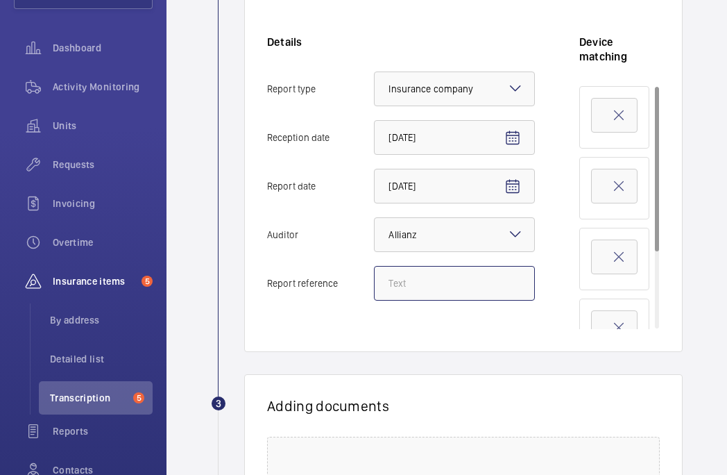
click at [415, 281] on input "Report reference" at bounding box center [454, 283] width 161 height 35
type input "E46637011308"
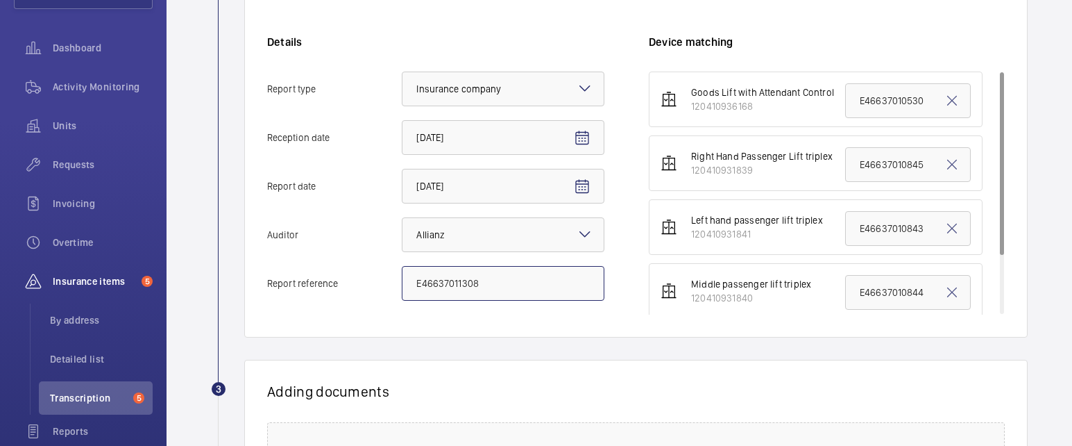
drag, startPoint x: 487, startPoint y: 284, endPoint x: 409, endPoint y: 283, distance: 77.8
click at [409, 283] on input "E46637011308" at bounding box center [503, 283] width 203 height 35
click at [955, 101] on mat-icon at bounding box center [952, 100] width 17 height 17
paste input "E46637011308"
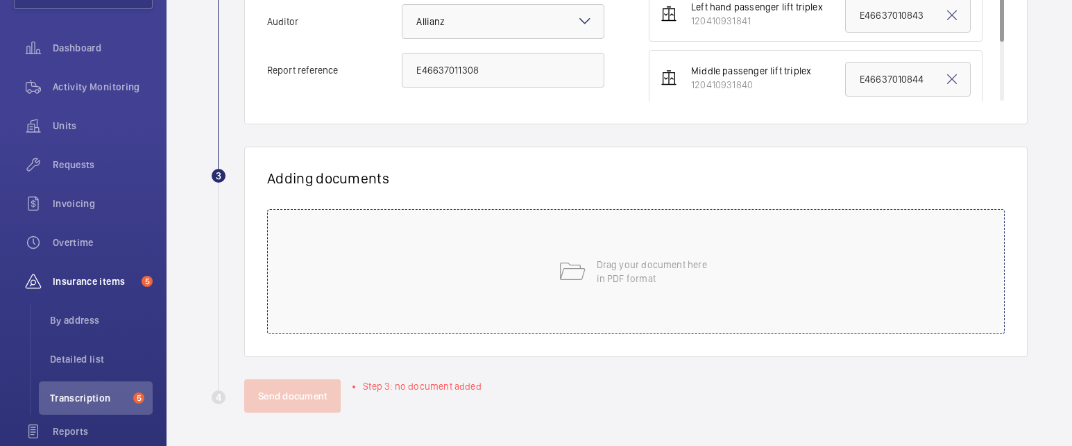
type input "E46637011308"
click at [619, 289] on div "Drag your document here in PDF format" at bounding box center [636, 271] width 738 height 125
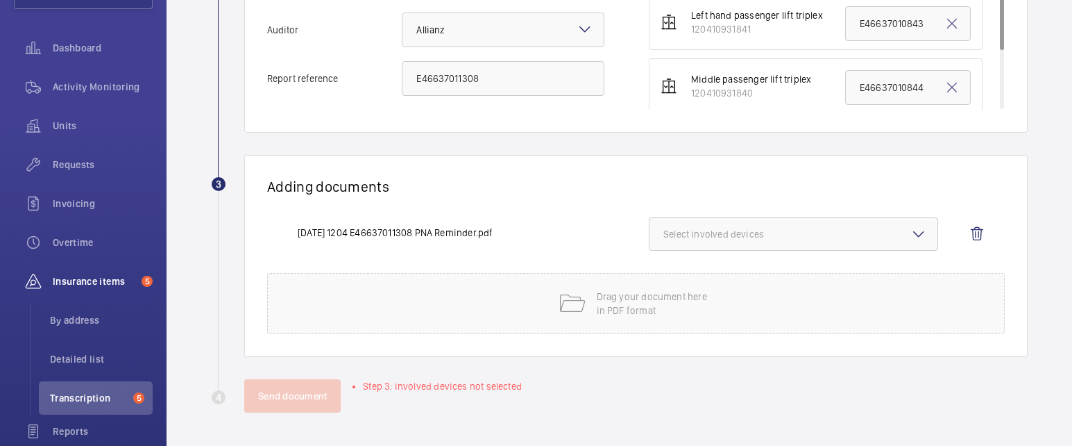
scroll to position [495, 0]
click at [888, 253] on div "25-07-16 1204 E46637011308 PNA Reminder.pdf Select involved devices" at bounding box center [630, 245] width 727 height 56
click at [869, 225] on button "Select involved devices" at bounding box center [793, 233] width 289 height 33
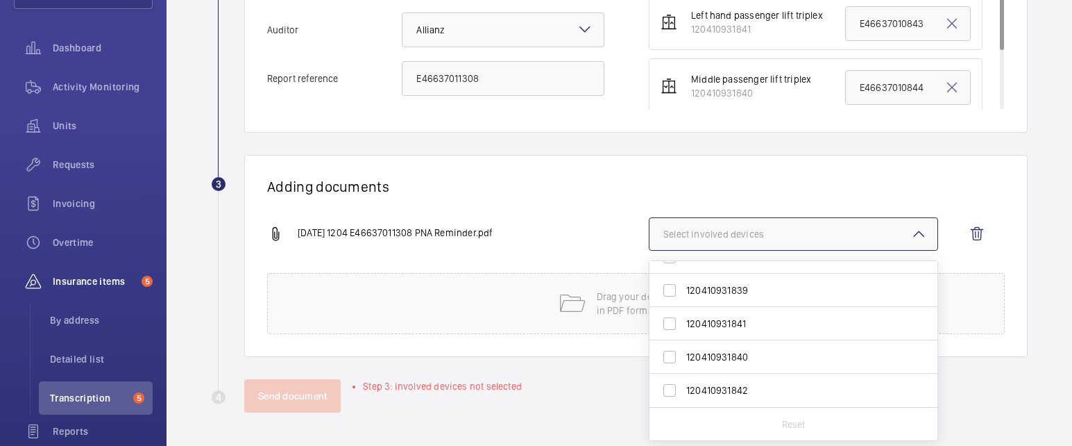
scroll to position [0, 0]
click at [758, 275] on span "120410936168" at bounding box center [794, 278] width 217 height 14
click at [684, 275] on input "120410936168" at bounding box center [670, 278] width 28 height 28
checkbox input "true"
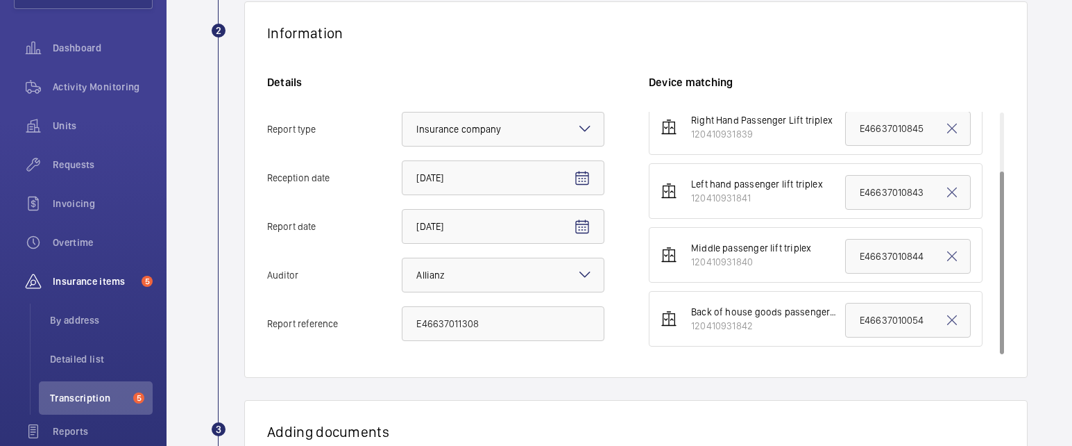
scroll to position [495, 0]
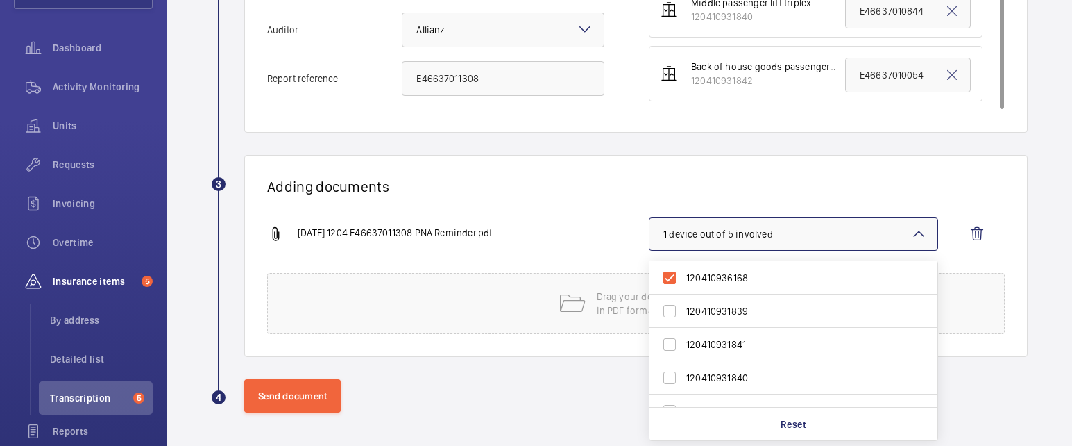
click at [617, 196] on div "Adding documents 25-07-16 1204 E46637011308 PNA Reminder.pdf 1 device out of 5 …" at bounding box center [636, 256] width 784 height 202
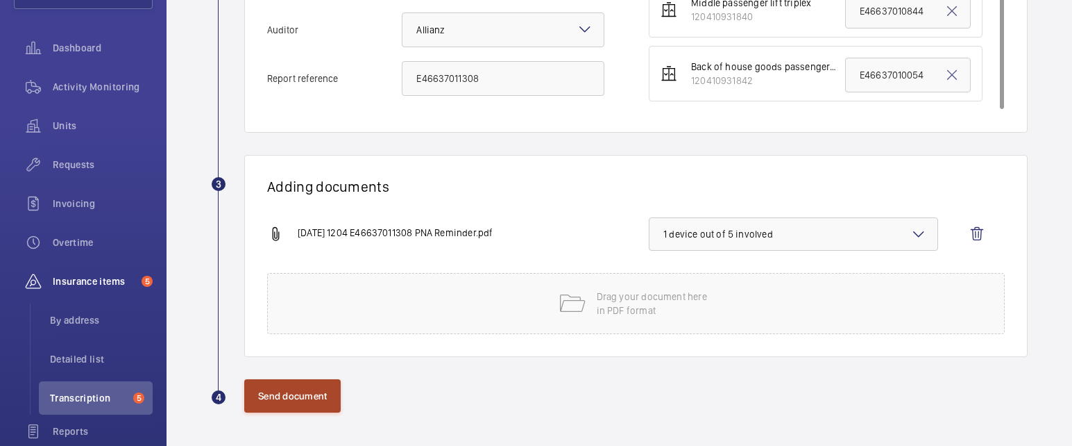
click at [296, 408] on button "Send document" at bounding box center [292, 395] width 96 height 33
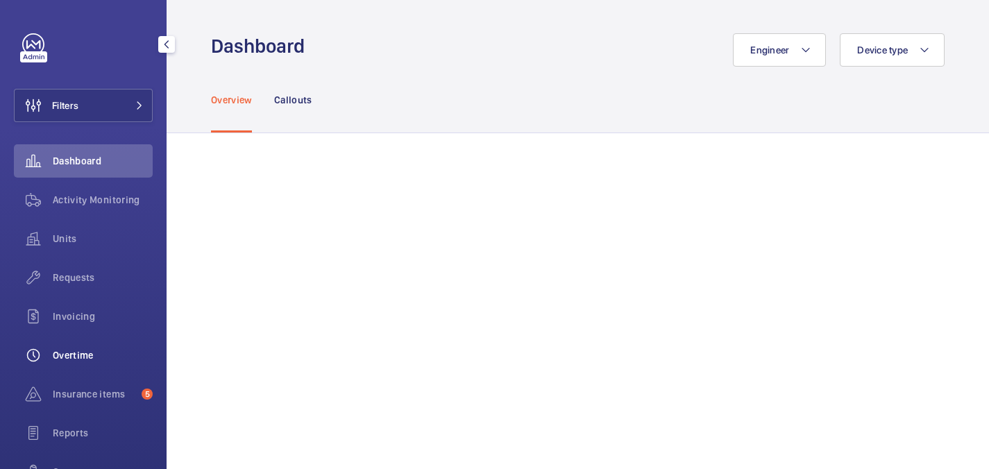
scroll to position [125, 0]
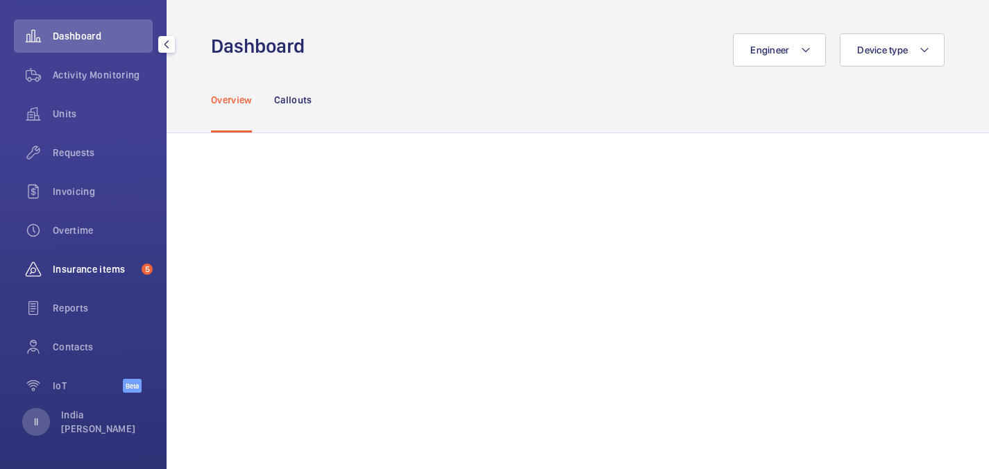
click at [106, 276] on div "Insurance items 5" at bounding box center [83, 269] width 139 height 33
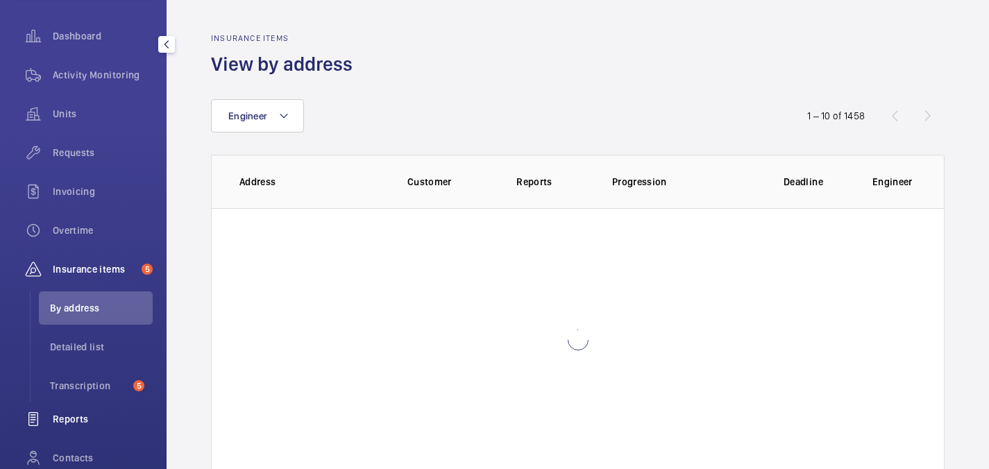
click at [70, 424] on span "Reports" at bounding box center [103, 419] width 100 height 14
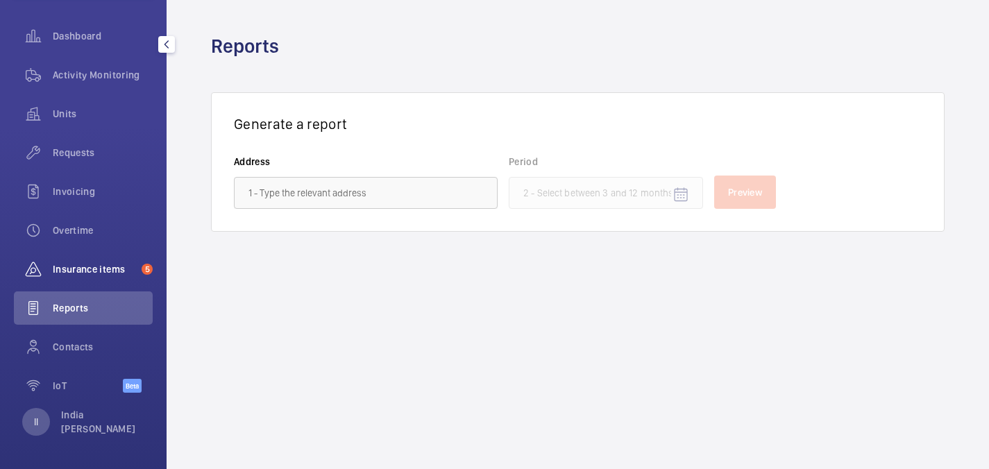
click at [96, 267] on span "Insurance items" at bounding box center [94, 269] width 83 height 14
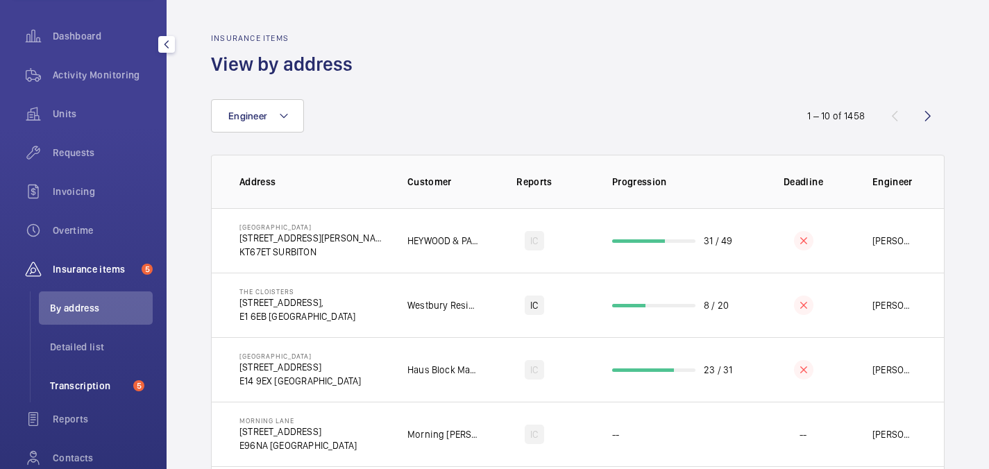
click at [94, 395] on li "Transcription 5" at bounding box center [96, 385] width 114 height 33
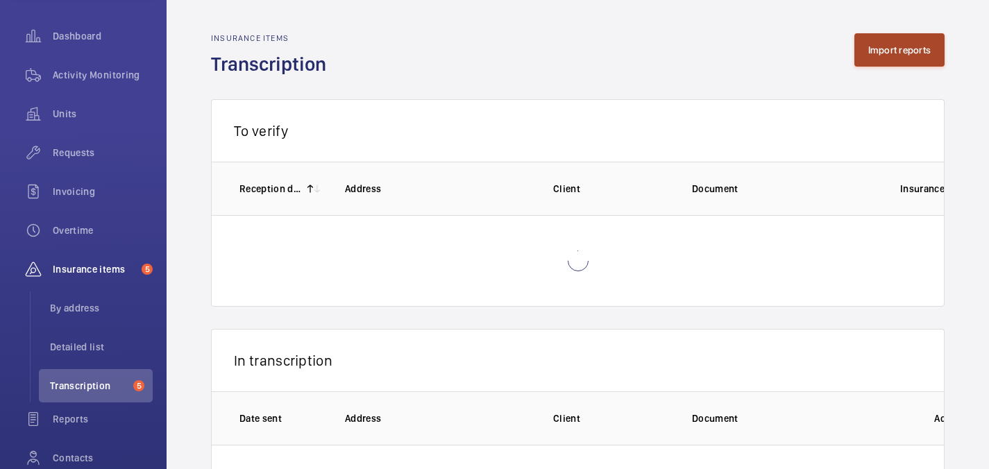
click at [898, 43] on button "Import reports" at bounding box center [899, 49] width 91 height 33
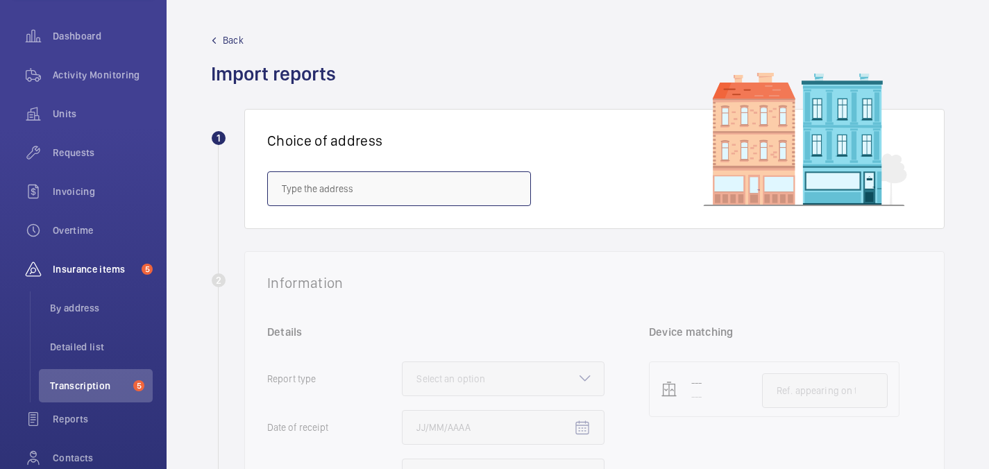
click at [396, 189] on input "text" at bounding box center [399, 188] width 264 height 35
paste input "30BroadwickStreet"
click at [295, 192] on input "30BroadwickStreet" at bounding box center [399, 188] width 264 height 35
click at [342, 191] on input "30 BroadwickStreet" at bounding box center [399, 188] width 264 height 35
drag, startPoint x: 296, startPoint y: 187, endPoint x: 268, endPoint y: 191, distance: 28.7
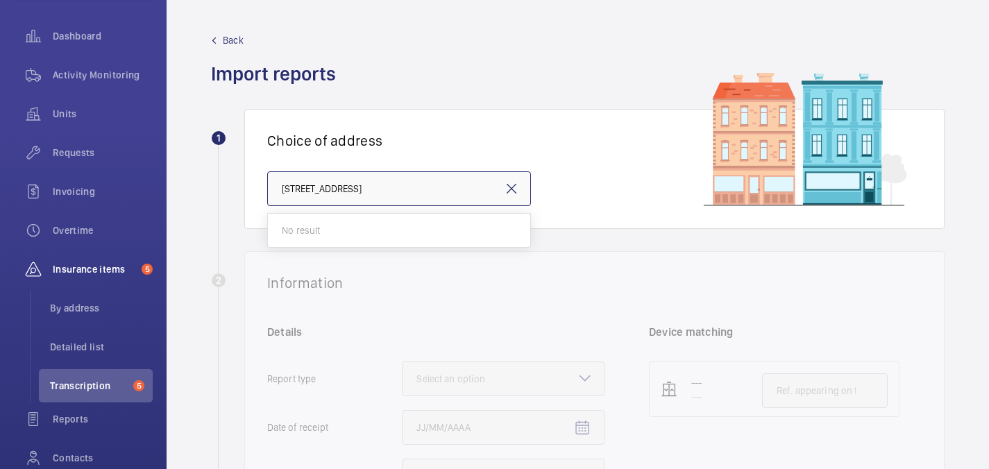
click at [268, 191] on input "30 Broadwick Street" at bounding box center [399, 188] width 264 height 35
click at [353, 190] on input "Broadwick Street" at bounding box center [399, 188] width 264 height 35
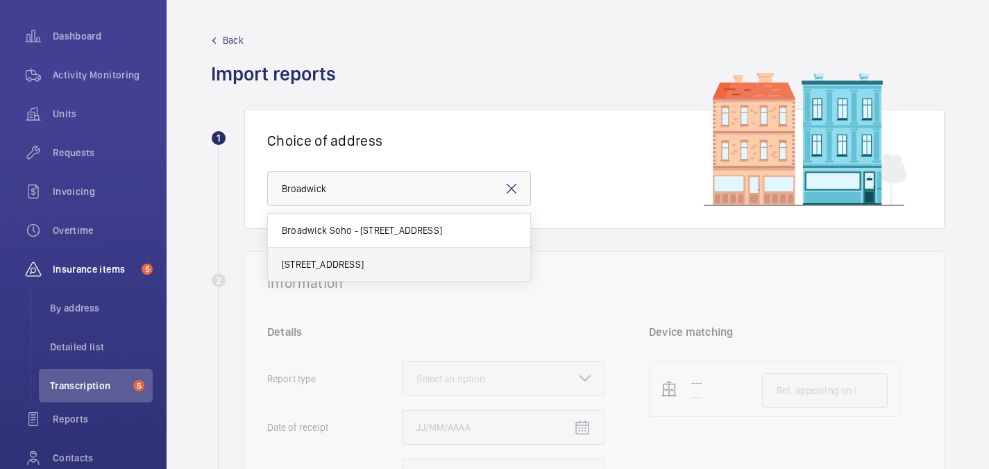
click at [372, 256] on mat-option "30 Broadwick St - 30 Broadwick St, LONDON W1F 8JB" at bounding box center [399, 264] width 262 height 33
type input "30 Broadwick St - 30 Broadwick St, LONDON W1F 8JB"
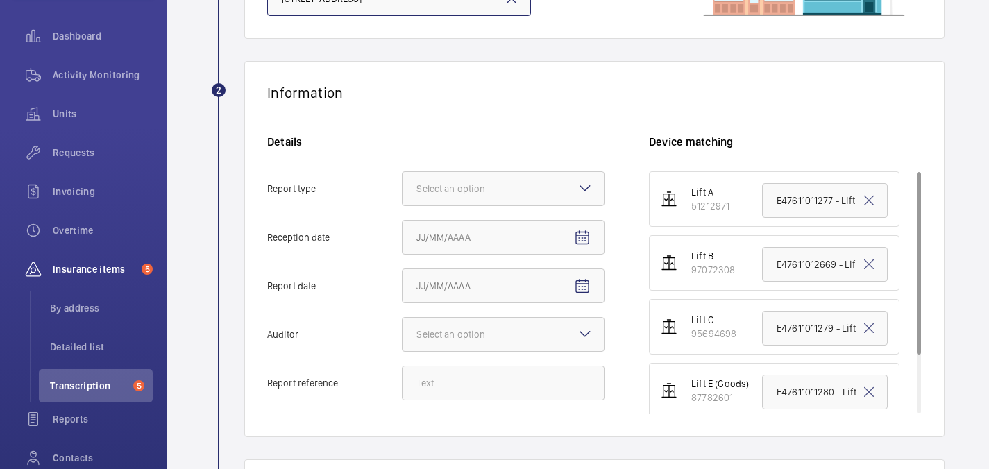
scroll to position [212, 0]
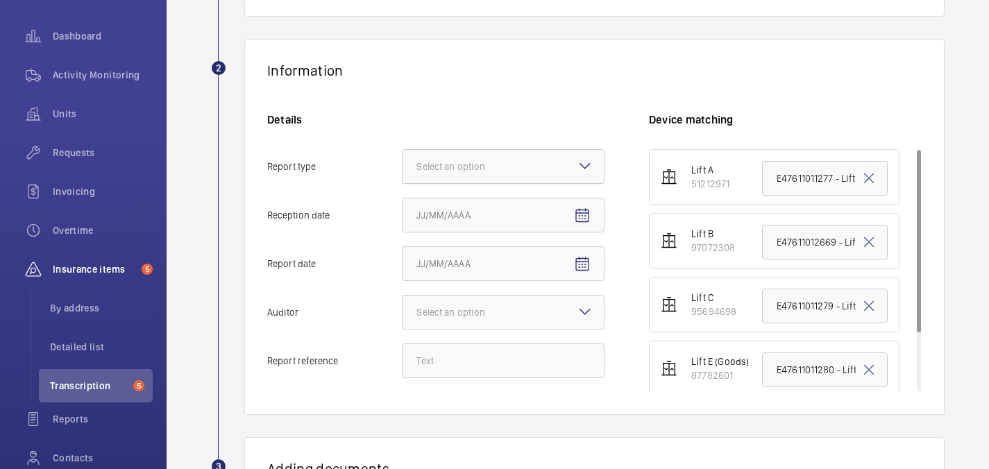
click at [527, 169] on div at bounding box center [503, 166] width 201 height 33
click at [403, 169] on input "Report type Select an option" at bounding box center [403, 166] width 0 height 33
click at [478, 210] on span "Insurance company" at bounding box center [503, 209] width 174 height 14
click at [403, 183] on input "Report type Select an option Insurance company Consultant" at bounding box center [403, 166] width 0 height 33
click at [584, 214] on mat-icon "Open calendar" at bounding box center [582, 216] width 17 height 17
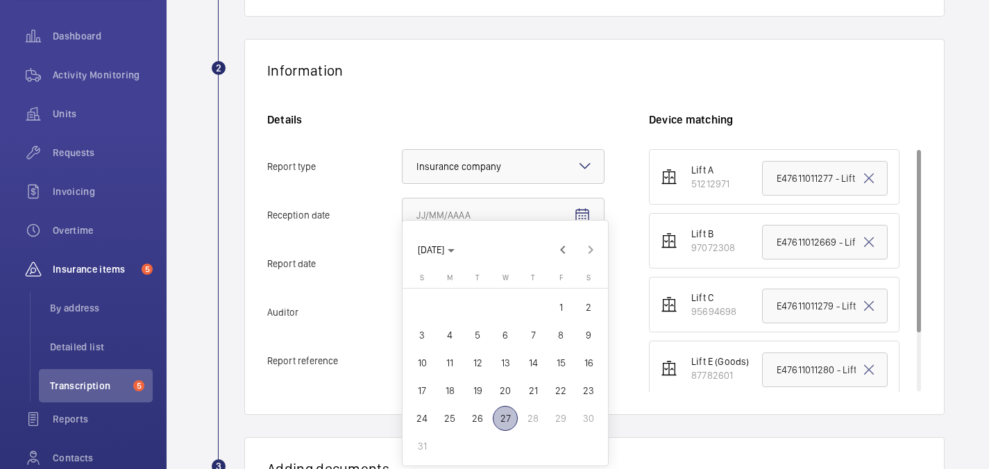
click at [509, 414] on span "27" at bounding box center [505, 418] width 25 height 25
type input "8/27/2025"
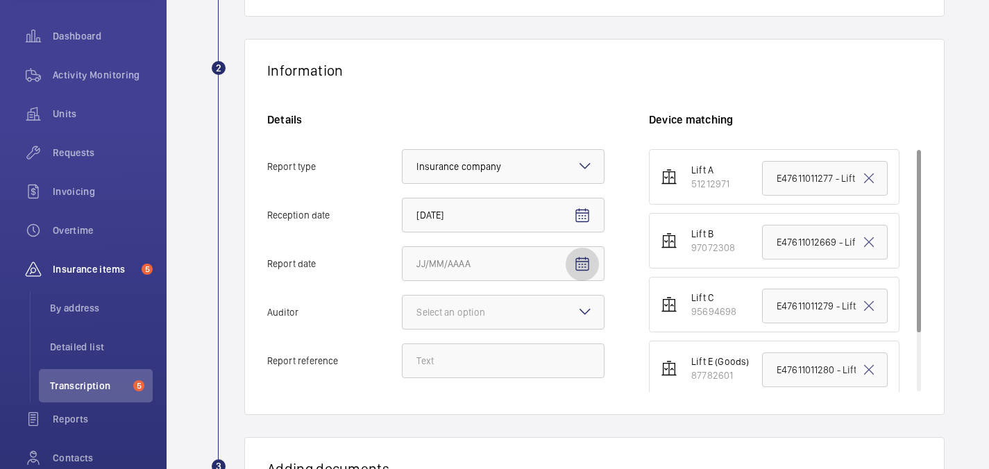
click at [588, 273] on span "Open calendar" at bounding box center [582, 264] width 33 height 33
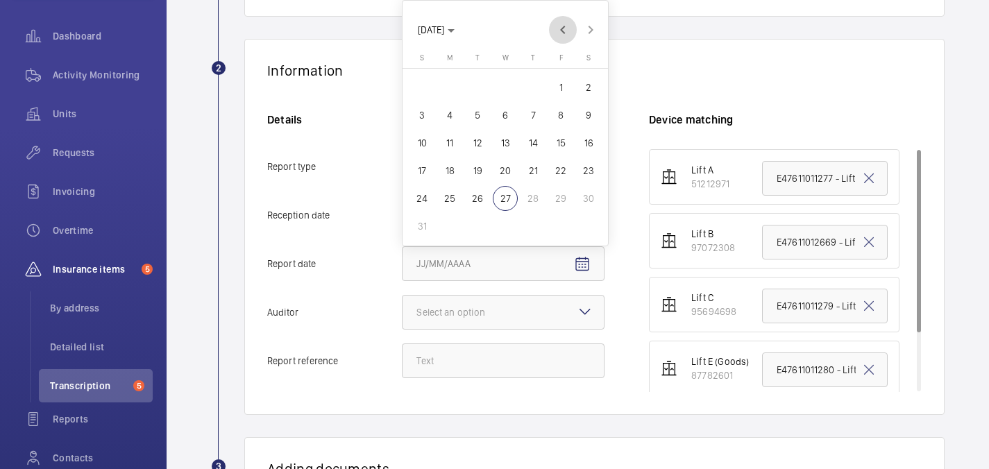
click at [566, 31] on span "Previous month" at bounding box center [563, 30] width 28 height 28
click at [534, 224] on span "31" at bounding box center [533, 226] width 25 height 25
type input "7/31/2025"
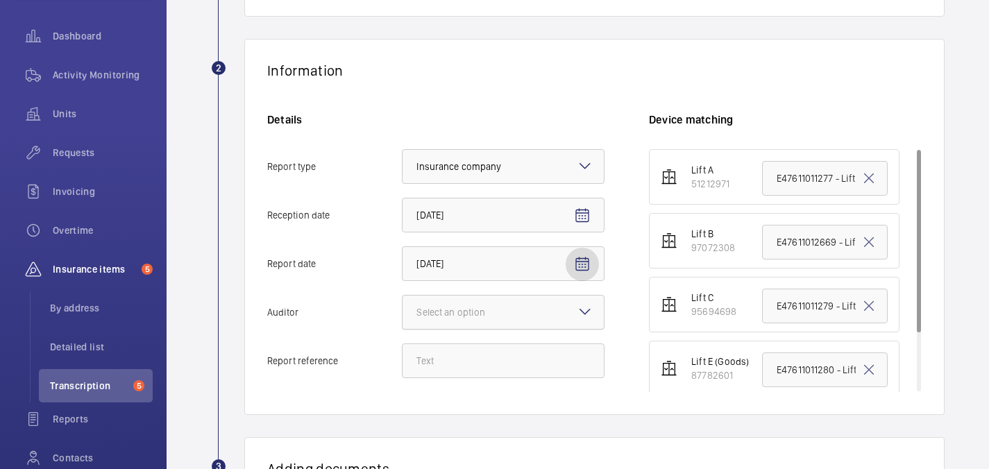
click at [575, 312] on div at bounding box center [503, 312] width 201 height 33
click at [403, 312] on input "Auditor Select an option" at bounding box center [403, 312] width 0 height 33
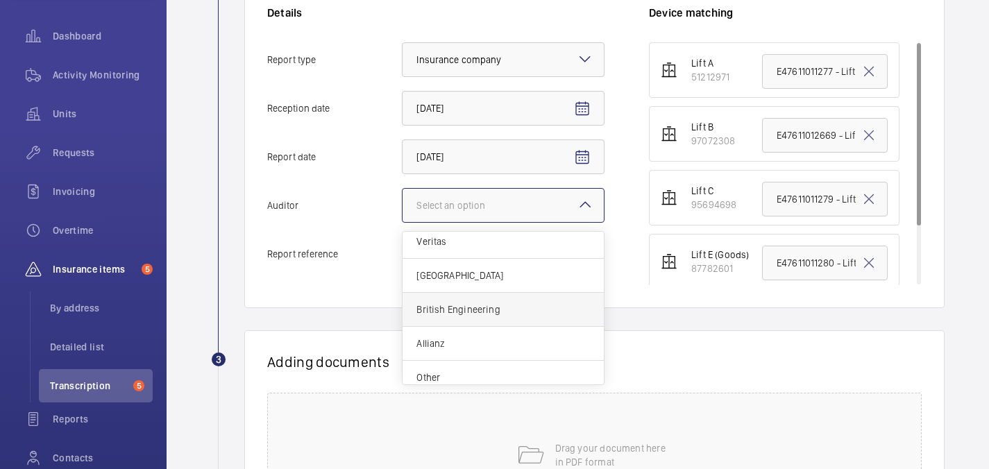
scroll to position [17, 0]
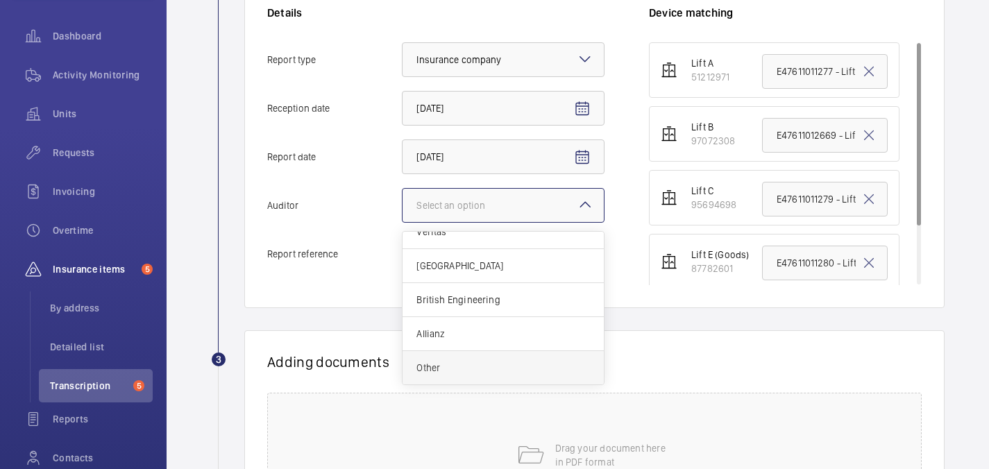
click at [471, 368] on span "Other" at bounding box center [503, 368] width 174 height 14
click at [403, 222] on input "Auditor Select an option Veritas Zurich British Engineering Allianz Other" at bounding box center [403, 205] width 0 height 33
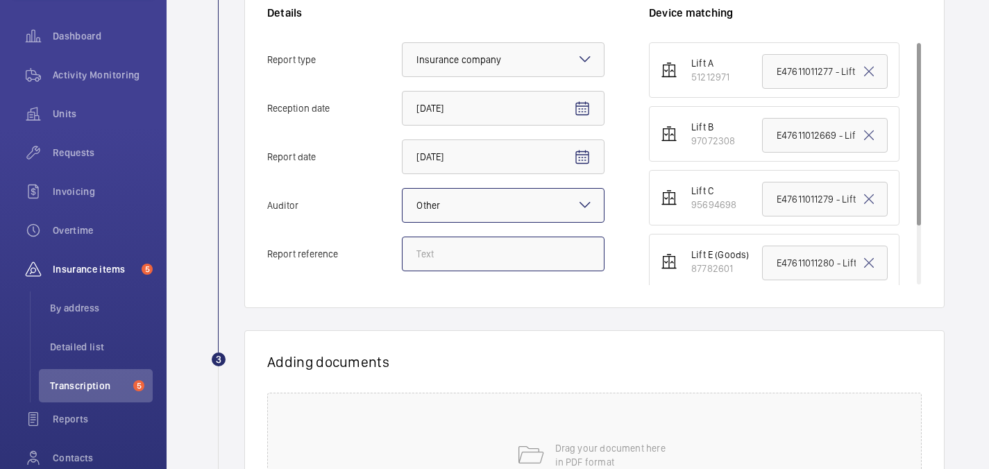
click at [451, 249] on input "Report reference" at bounding box center [503, 254] width 203 height 35
paste input "BNPPRE/LiftB/30BroadwickStreet"
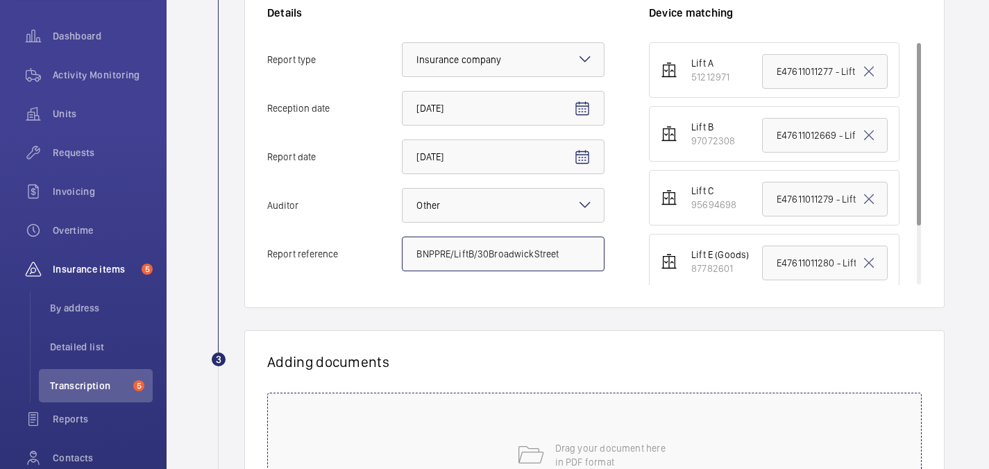
type input "BNPPRE/LiftB/30BroadwickStreet"
click at [835, 140] on input "E47611012669 - Lift B" at bounding box center [825, 135] width 126 height 35
paste input "BNPPRE/LiftB/30BroadwickStreet"
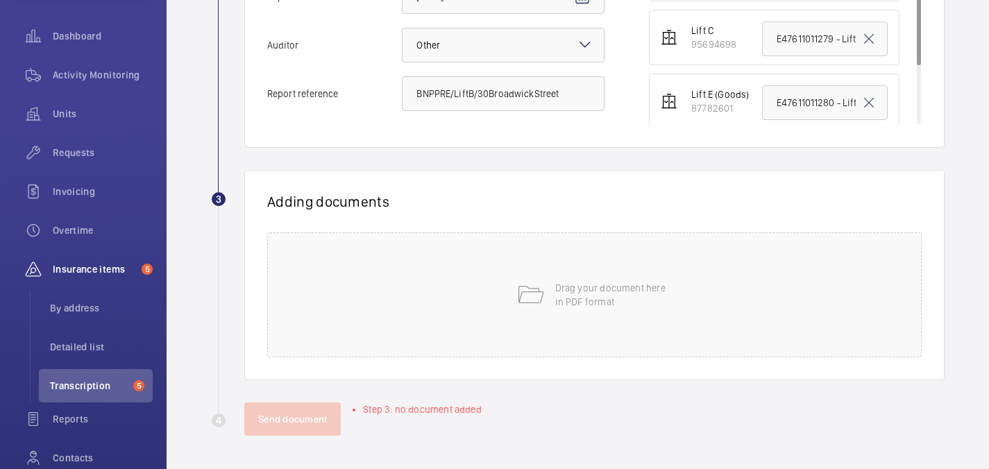
scroll to position [479, 0]
type input "BNPPRE/LiftB/30BroadwickStreet"
click at [618, 292] on p "Drag your document here in PDF format" at bounding box center [614, 296] width 118 height 28
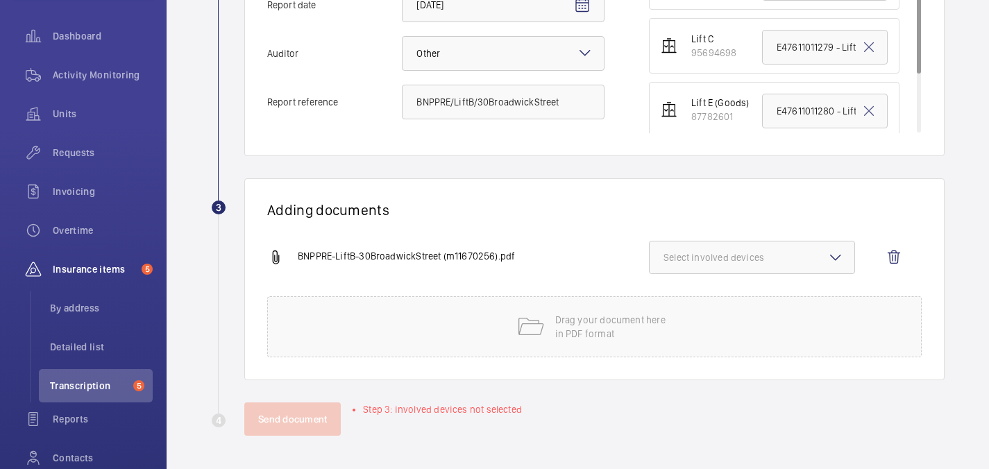
scroll to position [471, 0]
click at [807, 262] on span "Select involved devices" at bounding box center [752, 258] width 177 height 14
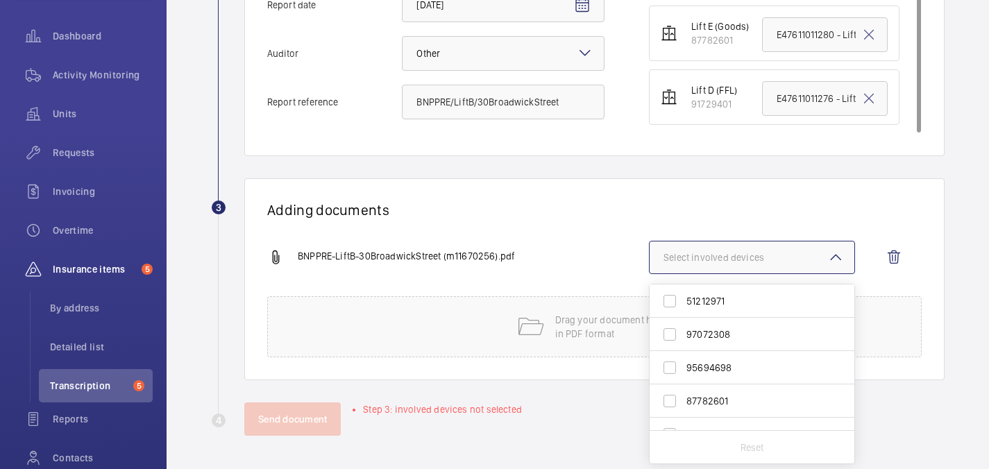
click at [723, 334] on span "97072308" at bounding box center [752, 335] width 133 height 14
click at [684, 334] on input "97072308" at bounding box center [670, 335] width 28 height 28
checkbox input "true"
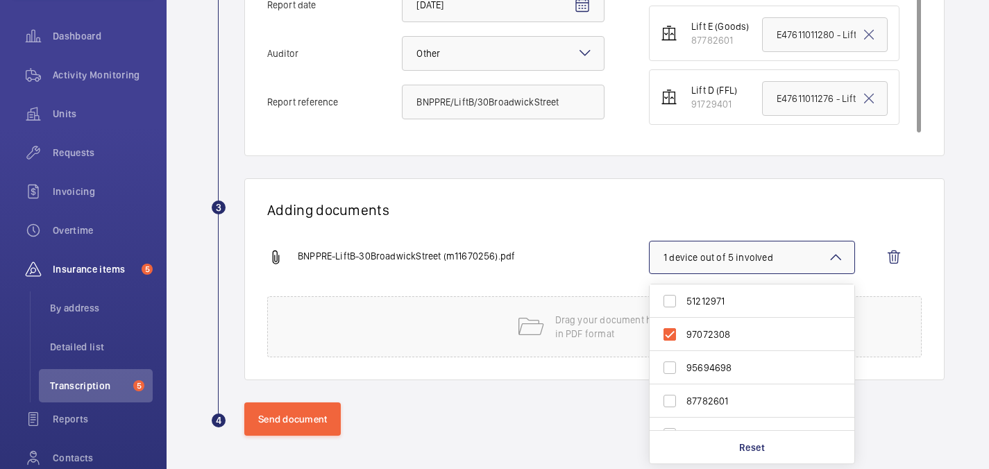
click at [564, 235] on div "Adding documents BNPPRE-LiftB-30BroadwickStreet (m11670256).pdf 1 device out of…" at bounding box center [594, 279] width 700 height 202
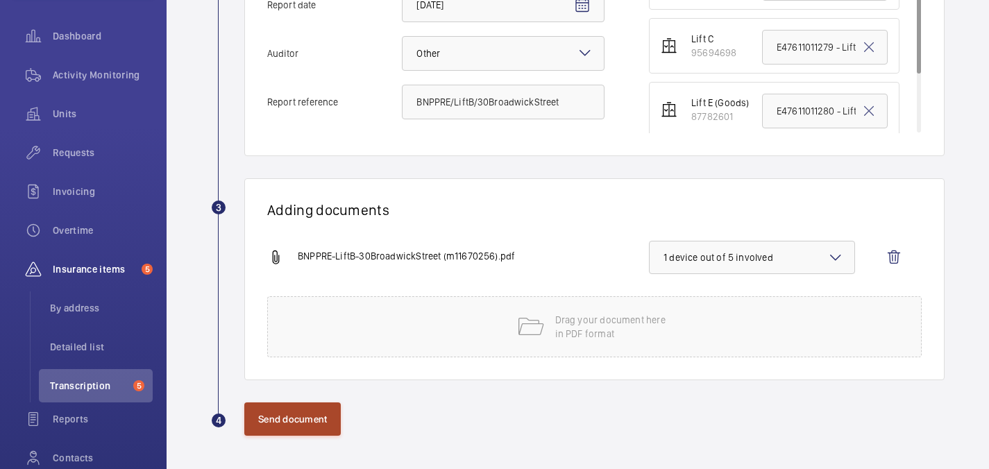
click at [325, 415] on button "Send document" at bounding box center [292, 419] width 96 height 33
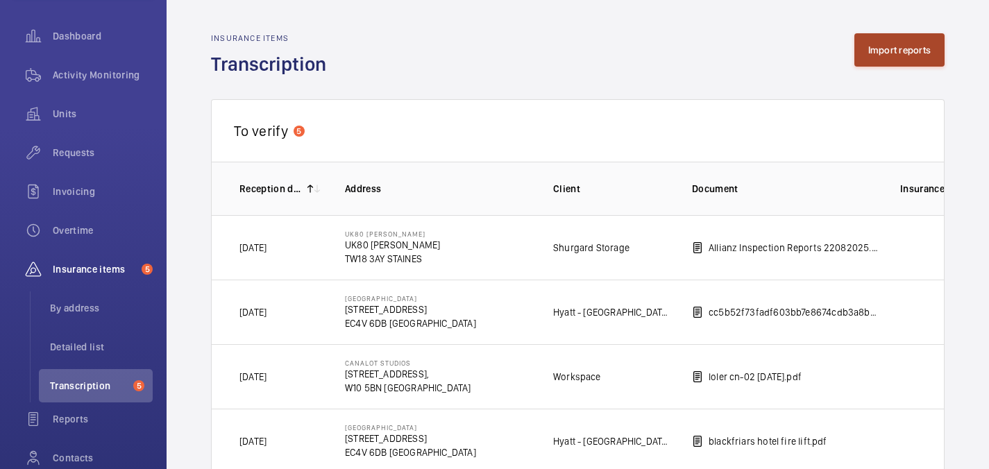
click at [910, 46] on button "Import reports" at bounding box center [899, 49] width 91 height 33
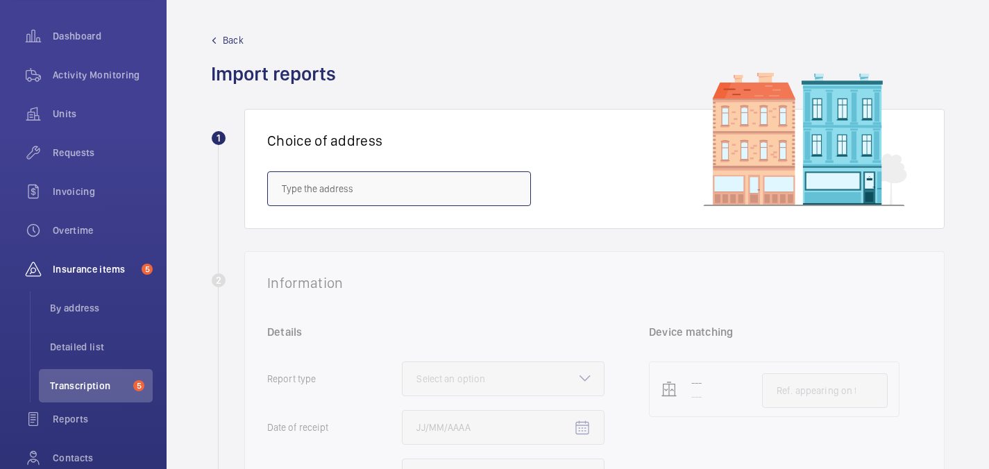
click at [396, 192] on input "text" at bounding box center [399, 188] width 264 height 35
paste input "BNPPRE/LiftB/30BroadwickStreet"
drag, startPoint x: 353, startPoint y: 190, endPoint x: 258, endPoint y: 183, distance: 94.7
click at [258, 183] on div "Choice of address BNPPRE/LiftB/30BroadwickStreet" at bounding box center [594, 169] width 700 height 120
drag, startPoint x: 364, startPoint y: 189, endPoint x: 330, endPoint y: 189, distance: 34.0
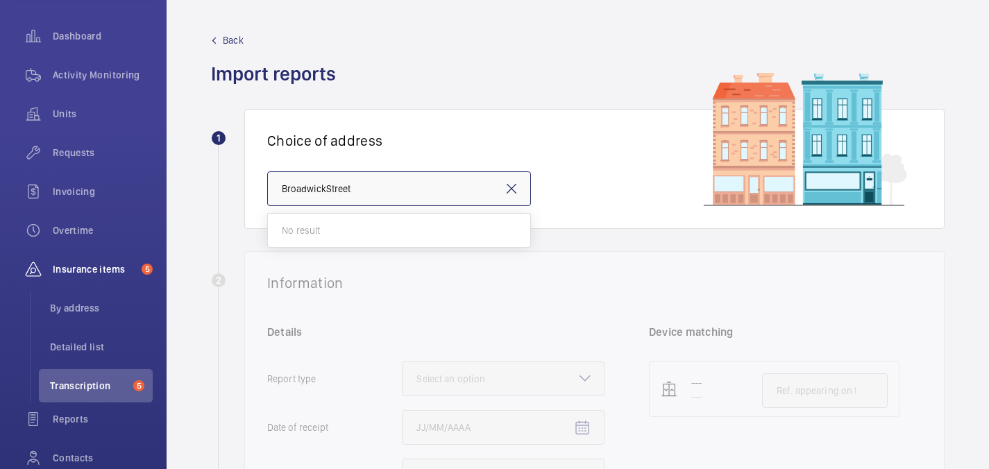
click at [330, 189] on input "BroadwickStreet" at bounding box center [399, 188] width 264 height 35
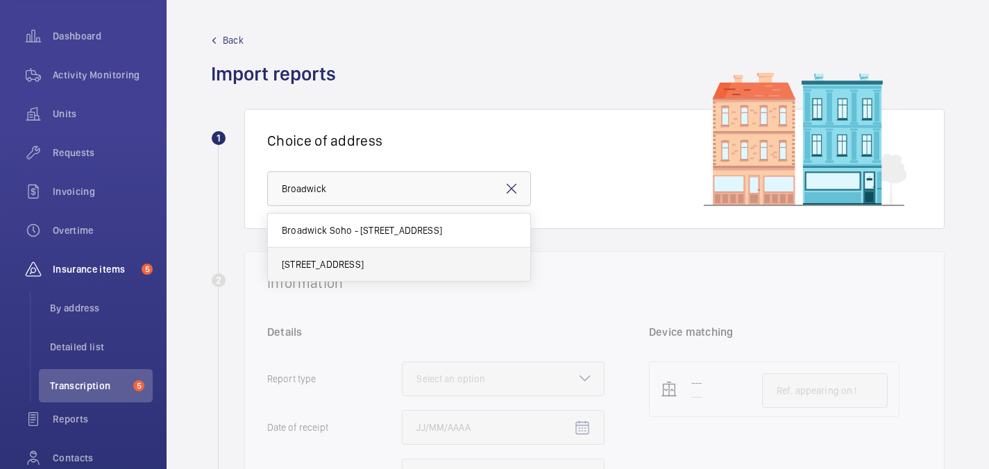
click at [362, 267] on span "30 Broadwick St - 30 Broadwick St, LONDON W1F 8JB" at bounding box center [323, 265] width 82 height 14
type input "30 Broadwick St - 30 Broadwick St, LONDON W1F 8JB"
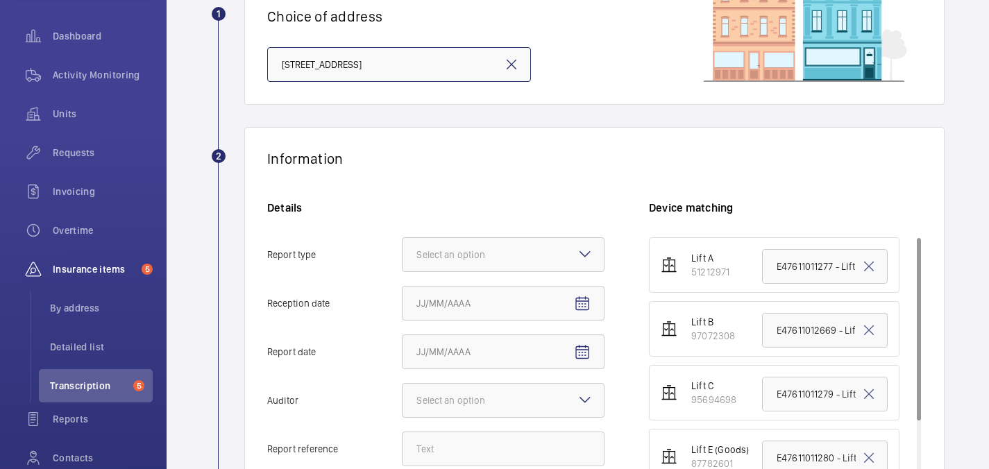
scroll to position [135, 0]
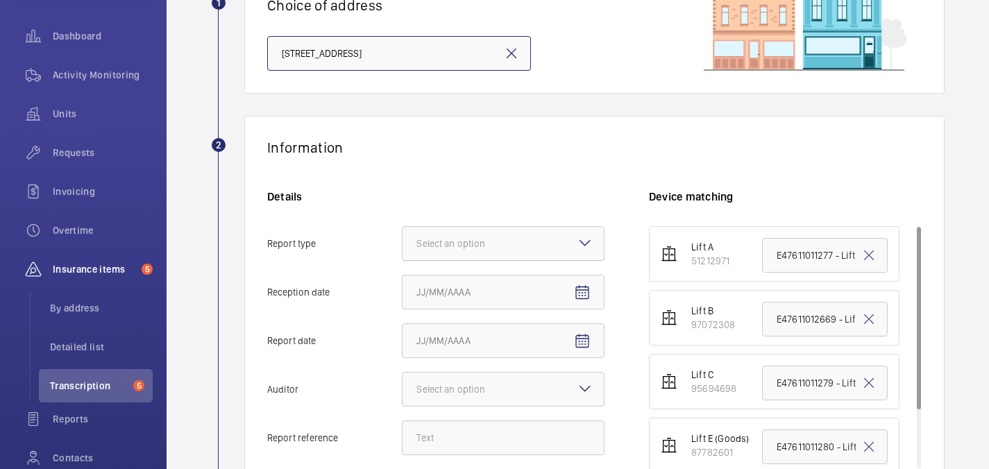
click at [466, 241] on div "Select an option" at bounding box center [467, 244] width 103 height 14
click at [403, 241] on input "Report type Select an option" at bounding box center [403, 243] width 0 height 33
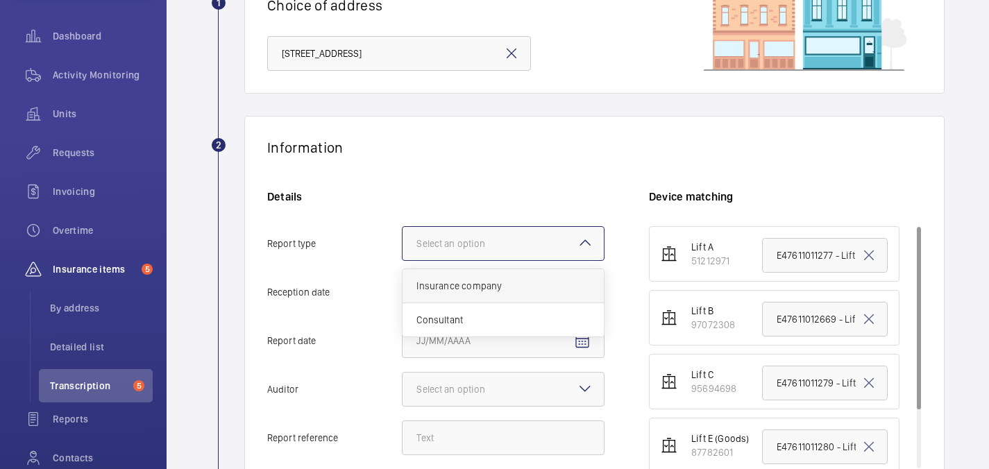
click at [466, 288] on span "Insurance company" at bounding box center [503, 286] width 174 height 14
click at [403, 260] on input "Report type Select an option Insurance company Consultant" at bounding box center [403, 243] width 0 height 33
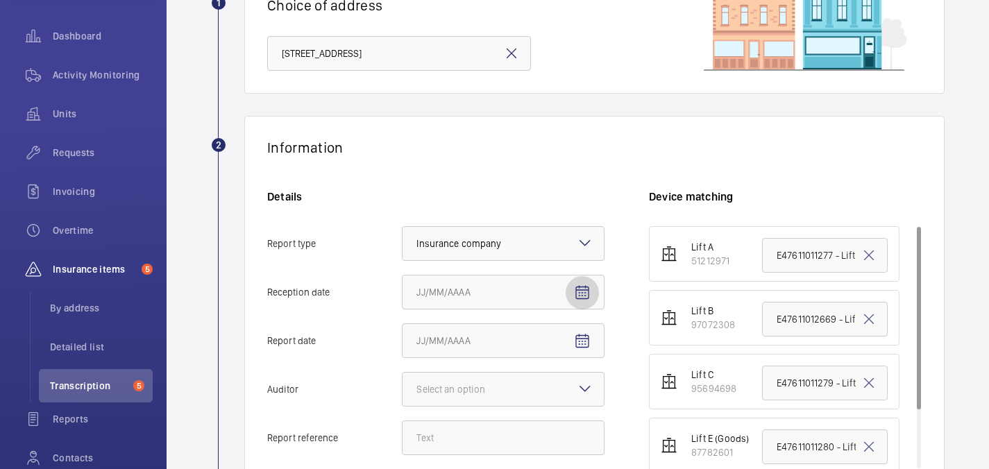
click at [592, 289] on span "Open calendar" at bounding box center [582, 292] width 33 height 33
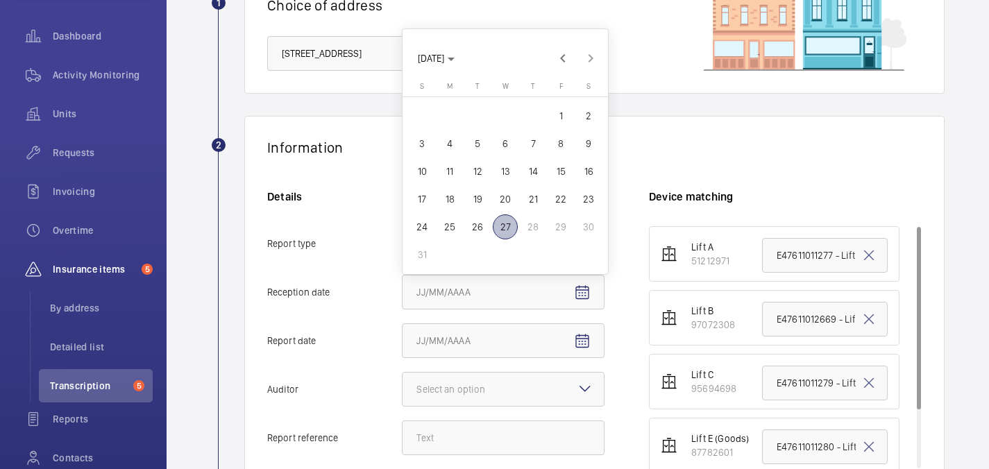
click at [509, 222] on span "27" at bounding box center [505, 226] width 25 height 25
type input "8/27/2025"
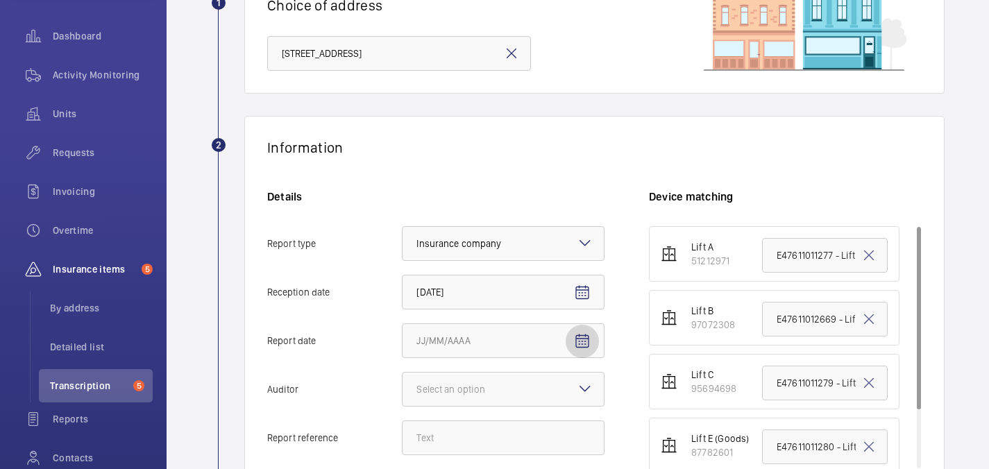
click at [572, 338] on span "Open calendar" at bounding box center [582, 341] width 33 height 33
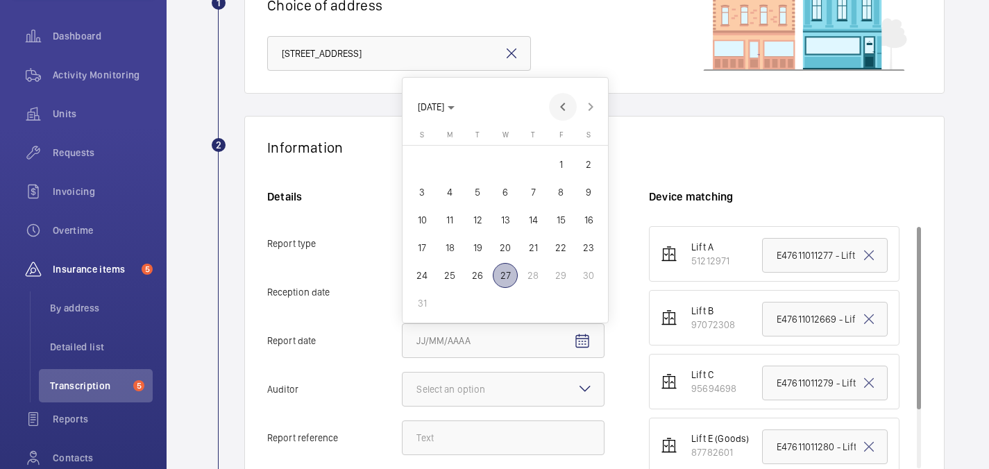
click at [557, 108] on span "Previous month" at bounding box center [563, 107] width 28 height 28
click at [534, 298] on span "31" at bounding box center [533, 303] width 25 height 25
type input "7/31/2025"
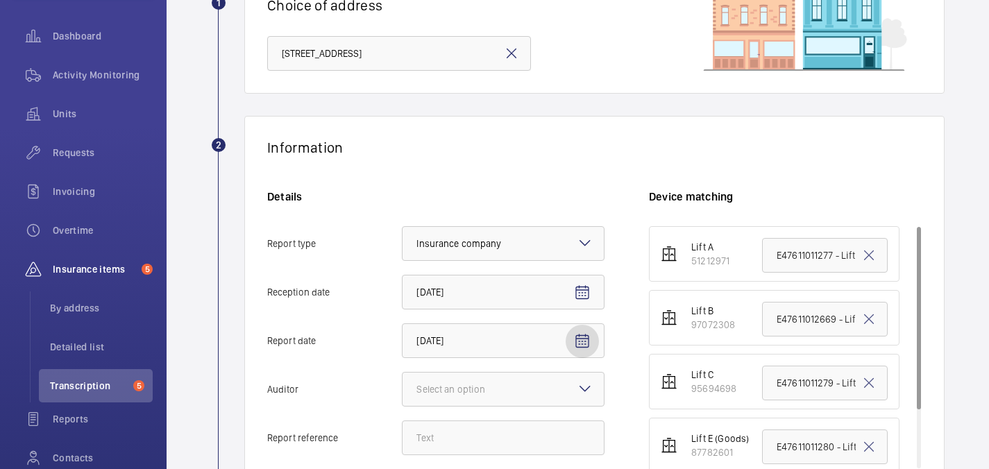
scroll to position [251, 0]
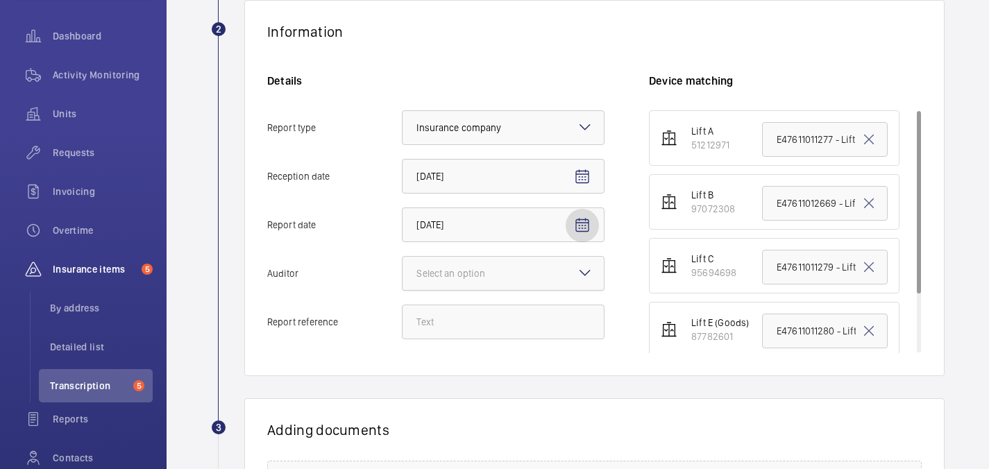
click at [520, 256] on div "Select an option" at bounding box center [503, 273] width 203 height 35
click at [403, 257] on input "Auditor Select an option" at bounding box center [403, 273] width 0 height 33
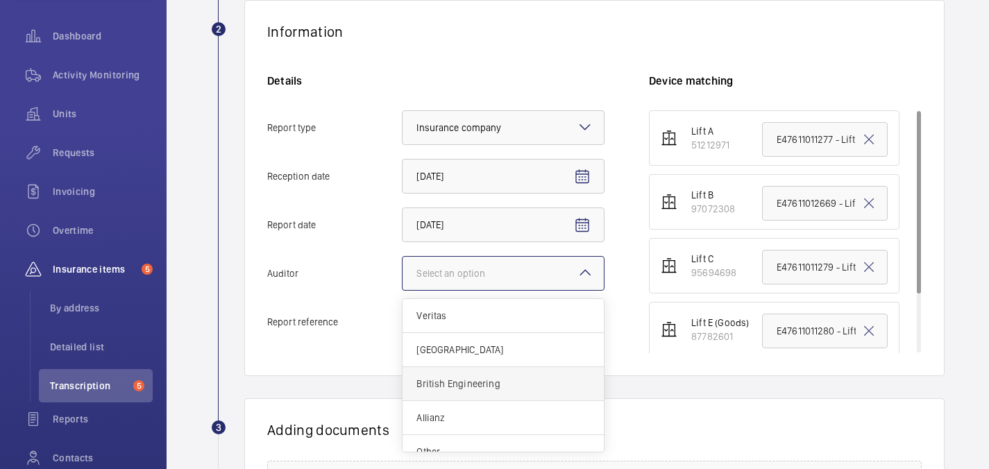
scroll to position [17, 0]
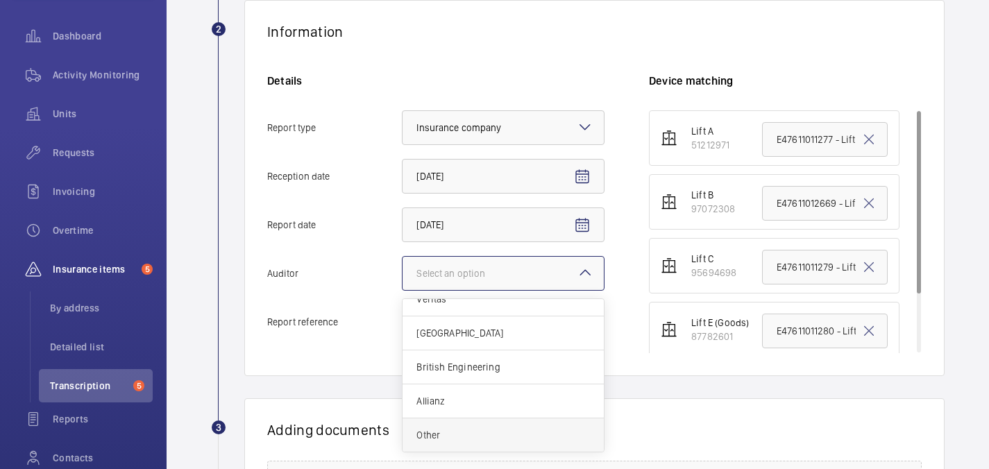
click at [448, 441] on span "Other" at bounding box center [503, 435] width 174 height 14
click at [403, 290] on input "Auditor Select an option Veritas Zurich British Engineering Allianz Other" at bounding box center [403, 273] width 0 height 33
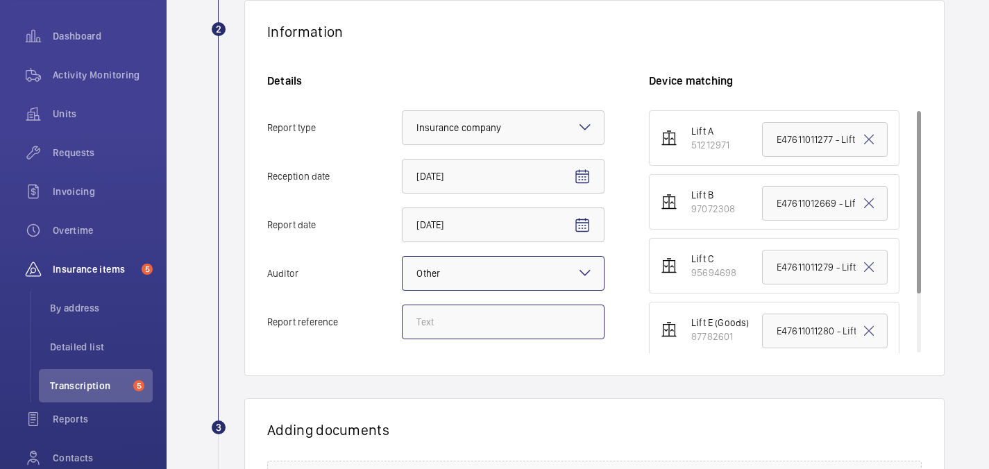
click at [425, 322] on input "Report reference" at bounding box center [503, 322] width 203 height 35
paste input "BNPPRE/LiftC/30BroadwickStreet Complete"
type input "BNPPRE/LiftC/30BroadwickStreet Complete"
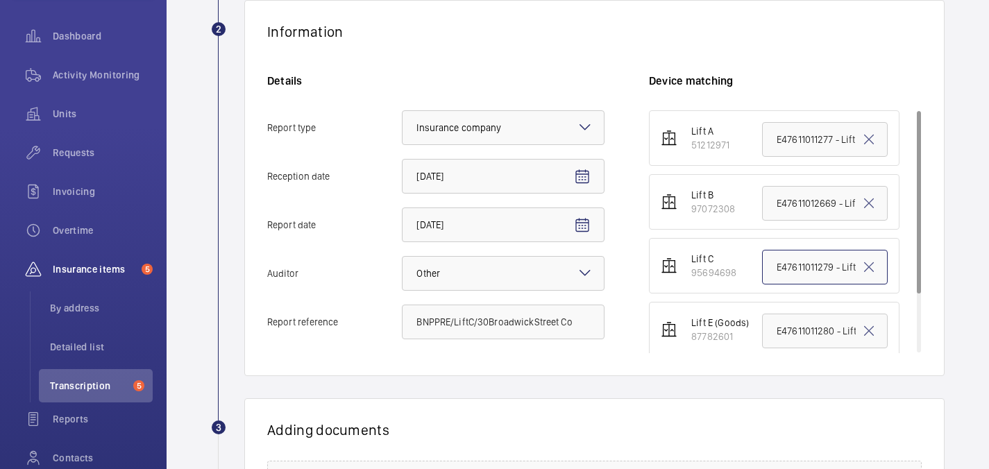
click at [820, 267] on input "E47611011279 - Lift C" at bounding box center [825, 267] width 126 height 35
paste input "BNPPRE/LiftC/30BroadwickStreet Complete"
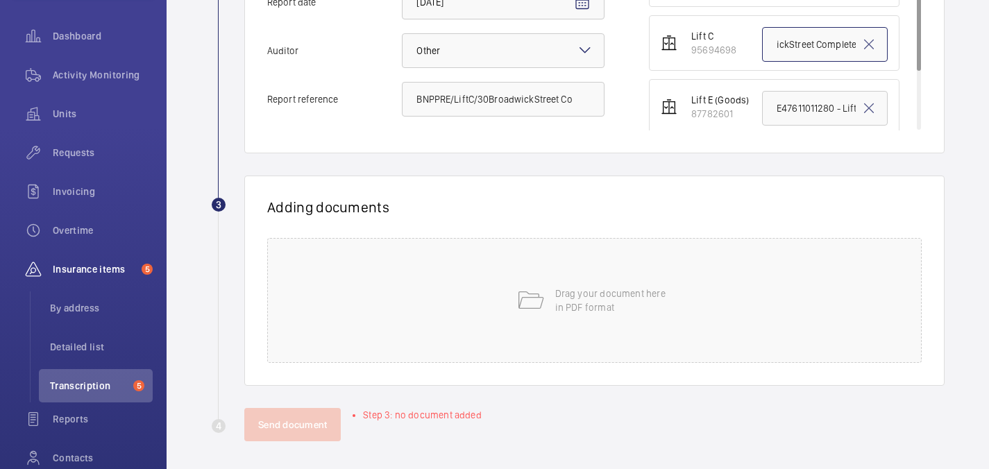
scroll to position [480, 0]
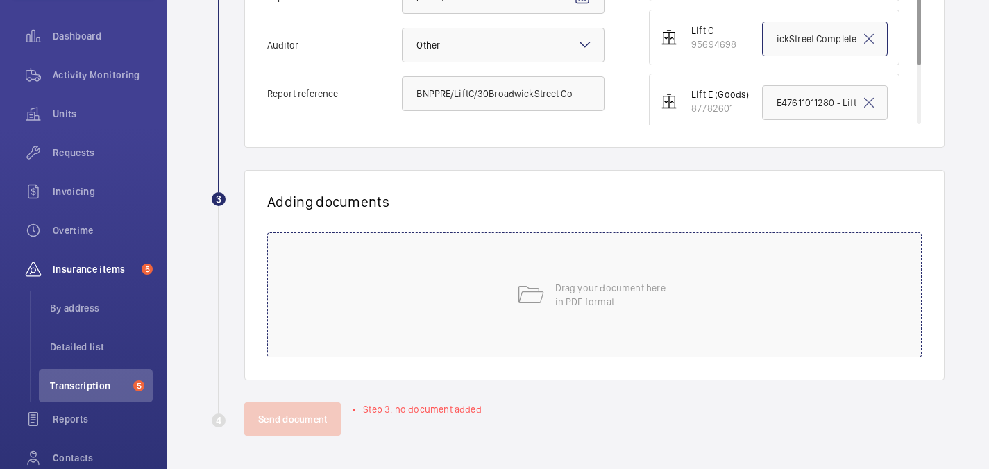
type input "BNPPRE/LiftC/30BroadwickStreet Complete"
click at [578, 310] on div "Drag your document here in PDF format" at bounding box center [594, 295] width 655 height 125
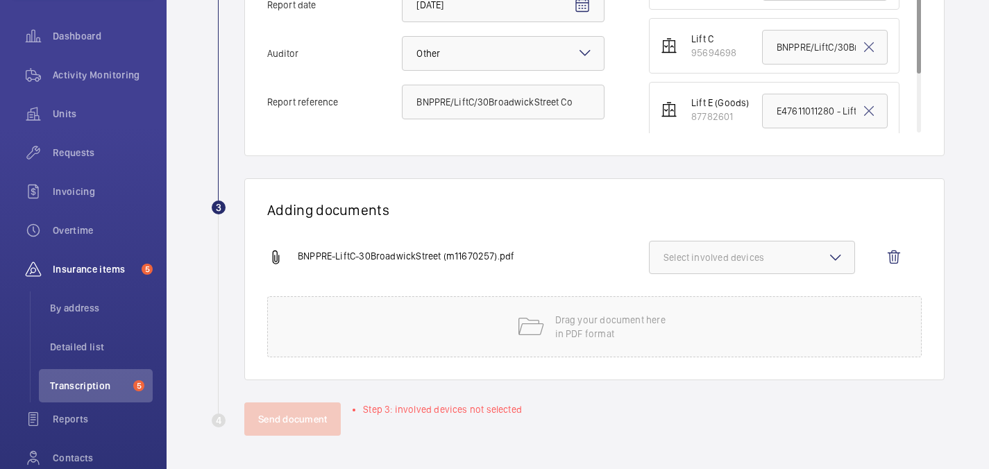
scroll to position [432, 0]
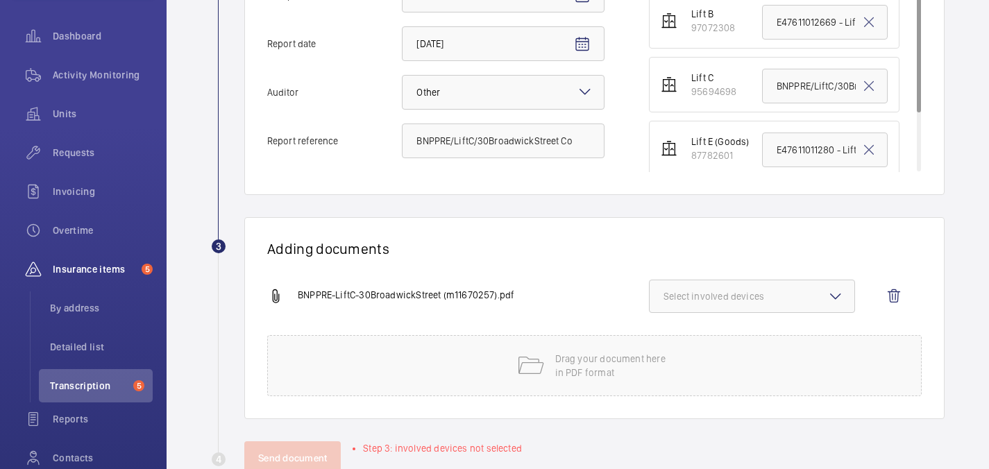
click at [833, 295] on mat-icon at bounding box center [835, 296] width 17 height 17
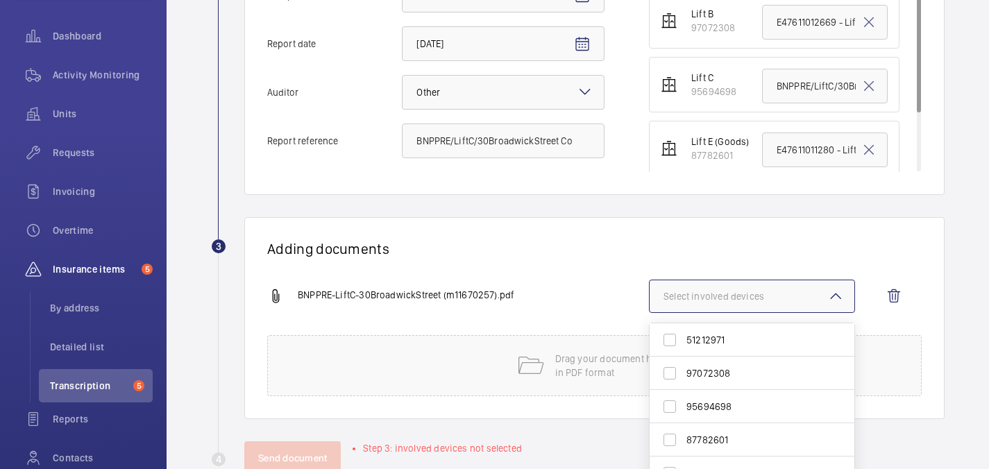
scroll to position [458, 0]
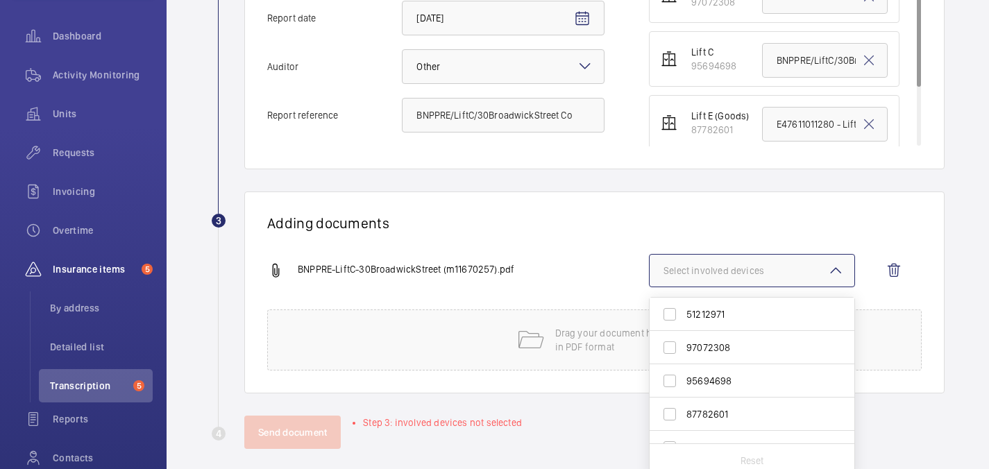
click at [739, 380] on span "95694698" at bounding box center [752, 381] width 133 height 14
click at [684, 380] on input "95694698" at bounding box center [670, 381] width 28 height 28
checkbox input "true"
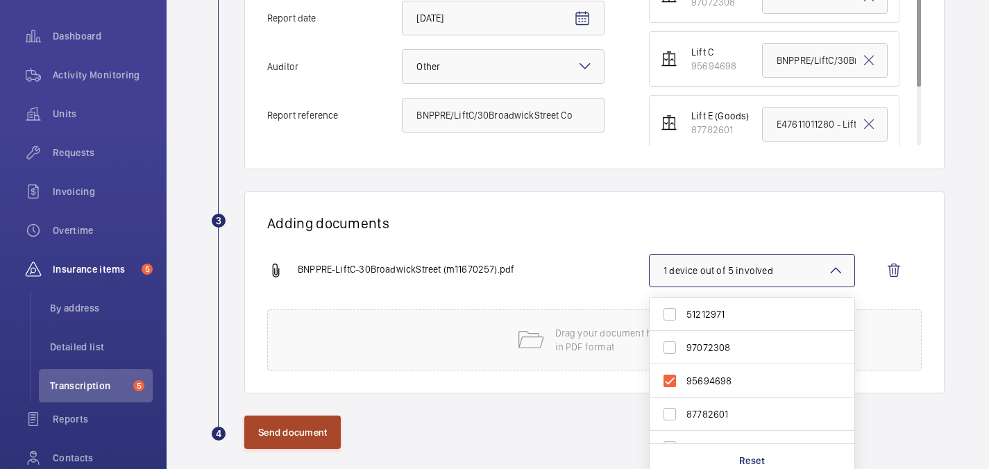
click at [273, 437] on button "Send document" at bounding box center [292, 432] width 96 height 33
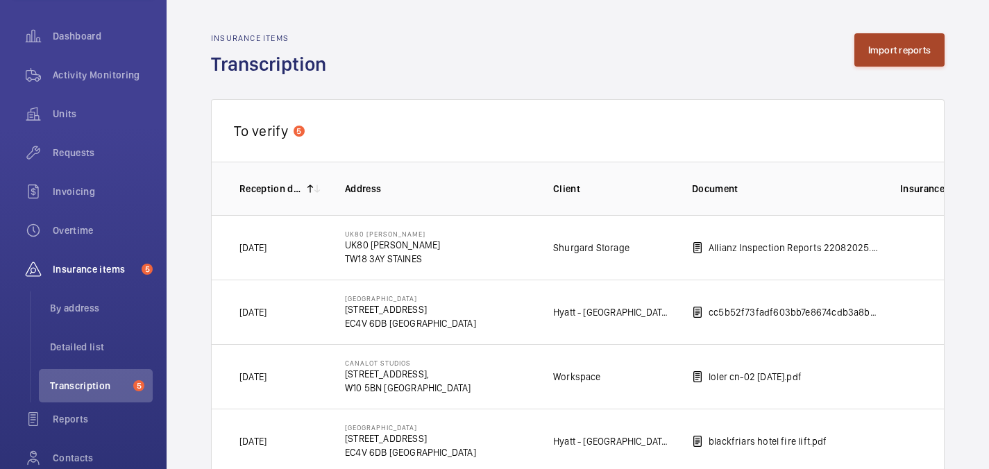
click at [882, 42] on button "Import reports" at bounding box center [899, 49] width 91 height 33
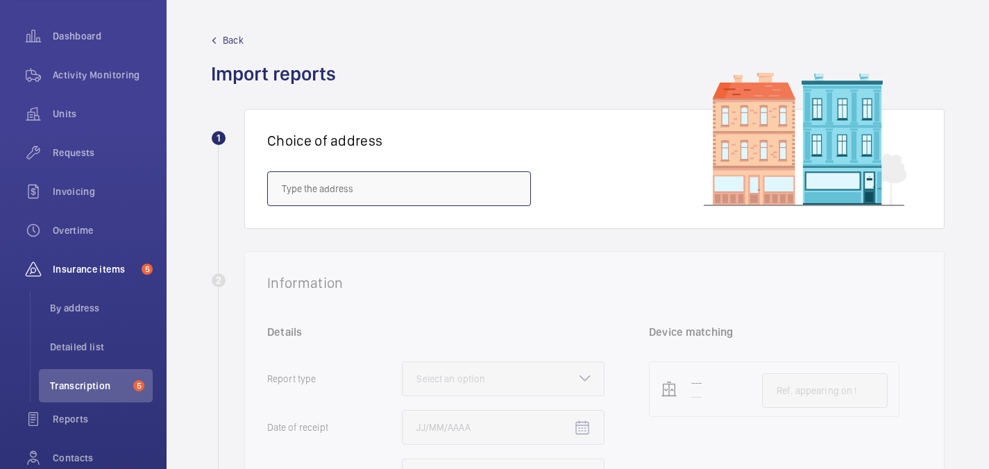
click at [416, 190] on input "text" at bounding box center [399, 188] width 264 height 35
paste input "BNPPRE/LiftC/30BroadwickStreet Complete"
drag, startPoint x: 351, startPoint y: 189, endPoint x: 264, endPoint y: 187, distance: 87.5
click at [264, 187] on div "Choice of address BNPPRE/LiftC/30BroadwickStreet Complete" at bounding box center [594, 169] width 700 height 120
click at [406, 192] on input "BroadwickStreet Complete" at bounding box center [399, 188] width 264 height 35
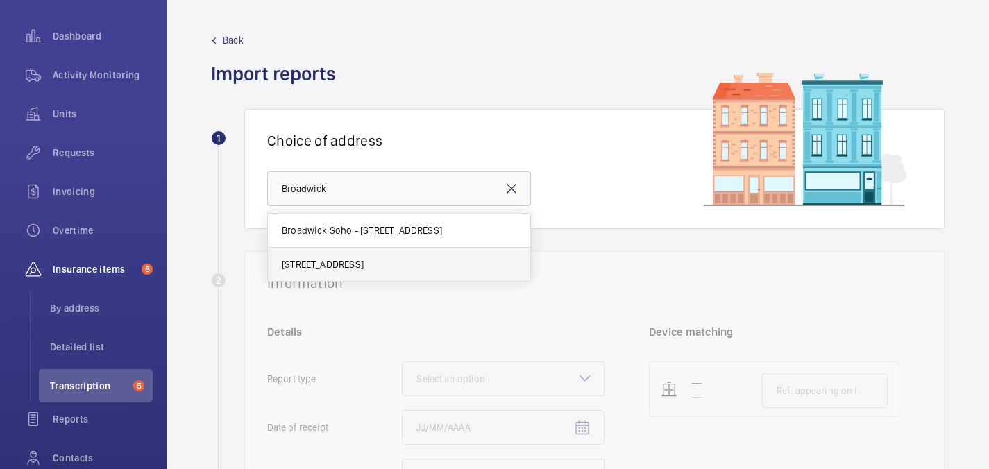
click at [364, 267] on span "30 Broadwick St - 30 Broadwick St, LONDON W1F 8JB" at bounding box center [323, 265] width 82 height 14
type input "30 Broadwick St - 30 Broadwick St, LONDON W1F 8JB"
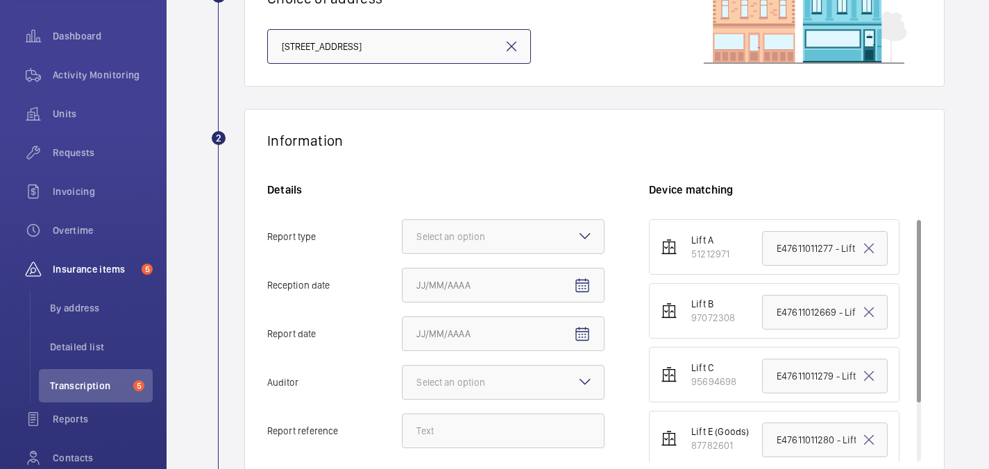
scroll to position [176, 0]
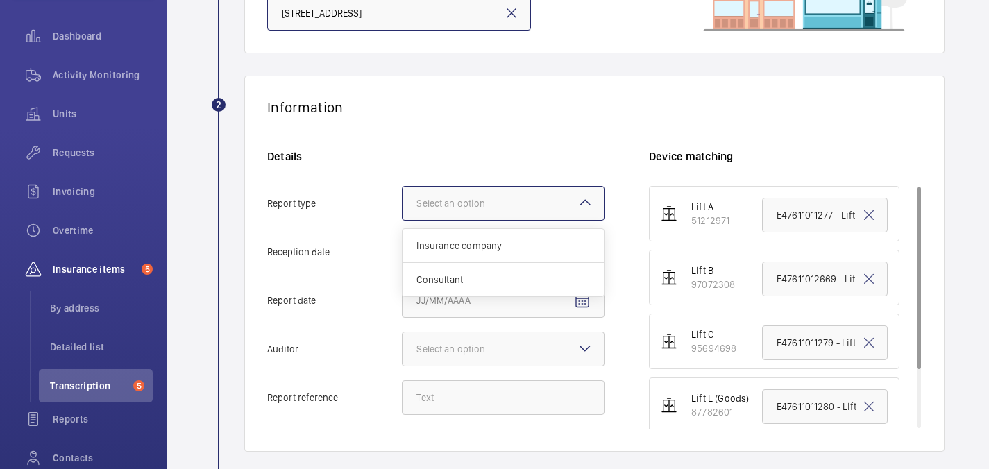
click at [434, 195] on div at bounding box center [503, 203] width 201 height 33
click at [403, 195] on input "Report type Select an option Insurance company Consultant" at bounding box center [403, 203] width 0 height 33
click at [447, 242] on span "Insurance company" at bounding box center [503, 246] width 174 height 14
click at [403, 220] on input "Report type Select an option Insurance company Consultant" at bounding box center [403, 203] width 0 height 33
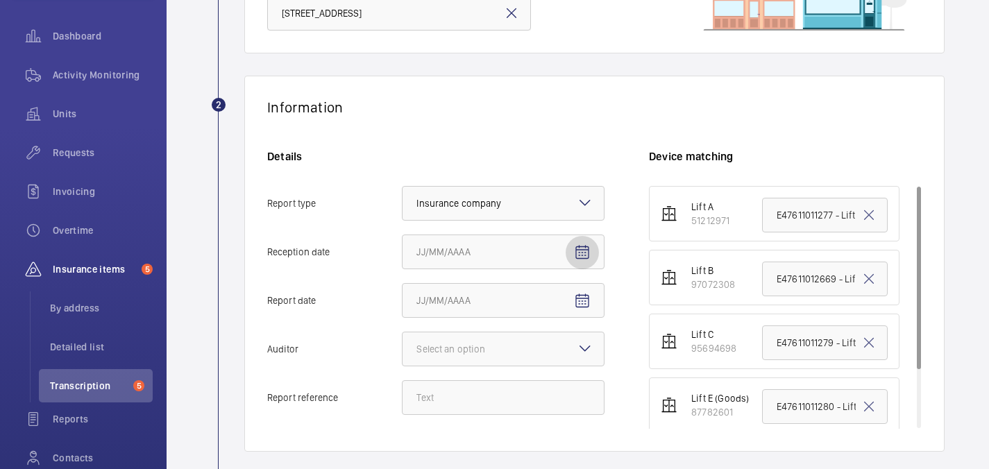
click at [593, 244] on span "Open calendar" at bounding box center [582, 252] width 33 height 33
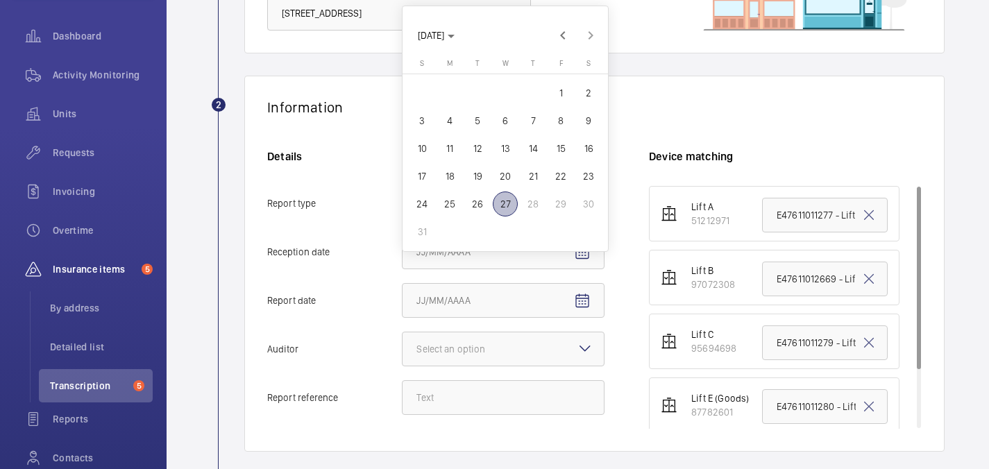
click at [505, 200] on span "27" at bounding box center [505, 204] width 25 height 25
type input "8/27/2025"
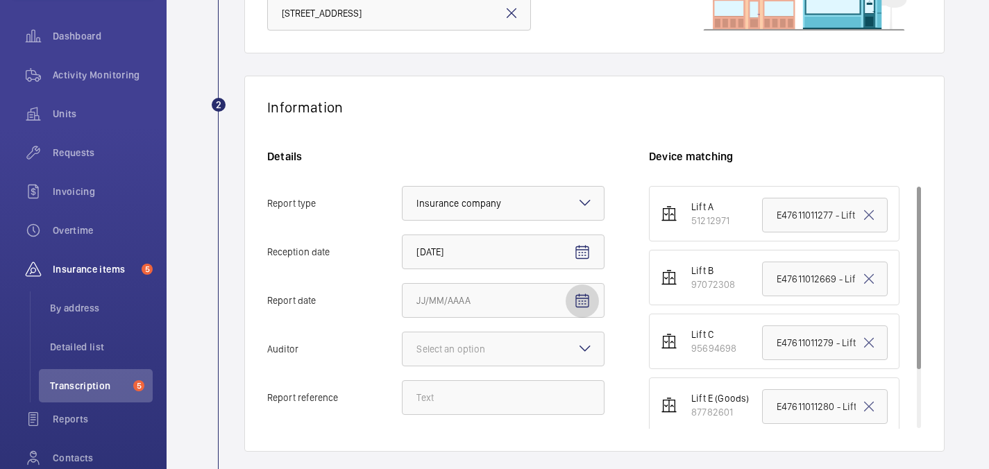
click at [576, 293] on mat-icon "Open calendar" at bounding box center [582, 301] width 17 height 17
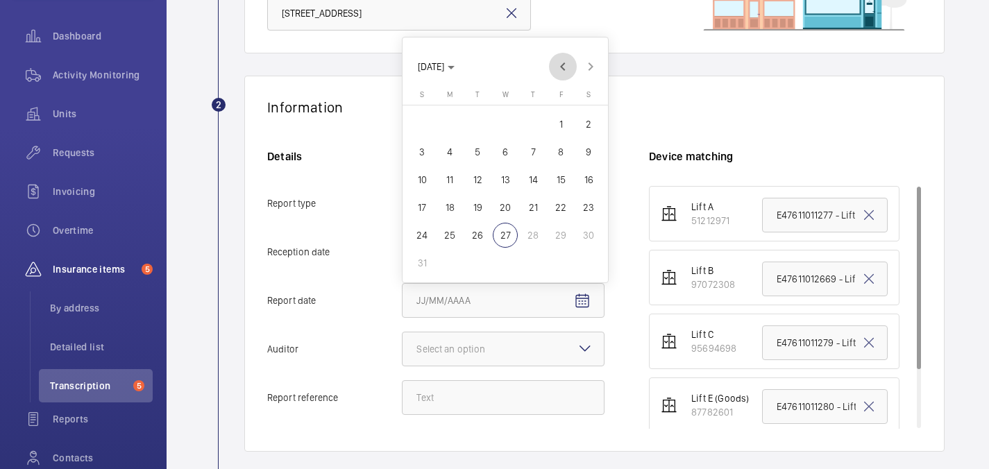
click at [566, 56] on span "Previous month" at bounding box center [563, 67] width 28 height 28
click at [527, 262] on span "31" at bounding box center [533, 263] width 25 height 25
type input "7/31/2025"
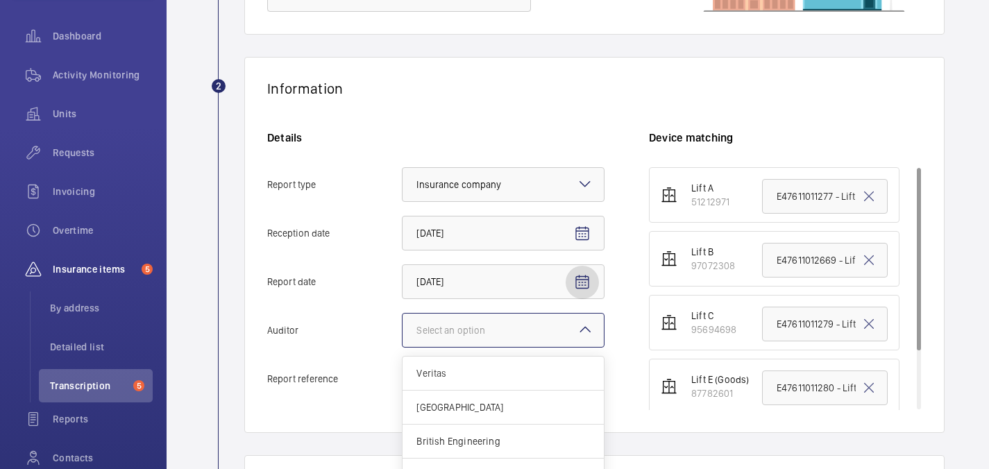
click at [499, 337] on div at bounding box center [503, 330] width 201 height 33
click at [403, 337] on input "Auditor Select an option Veritas Zurich British Engineering Allianz Other" at bounding box center [403, 330] width 0 height 33
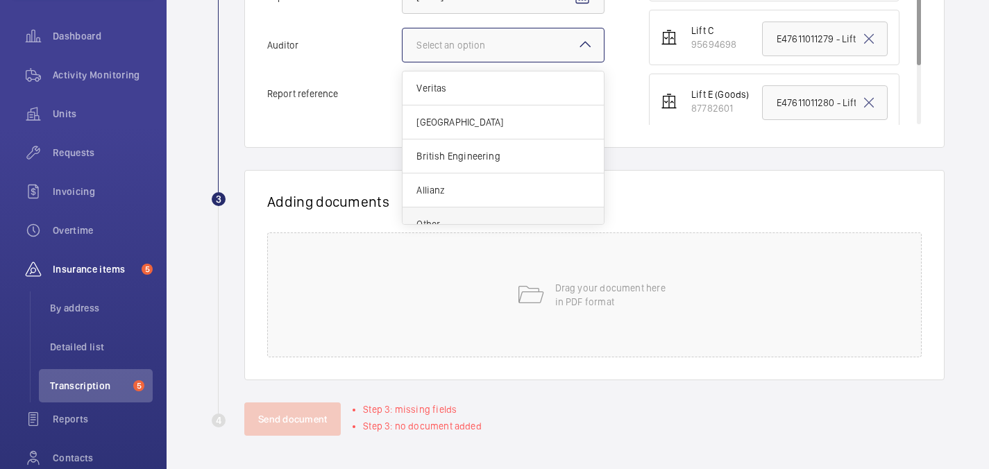
scroll to position [17, 0]
click at [454, 199] on div "Other" at bounding box center [503, 207] width 201 height 33
click at [403, 62] on input "Auditor Select an option Veritas Zurich British Engineering Allianz Other" at bounding box center [403, 44] width 0 height 33
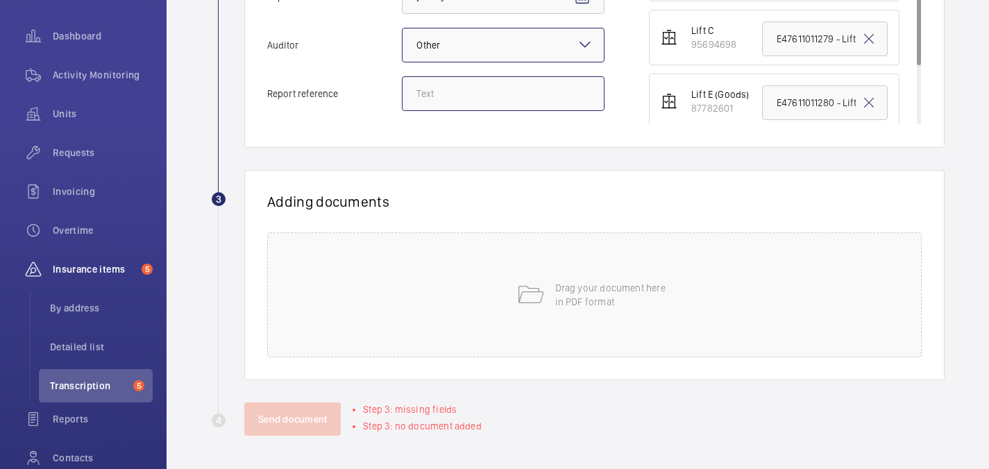
click at [494, 99] on input "Report reference" at bounding box center [503, 93] width 203 height 35
paste input "BNPPRE/LiftD/30BroadwickStreet Complete"
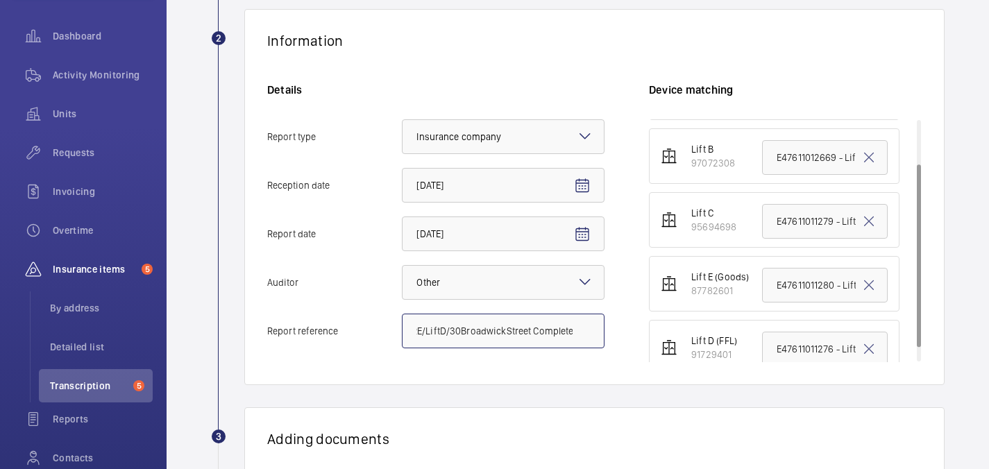
scroll to position [76, 0]
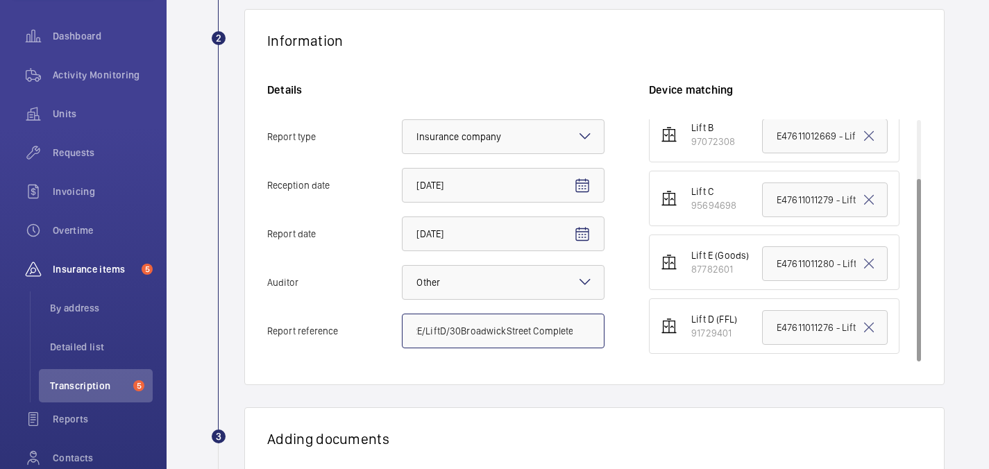
type input "BNPPRE/LiftD/30BroadwickStreet Complete"
click at [811, 327] on input "E47611011276 - Lift D" at bounding box center [825, 327] width 126 height 35
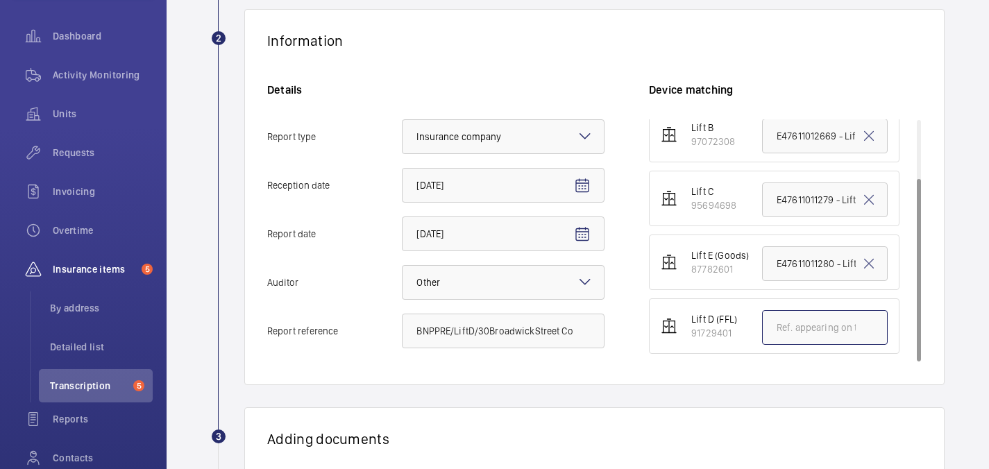
paste input "BNPPRE/LiftD/30BroadwickStreet Complete"
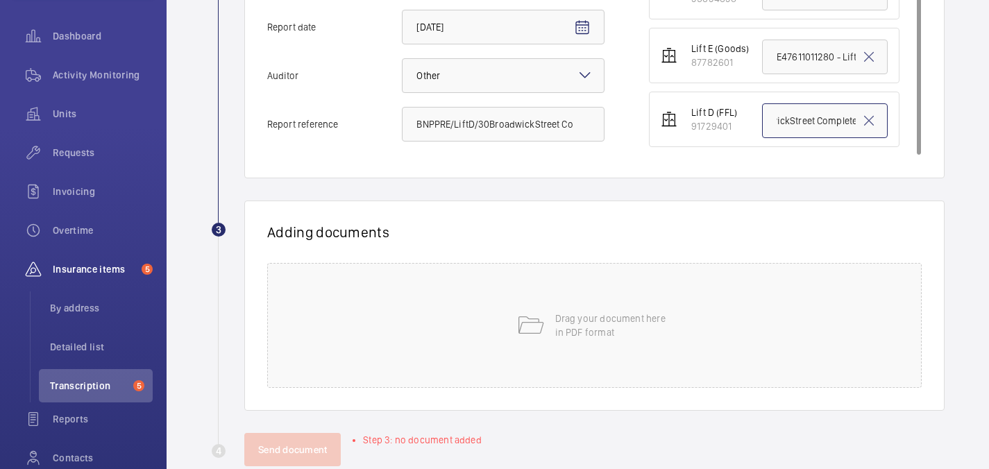
scroll to position [480, 0]
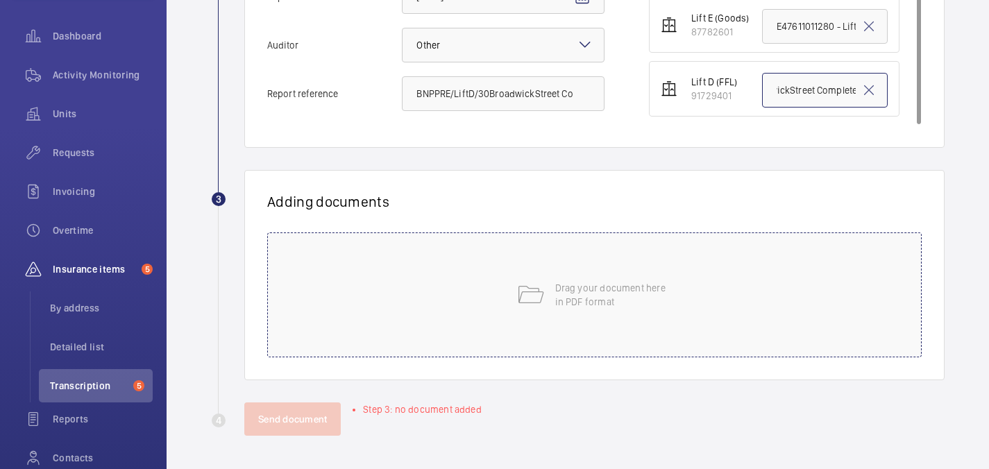
type input "BNPPRE/LiftD/30BroadwickStreet Complete"
click at [615, 345] on div "Drag your document here in PDF format" at bounding box center [594, 295] width 655 height 125
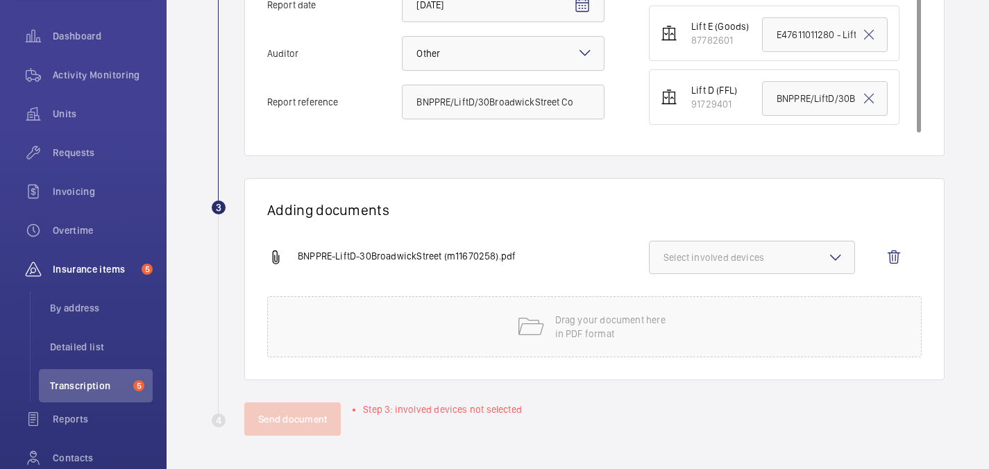
click at [774, 253] on span "Select involved devices" at bounding box center [752, 258] width 177 height 14
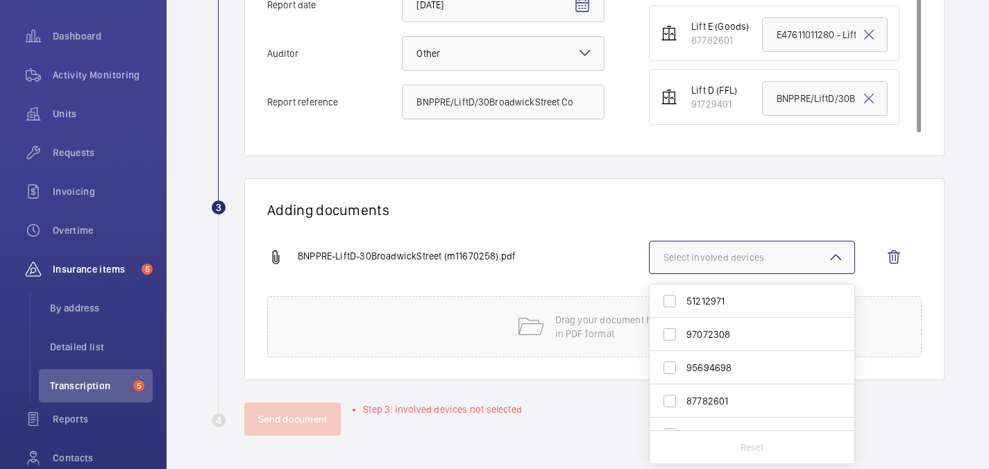
scroll to position [21, 0]
click at [740, 412] on span "91729401" at bounding box center [752, 414] width 133 height 14
click at [684, 412] on input "91729401" at bounding box center [670, 414] width 28 height 28
checkbox input "true"
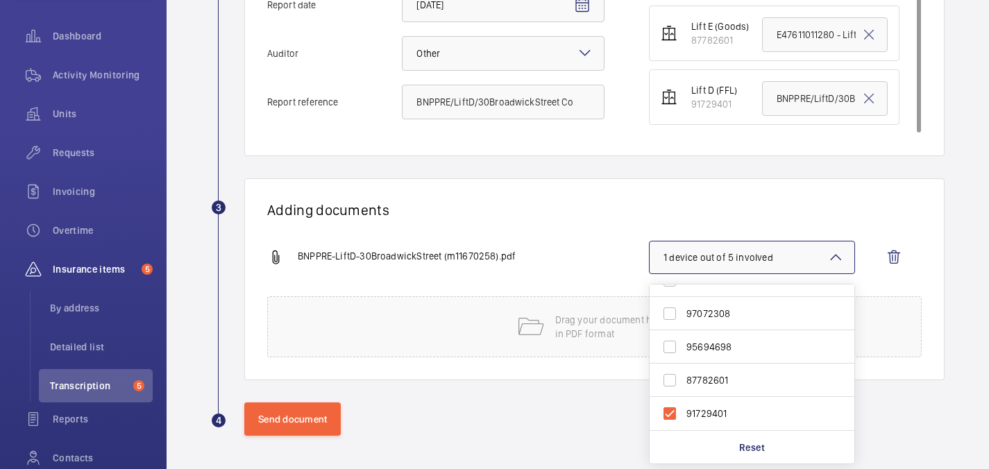
click at [544, 423] on div "Send document" at bounding box center [594, 419] width 700 height 33
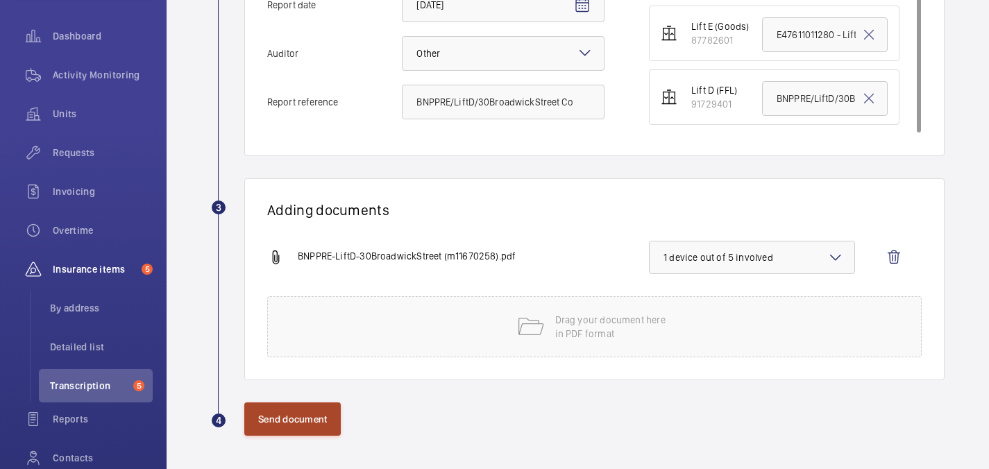
click at [299, 426] on button "Send document" at bounding box center [292, 419] width 96 height 33
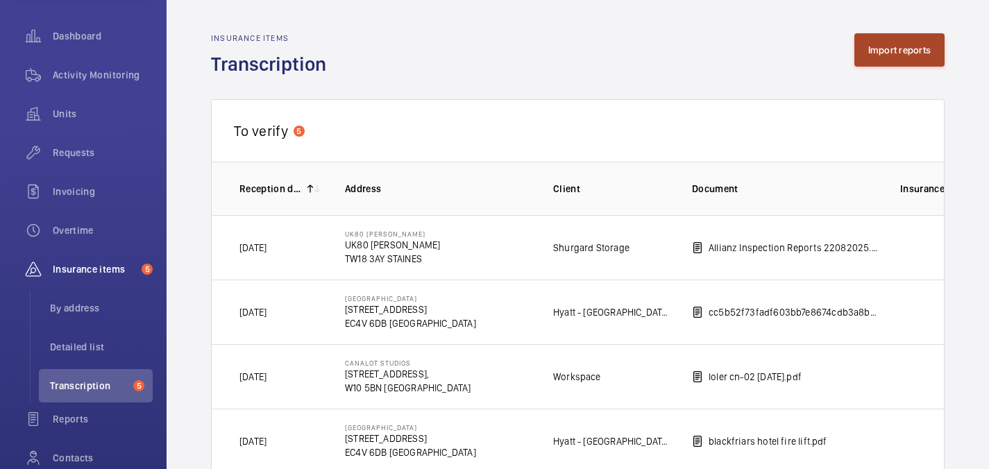
click at [863, 55] on button "Import reports" at bounding box center [899, 49] width 91 height 33
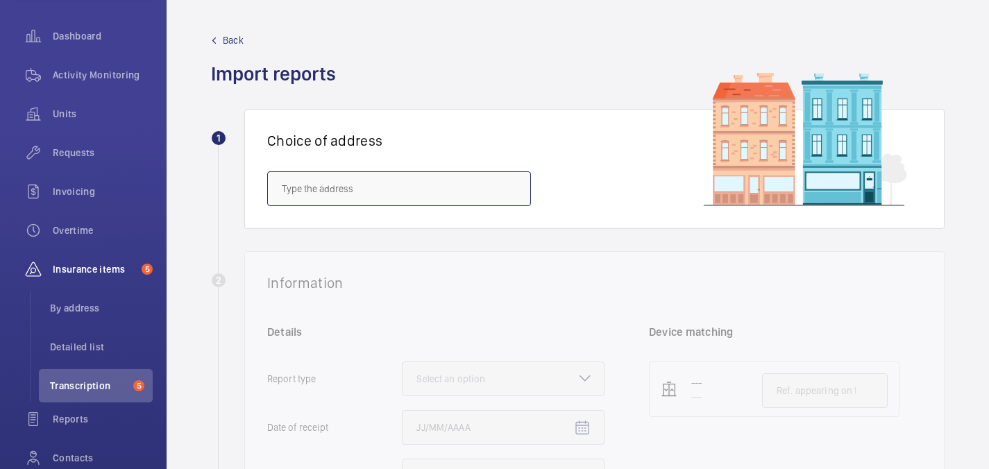
click at [412, 186] on input "text" at bounding box center [399, 188] width 264 height 35
paste input "BNPPRE/LiftD/30BroadwickStreet Complete"
drag, startPoint x: 354, startPoint y: 190, endPoint x: 258, endPoint y: 187, distance: 95.8
click at [258, 187] on div "Choice of address BNPPRE/LiftD/30BroadwickStreet Complete" at bounding box center [594, 169] width 700 height 120
drag, startPoint x: 395, startPoint y: 194, endPoint x: 328, endPoint y: 192, distance: 67.4
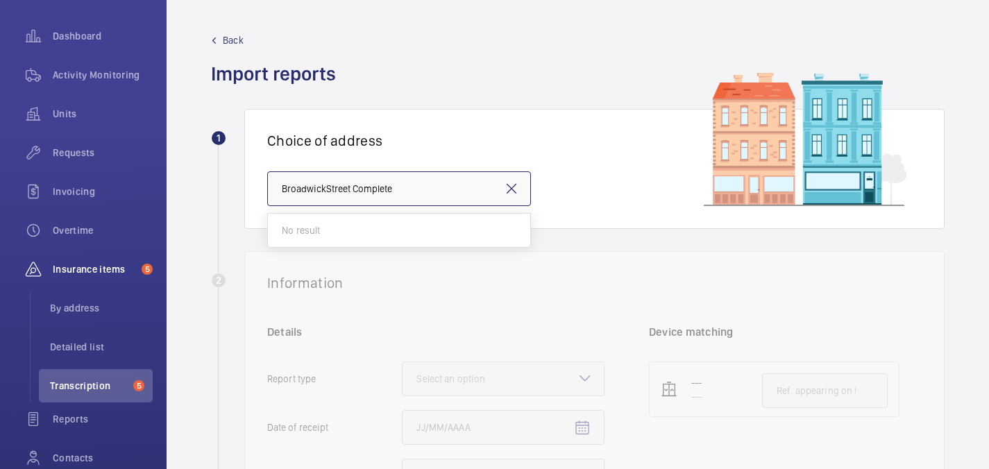
click at [328, 192] on input "BroadwickStreet Complete" at bounding box center [399, 188] width 264 height 35
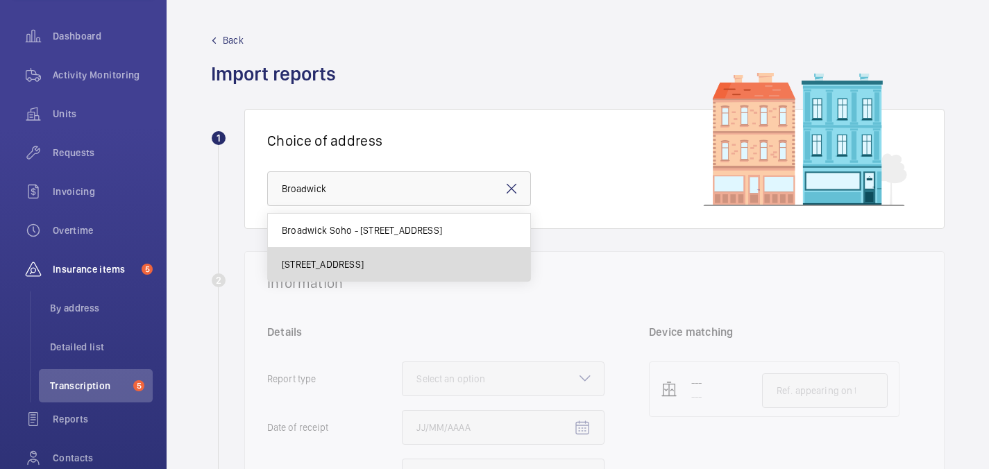
click at [357, 253] on mat-option "30 Broadwick St - 30 Broadwick St, LONDON W1F 8JB" at bounding box center [399, 264] width 262 height 33
type input "30 Broadwick St - 30 Broadwick St, LONDON W1F 8JB"
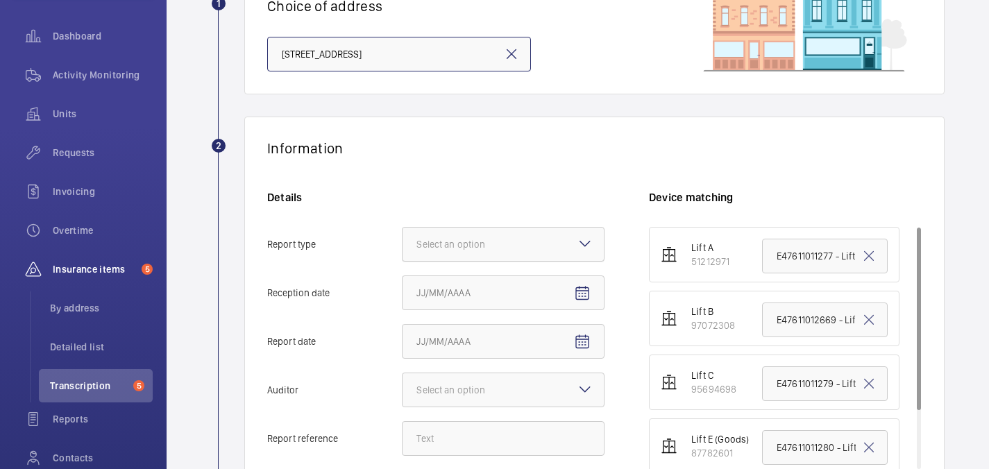
scroll to position [155, 0]
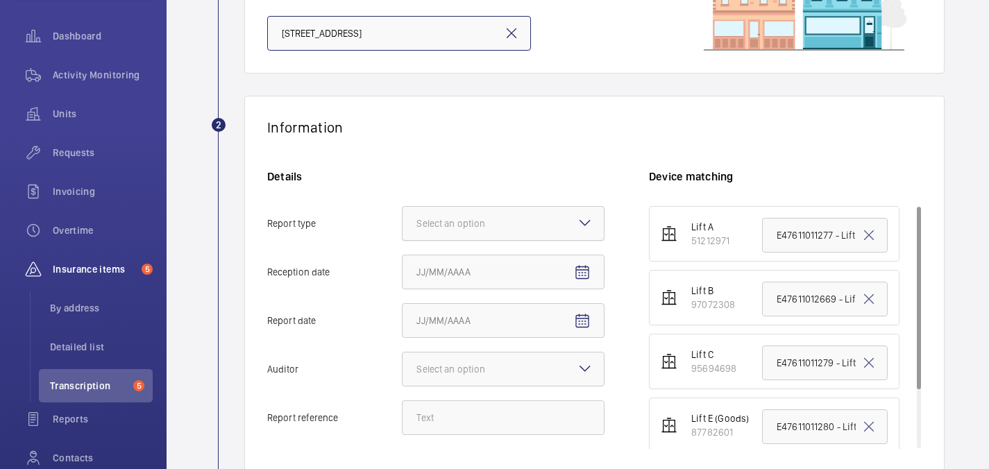
click at [424, 214] on div at bounding box center [503, 223] width 201 height 33
click at [403, 214] on input "Report type Select an option" at bounding box center [403, 223] width 0 height 33
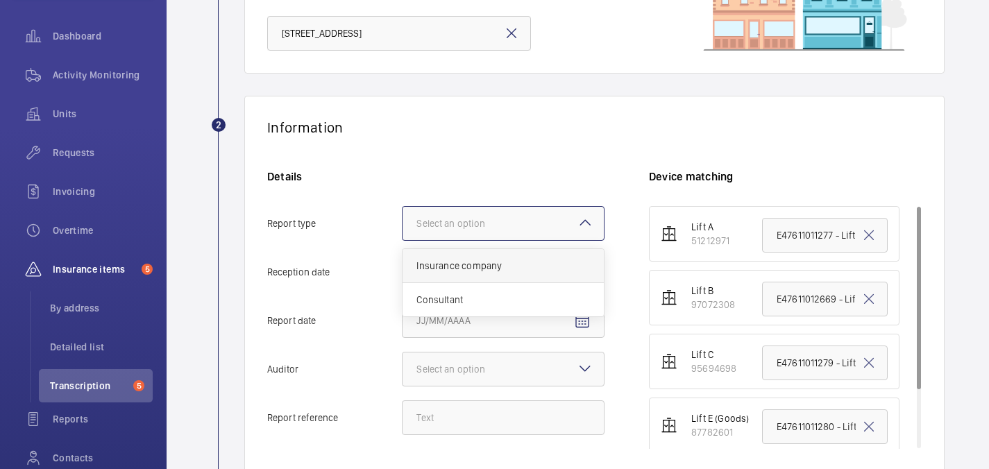
click at [439, 268] on span "Insurance company" at bounding box center [503, 266] width 174 height 14
click at [403, 240] on input "Report type Select an option Insurance company Consultant" at bounding box center [403, 223] width 0 height 33
click at [590, 263] on span "Open calendar" at bounding box center [582, 272] width 33 height 33
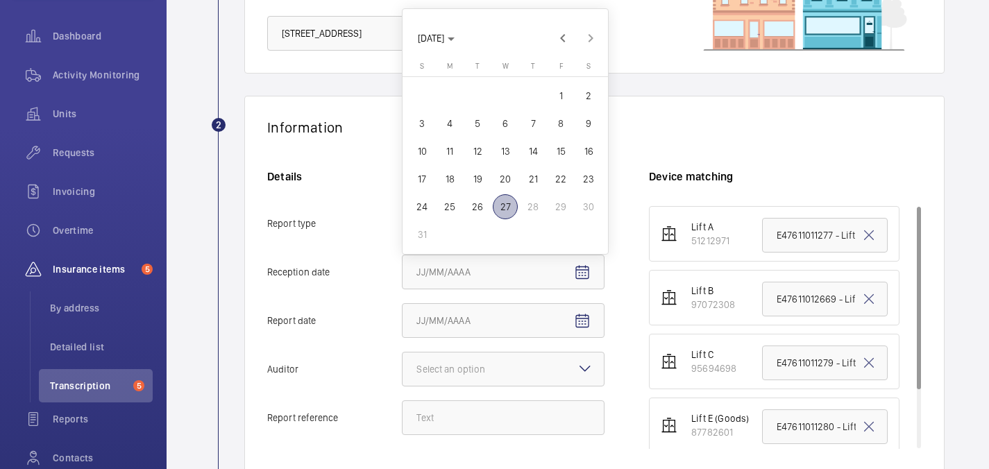
click at [509, 208] on span "27" at bounding box center [505, 206] width 25 height 25
type input "8/27/2025"
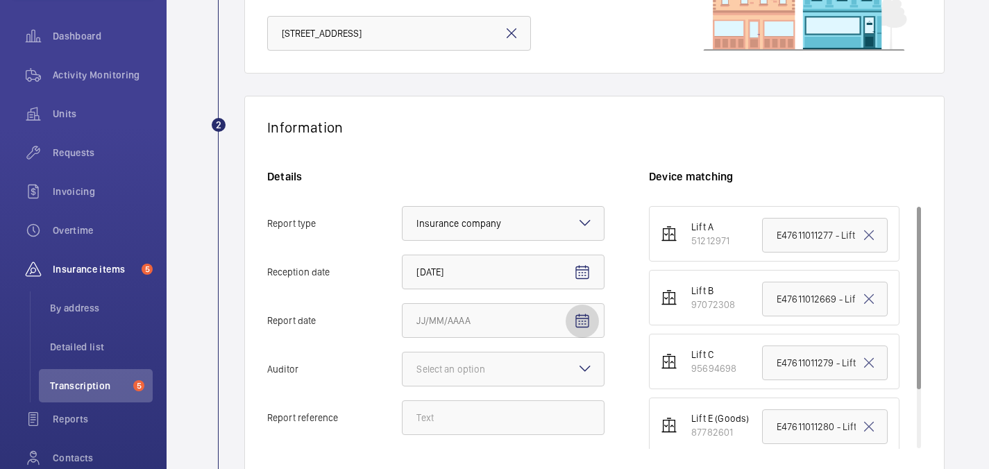
click at [570, 314] on span "Open calendar" at bounding box center [582, 321] width 33 height 33
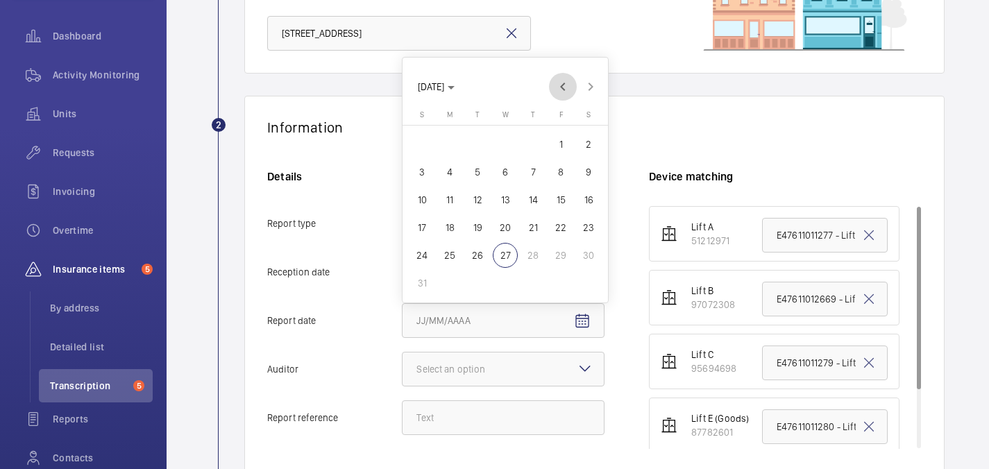
click at [557, 89] on span "Previous month" at bounding box center [563, 87] width 28 height 28
click at [533, 283] on span "31" at bounding box center [533, 283] width 25 height 25
type input "7/31/2025"
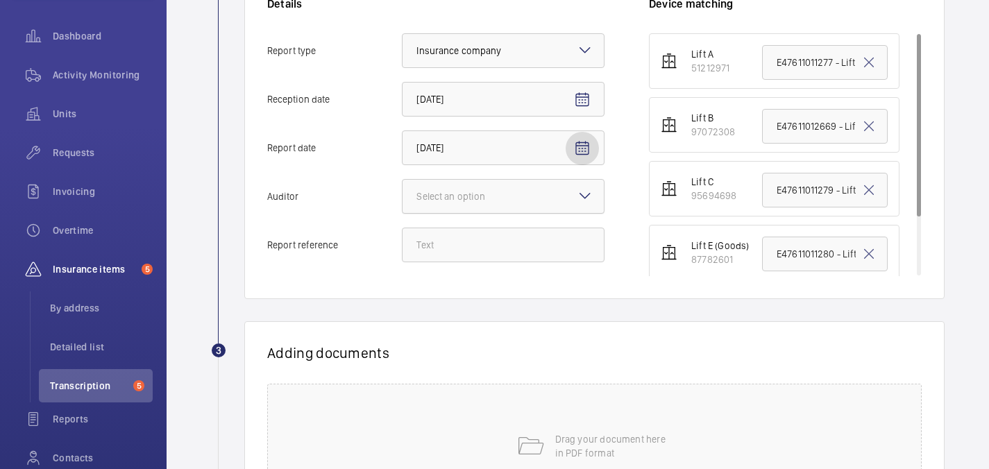
scroll to position [329, 0]
click at [473, 201] on div "Select an option" at bounding box center [467, 196] width 103 height 14
click at [403, 201] on input "Auditor Select an option" at bounding box center [403, 195] width 0 height 33
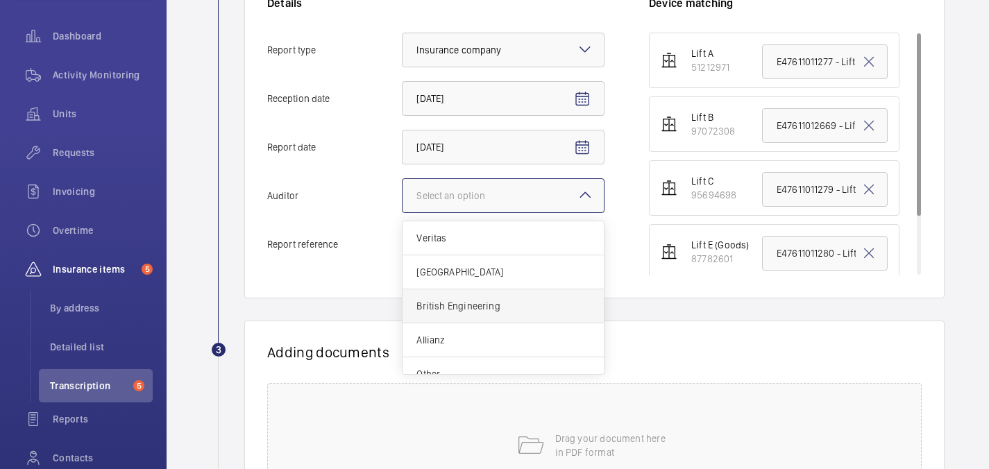
scroll to position [17, 0]
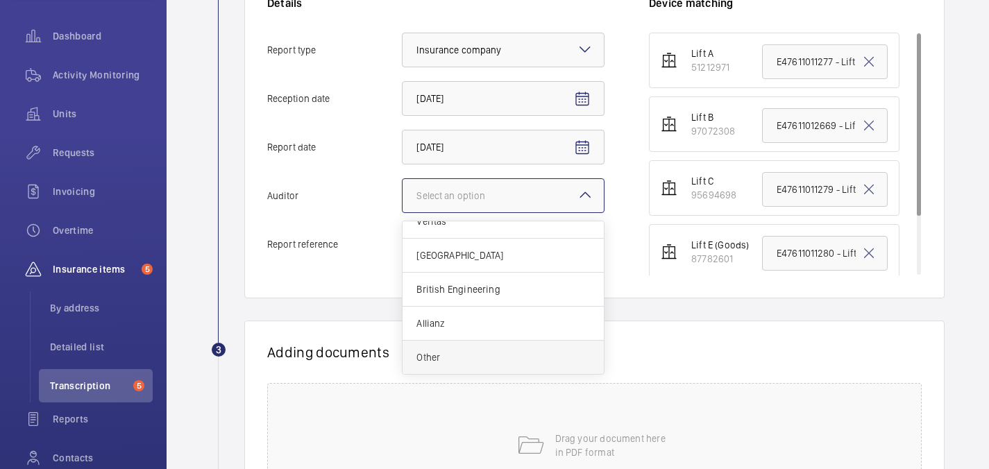
click at [430, 358] on span "Other" at bounding box center [503, 358] width 174 height 14
click at [403, 212] on input "Auditor Select an option Veritas Zurich British Engineering Allianz Other" at bounding box center [403, 195] width 0 height 33
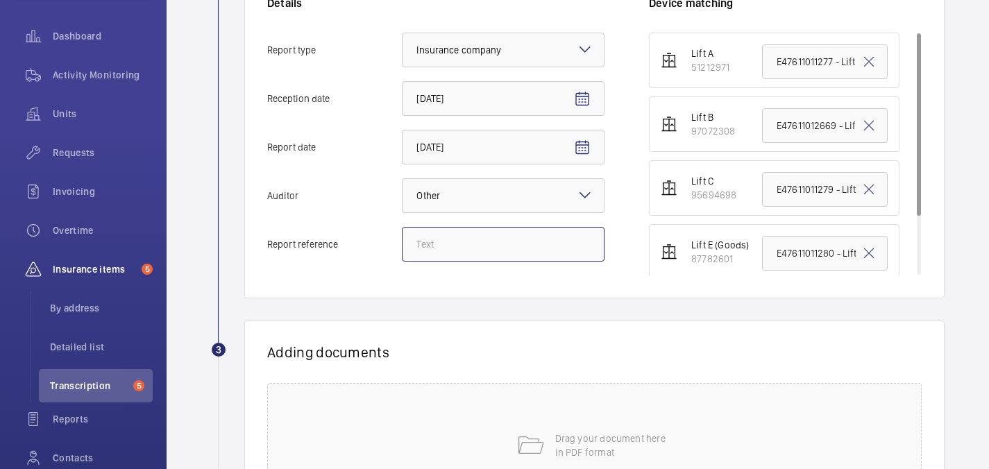
click at [438, 257] on input "Report reference" at bounding box center [503, 244] width 203 height 35
paste input "BNPPRE/LiftA/30BroadwickStreet"
type input "BNPPRE/LiftA/30BroadwickStreet"
click at [822, 58] on input "E47611011277 - Lift A" at bounding box center [825, 61] width 126 height 35
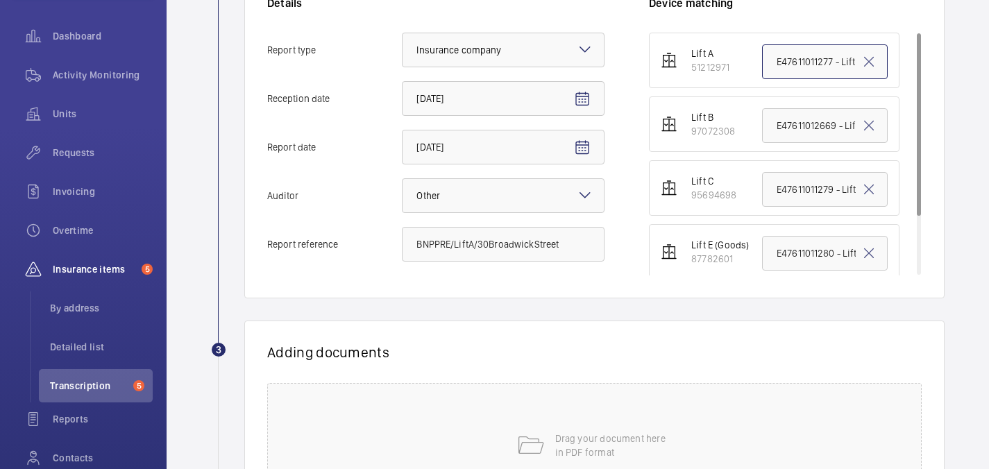
click at [822, 58] on input "E47611011277 - Lift A" at bounding box center [825, 61] width 126 height 35
paste input "BNPPRE/LiftA/30BroadwickStreet"
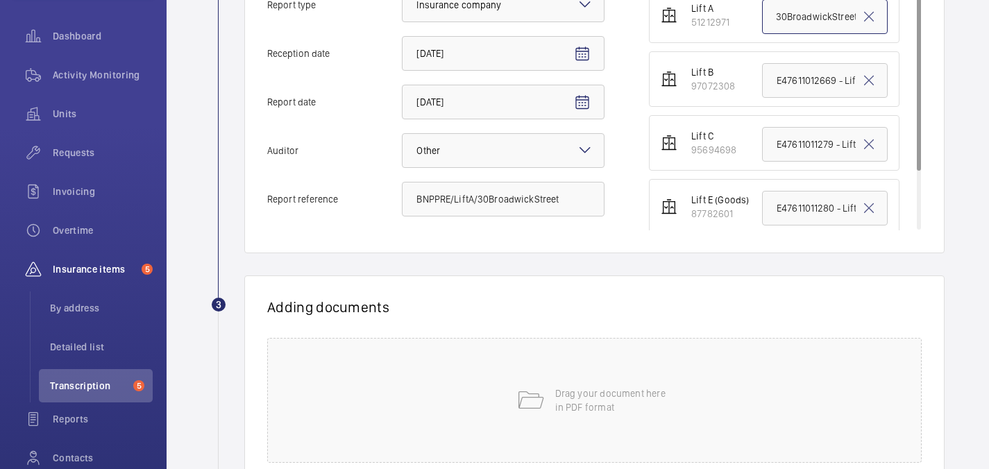
scroll to position [428, 0]
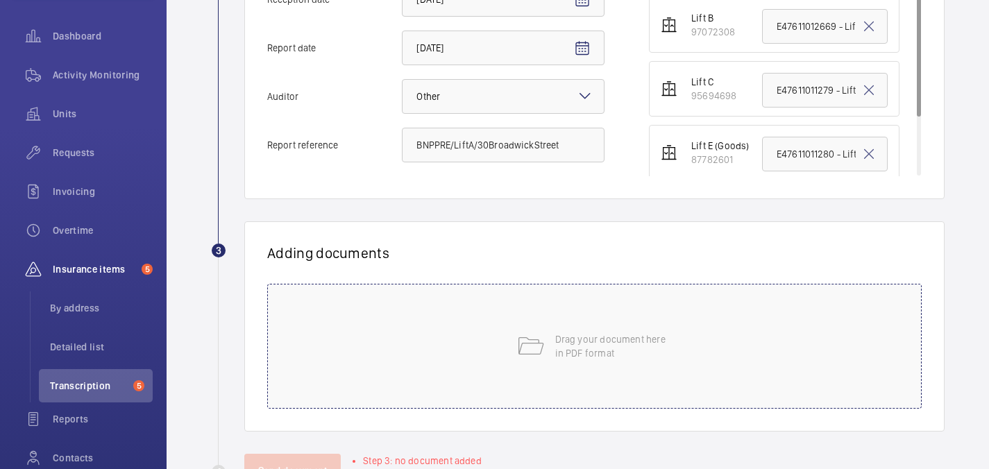
type input "BNPPRE/LiftA/30BroadwickStreet"
click at [549, 373] on div "Drag your document here in PDF format" at bounding box center [594, 346] width 655 height 125
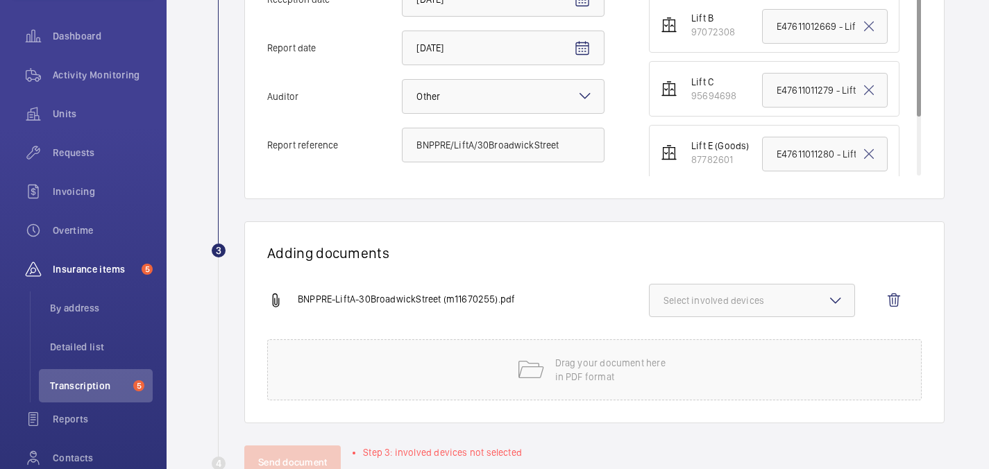
click at [807, 292] on button "Select involved devices" at bounding box center [752, 300] width 206 height 33
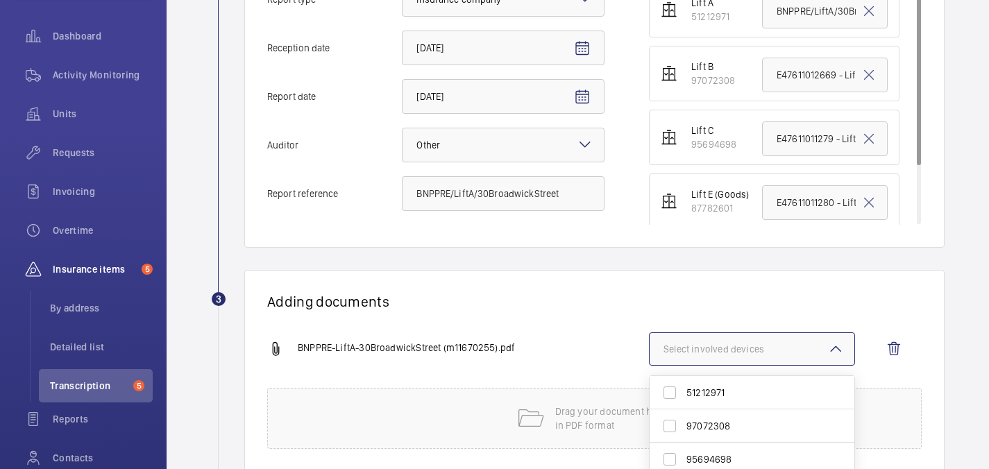
scroll to position [432, 0]
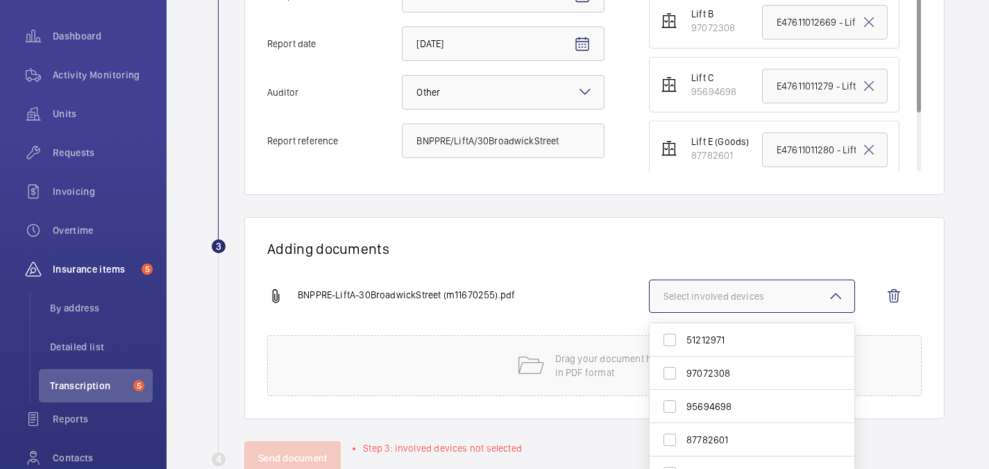
click at [731, 337] on span "51212971" at bounding box center [752, 340] width 133 height 14
click at [684, 337] on input "51212971" at bounding box center [670, 340] width 28 height 28
checkbox input "true"
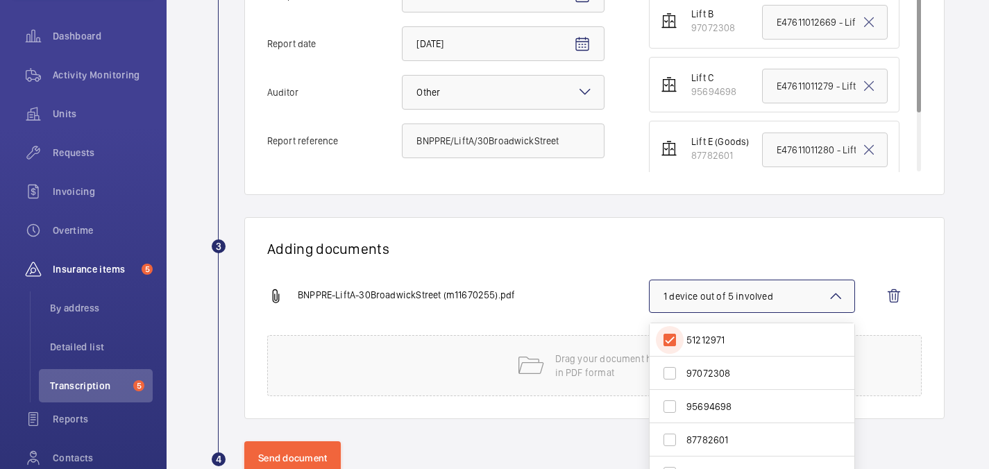
scroll to position [471, 0]
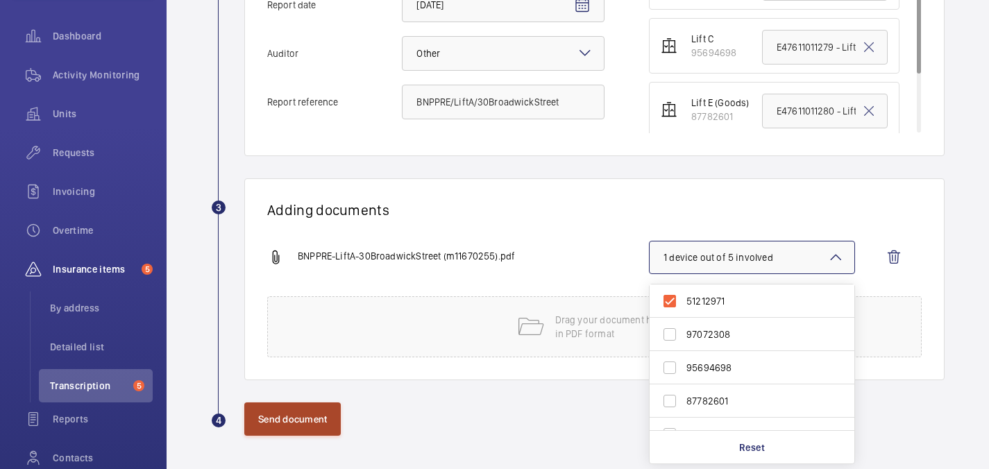
click at [274, 432] on button "Send document" at bounding box center [292, 419] width 96 height 33
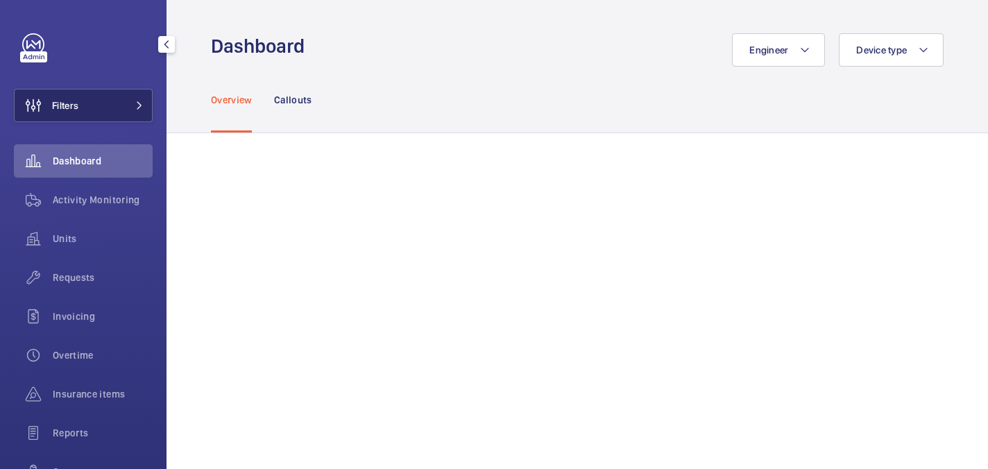
click at [78, 114] on span "Filters" at bounding box center [47, 105] width 64 height 33
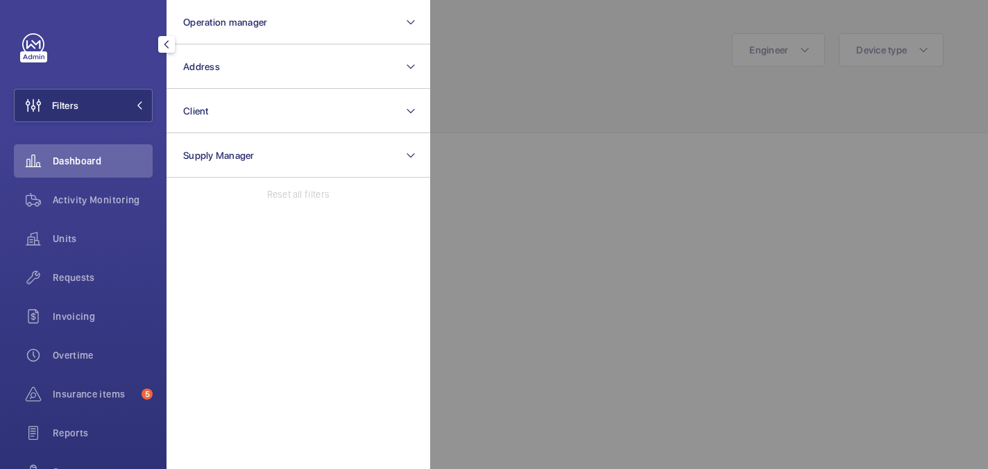
click at [466, 51] on div at bounding box center [924, 234] width 988 height 469
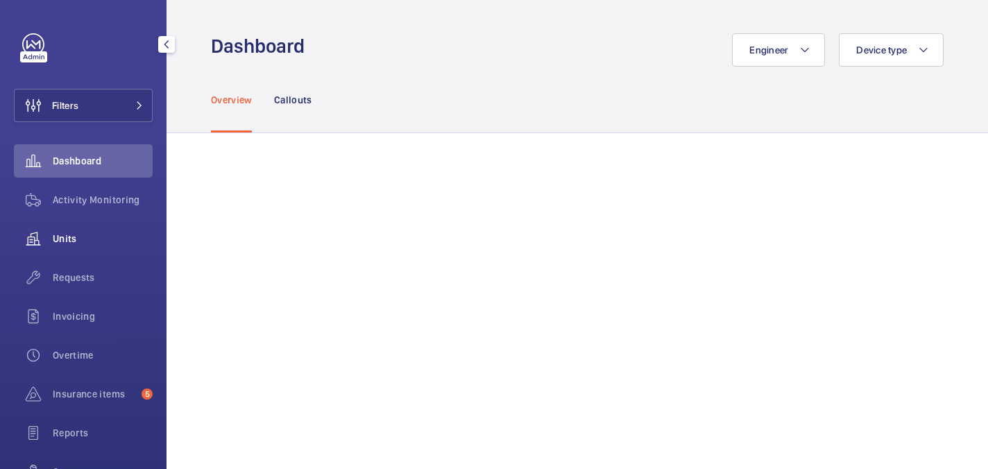
click at [78, 234] on span "Units" at bounding box center [103, 239] width 100 height 14
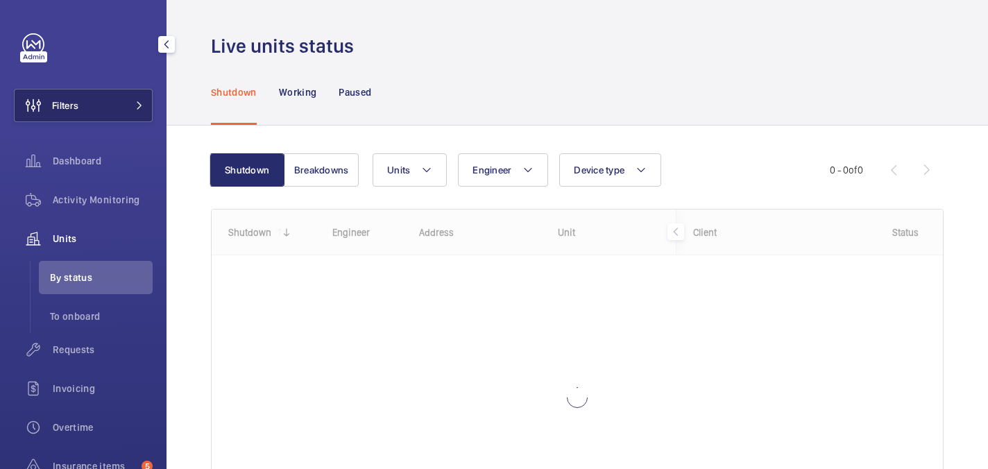
click at [116, 112] on button "Filters" at bounding box center [83, 105] width 139 height 33
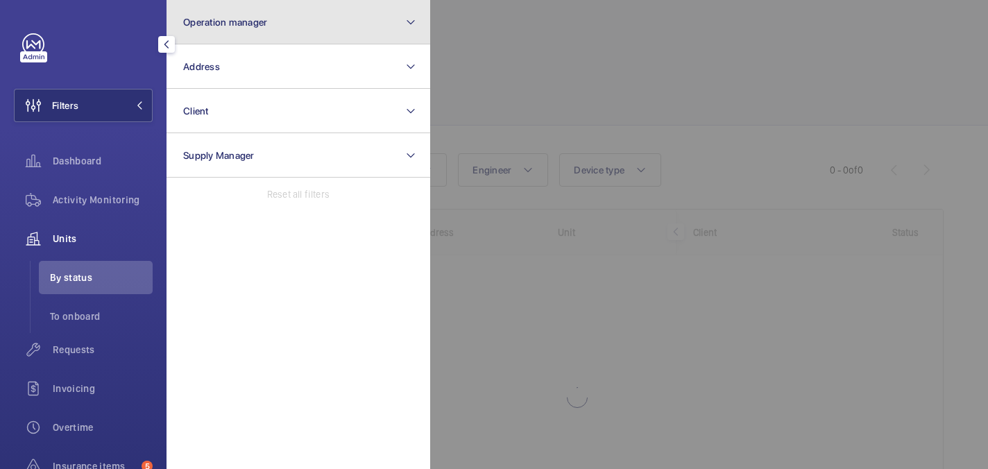
click at [237, 37] on button "Operation manager" at bounding box center [299, 22] width 264 height 44
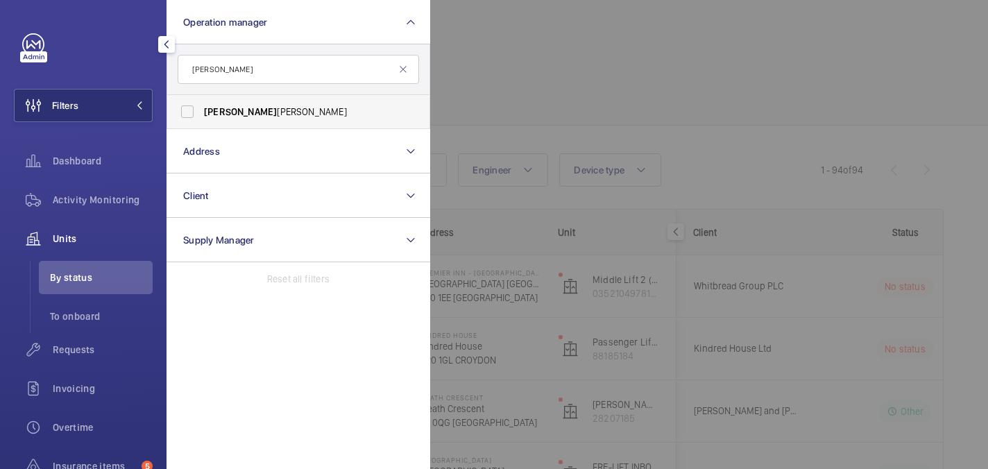
type input "[PERSON_NAME]"
click at [354, 115] on span "[PERSON_NAME]" at bounding box center [299, 112] width 191 height 14
click at [201, 115] on input "[PERSON_NAME]" at bounding box center [188, 112] width 28 height 28
checkbox input "true"
click at [607, 76] on div at bounding box center [924, 234] width 988 height 469
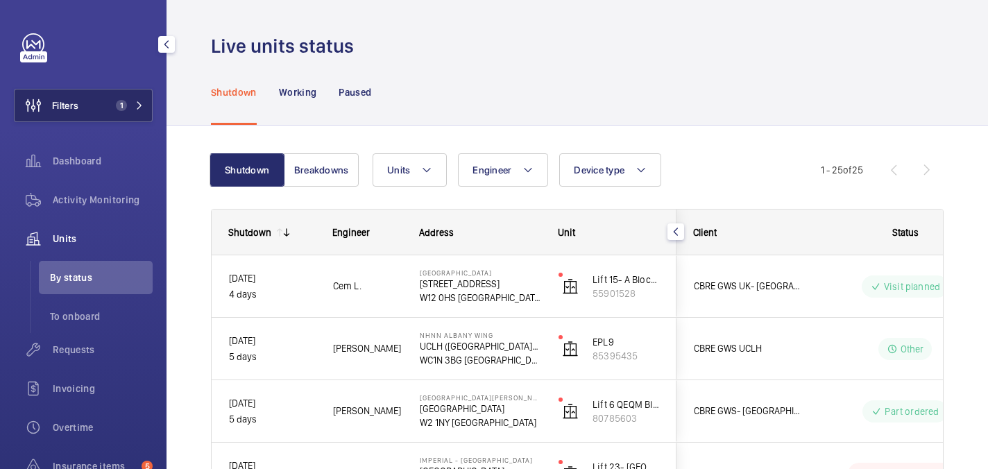
click at [114, 105] on span "1" at bounding box center [118, 105] width 17 height 11
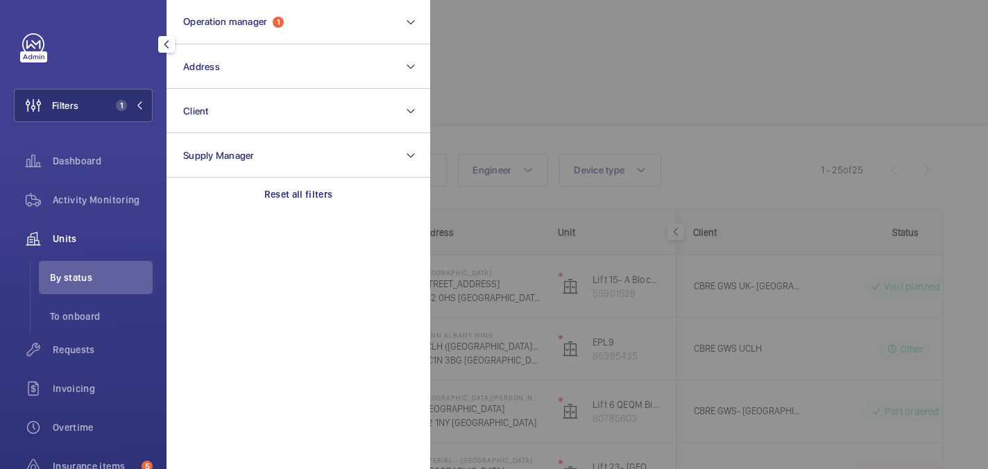
click at [521, 85] on div at bounding box center [924, 234] width 988 height 469
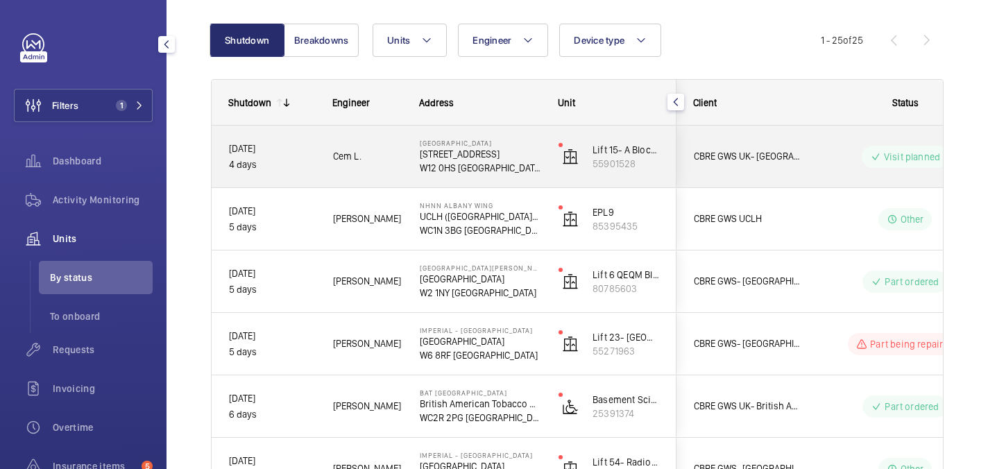
scroll to position [119, 0]
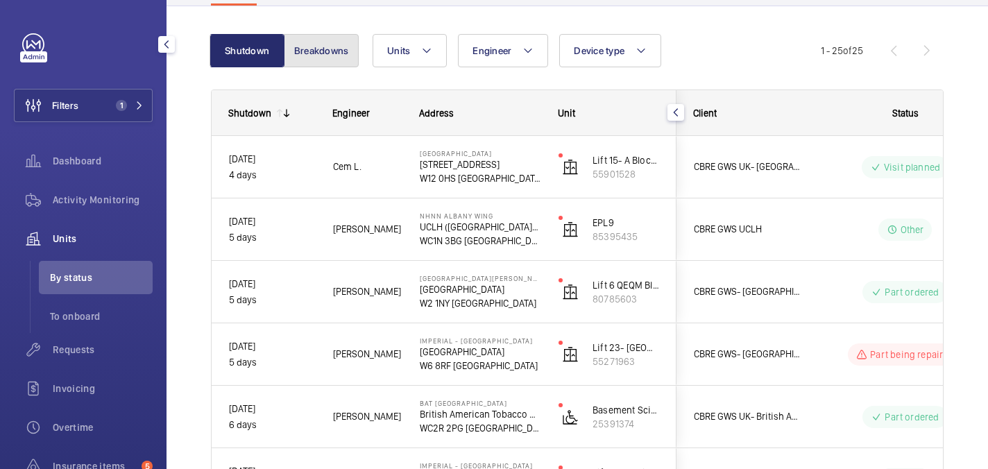
click at [335, 60] on button "Breakdowns" at bounding box center [321, 50] width 75 height 33
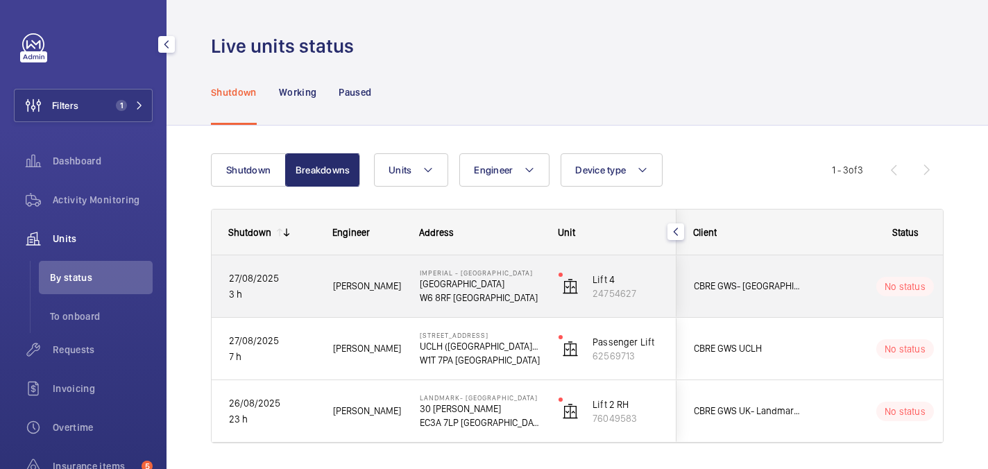
click at [384, 264] on div "[PERSON_NAME]" at bounding box center [359, 286] width 85 height 44
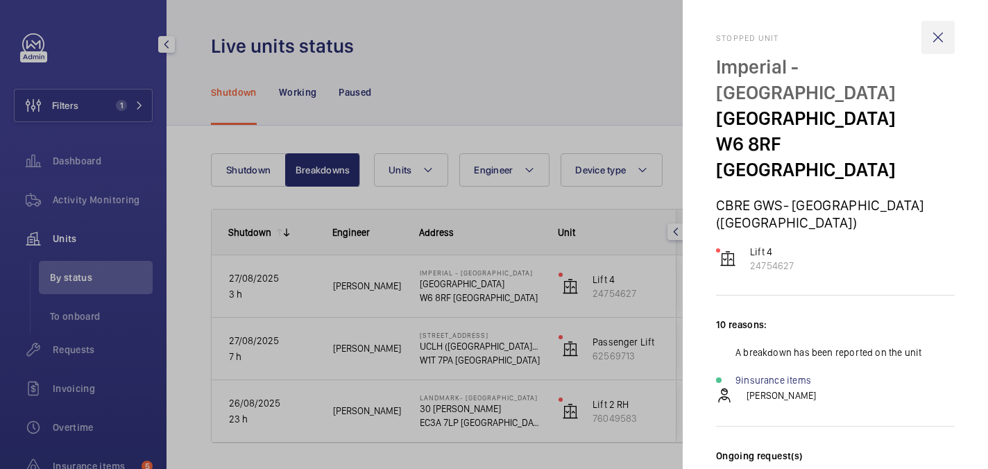
click at [948, 33] on wm-front-icon-button at bounding box center [938, 37] width 33 height 33
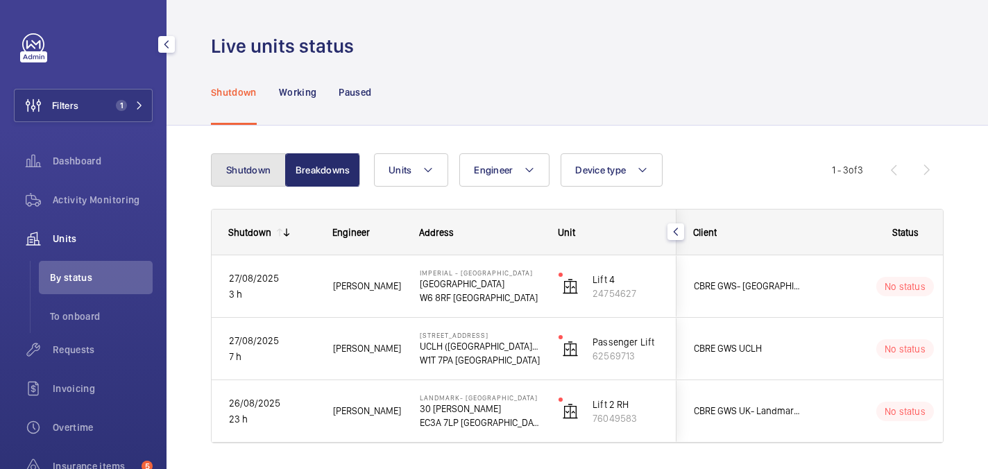
click at [260, 183] on button "Shutdown" at bounding box center [248, 169] width 75 height 33
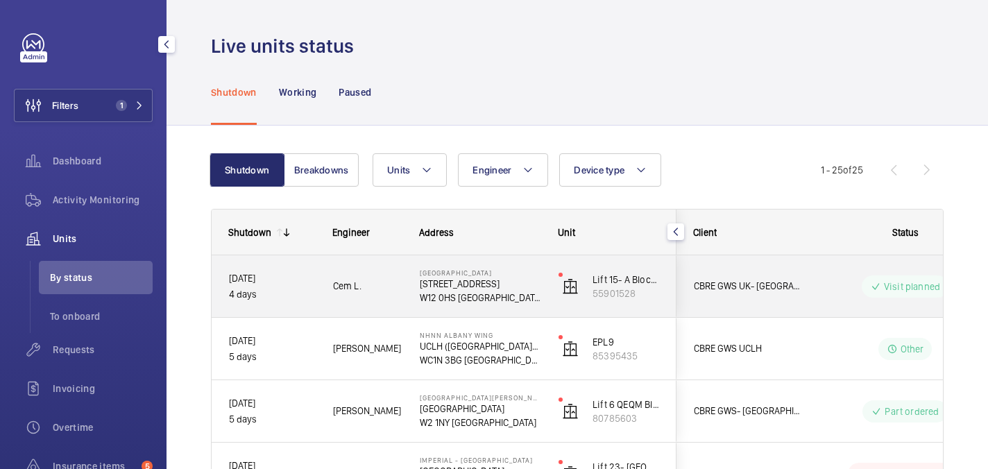
click at [387, 291] on span "Cem L." at bounding box center [367, 286] width 69 height 16
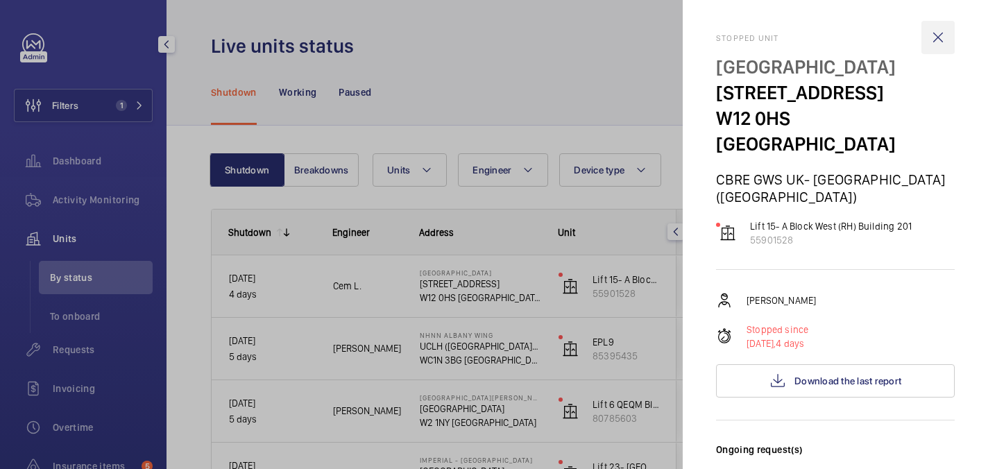
click at [942, 32] on wm-front-icon-button at bounding box center [938, 37] width 33 height 33
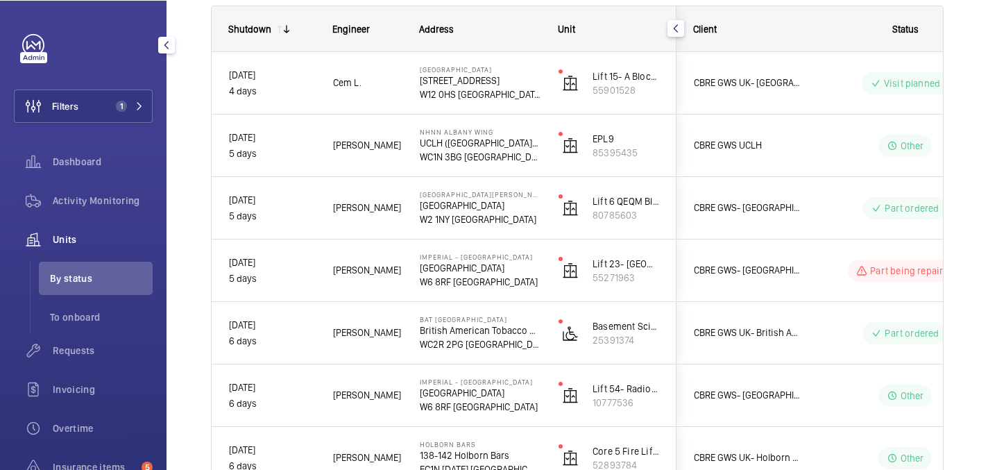
scroll to position [208, 0]
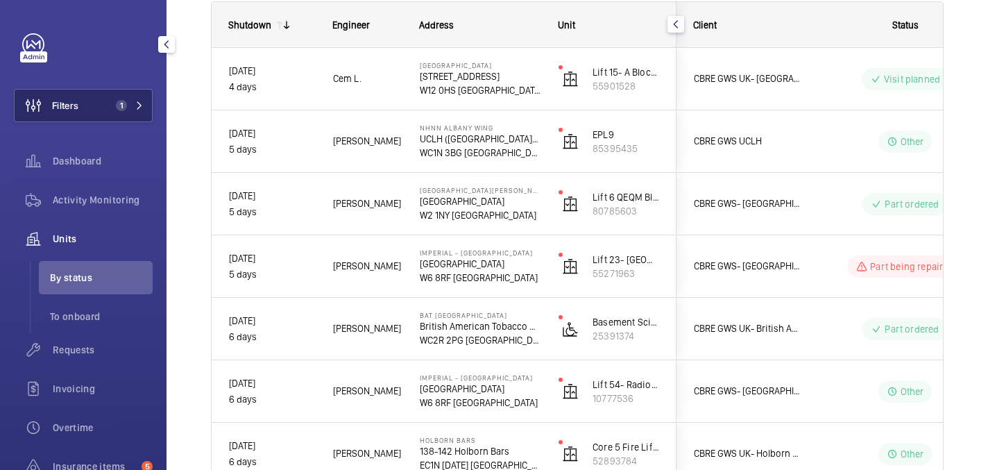
click at [75, 119] on span "Filters" at bounding box center [47, 105] width 64 height 33
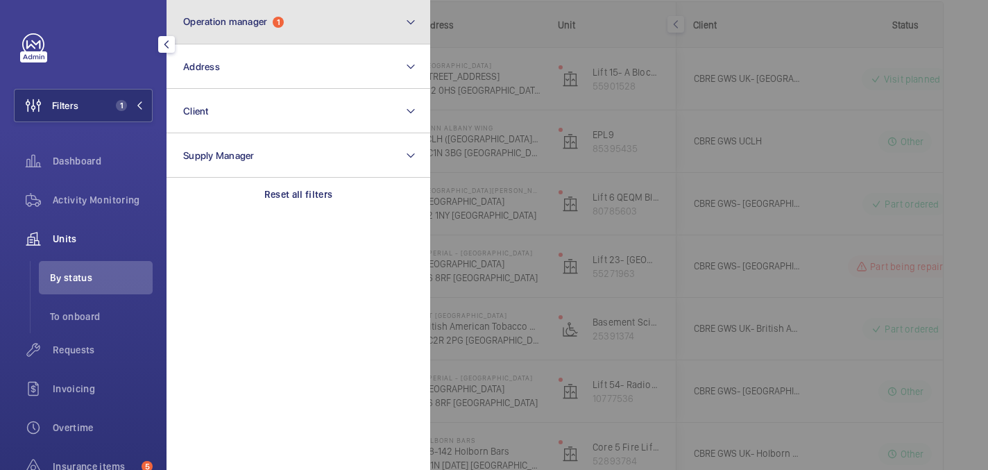
click at [301, 32] on button "Operation manager 1" at bounding box center [299, 22] width 264 height 44
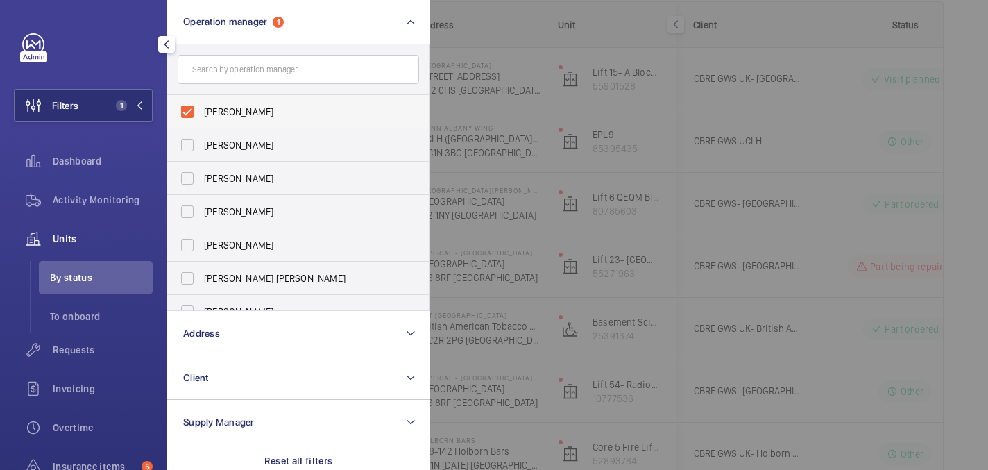
click at [272, 104] on label "[PERSON_NAME]" at bounding box center [288, 111] width 242 height 33
click at [201, 104] on input "[PERSON_NAME]" at bounding box center [188, 112] width 28 height 28
checkbox input "false"
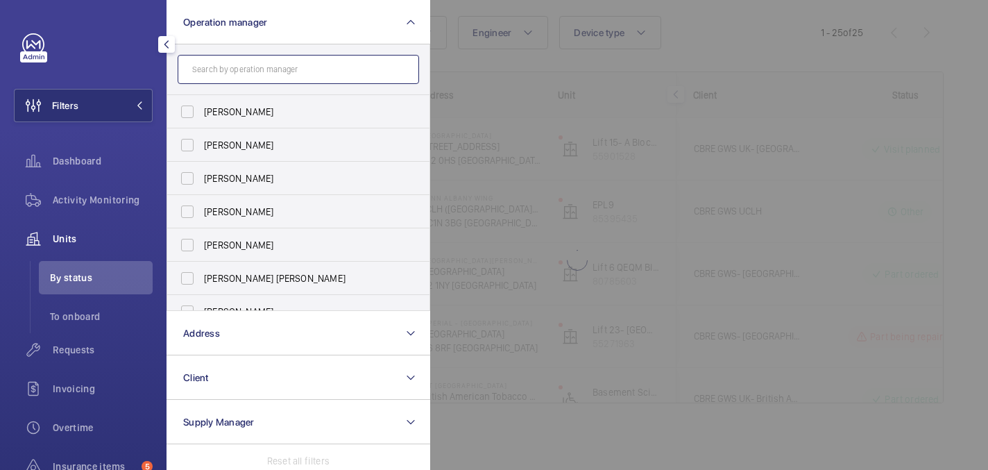
click at [267, 77] on input "text" at bounding box center [299, 69] width 242 height 29
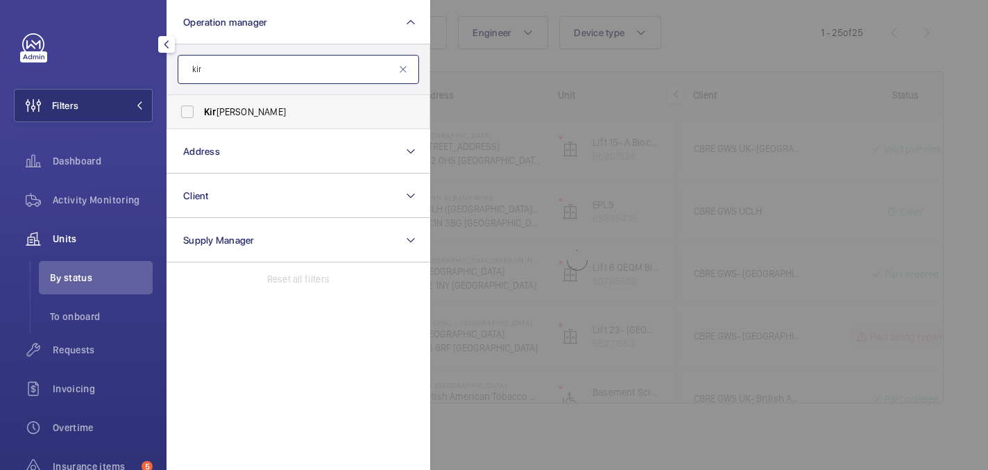
type input "kir"
click at [291, 113] on span "Kir [PERSON_NAME]" at bounding box center [299, 112] width 191 height 14
click at [201, 113] on input "Kir [PERSON_NAME]" at bounding box center [188, 112] width 28 height 28
checkbox input "true"
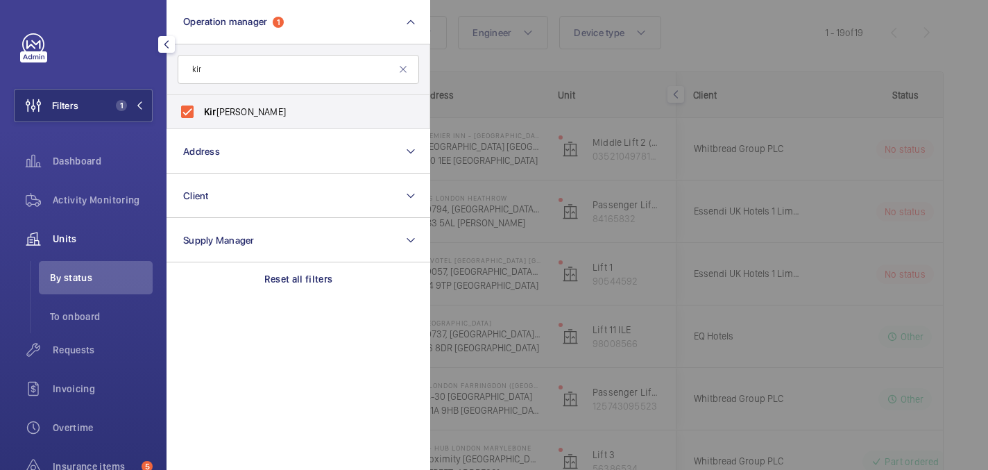
click at [732, 52] on div at bounding box center [924, 235] width 988 height 470
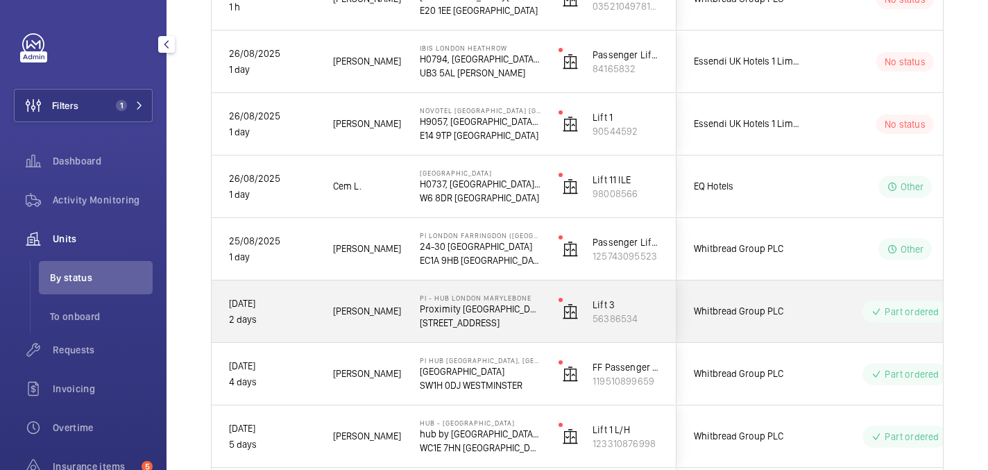
scroll to position [288, 0]
click at [518, 336] on div "PI - Hub [GEOGRAPHIC_DATA] Marylebone Proximity [GEOGRAPHIC_DATA]" at bounding box center [471, 311] width 137 height 62
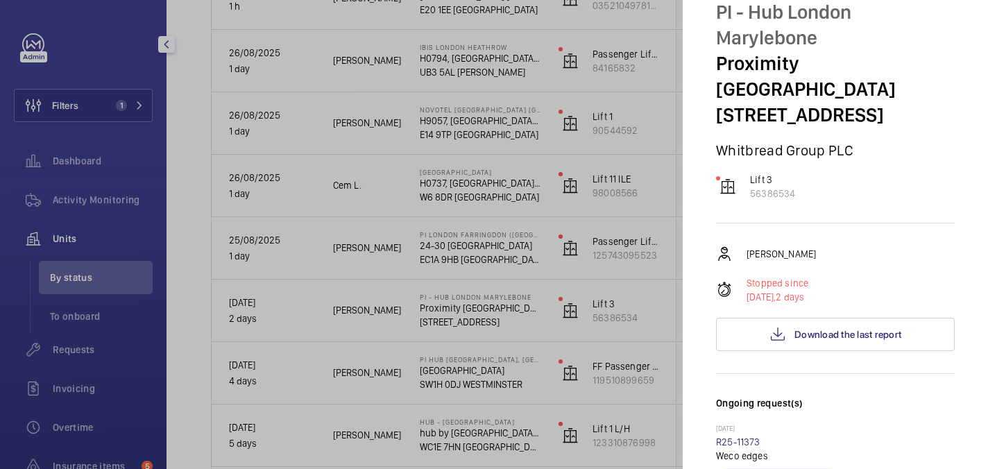
scroll to position [0, 0]
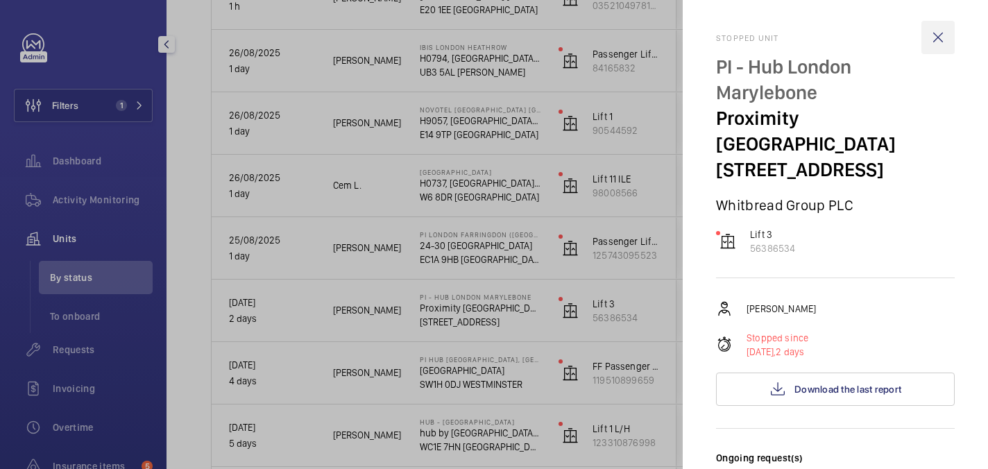
click at [937, 39] on wm-front-icon-button at bounding box center [938, 37] width 33 height 33
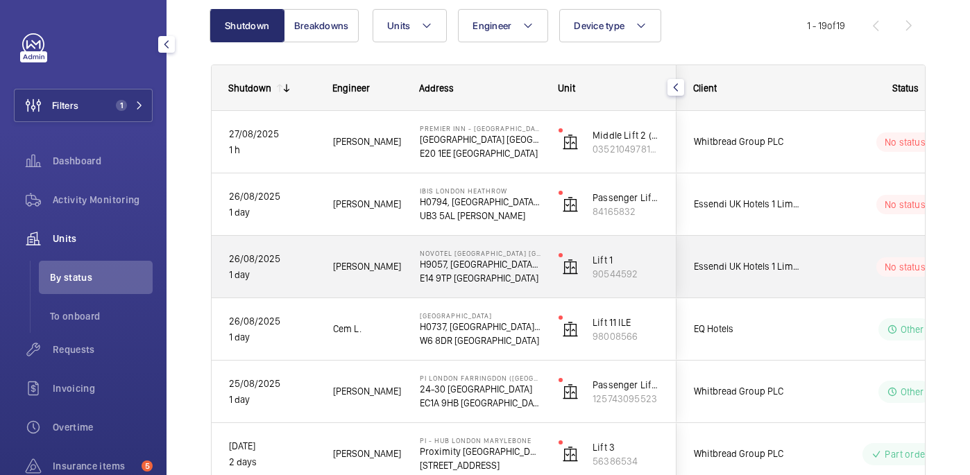
scroll to position [143, 0]
click at [371, 277] on div "[PERSON_NAME]" at bounding box center [359, 268] width 85 height 44
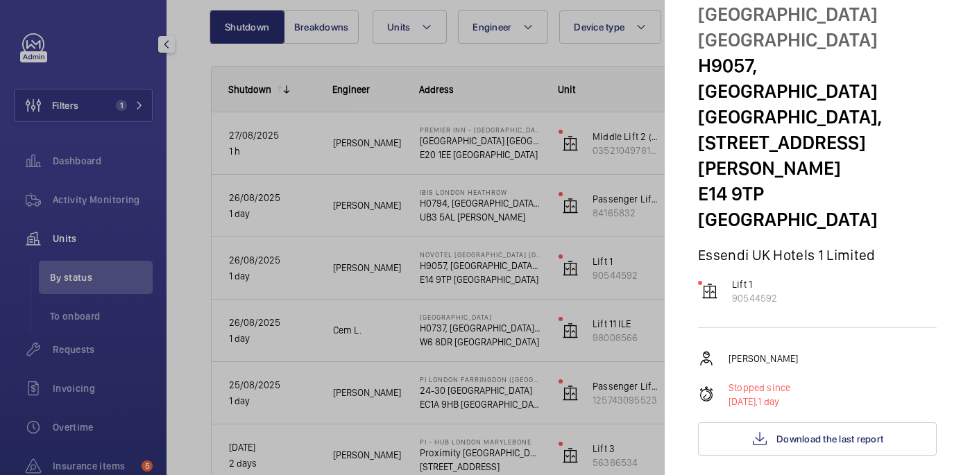
scroll to position [0, 0]
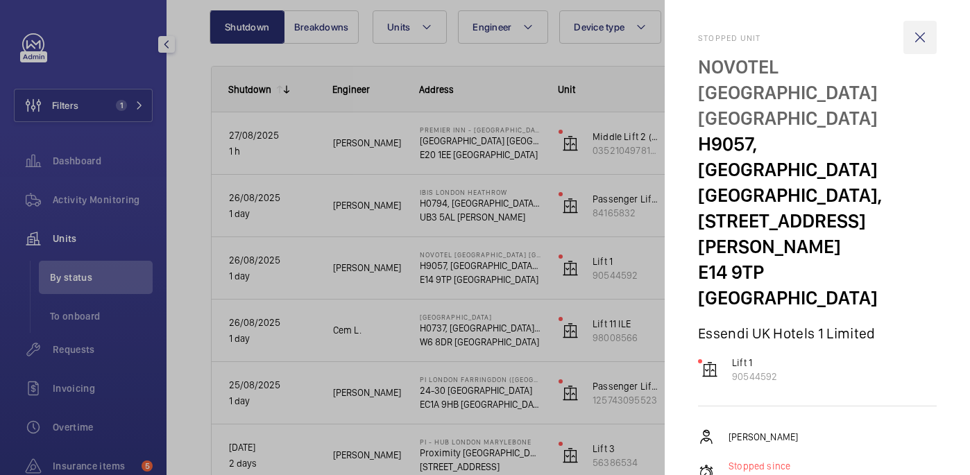
click at [922, 36] on wm-front-icon-button at bounding box center [920, 37] width 33 height 33
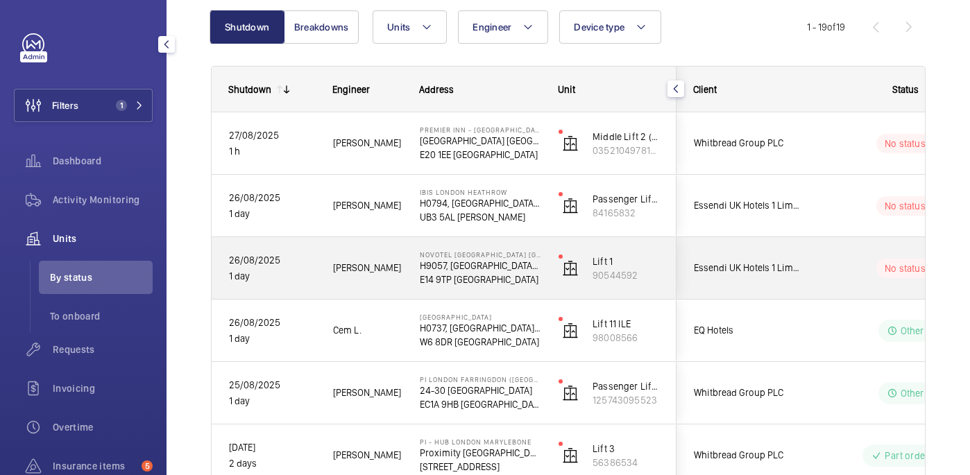
click at [518, 283] on p "E14 9TP [GEOGRAPHIC_DATA]" at bounding box center [480, 280] width 121 height 14
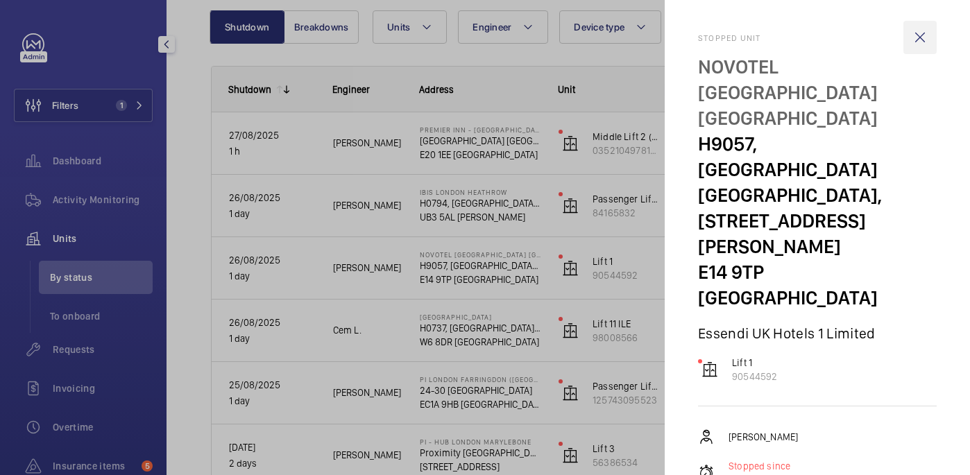
click at [912, 43] on wm-front-icon-button at bounding box center [920, 37] width 33 height 33
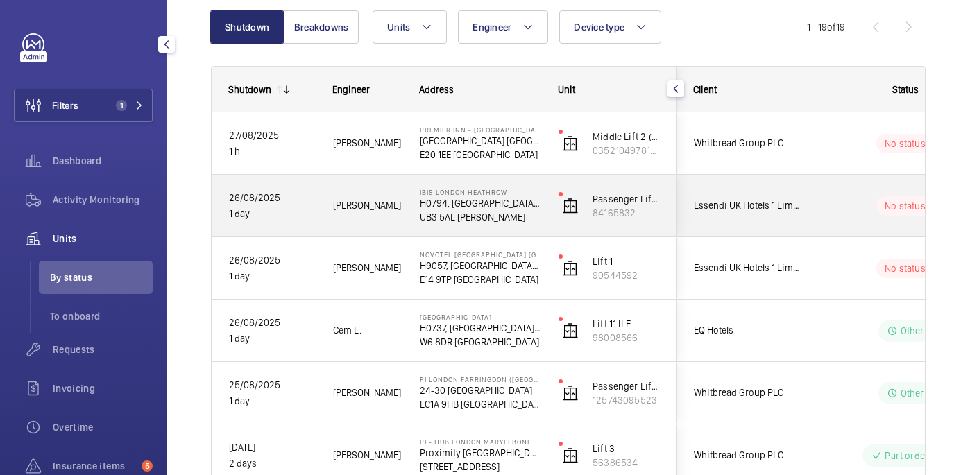
click at [836, 190] on div "No status" at bounding box center [896, 206] width 189 height 47
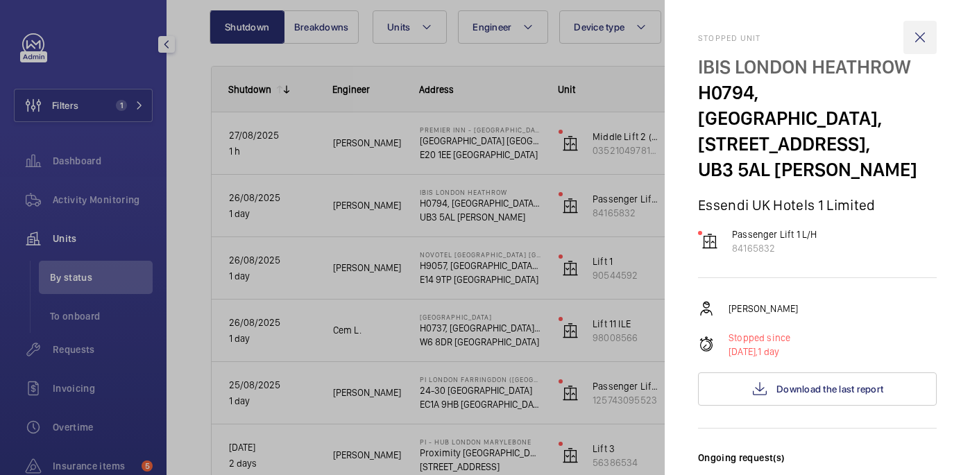
click at [925, 37] on wm-front-icon-button at bounding box center [920, 37] width 33 height 33
